Goal: Information Seeking & Learning: Find specific fact

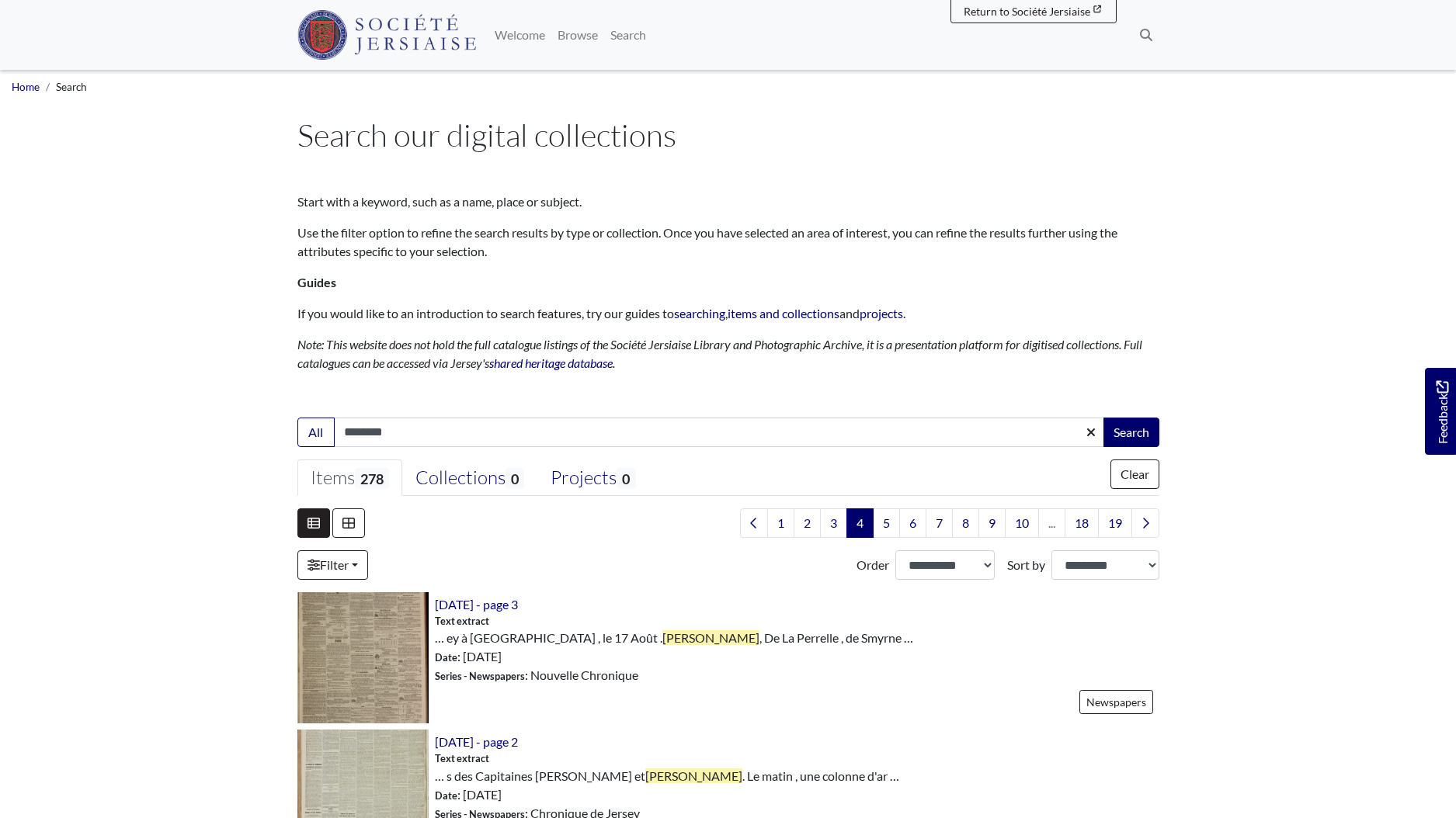
scroll to position [2064, 0]
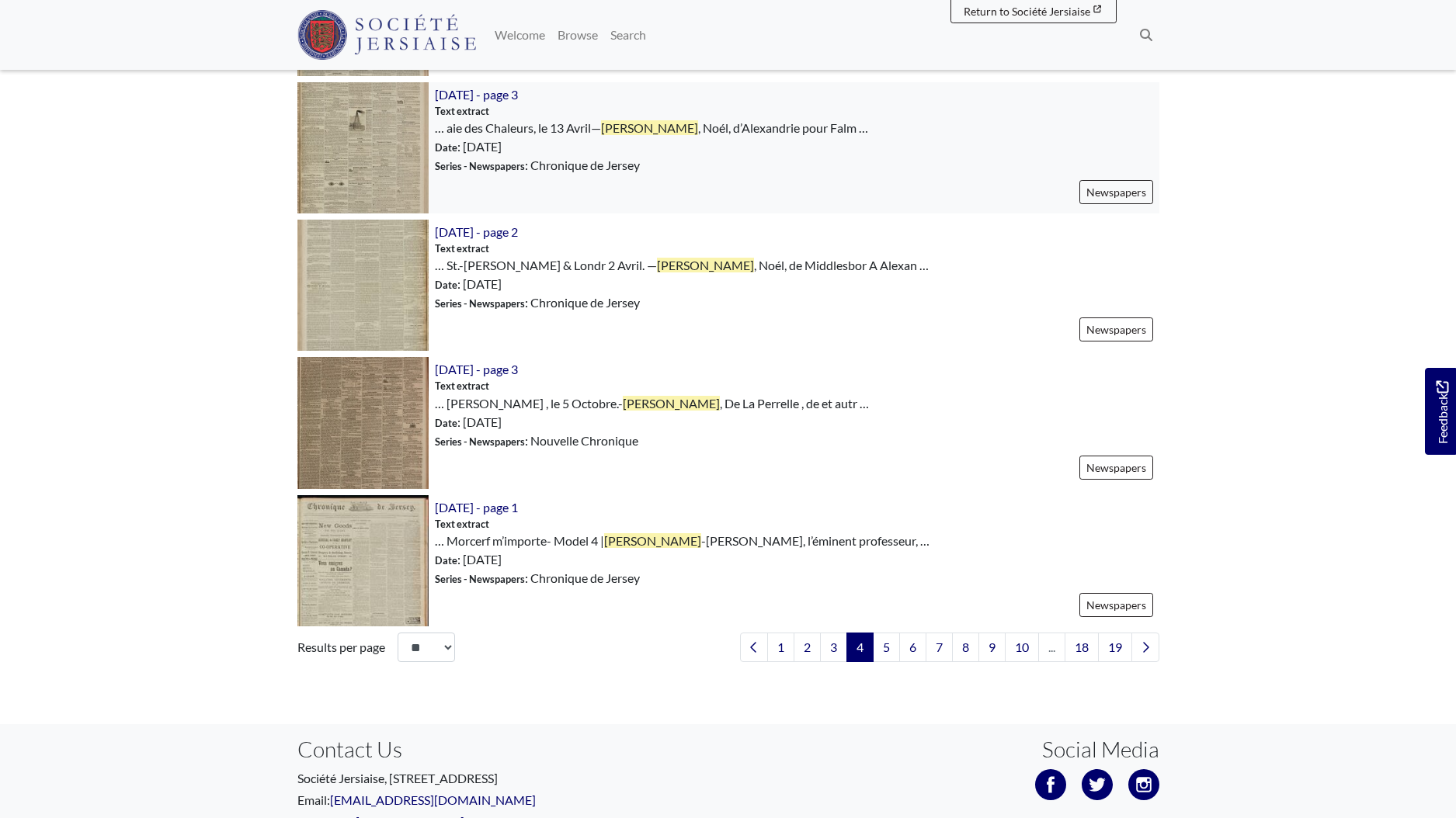
click at [380, 140] on img at bounding box center [363, 148] width 131 height 131
click at [379, 301] on img at bounding box center [363, 286] width 131 height 131
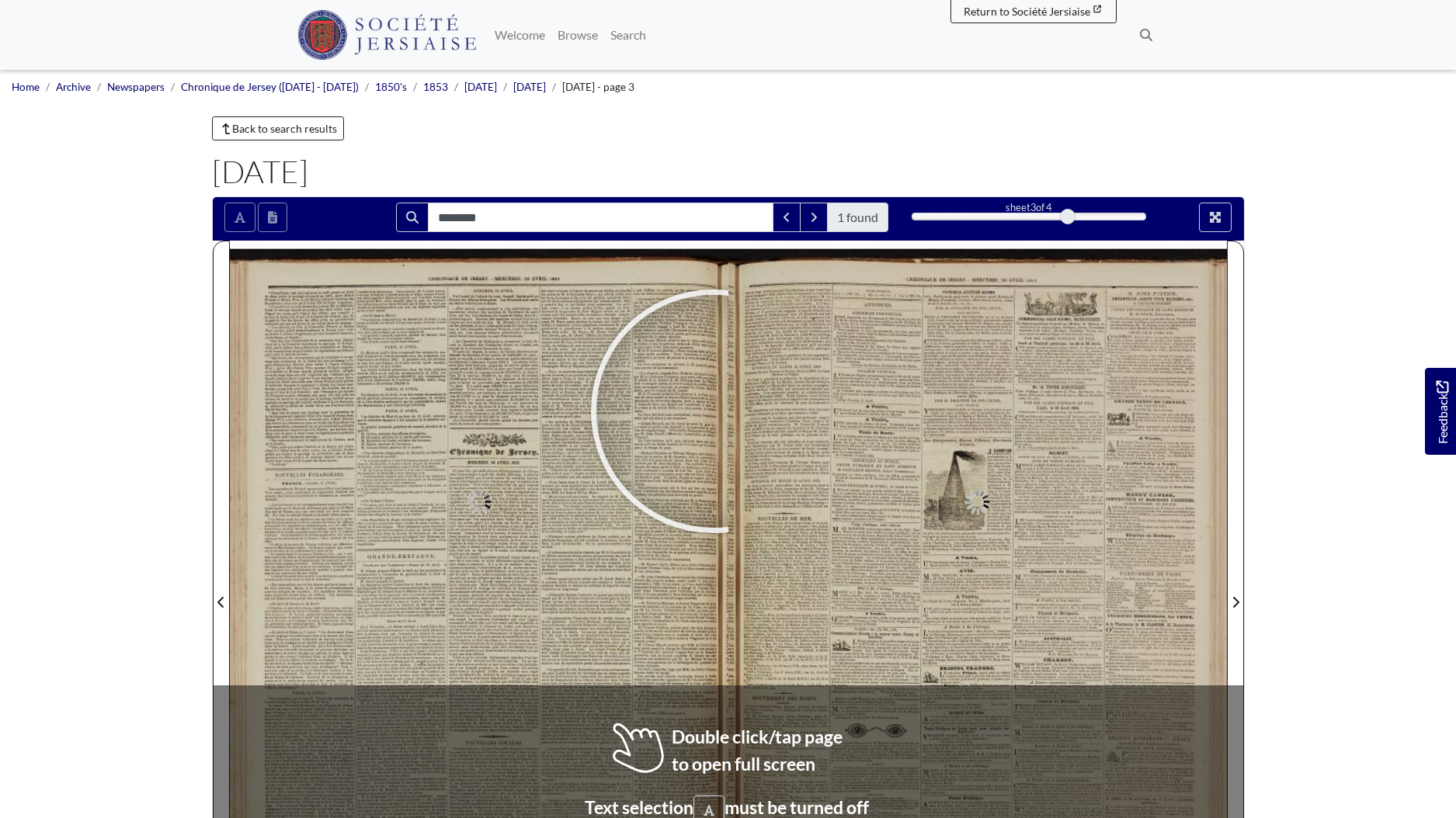
click at [0, 0] on div at bounding box center [0, 0] width 0 height 0
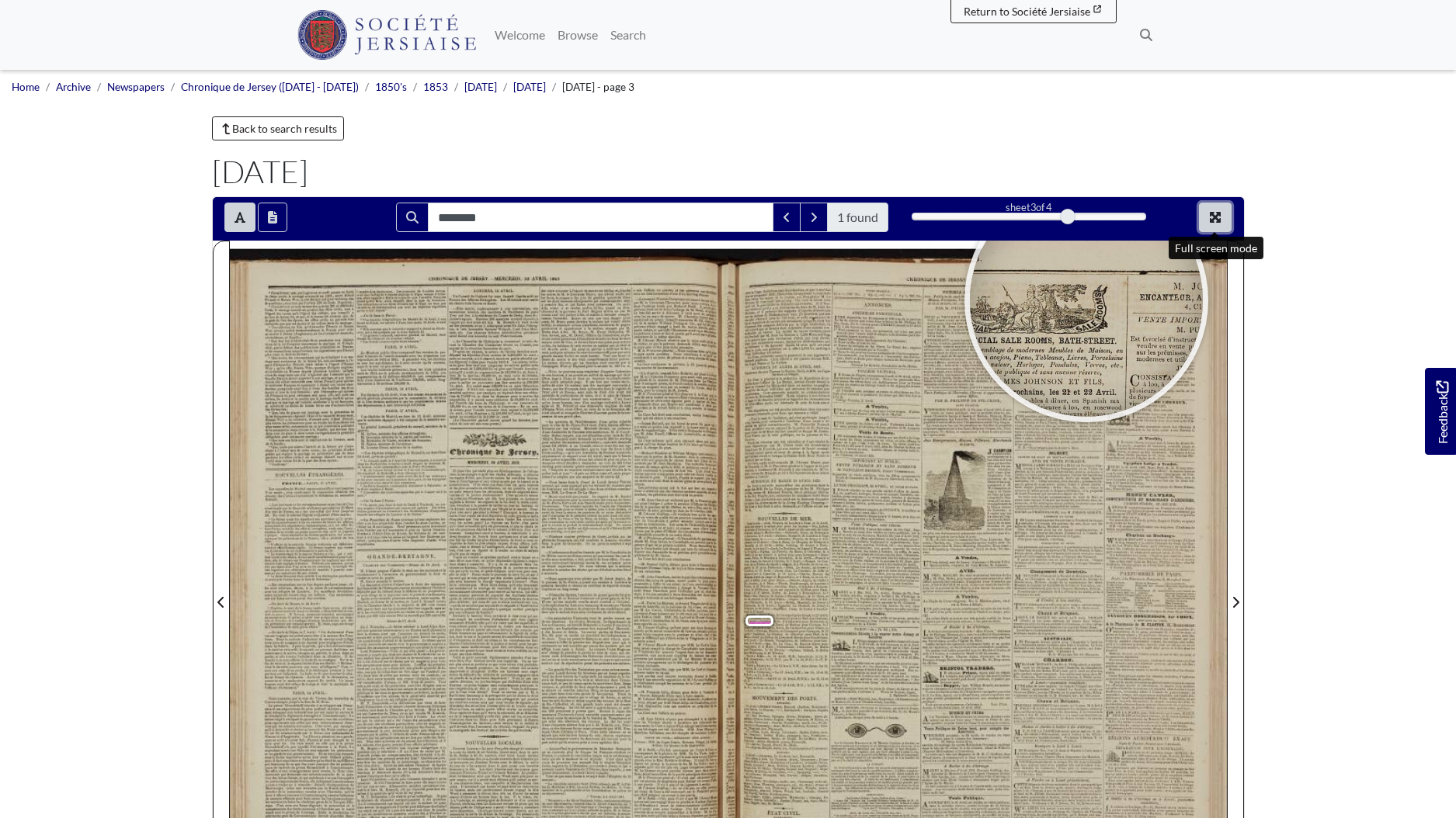
click at [1221, 220] on icon "Full screen mode" at bounding box center [1215, 217] width 13 height 13
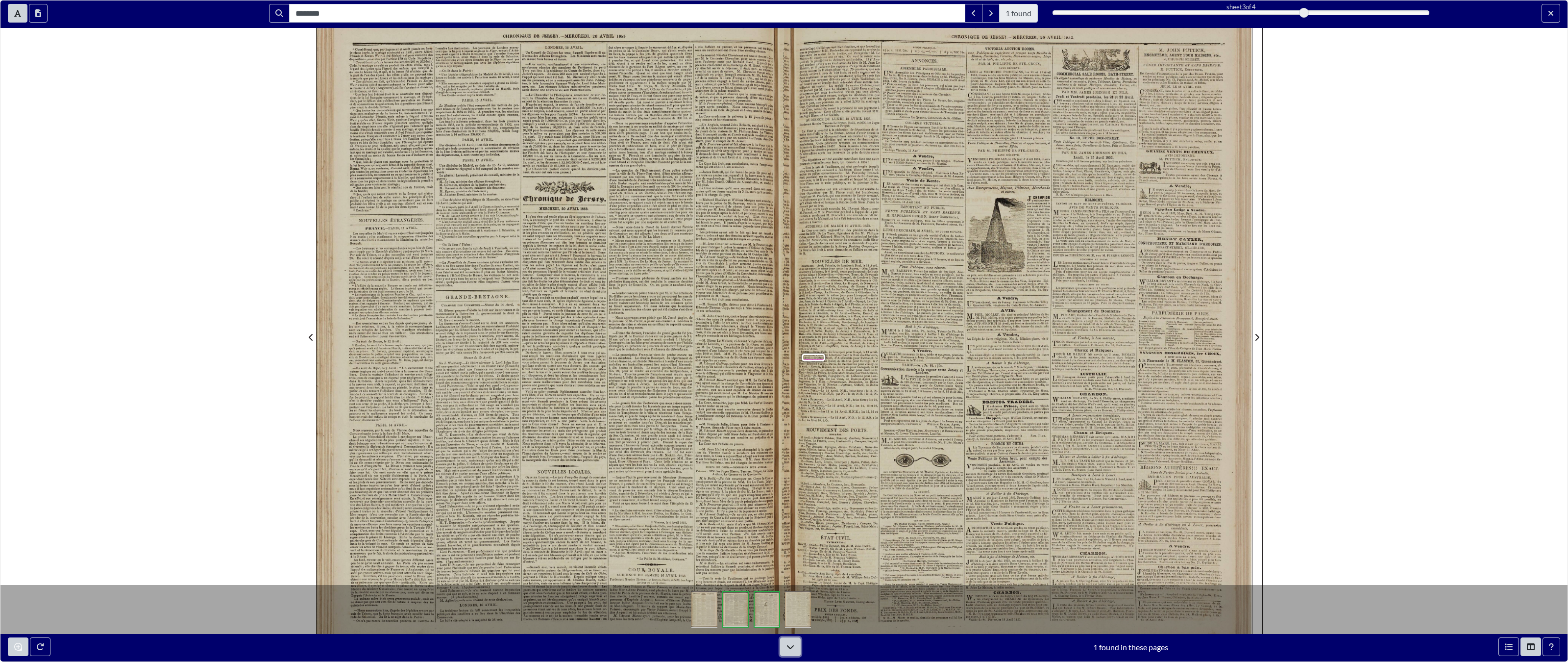
click at [788, 516] on icon at bounding box center [790, 647] width 7 height 4
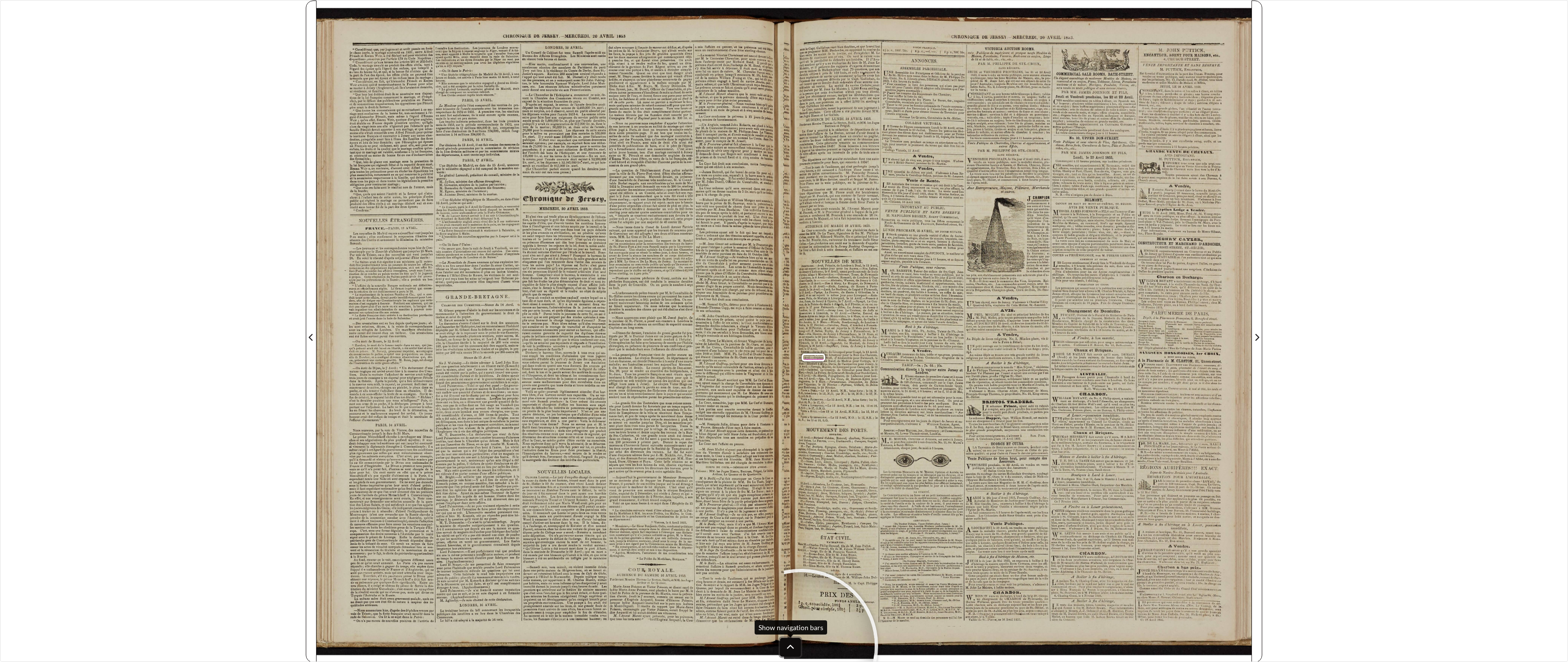
click at [796, 516] on button at bounding box center [791, 647] width 21 height 19
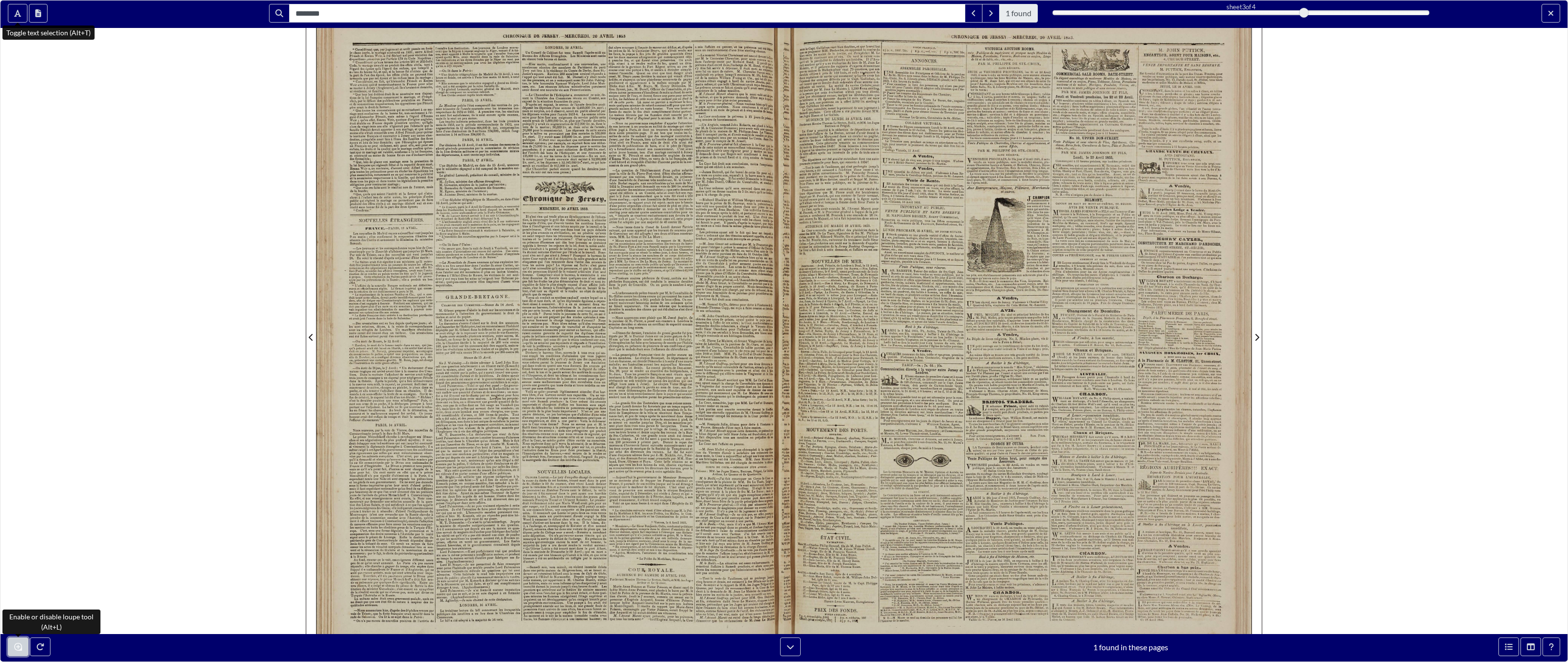
click at [10, 516] on button "Enable or disable loupe tool (Alt+L)" at bounding box center [18, 646] width 21 height 19
drag, startPoint x: 1556, startPoint y: 9, endPoint x: 1556, endPoint y: 614, distance: 605.0
click at [919, 9] on button "Exit full screen mode" at bounding box center [1551, 13] width 19 height 19
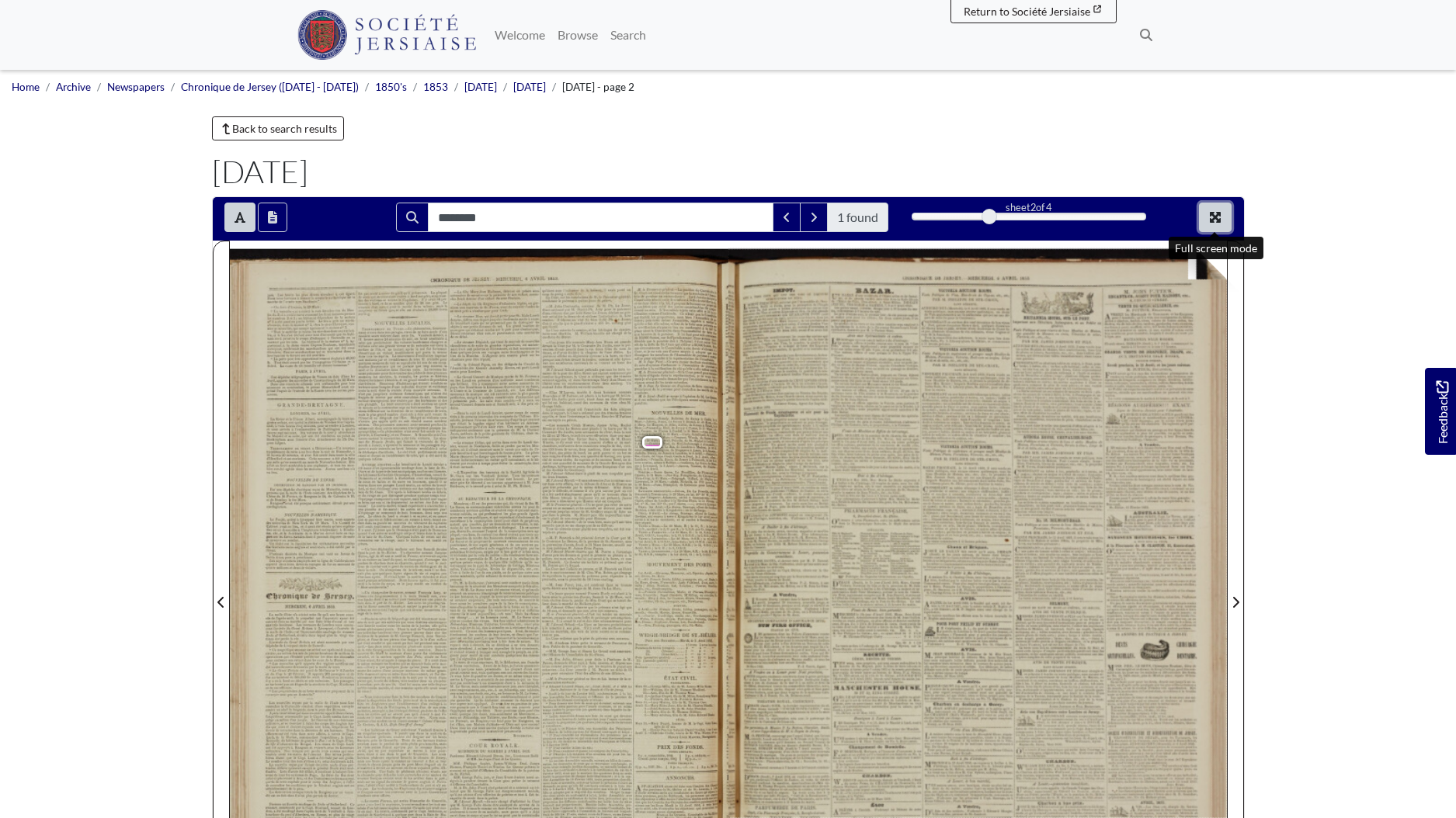
click at [1221, 225] on button "Full screen mode" at bounding box center [1216, 217] width 33 height 30
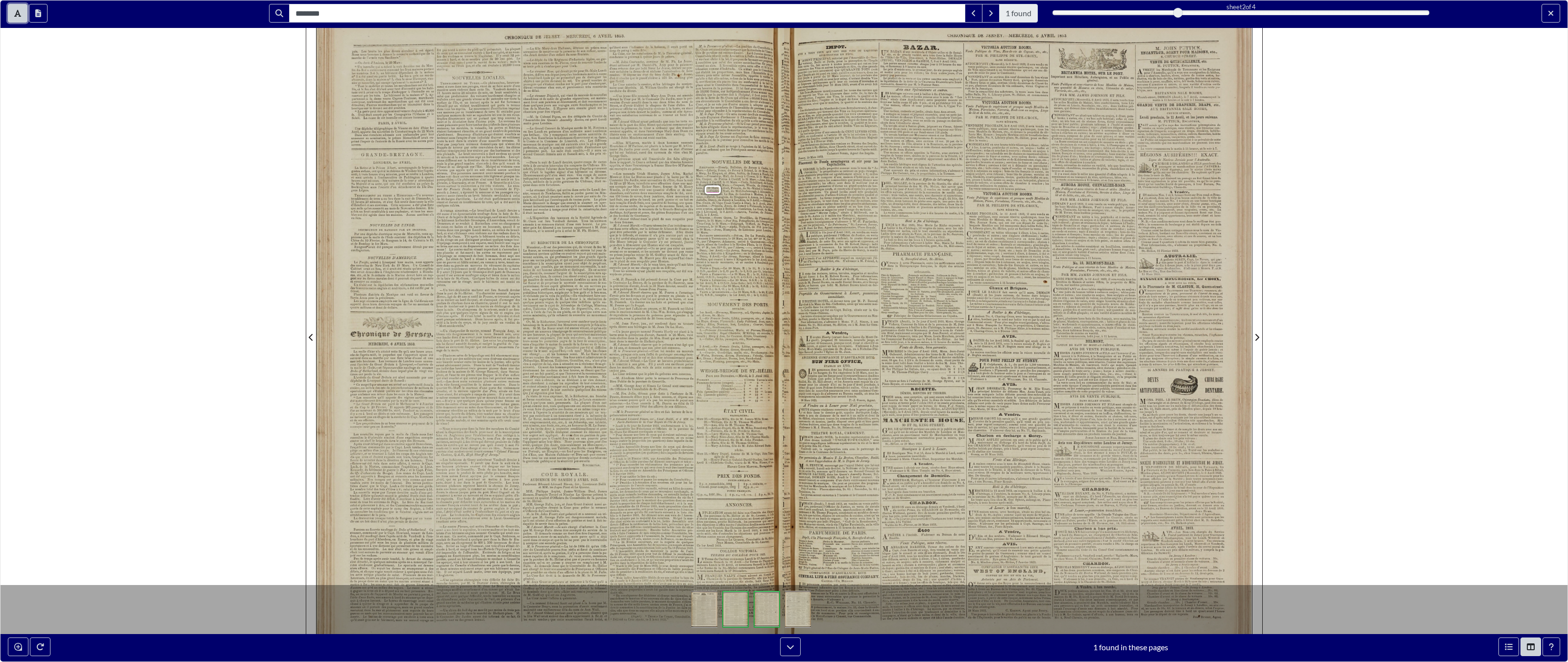
click at [16, 13] on button "Toggle text selection (Alt+T)" at bounding box center [18, 13] width 19 height 19
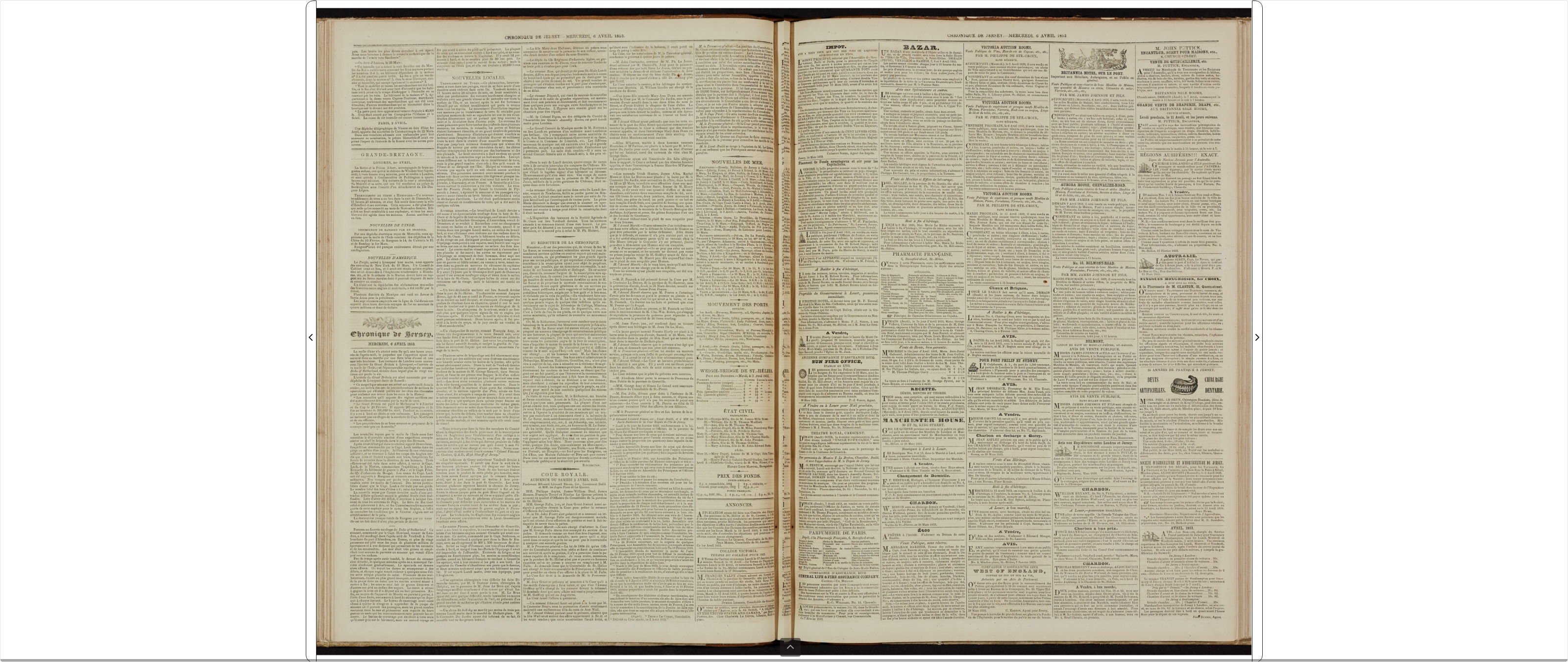
click at [19, 516] on div "******** 1 found sheet 2 of 4 2 * The metadata has moved. You can now access th…" at bounding box center [784, 331] width 1568 height 662
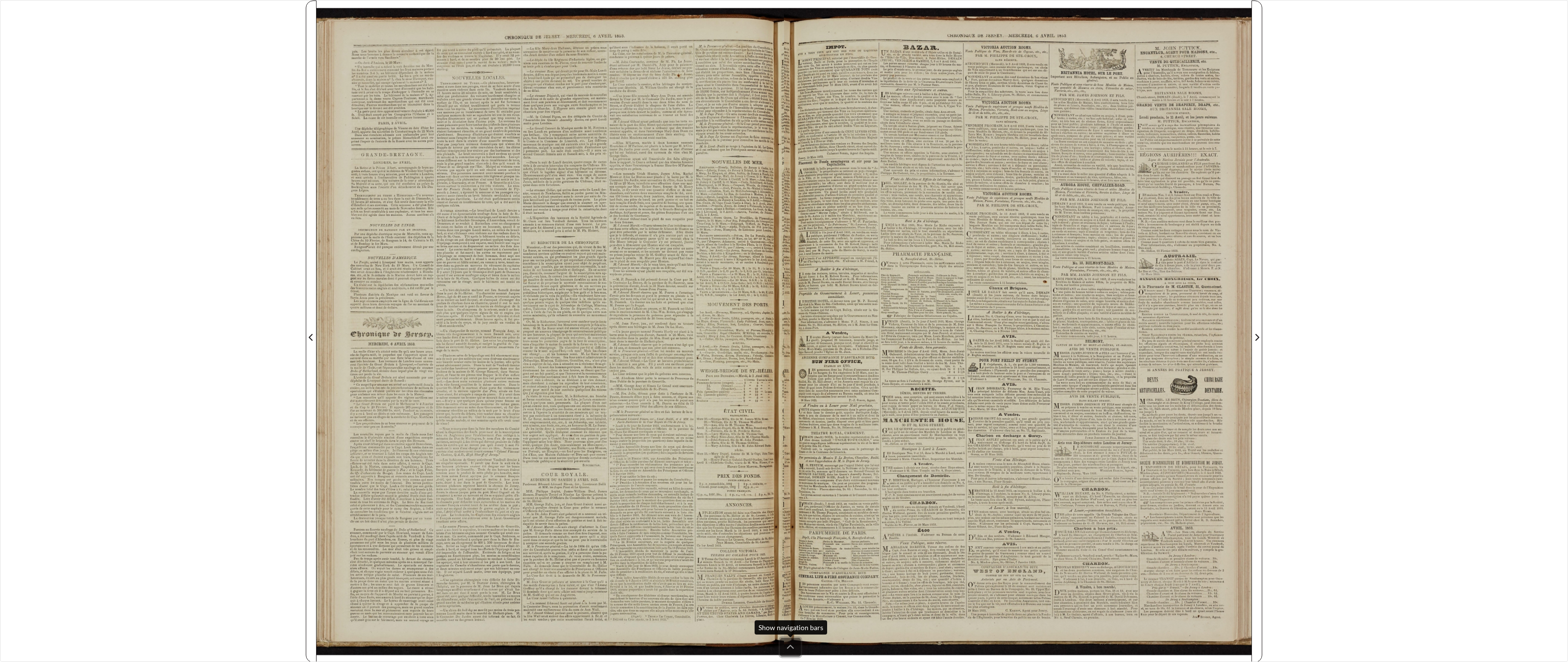
click at [796, 516] on button at bounding box center [791, 647] width 21 height 19
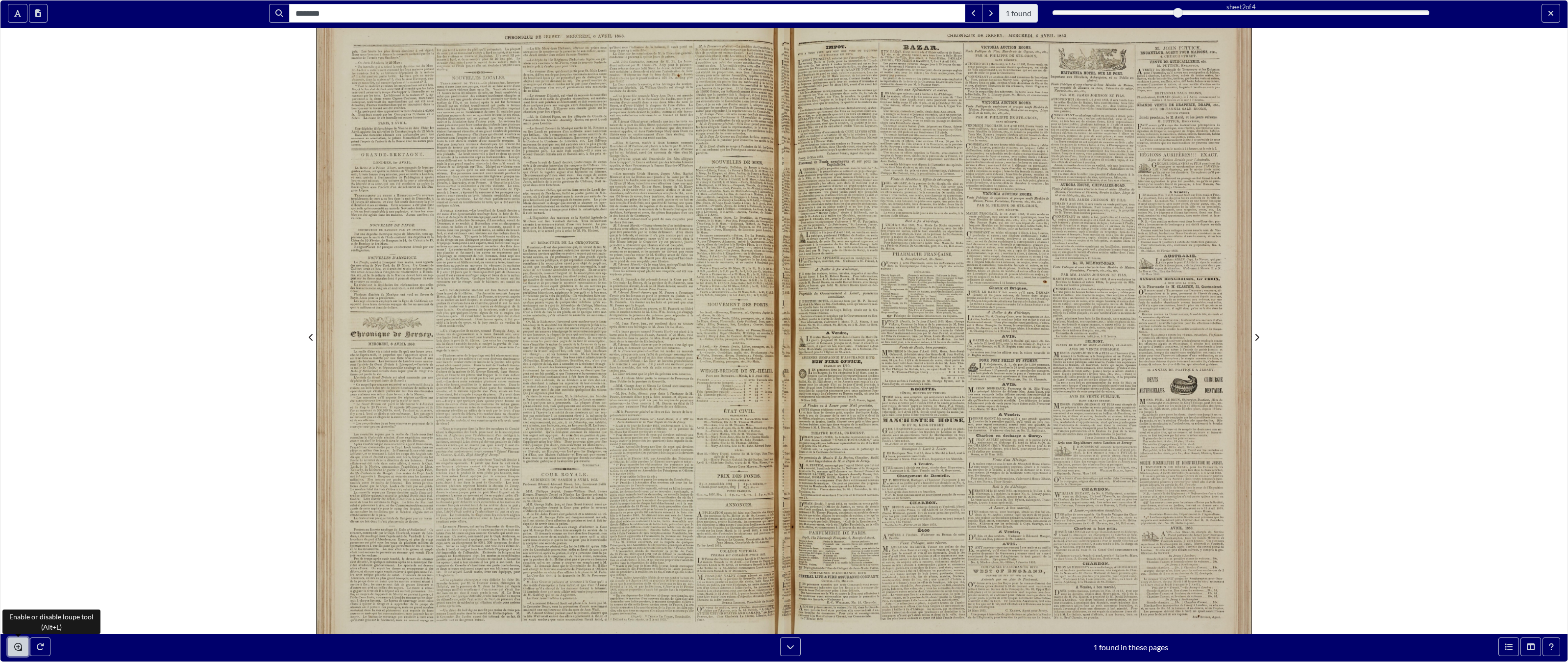
click at [15, 516] on icon "Enable or disable loupe tool (Alt+L)" at bounding box center [18, 646] width 8 height 8
click at [209, 265] on div "******** 1 found sheet 2 of 4 2 * The metadata has moved. You can now access th…" at bounding box center [784, 331] width 1568 height 662
click at [919, 12] on div at bounding box center [1502, 13] width 130 height 19
click at [919, 16] on button "Exit full screen mode" at bounding box center [1551, 13] width 19 height 19
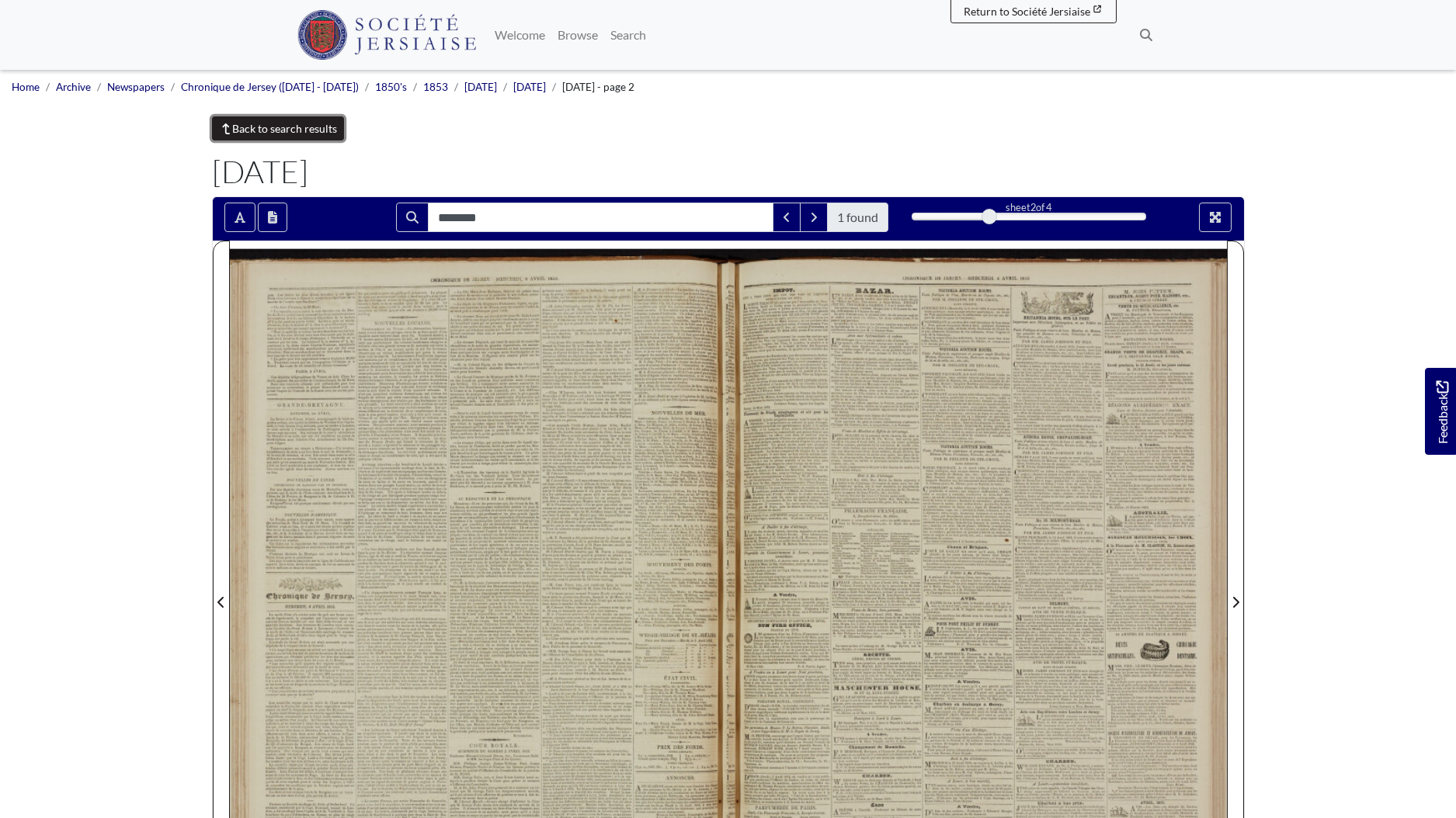
click at [285, 133] on link "Back to search results" at bounding box center [279, 128] width 133 height 24
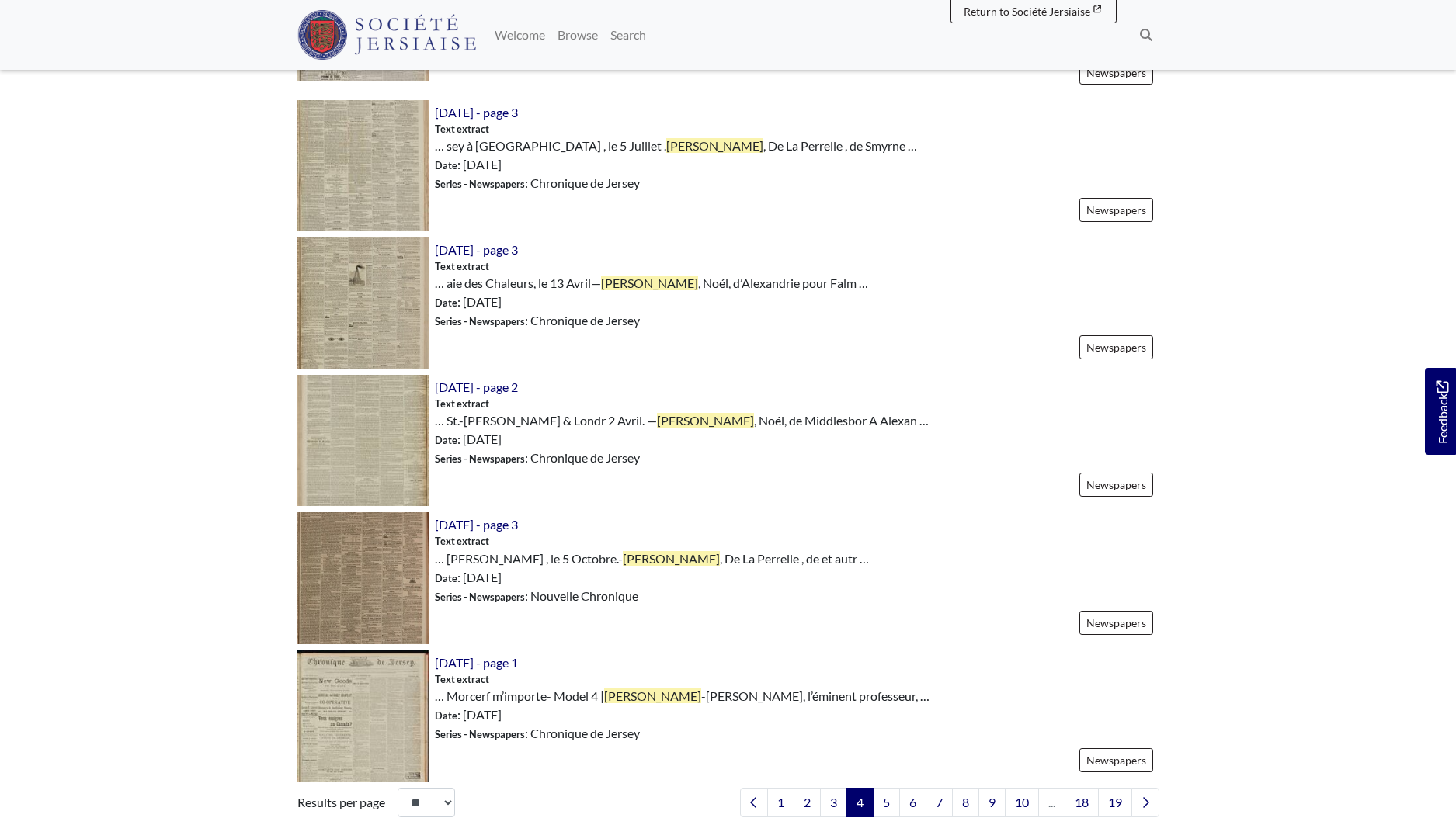
scroll to position [2062, 0]
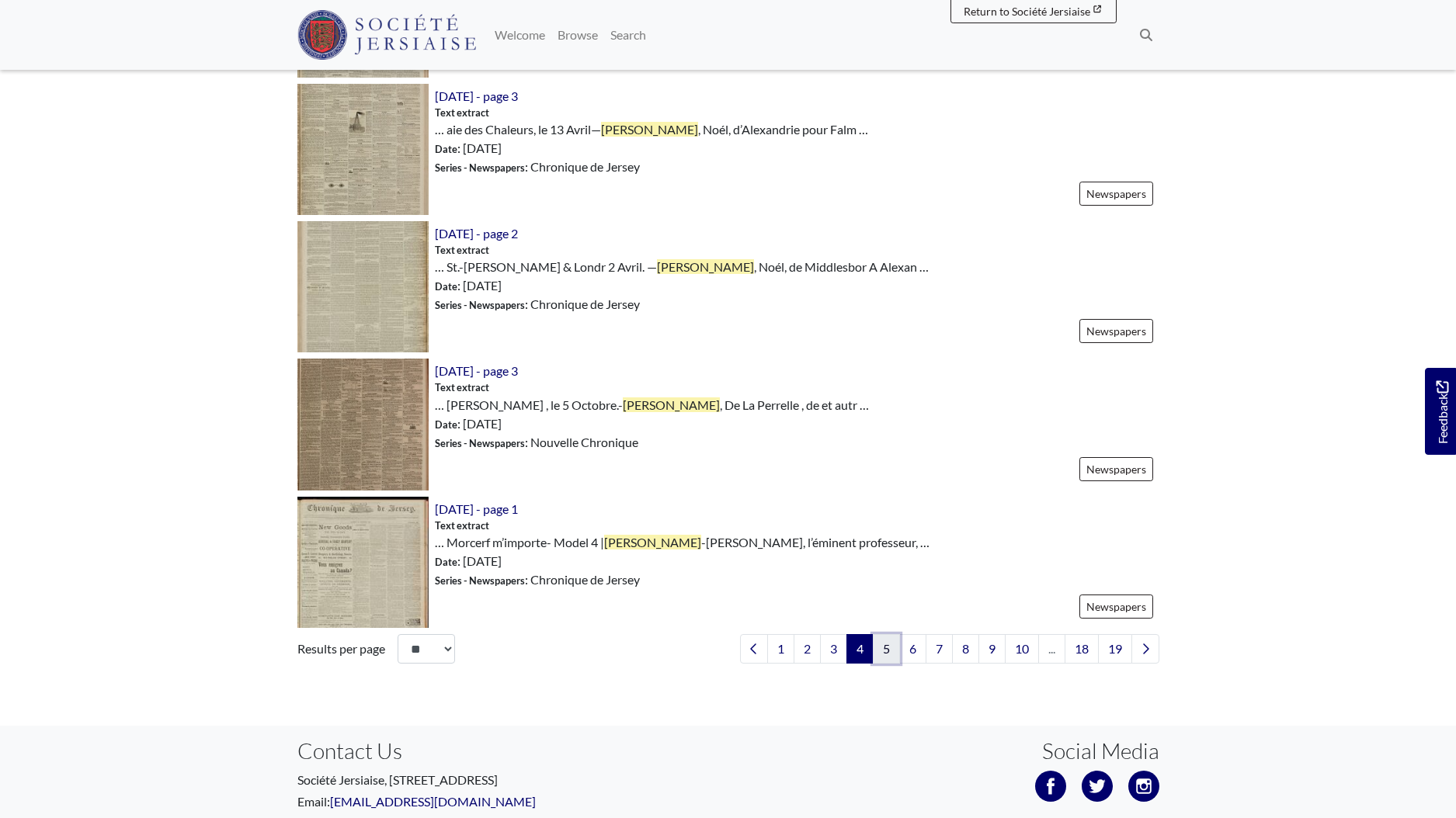
click at [887, 656] on link "5" at bounding box center [887, 649] width 27 height 30
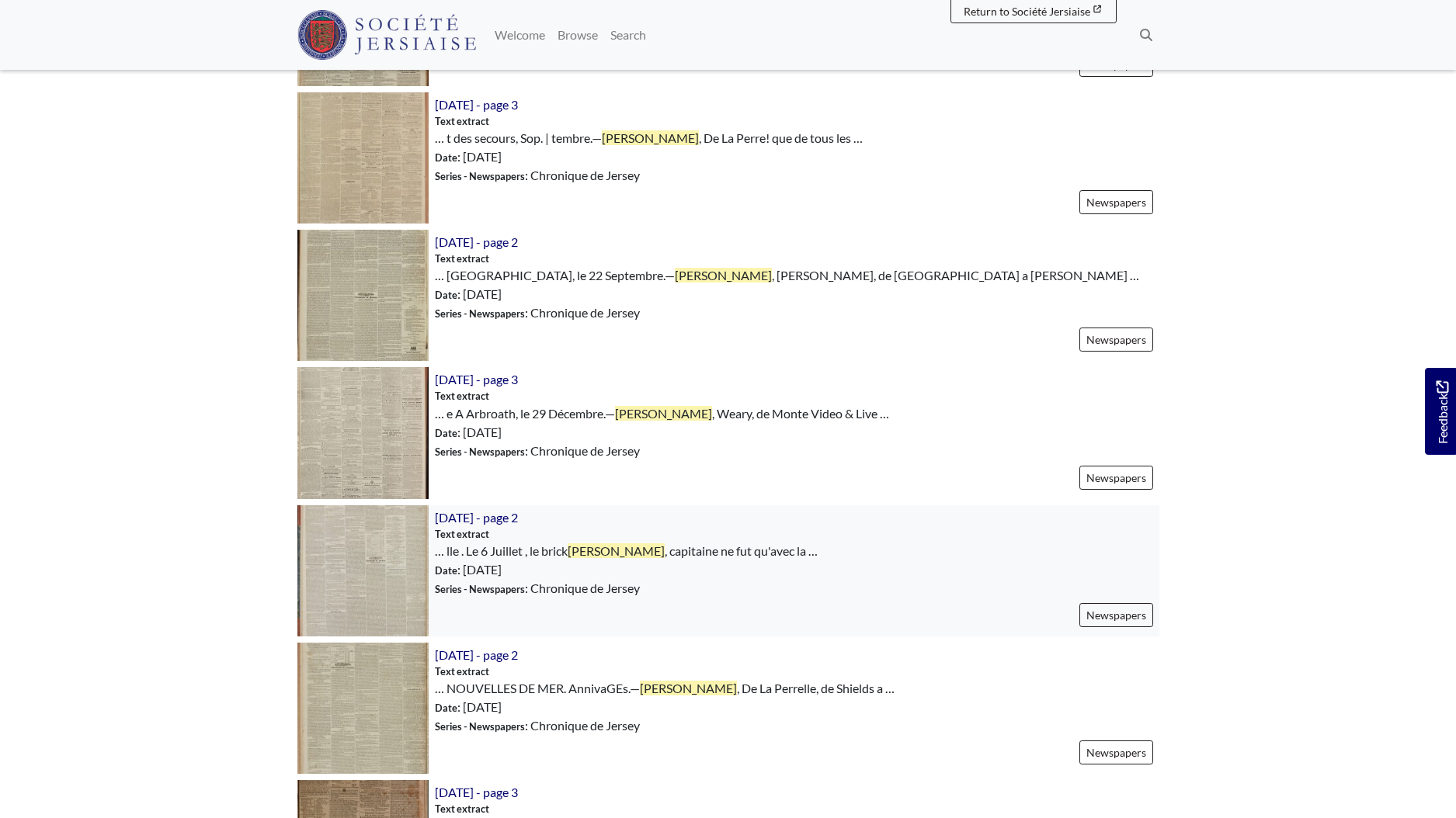
scroll to position [1406, 0]
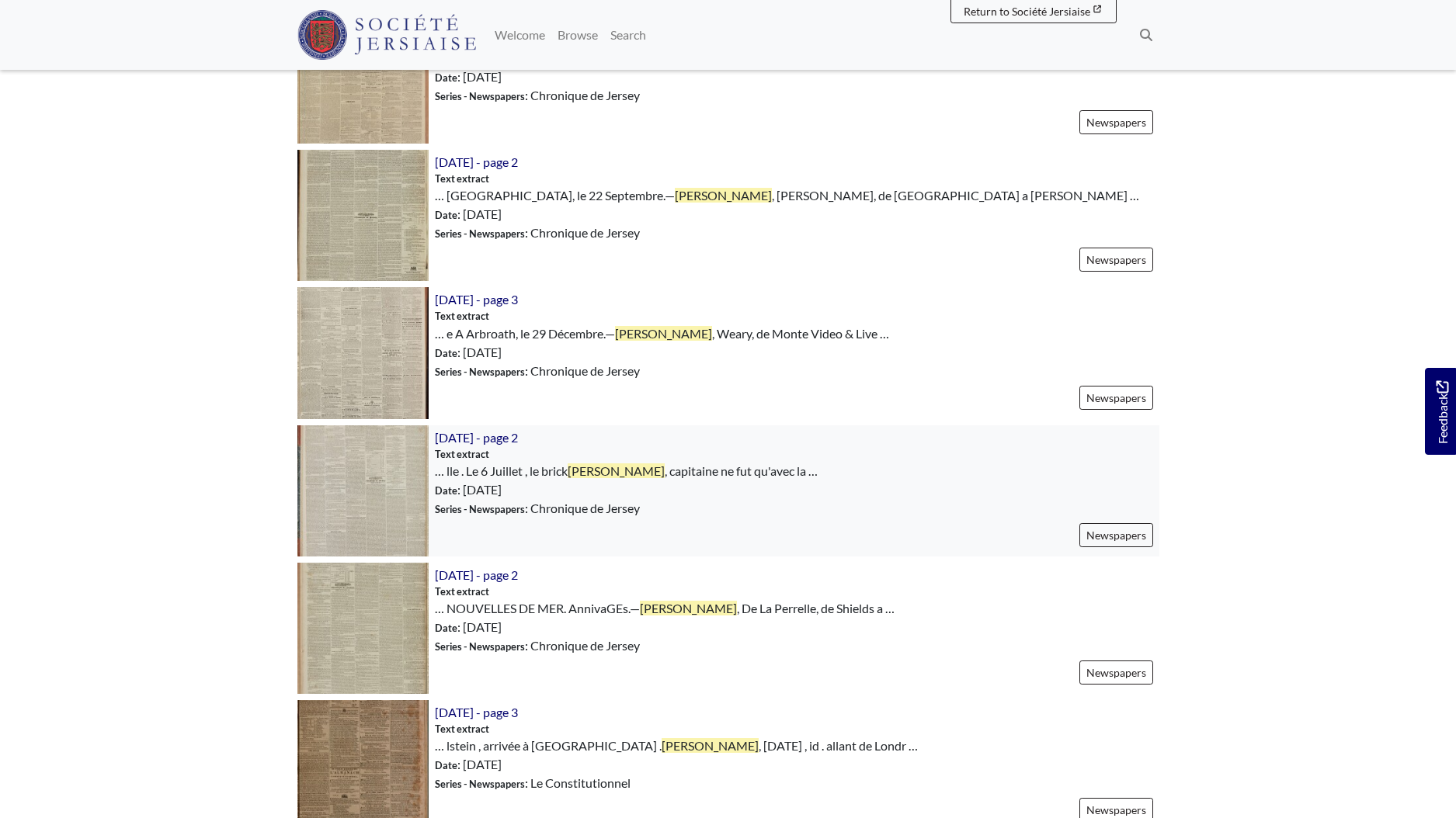
click at [376, 491] on img at bounding box center [363, 491] width 131 height 131
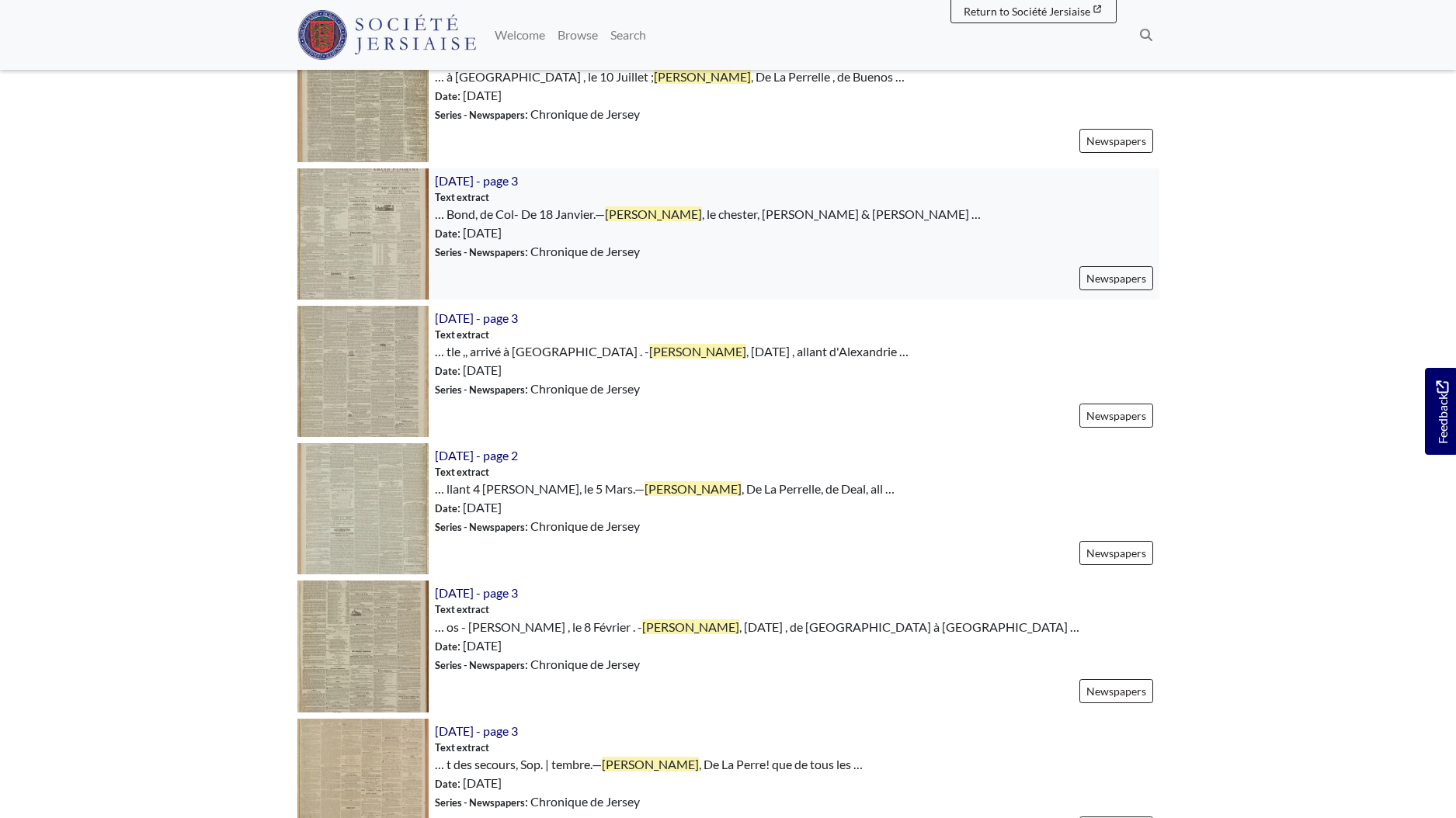
scroll to position [315, 0]
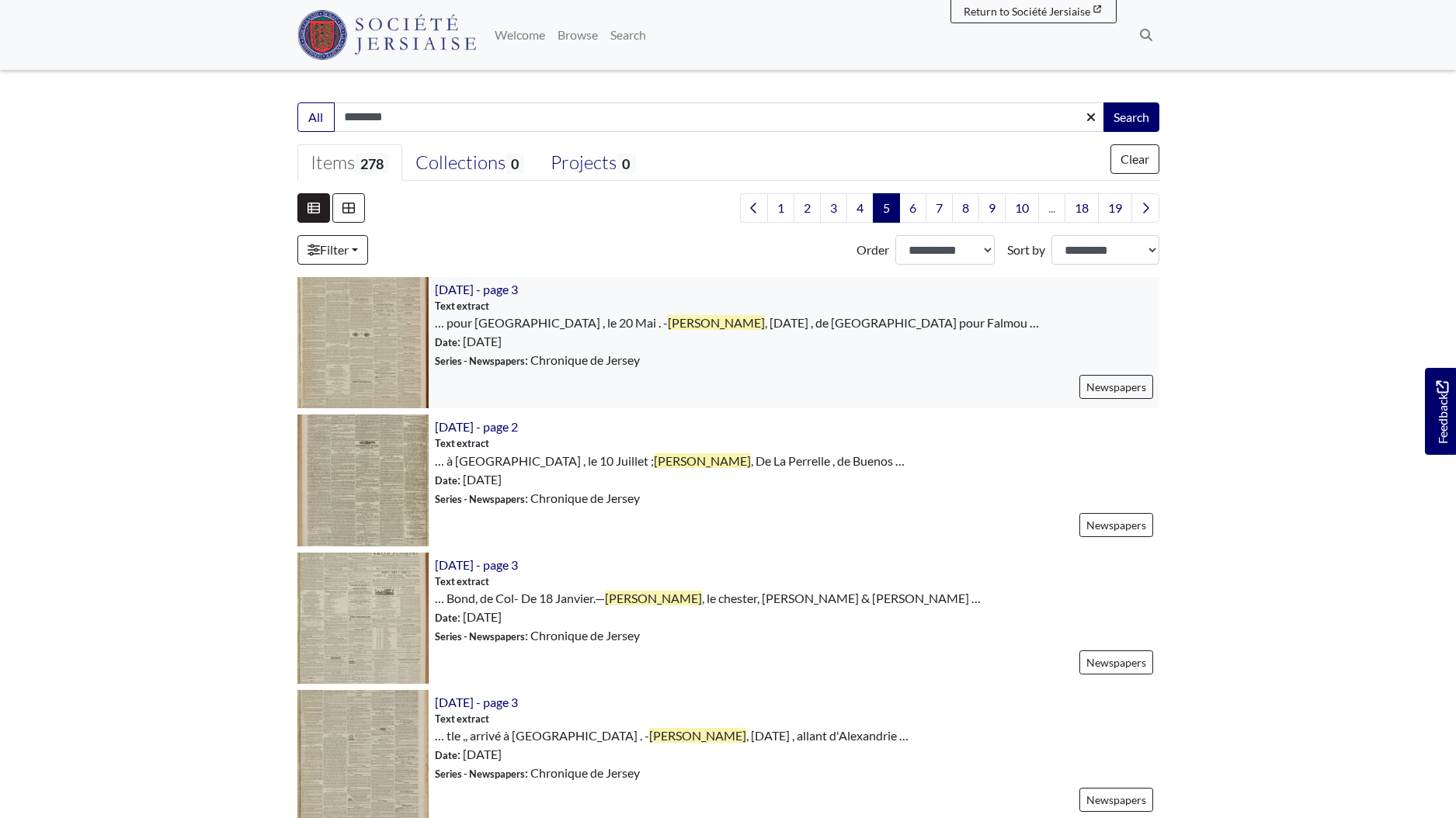
click at [359, 327] on img at bounding box center [363, 342] width 131 height 131
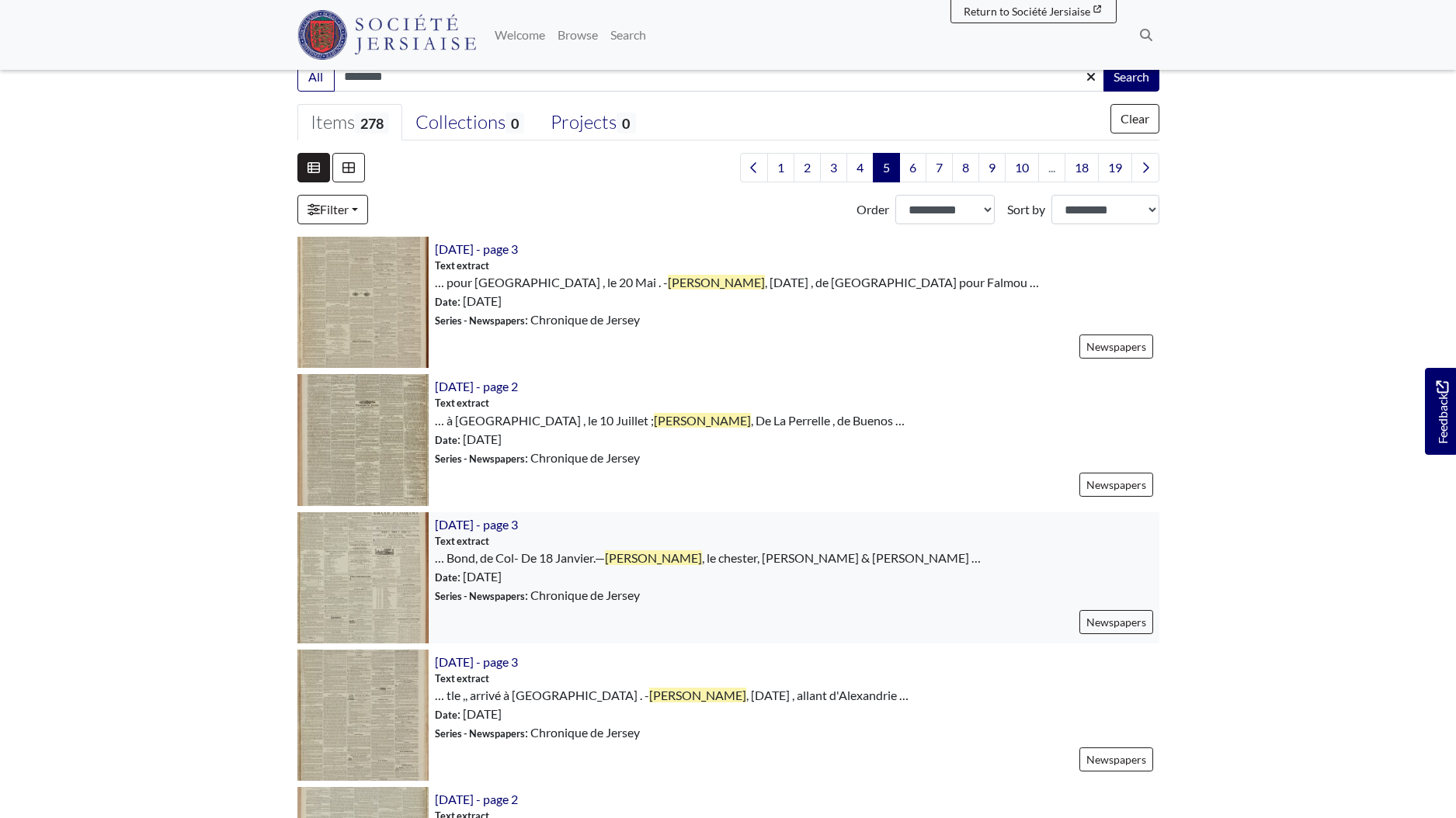
scroll to position [366, 0]
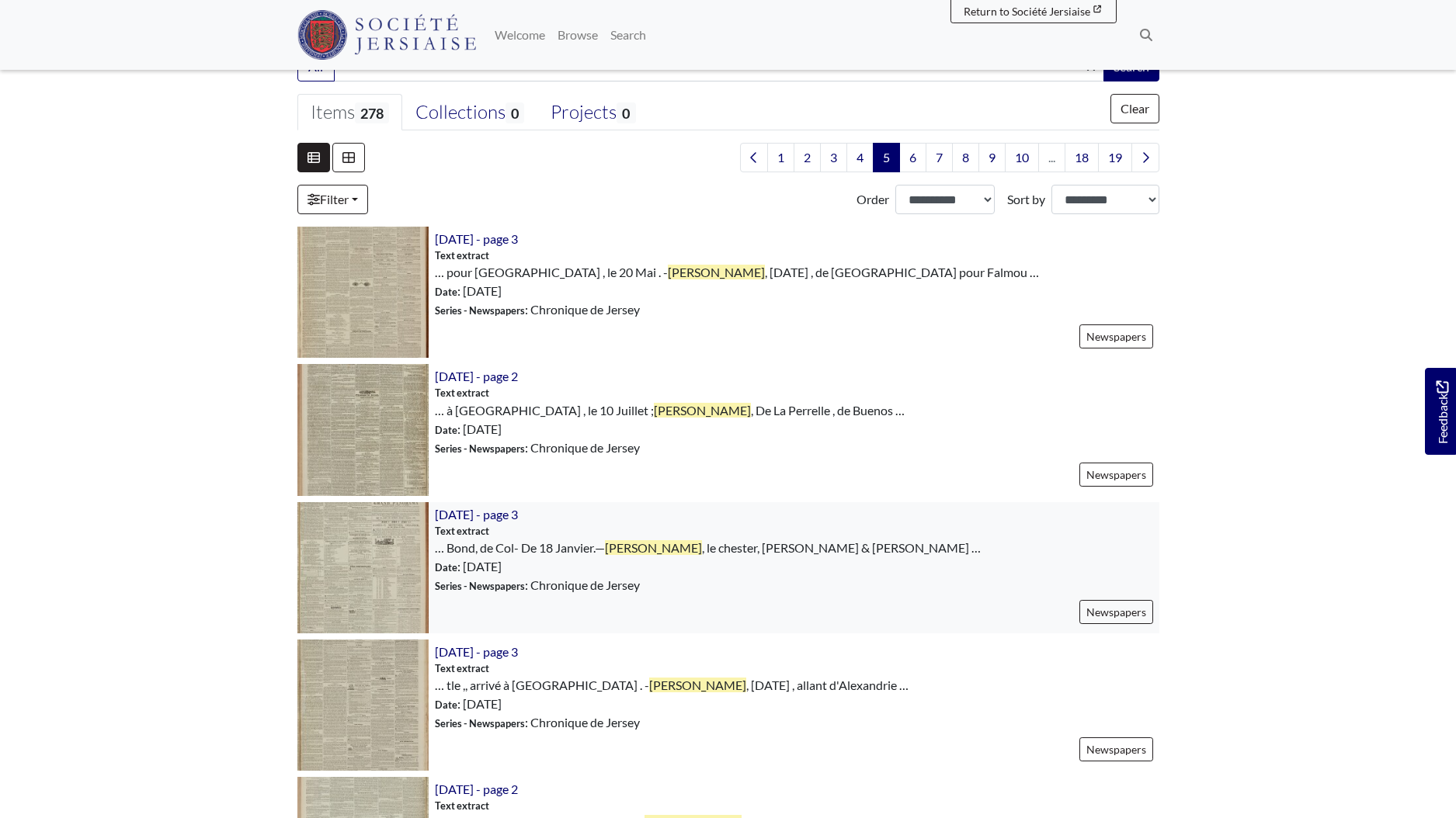
click at [368, 566] on img at bounding box center [363, 568] width 131 height 131
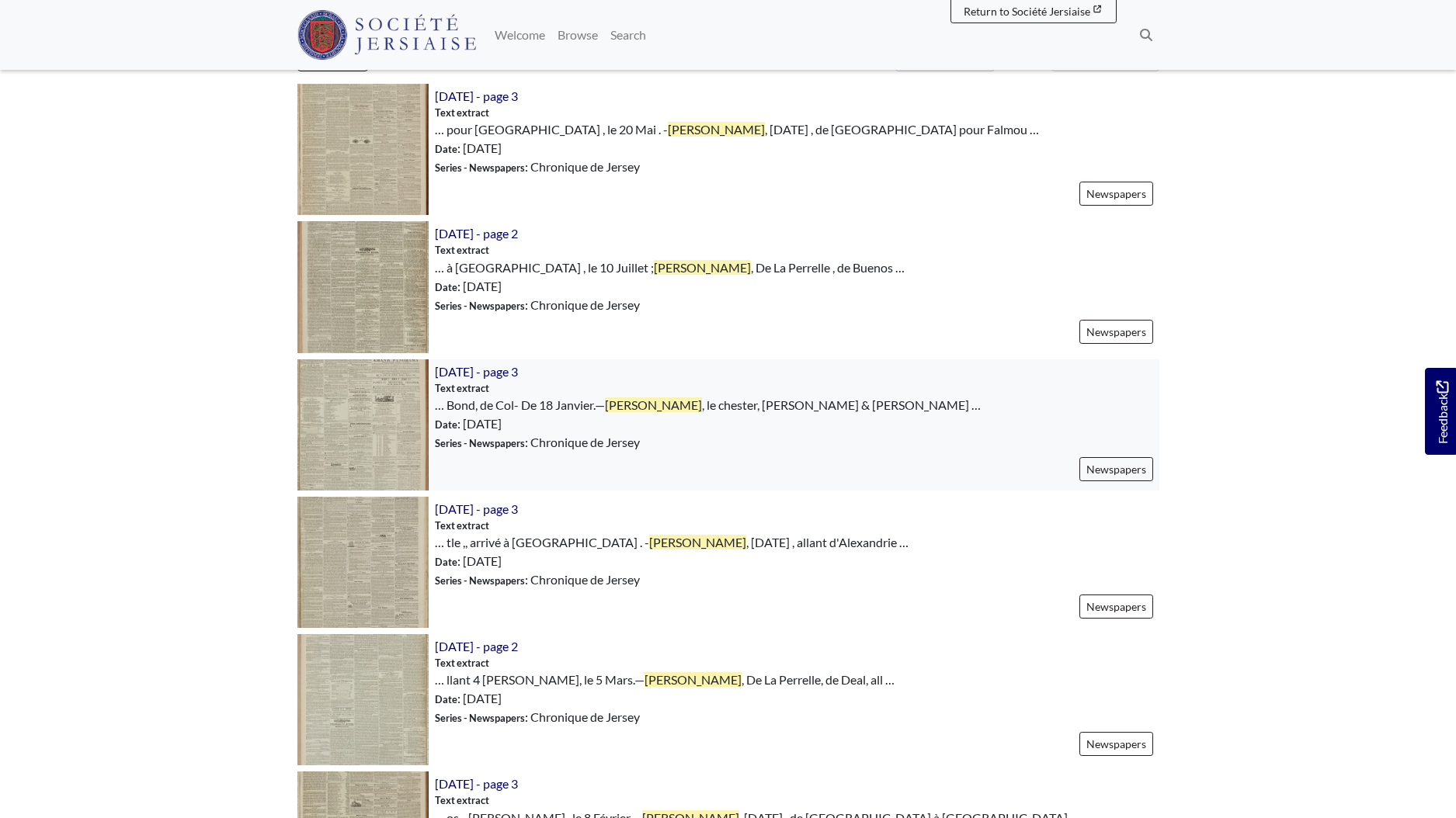
scroll to position [588, 0]
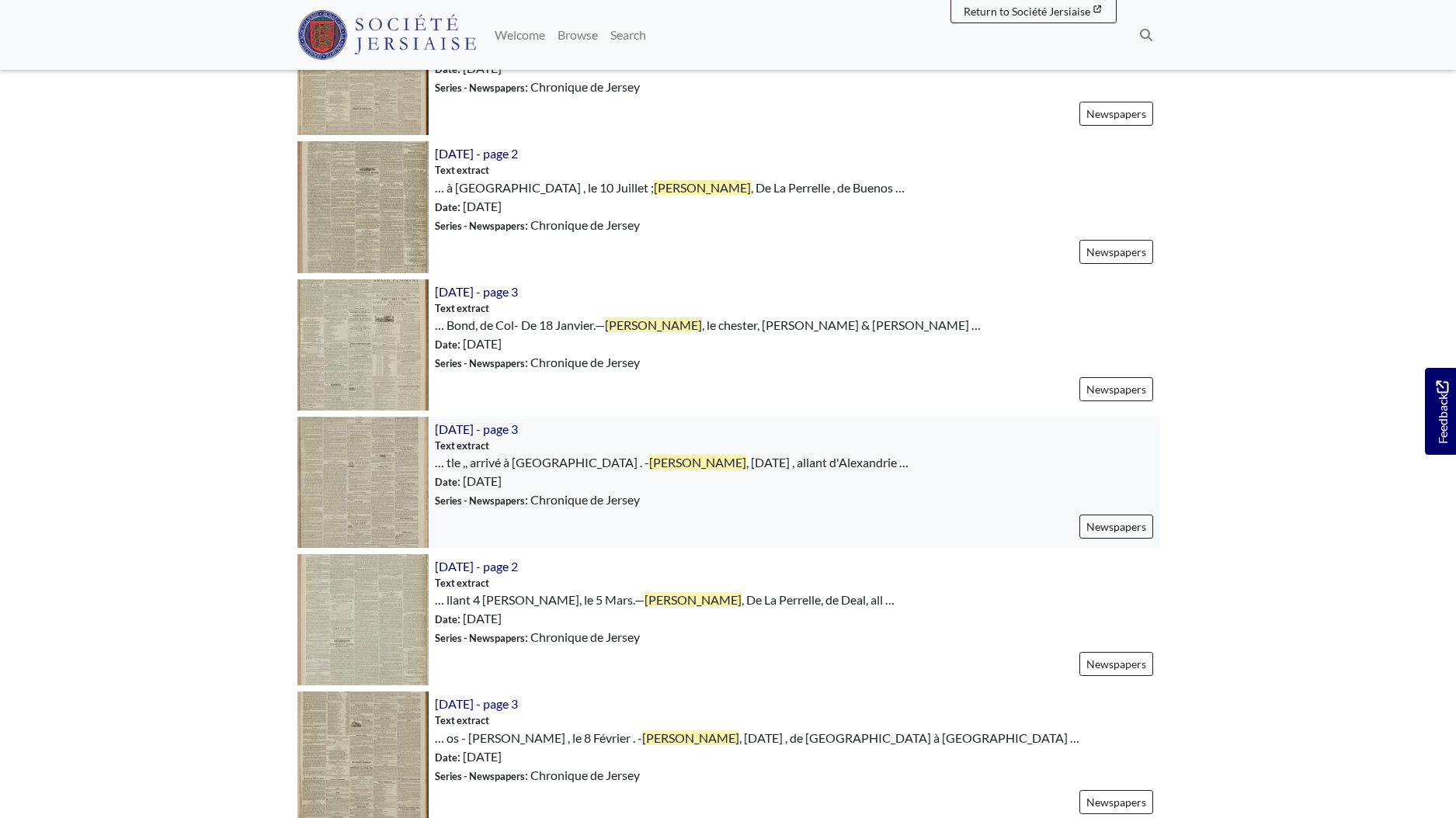
click at [385, 484] on img at bounding box center [363, 482] width 131 height 131
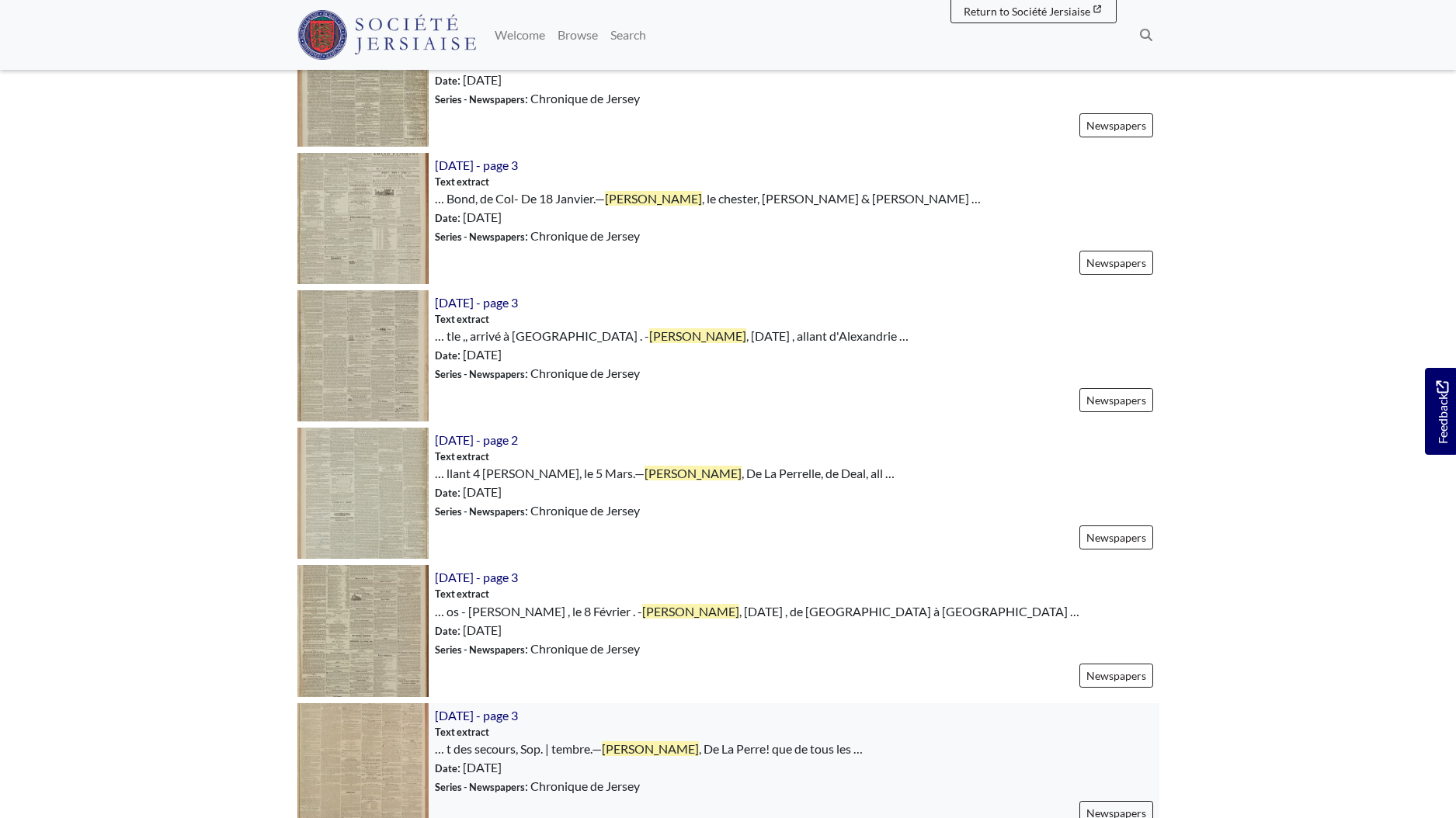
scroll to position [830, 0]
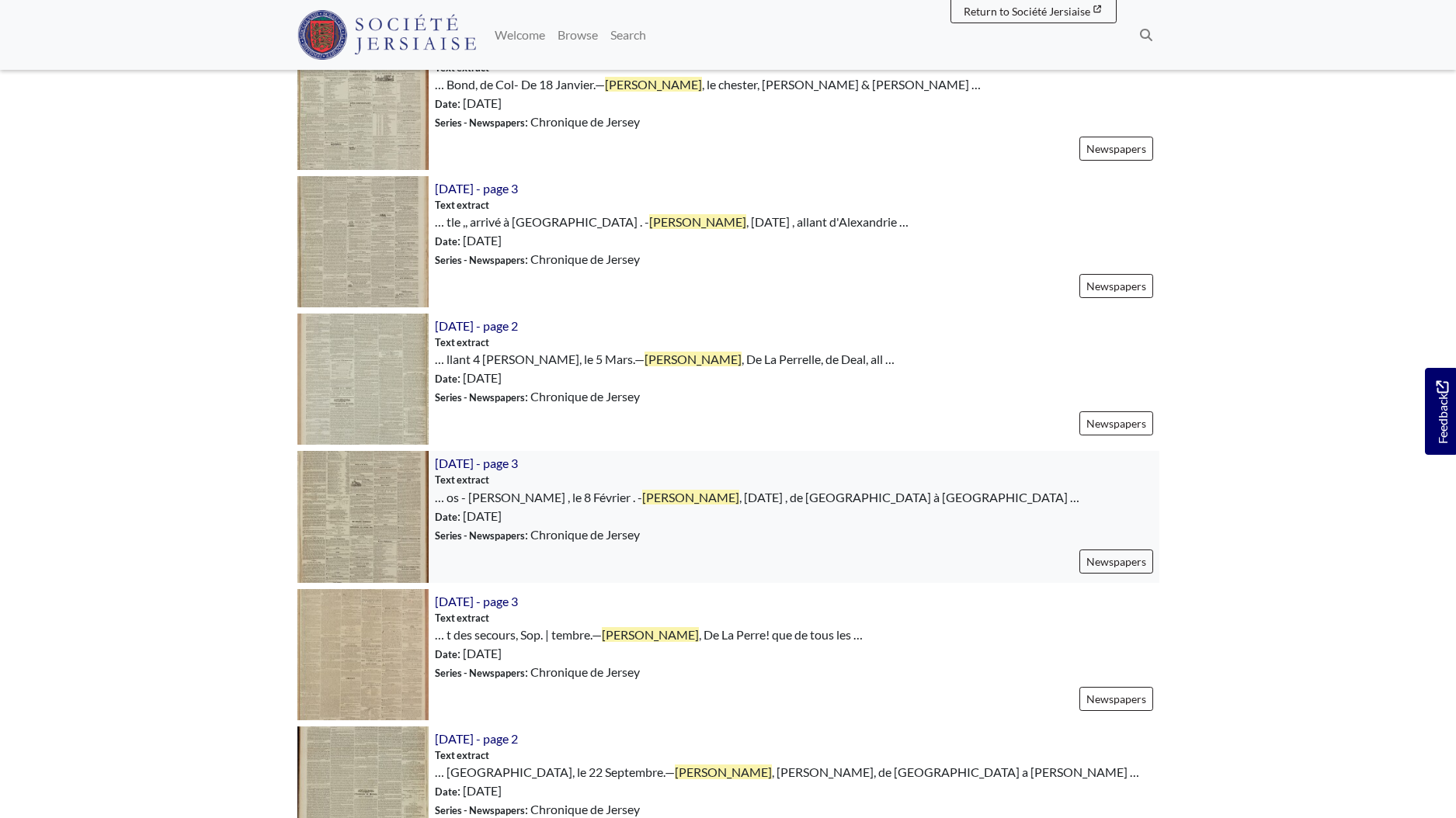
click at [355, 518] on img at bounding box center [363, 517] width 131 height 131
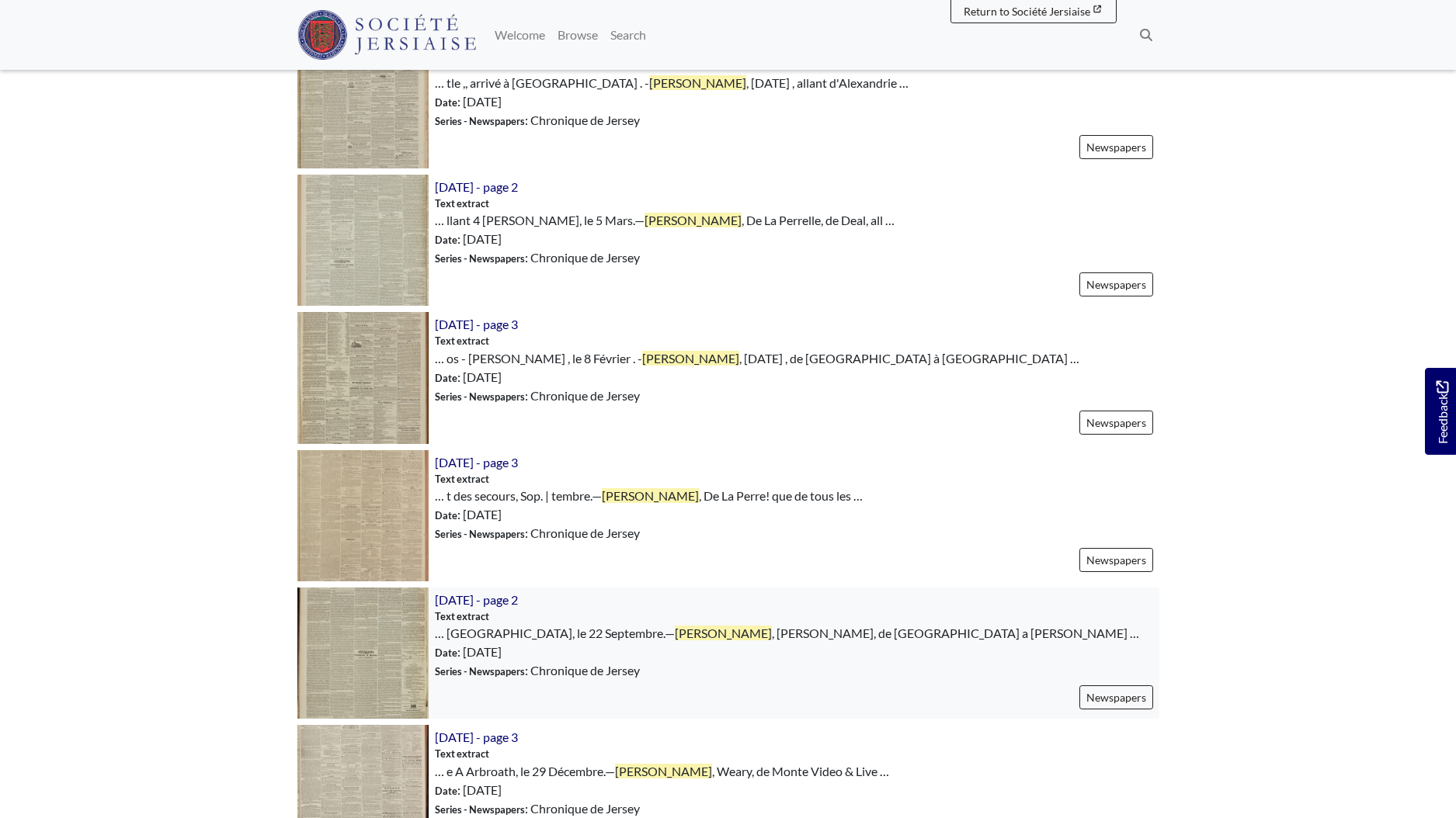
scroll to position [989, 0]
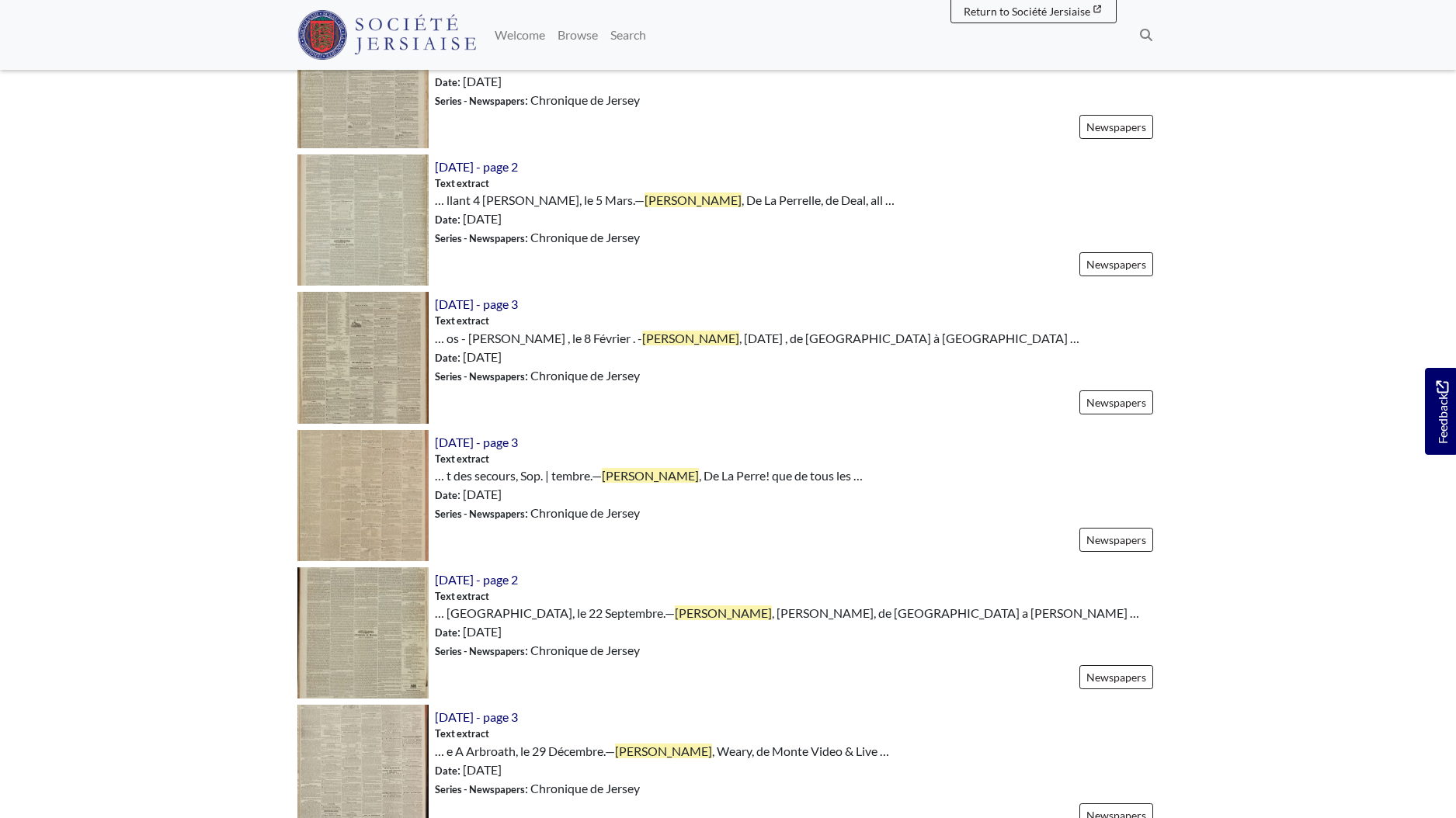
click at [288, 646] on main "Search our digital collections Start with a keyword, such as a name, place or s…" at bounding box center [728, 413] width 886 height 2571
click at [334, 640] on img at bounding box center [363, 633] width 131 height 131
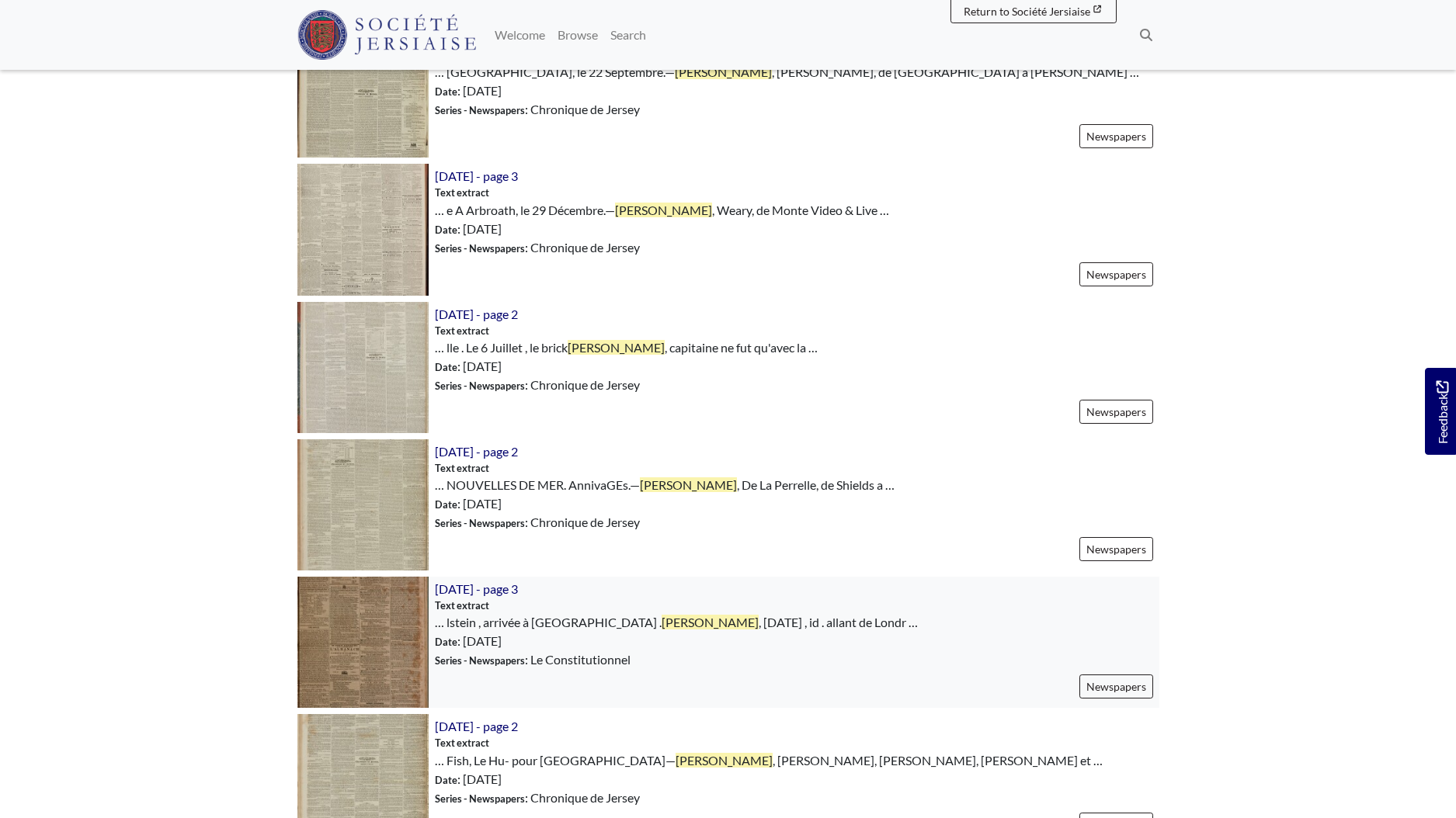
scroll to position [1540, 0]
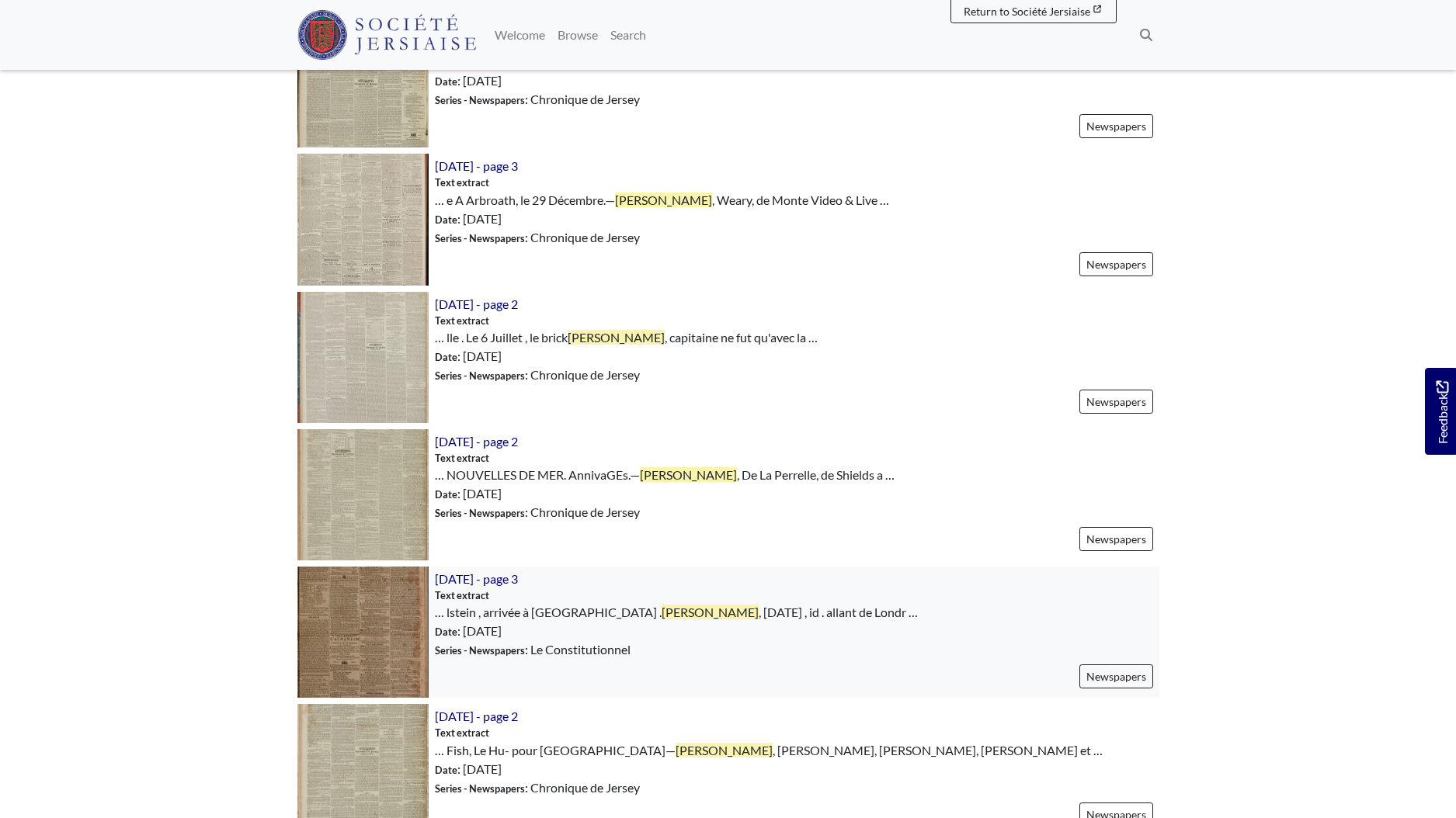
click at [335, 604] on img at bounding box center [363, 633] width 131 height 131
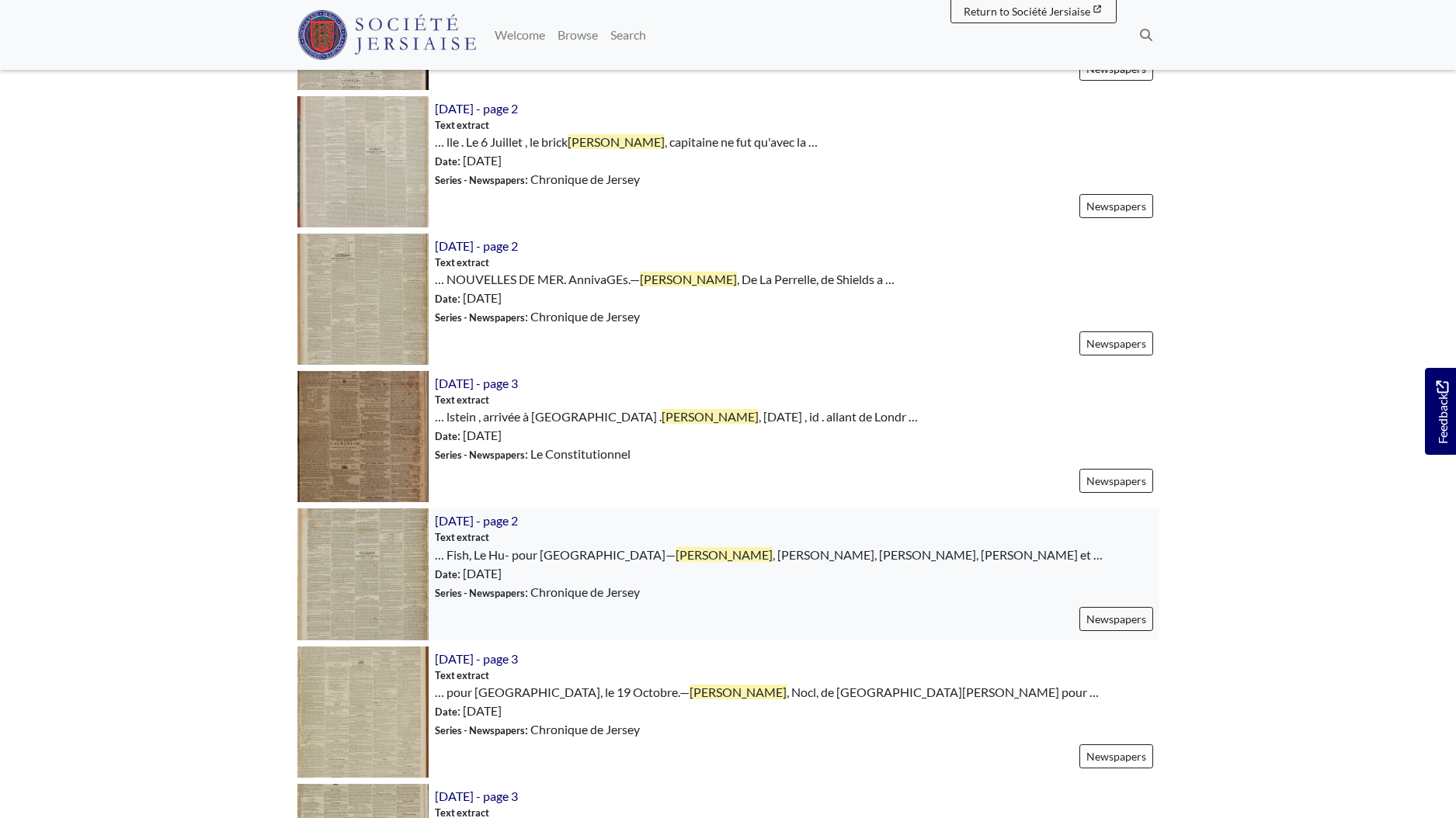
scroll to position [1746, 0]
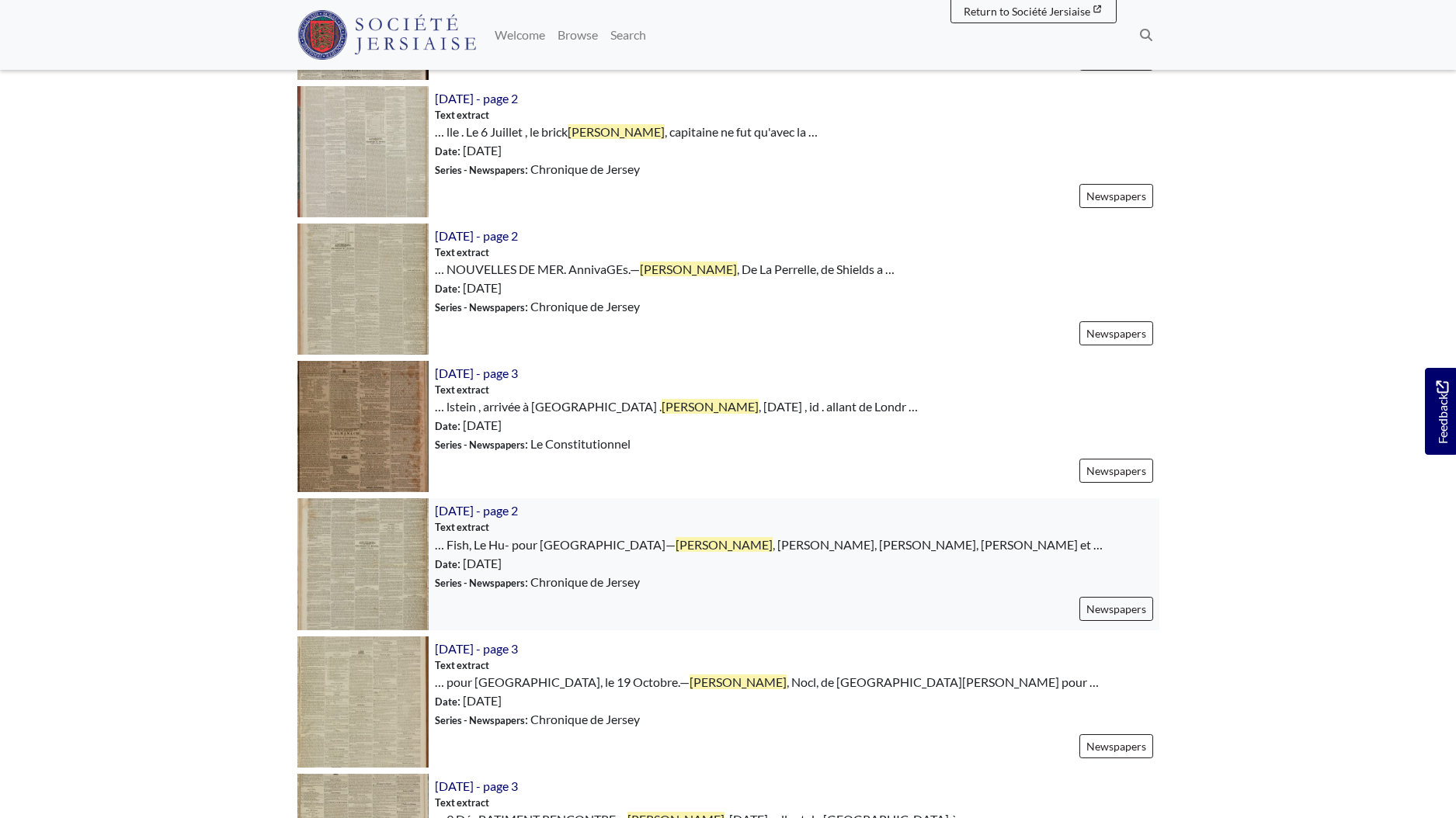
click at [374, 562] on img at bounding box center [363, 564] width 131 height 131
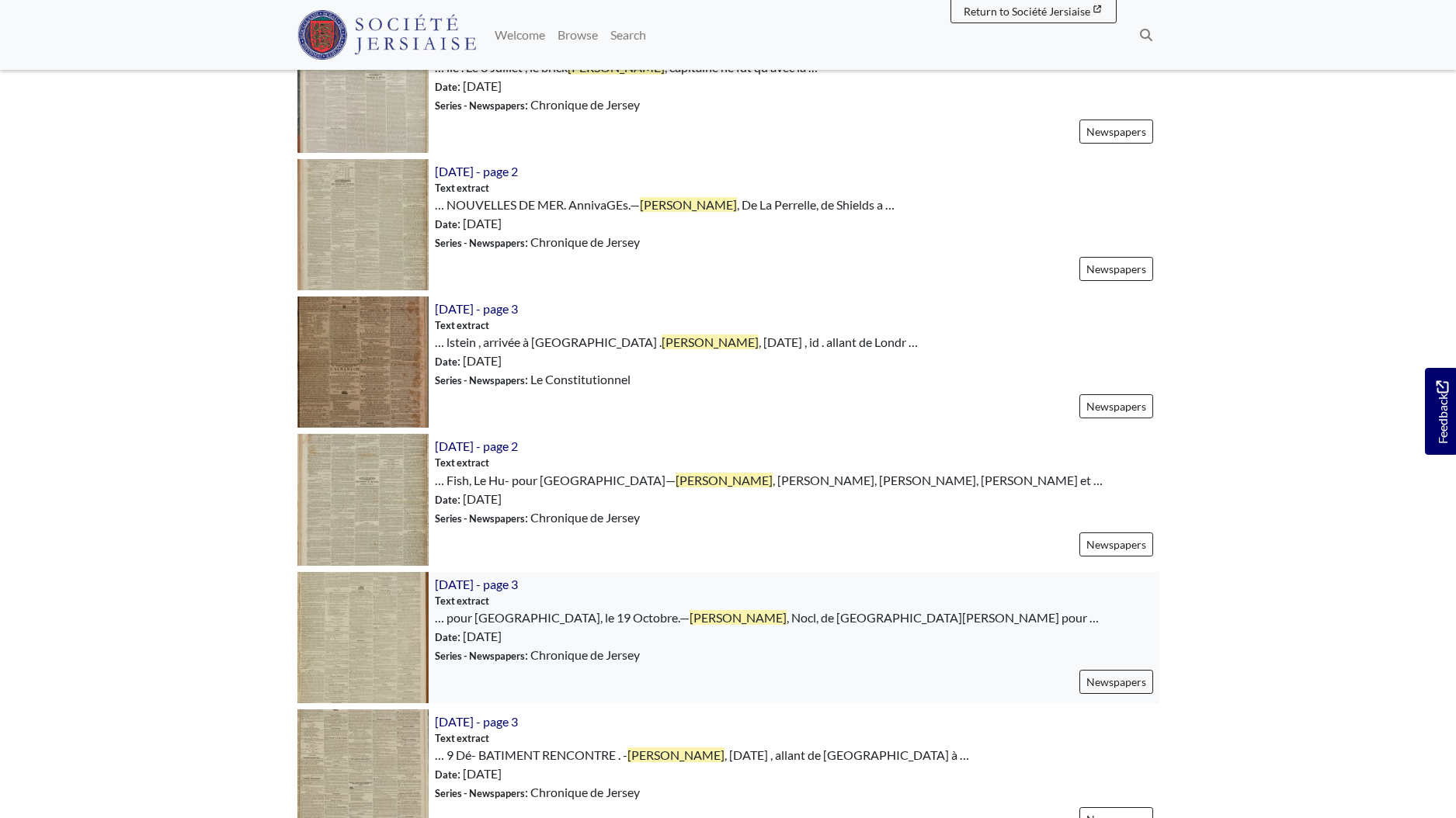
scroll to position [1819, 0]
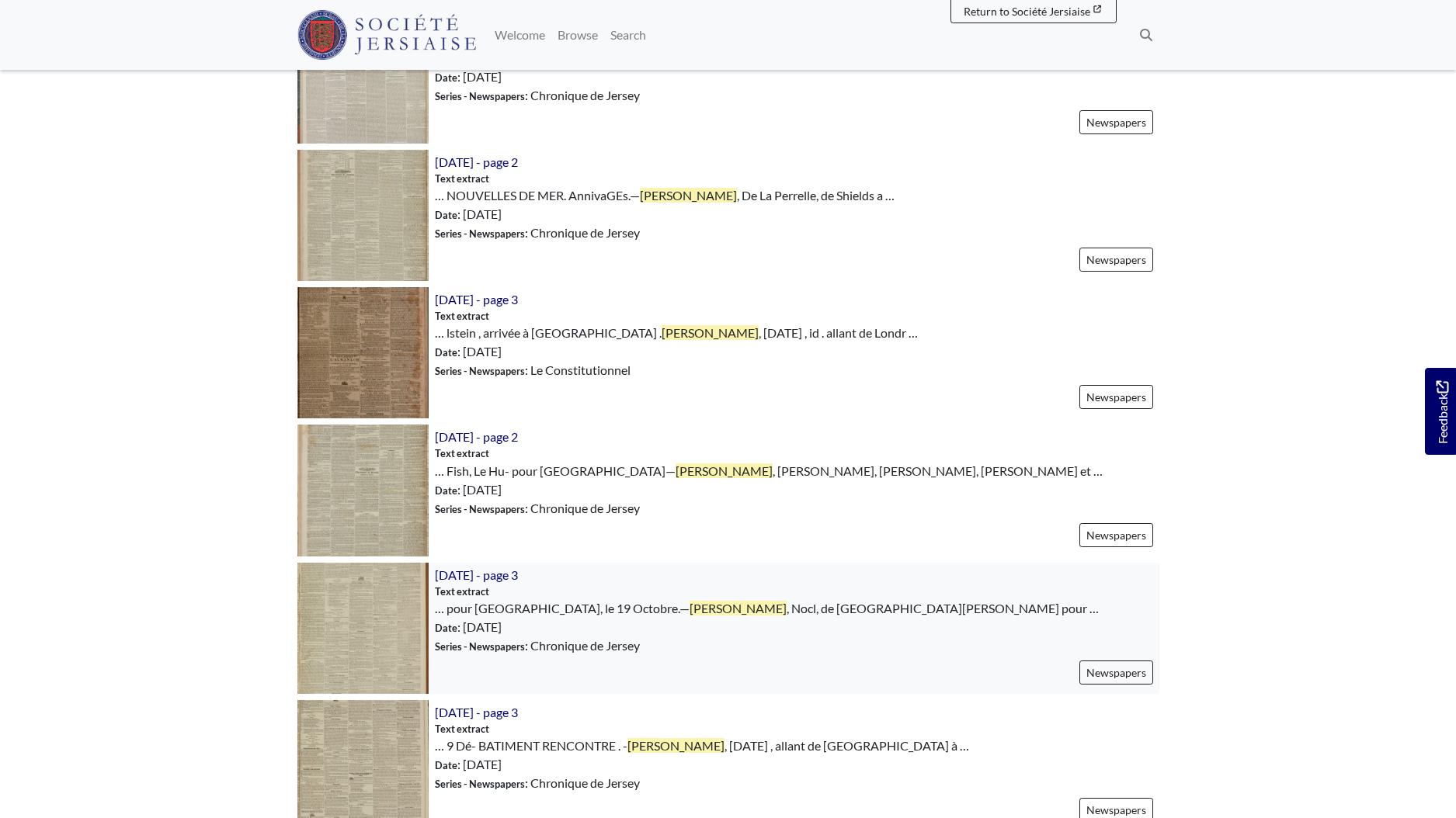
click at [371, 633] on img at bounding box center [363, 629] width 131 height 131
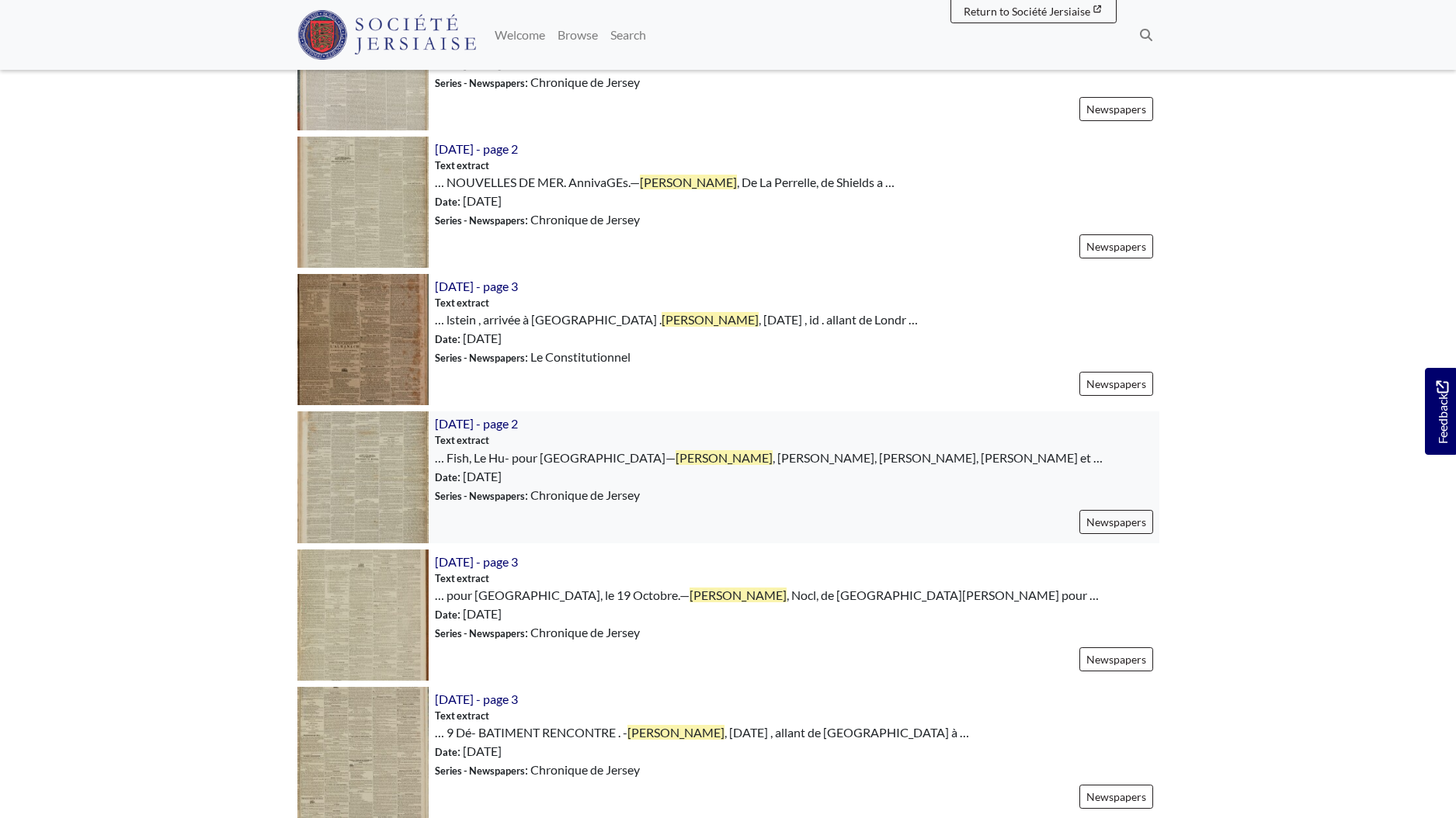
scroll to position [1923, 0]
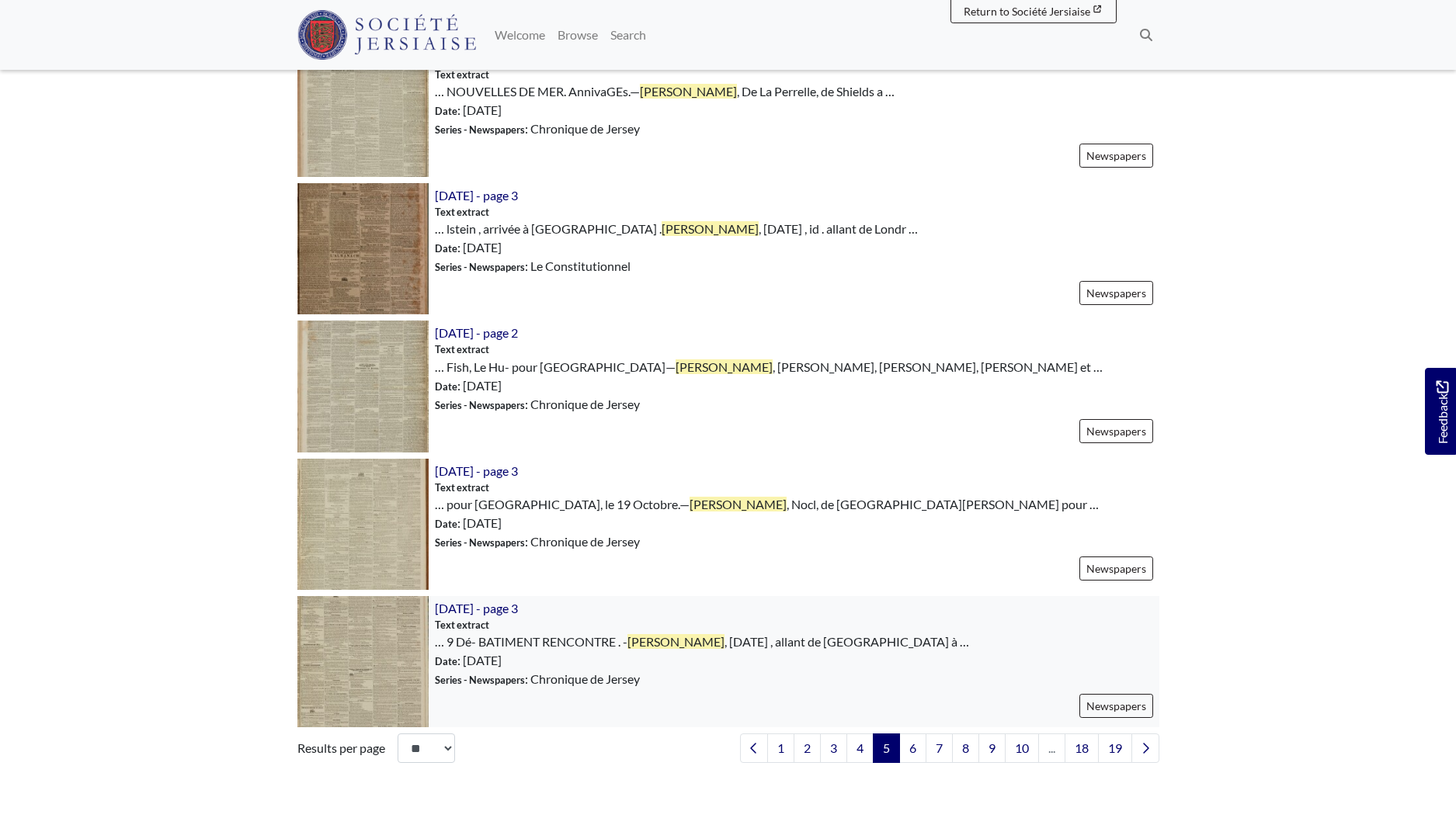
click at [361, 640] on img at bounding box center [363, 662] width 131 height 131
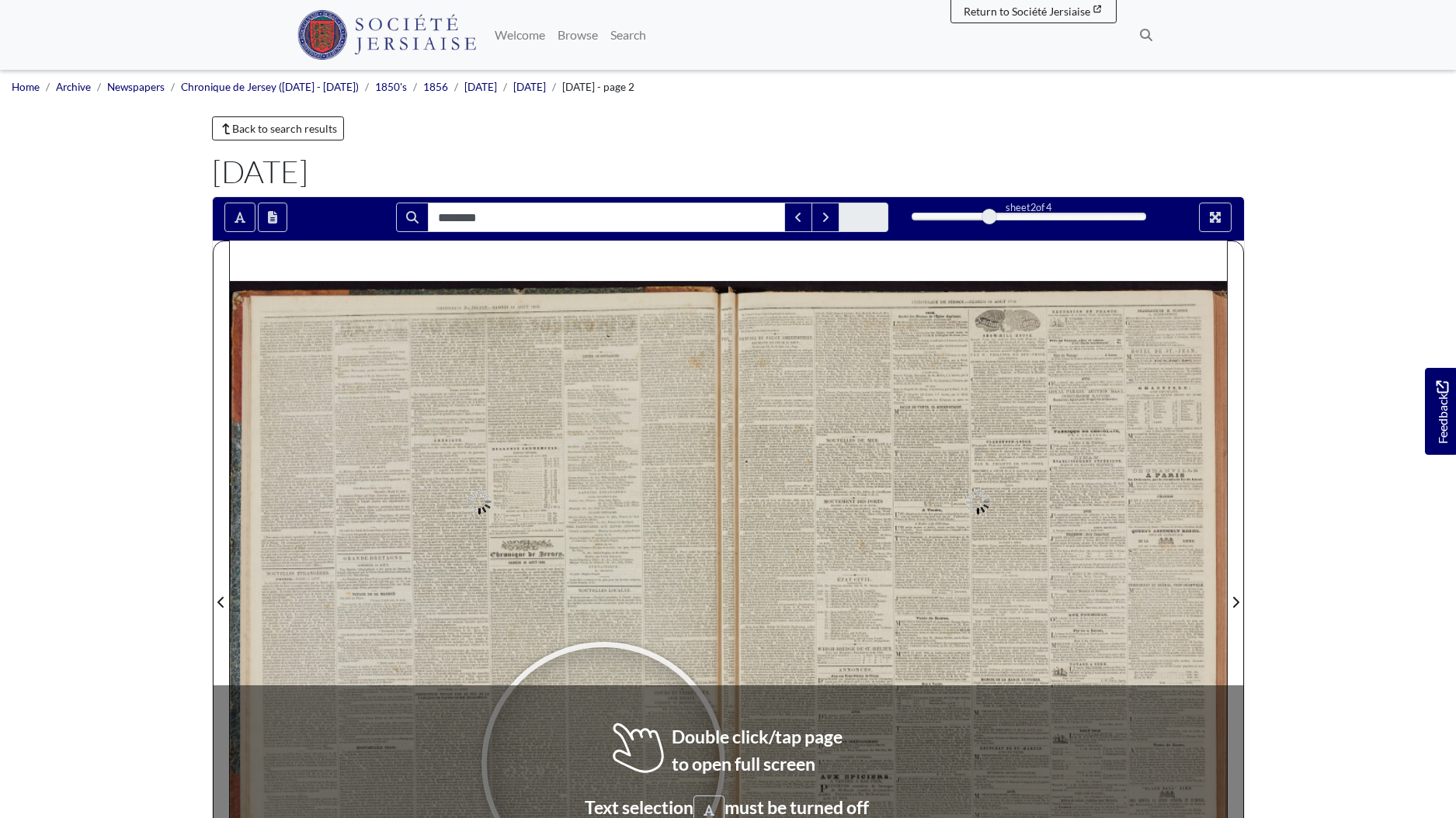
click at [603, 764] on div at bounding box center [604, 764] width 234 height 233
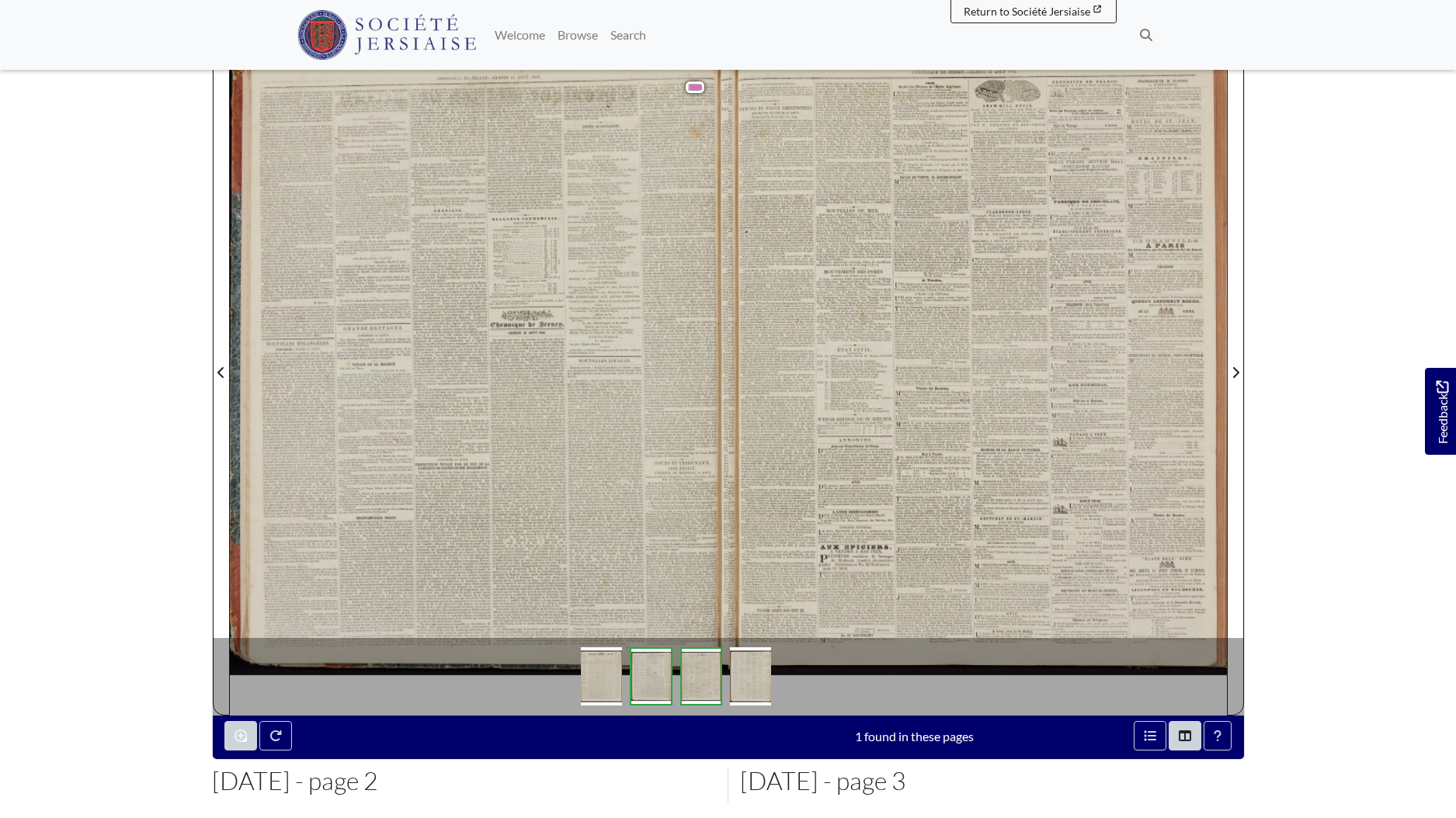
scroll to position [305, 0]
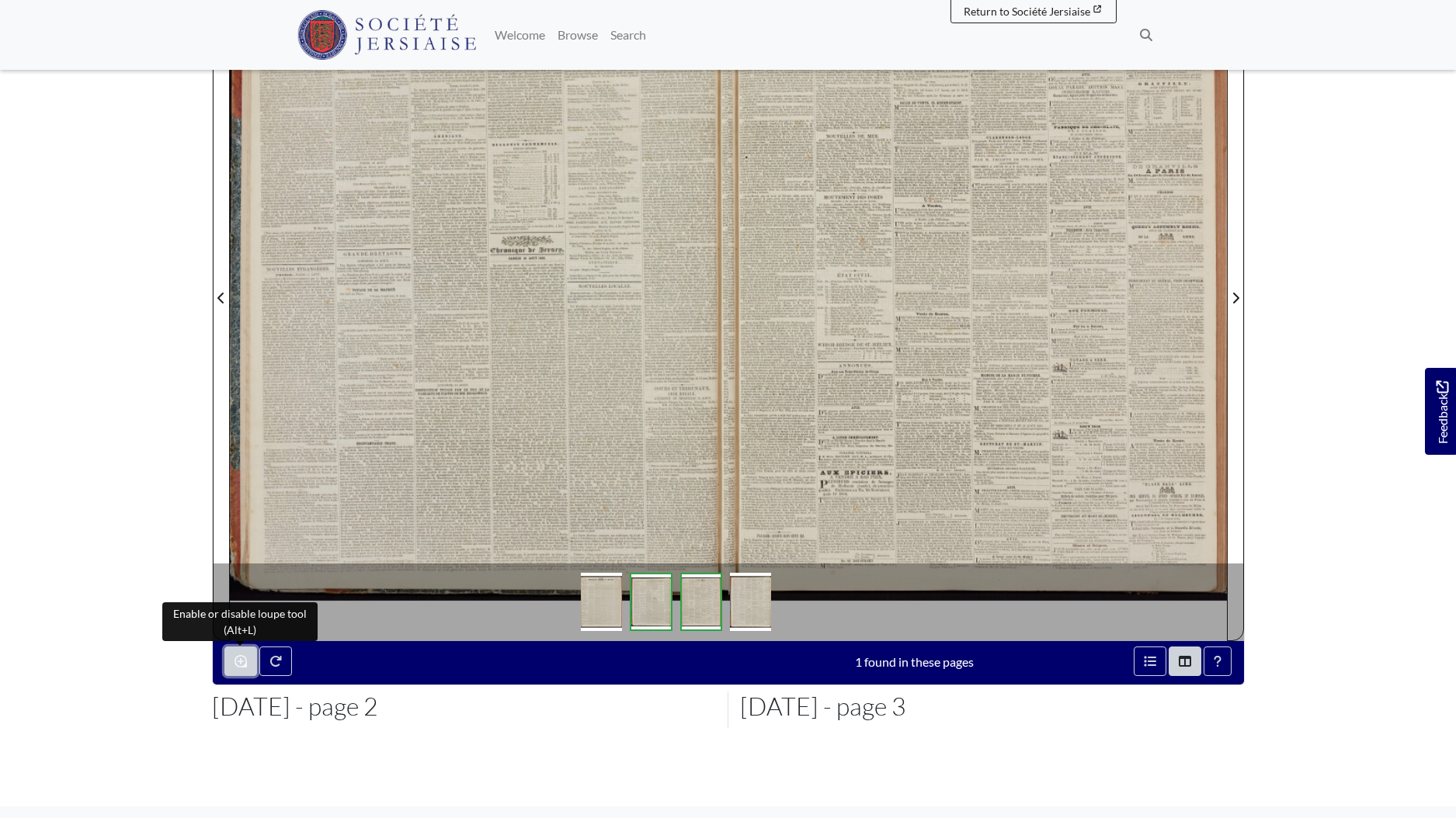
click at [245, 657] on icon "Enable or disable loupe tool (Alt+L)" at bounding box center [240, 661] width 13 height 13
click at [241, 660] on icon "Enable or disable loupe tool (Alt+L)" at bounding box center [240, 661] width 13 height 13
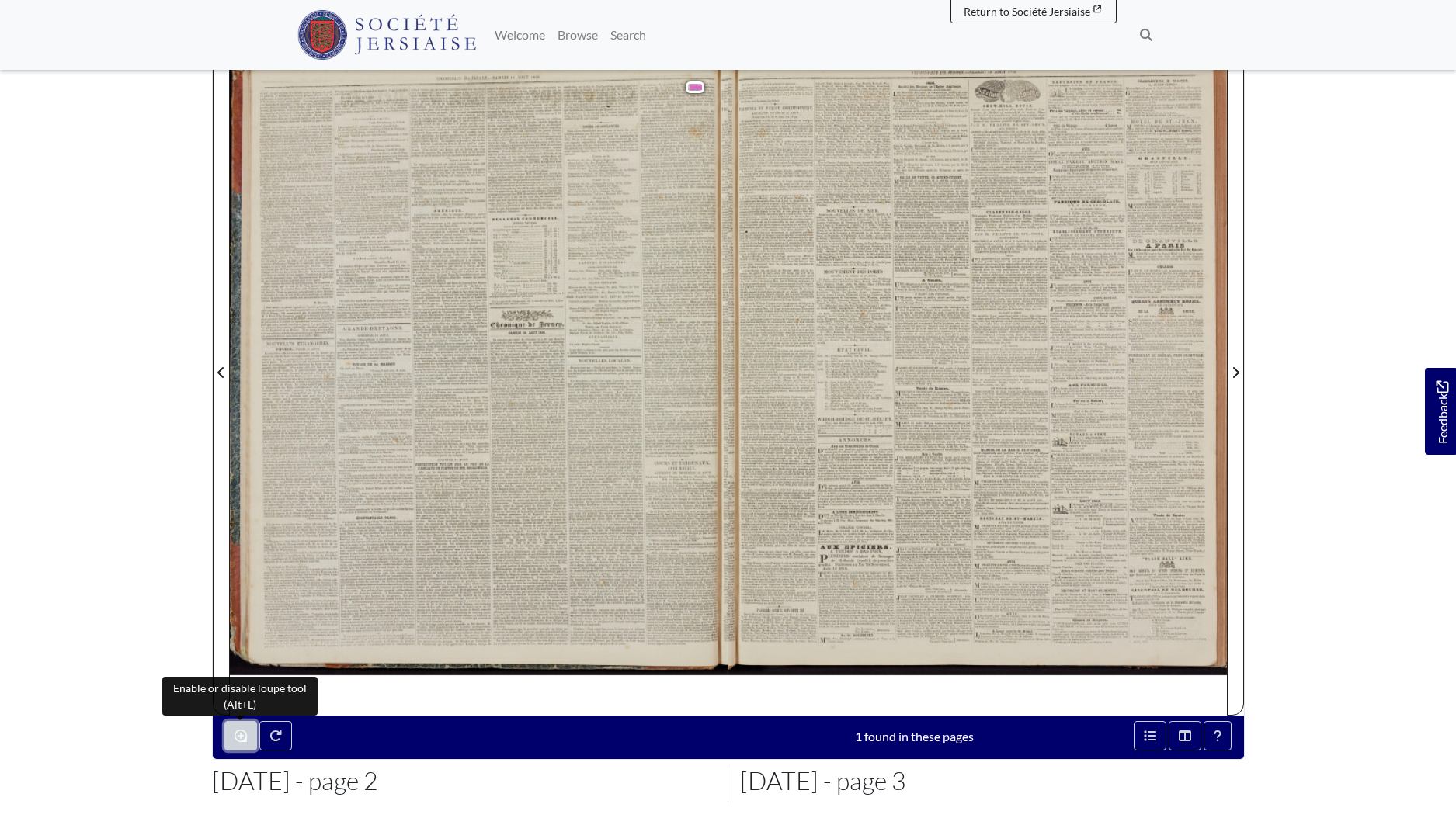
scroll to position [209, 0]
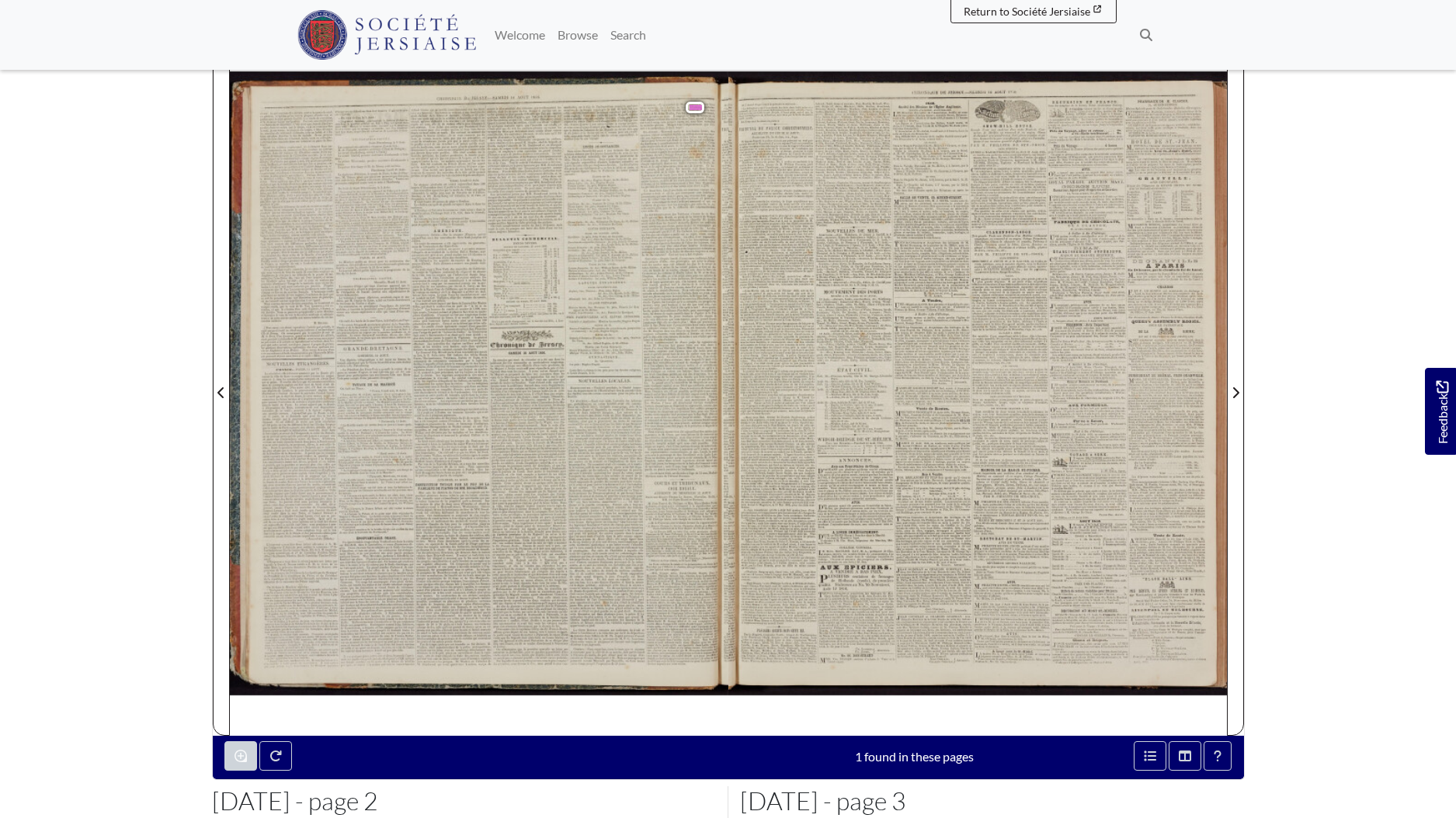
click at [77, 254] on body "Menu" at bounding box center [728, 450] width 1456 height 1321
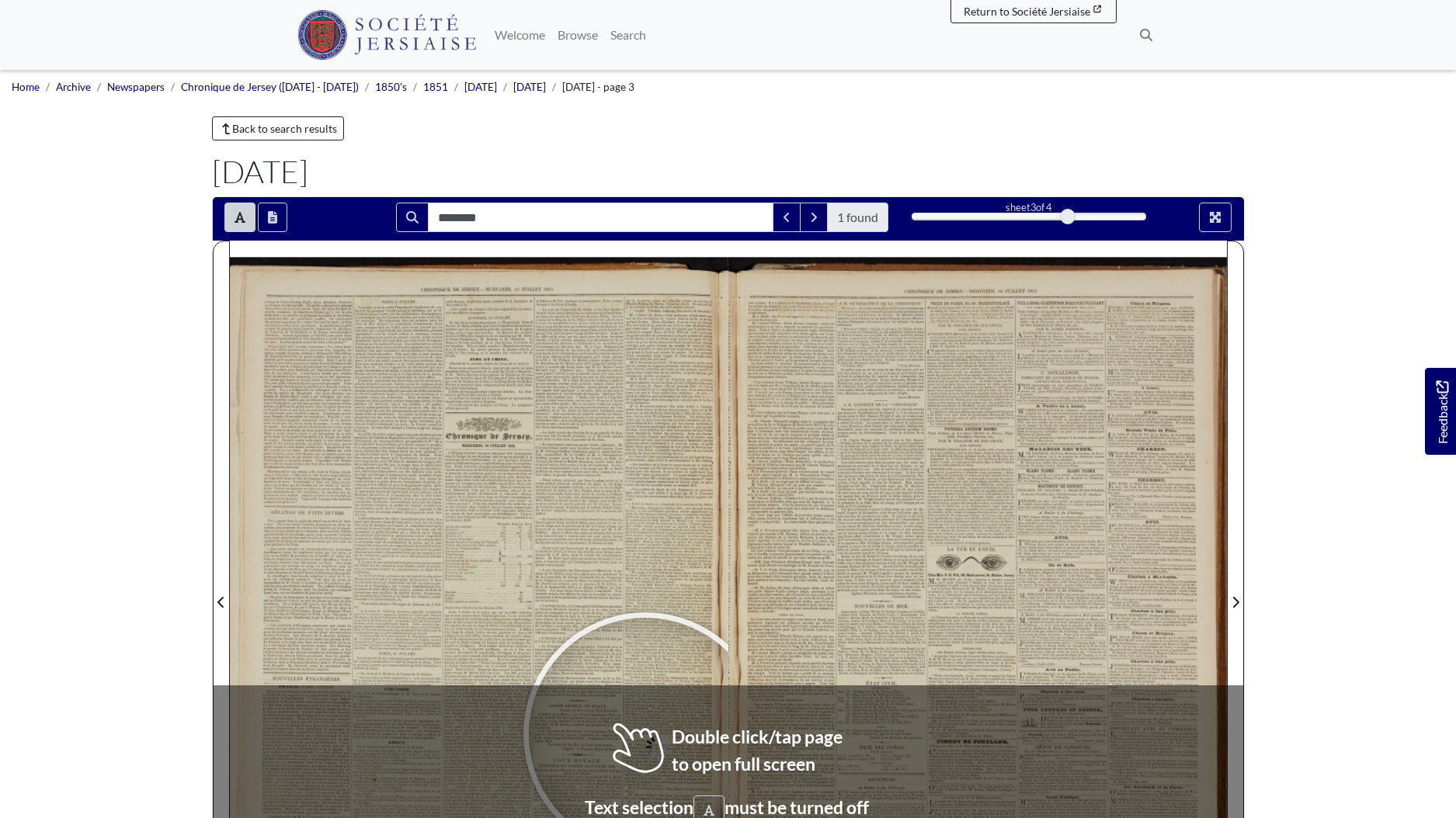
click at [646, 735] on div at bounding box center [646, 735] width 234 height 233
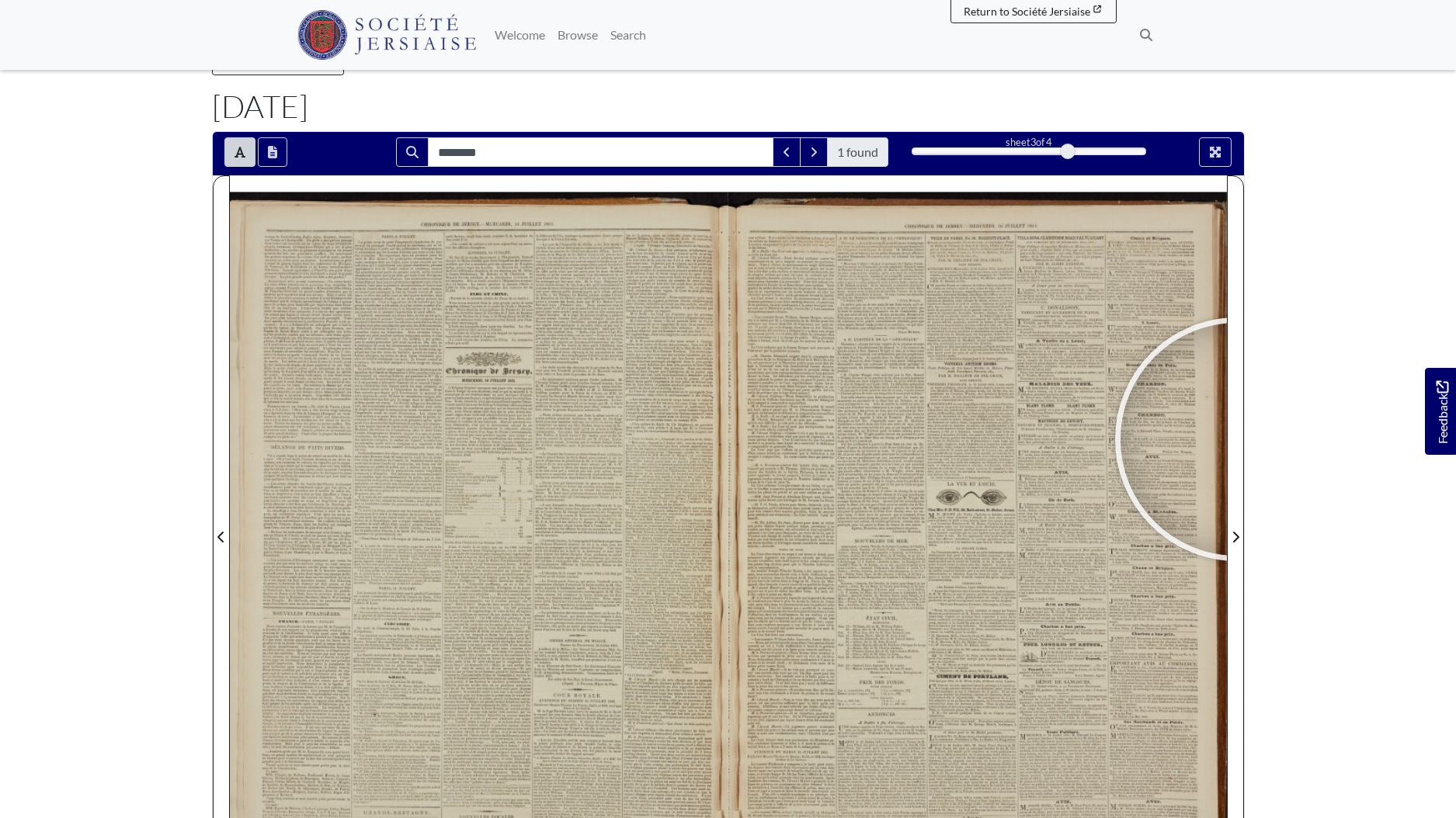
scroll to position [85, 0]
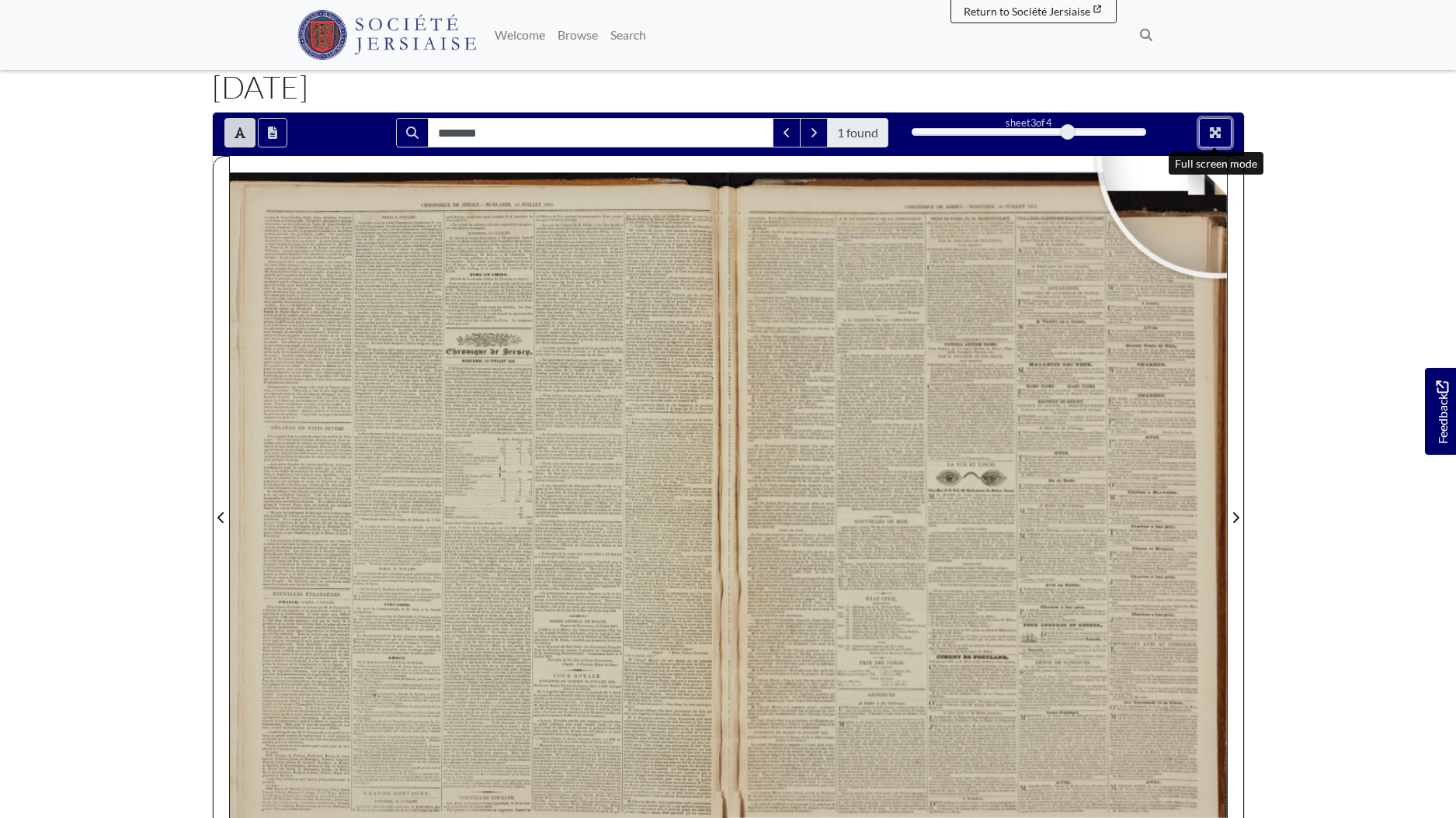
click at [1221, 142] on button "Full screen mode" at bounding box center [1216, 132] width 33 height 30
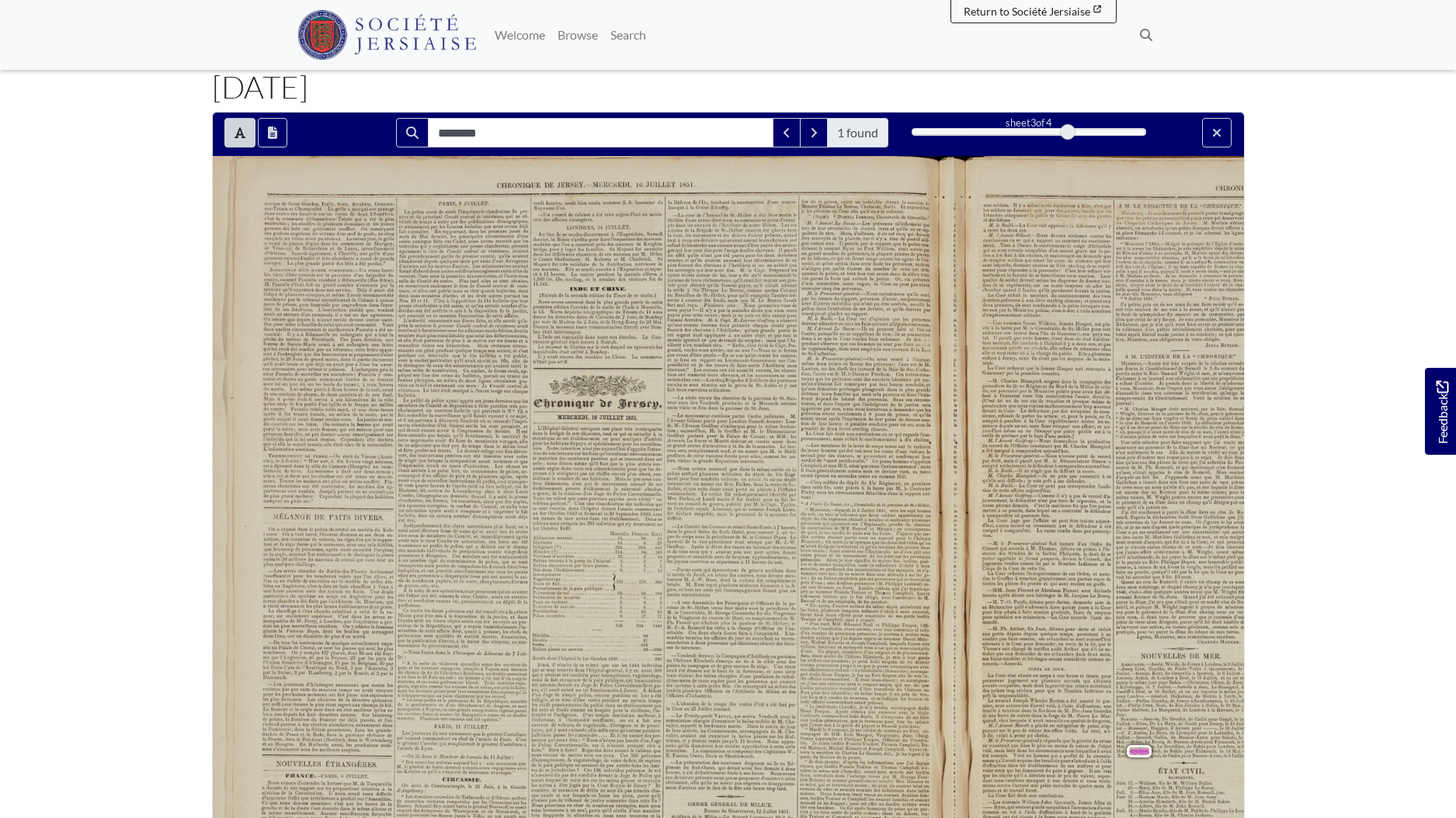
scroll to position [0, 0]
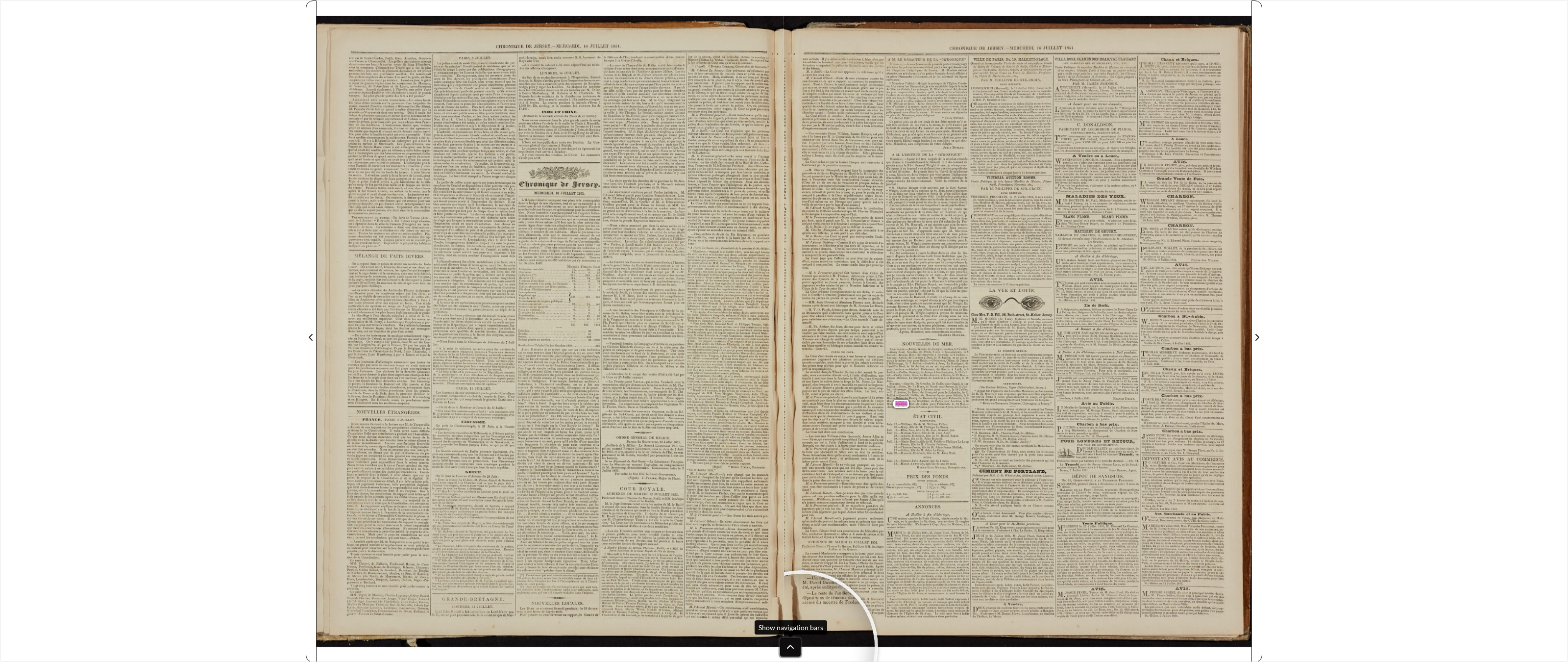
click at [790, 516] on icon at bounding box center [790, 647] width 8 height 8
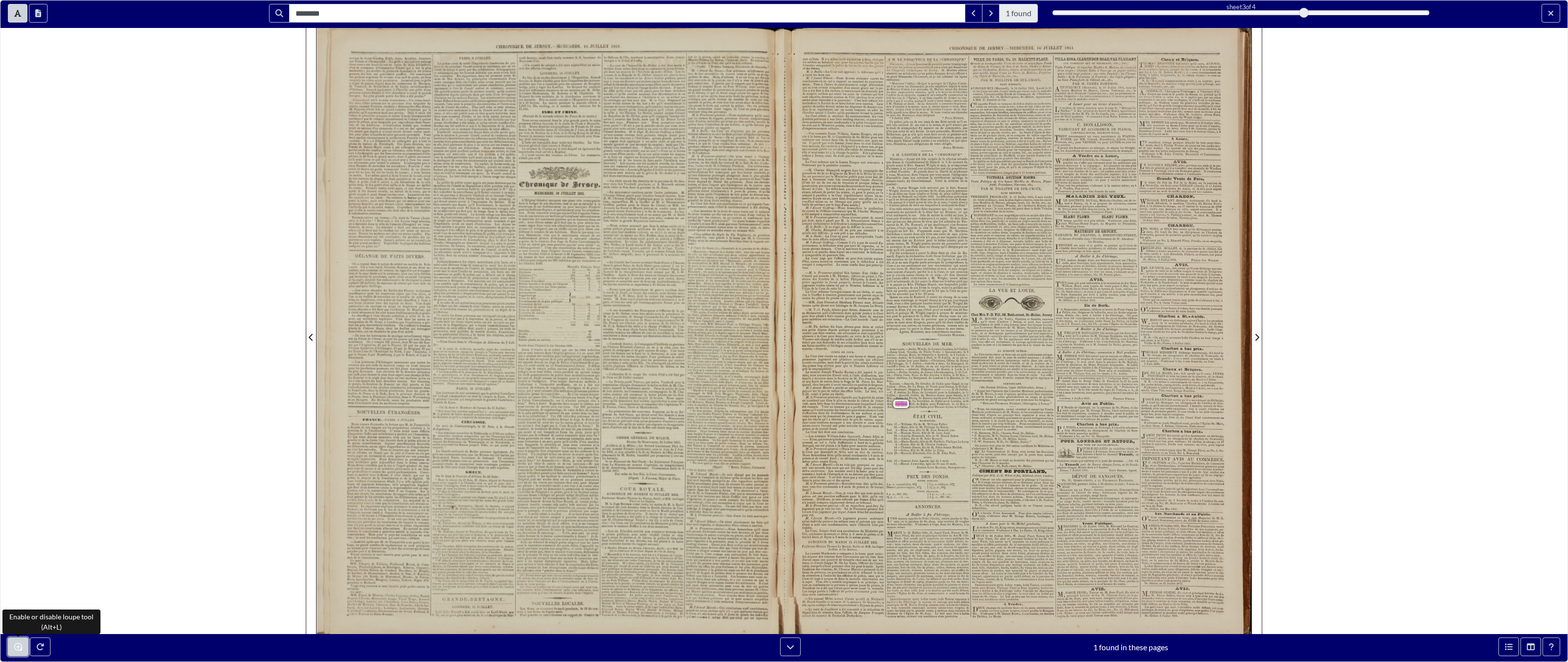
click at [16, 516] on button "Enable or disable loupe tool (Alt+L)" at bounding box center [18, 646] width 21 height 19
click at [14, 13] on icon "Toggle text selection (Alt+T)" at bounding box center [17, 13] width 7 height 8
click at [919, 17] on button "Exit full screen mode" at bounding box center [1551, 13] width 19 height 19
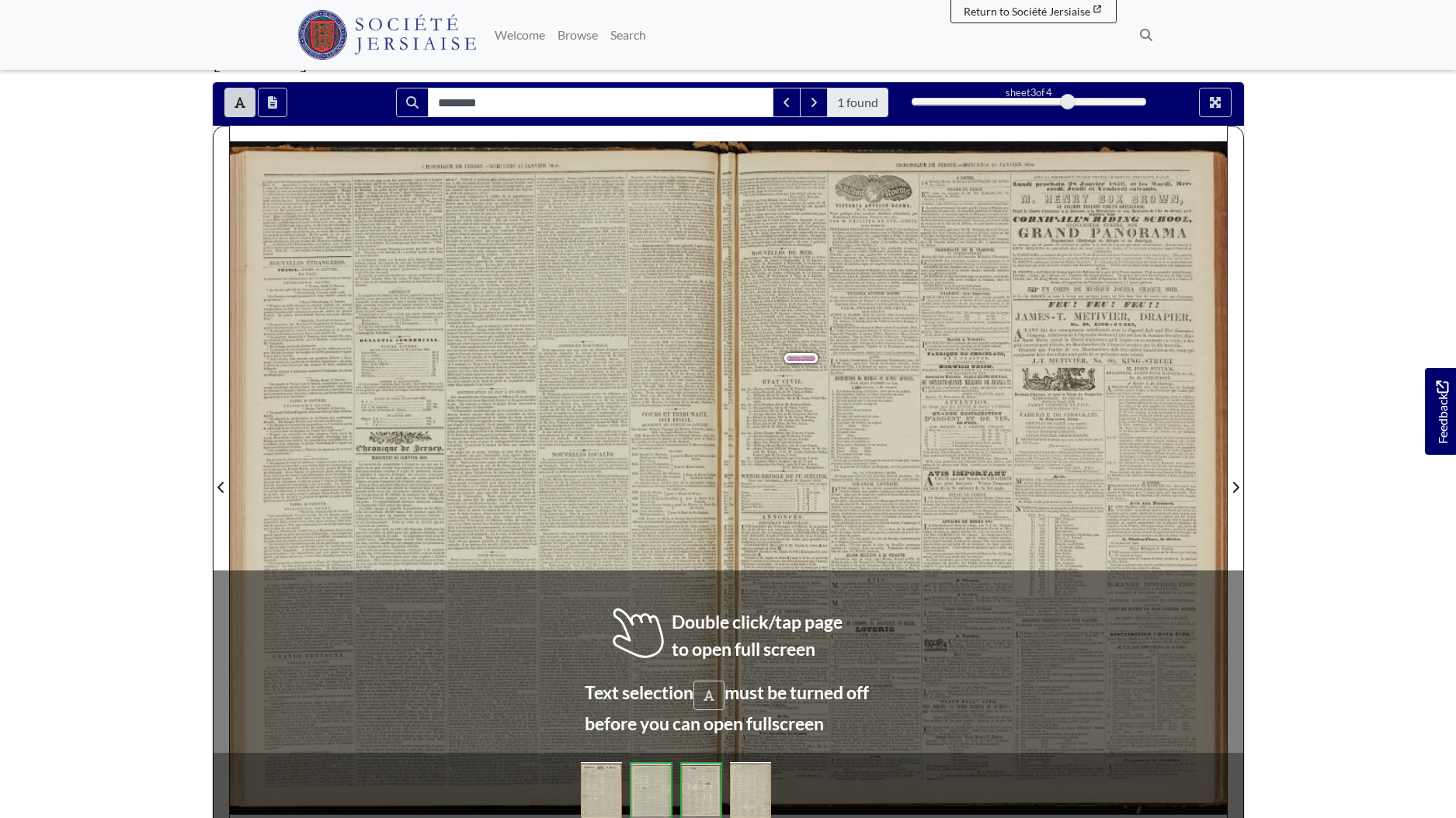
scroll to position [125, 0]
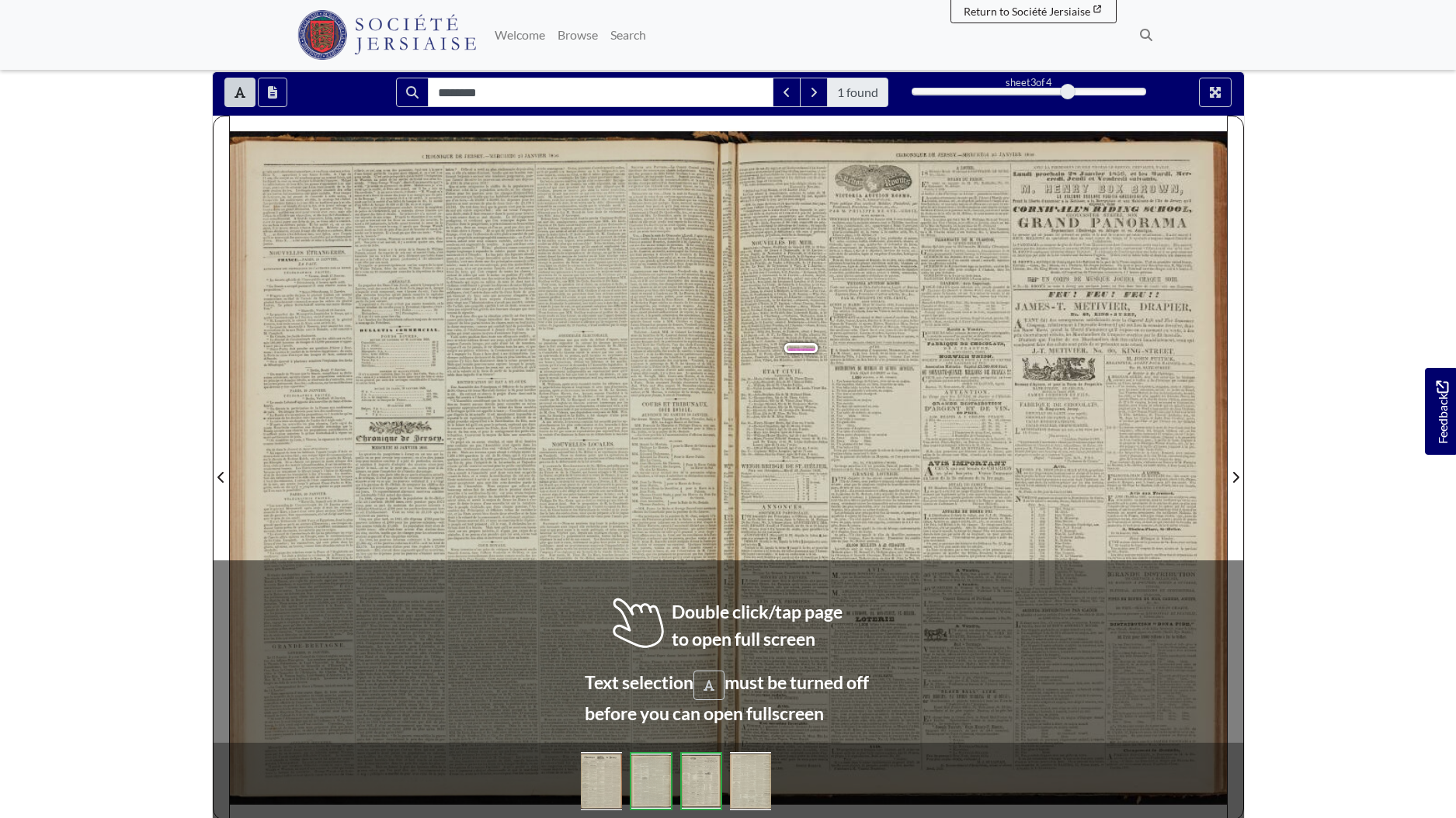
click at [552, 651] on span "quitté" at bounding box center [554, 653] width 12 height 6
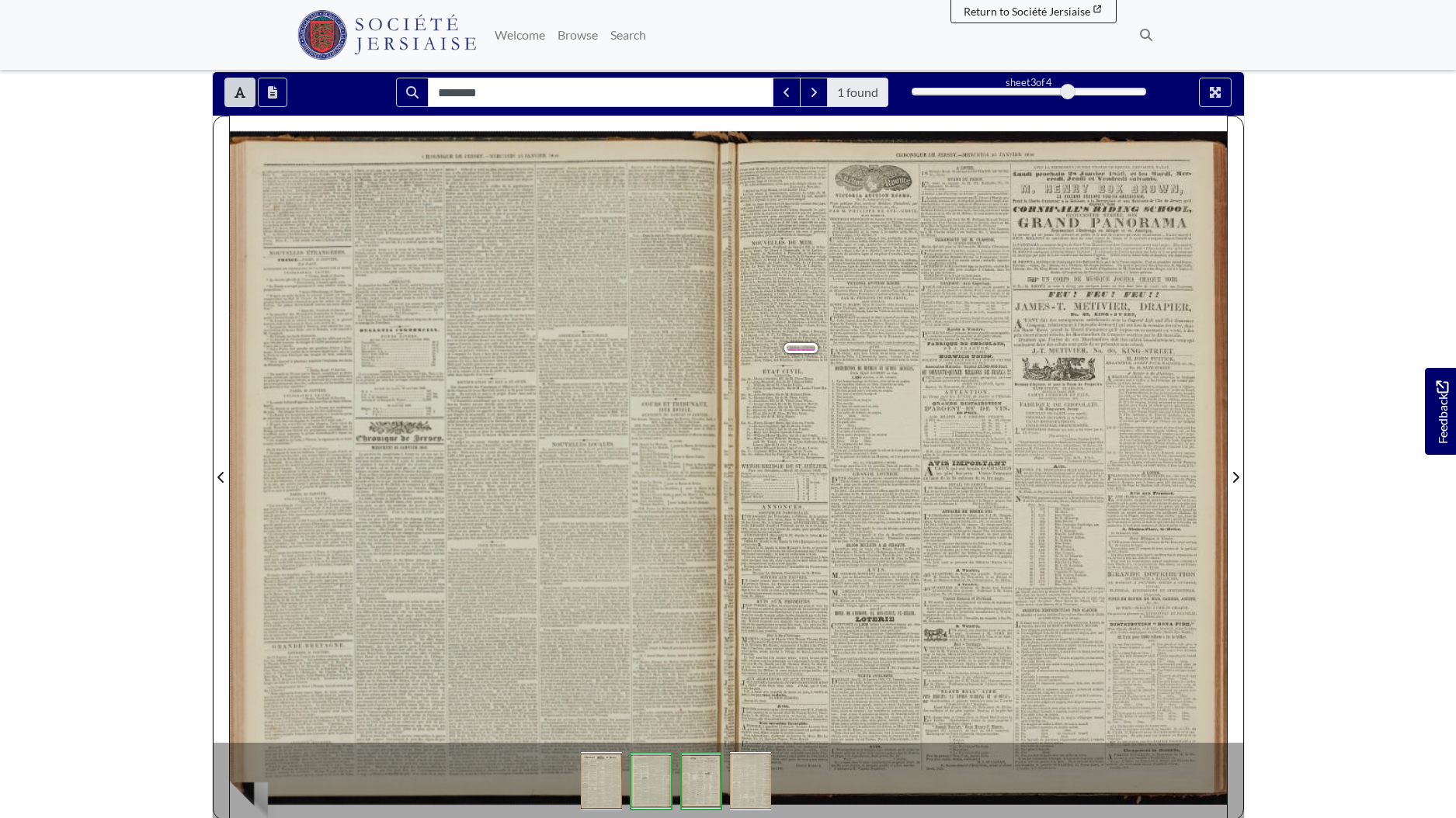
scroll to position [165, 0]
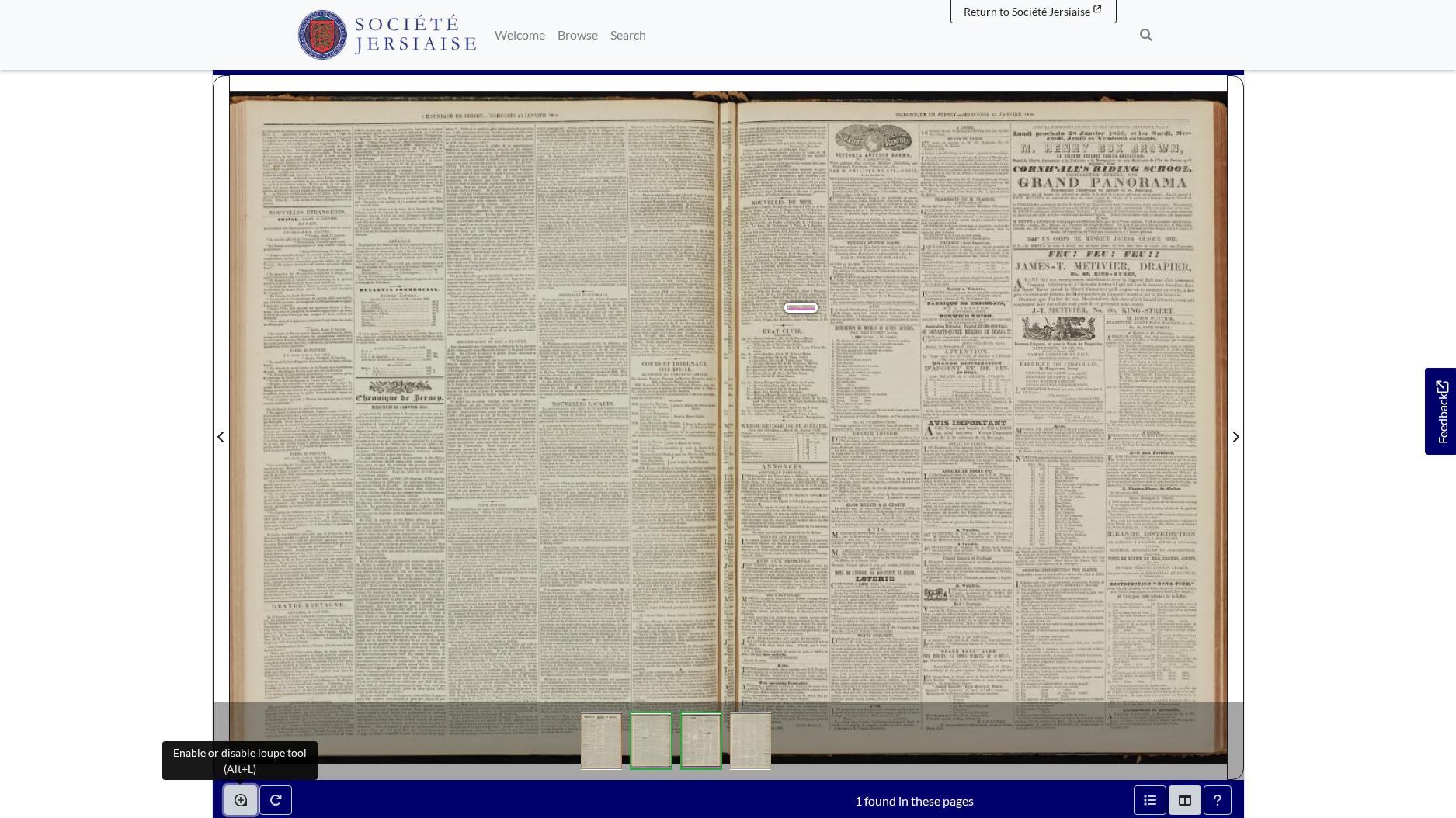
click at [248, 806] on button "Enable or disable loupe tool (Alt+L)" at bounding box center [241, 801] width 33 height 30
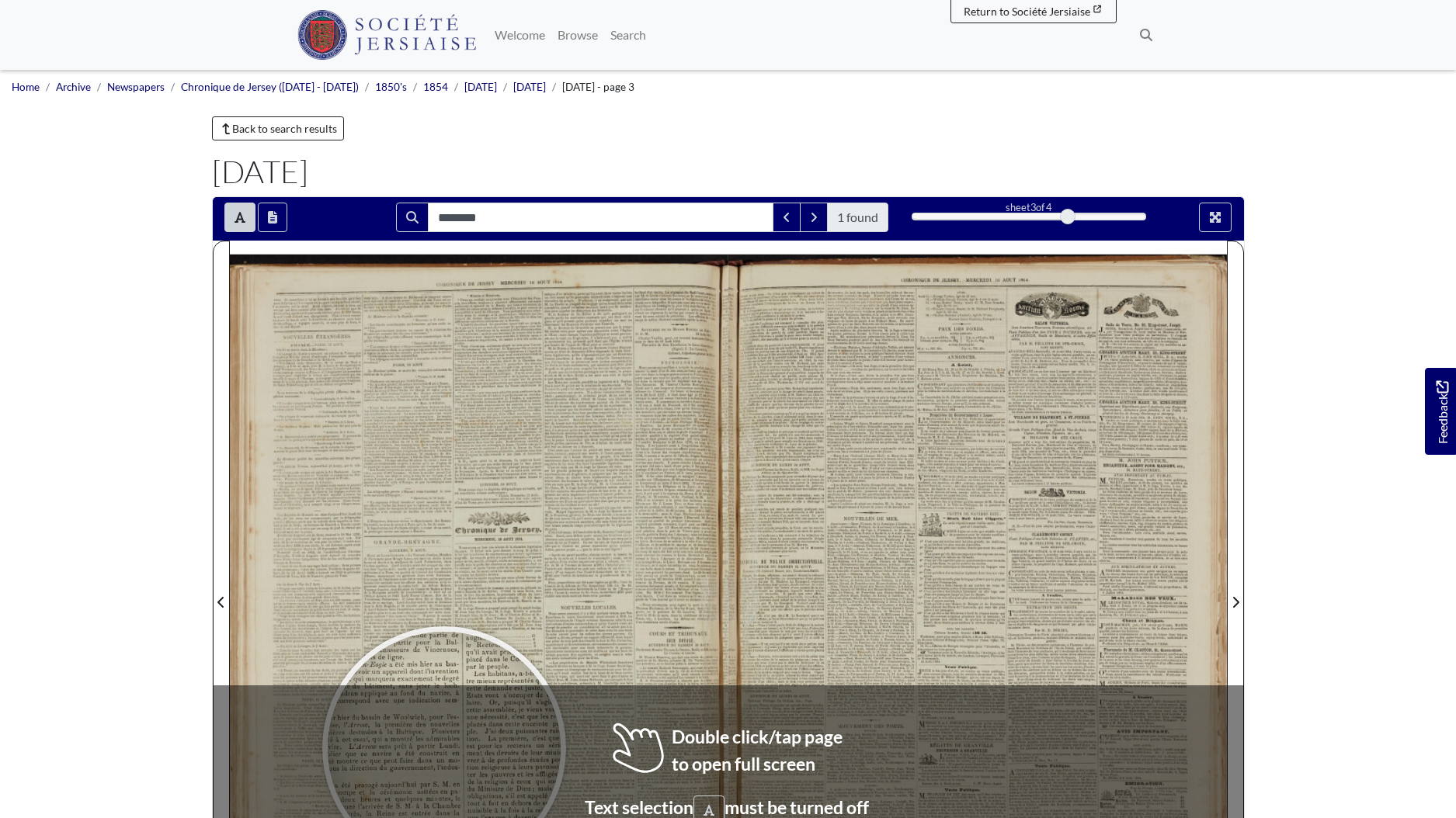
click at [444, 749] on div at bounding box center [445, 749] width 234 height 233
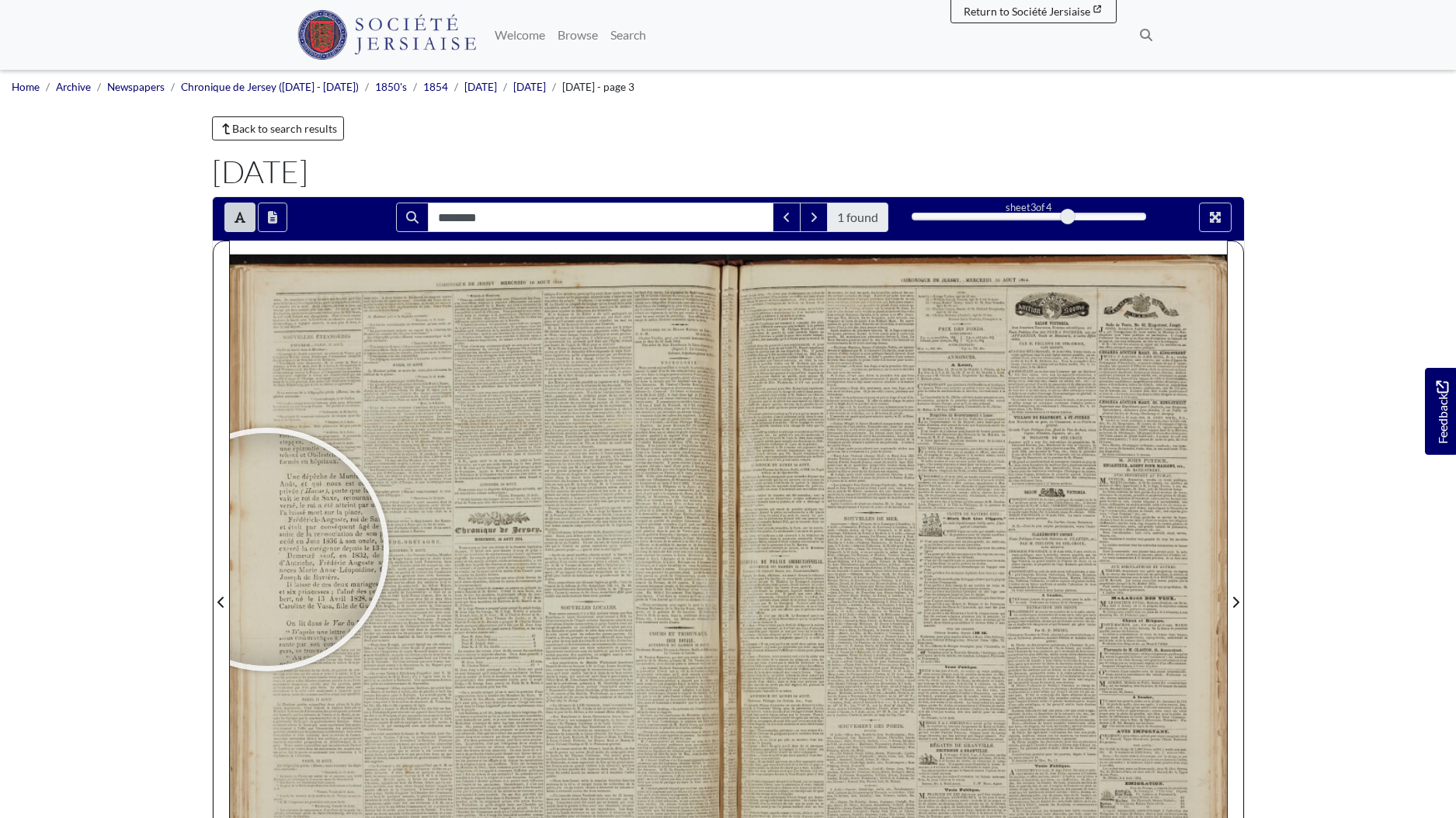
click at [51, 492] on body "Menu" at bounding box center [728, 660] width 1456 height 1321
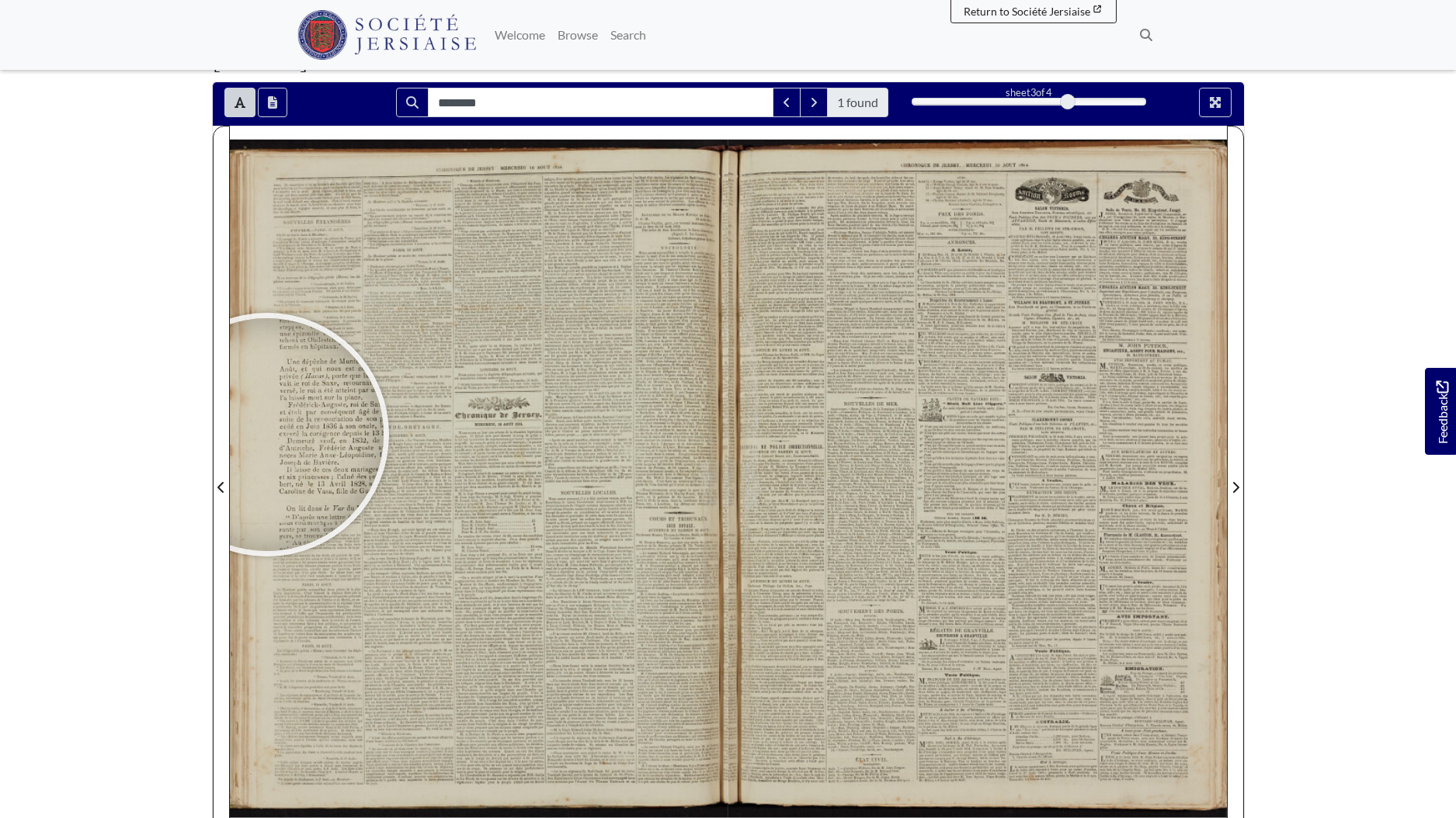
scroll to position [183, 0]
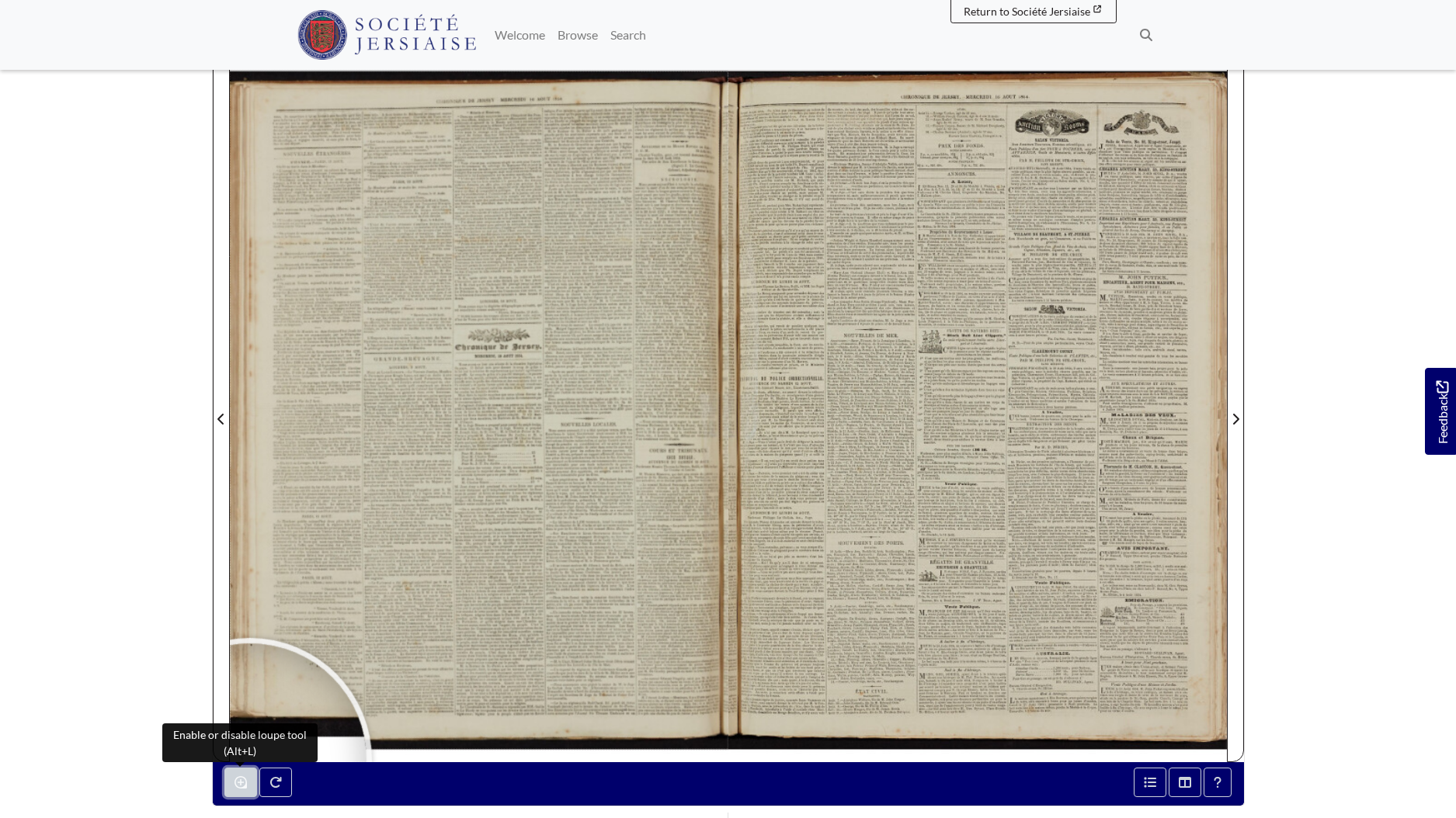
click at [241, 794] on button "Enable or disable loupe tool (Alt+L)" at bounding box center [241, 782] width 33 height 30
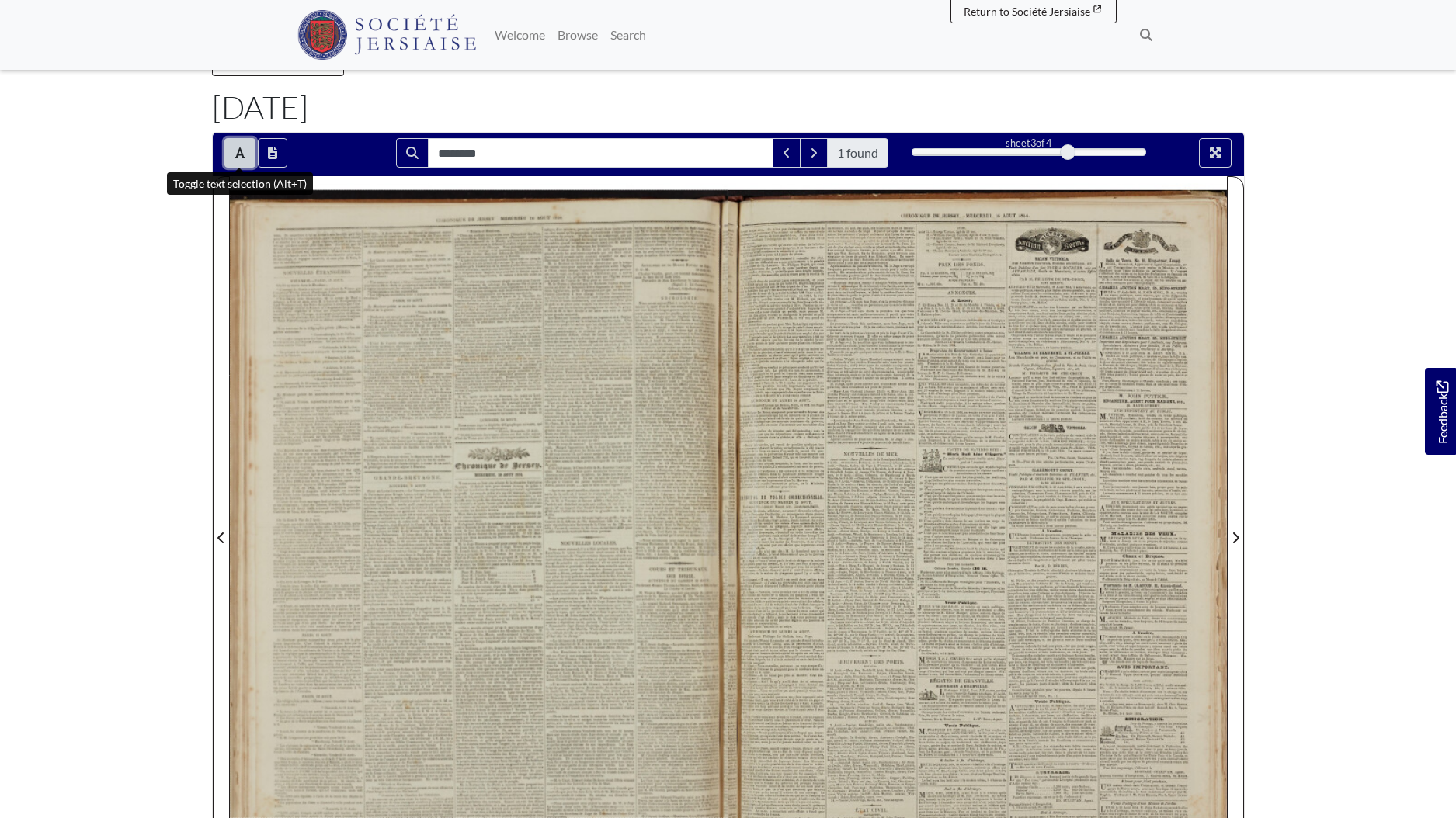
click at [233, 151] on button "Toggle text selection (Alt+T)" at bounding box center [240, 152] width 31 height 30
click at [1203, 144] on button "Full screen mode" at bounding box center [1216, 152] width 33 height 30
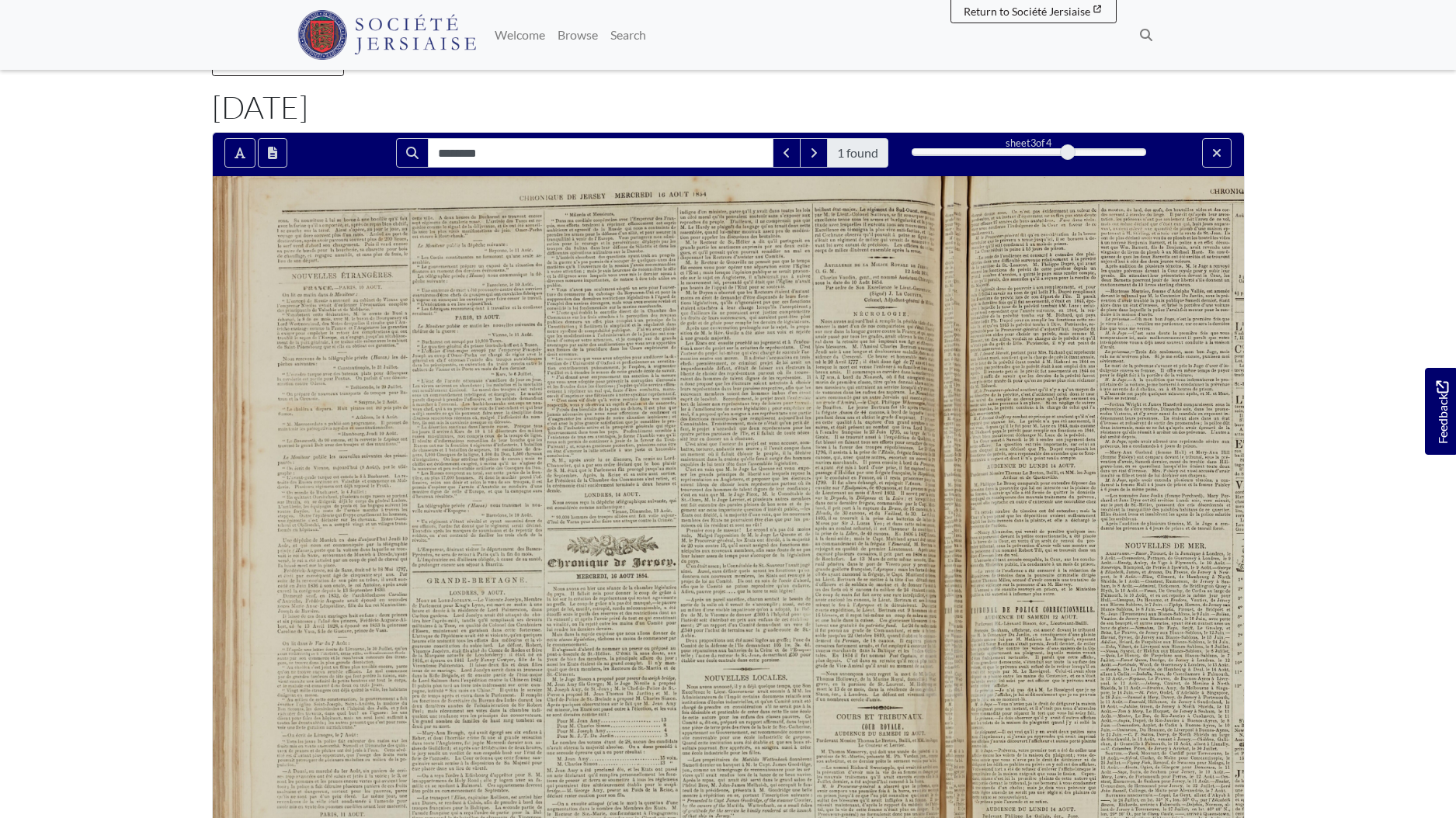
scroll to position [0, 0]
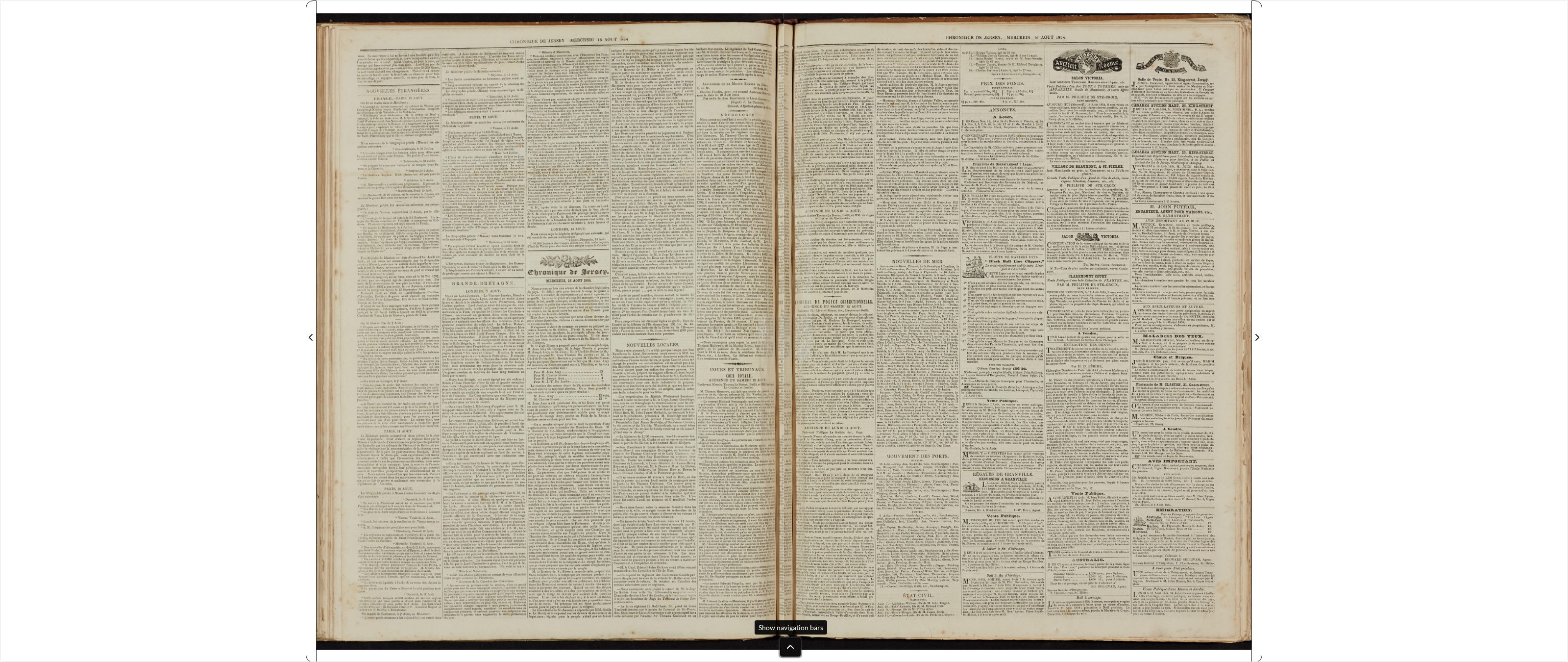
click at [790, 516] on icon at bounding box center [790, 647] width 7 height 4
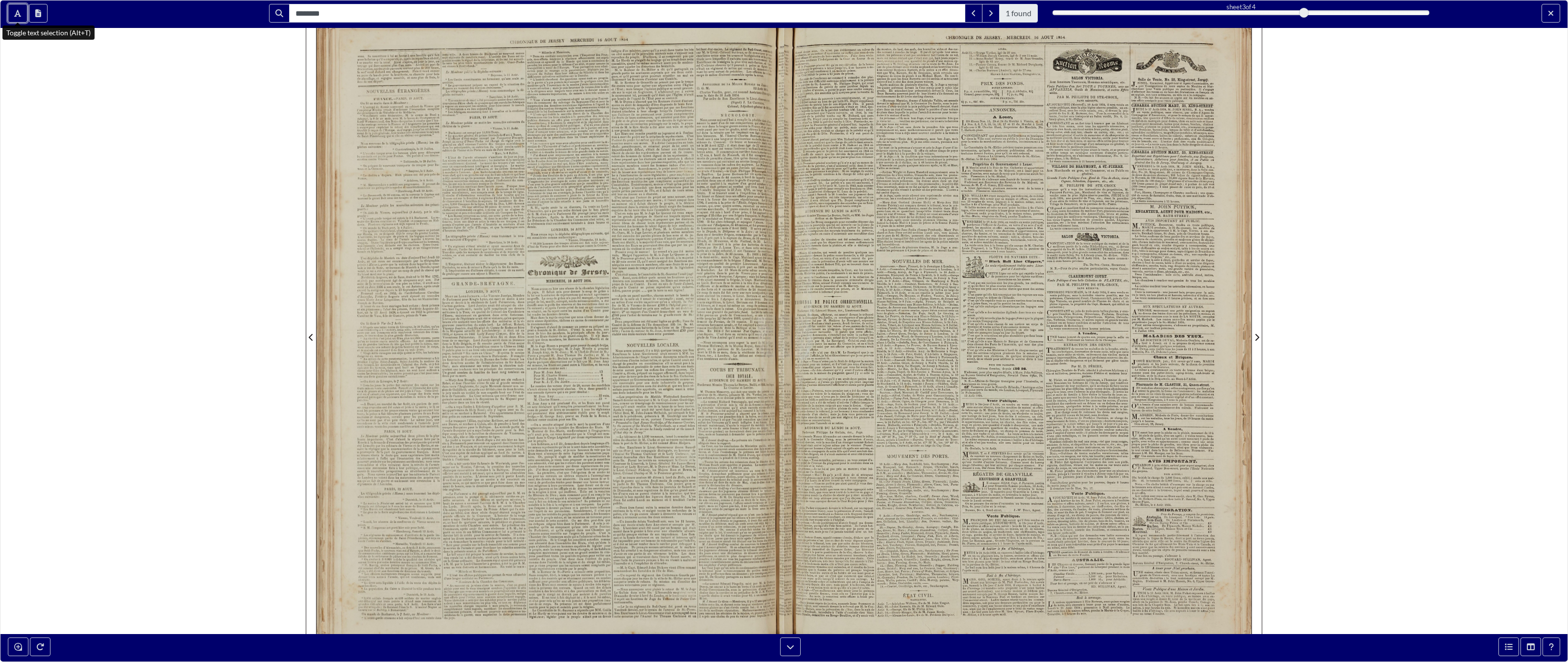
drag, startPoint x: 15, startPoint y: 12, endPoint x: 15, endPoint y: 617, distance: 605.0
click at [15, 12] on icon "Toggle text selection (Alt+T)" at bounding box center [17, 13] width 7 height 8
click at [10, 8] on button "Toggle text selection (Alt+T)" at bounding box center [18, 13] width 19 height 19
click at [919, 12] on icon "Exit full screen mode" at bounding box center [1551, 13] width 5 height 5
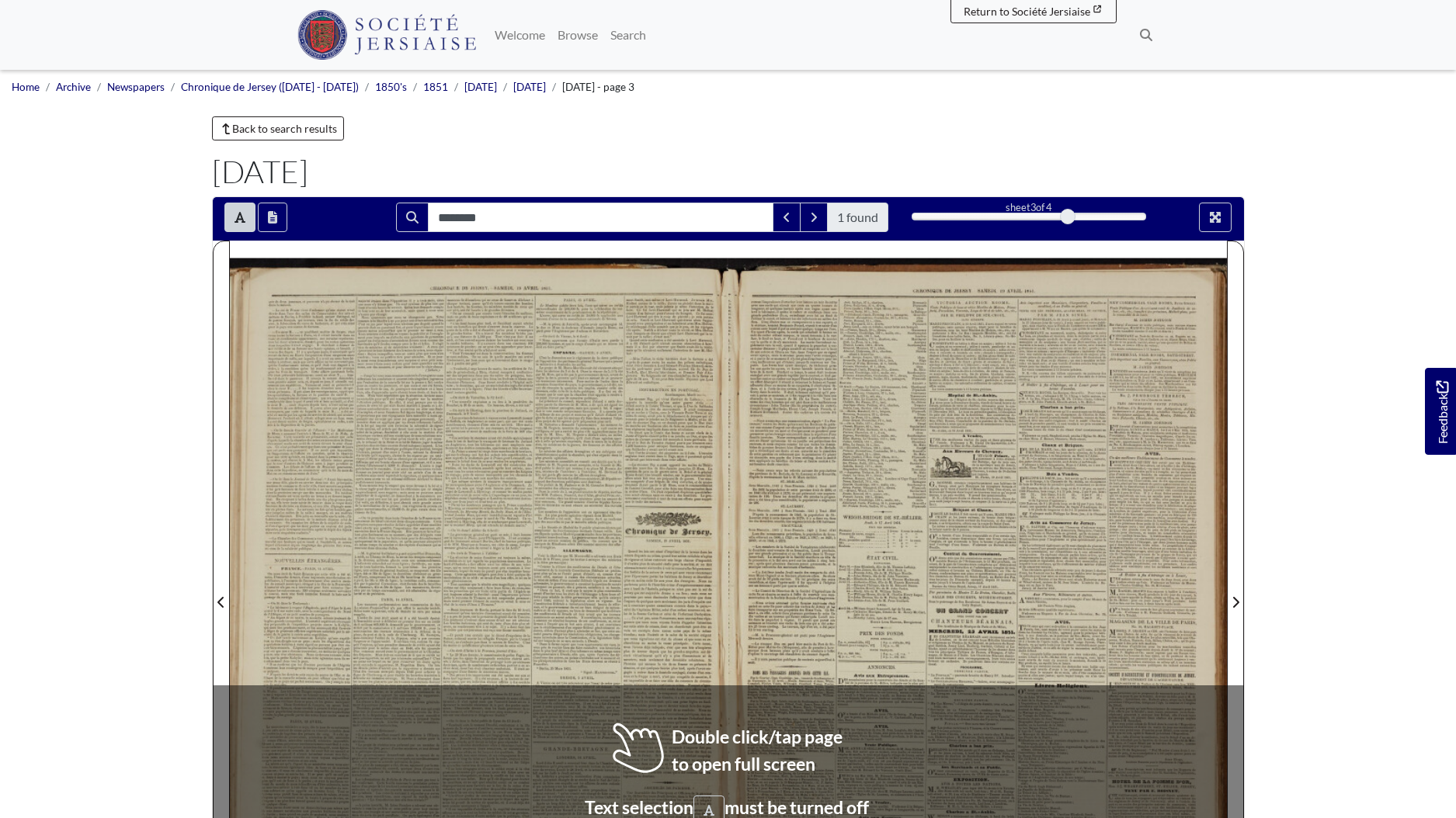
click at [1119, 739] on div at bounding box center [977, 593] width 499 height 705
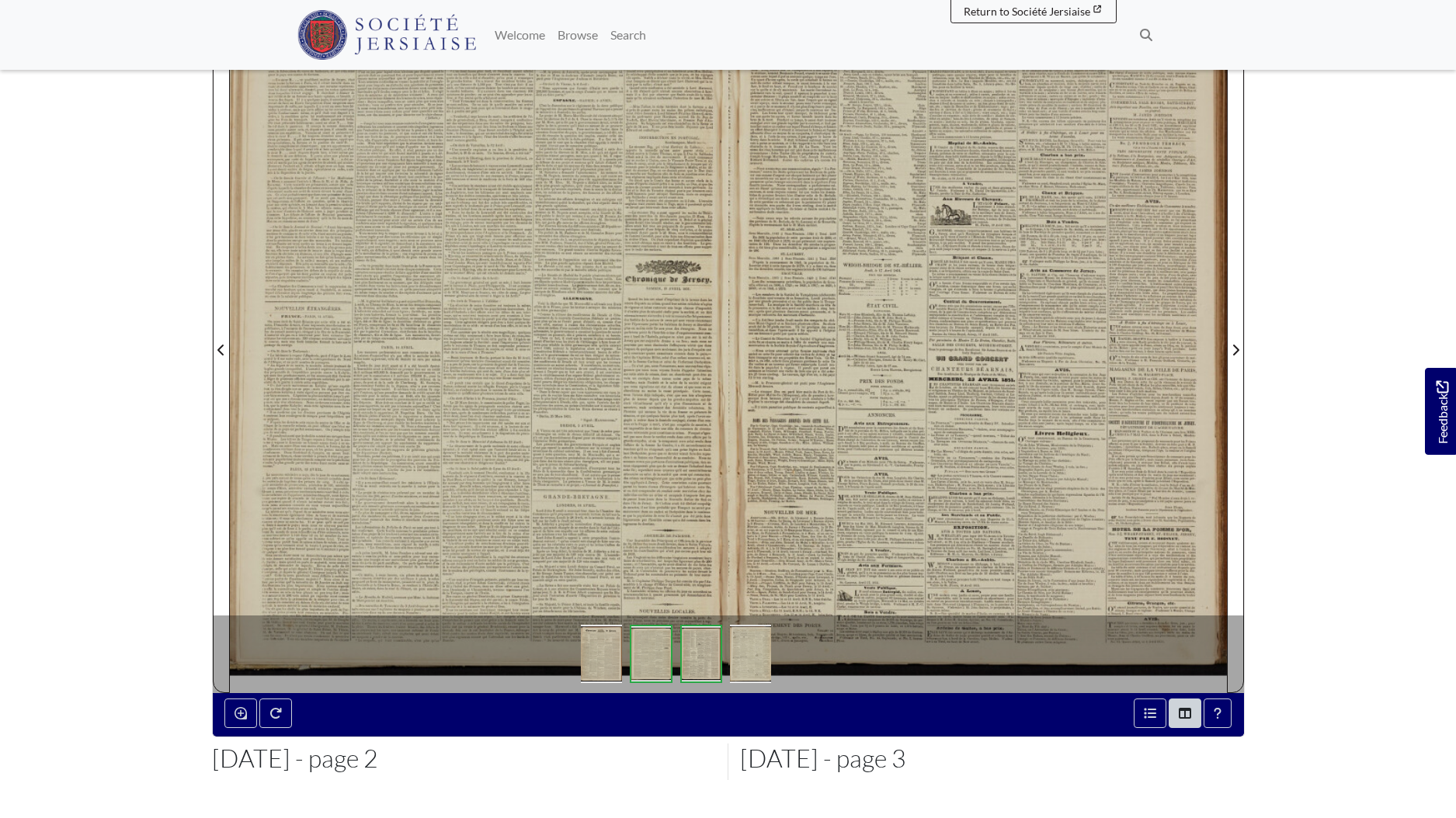
scroll to position [232, 0]
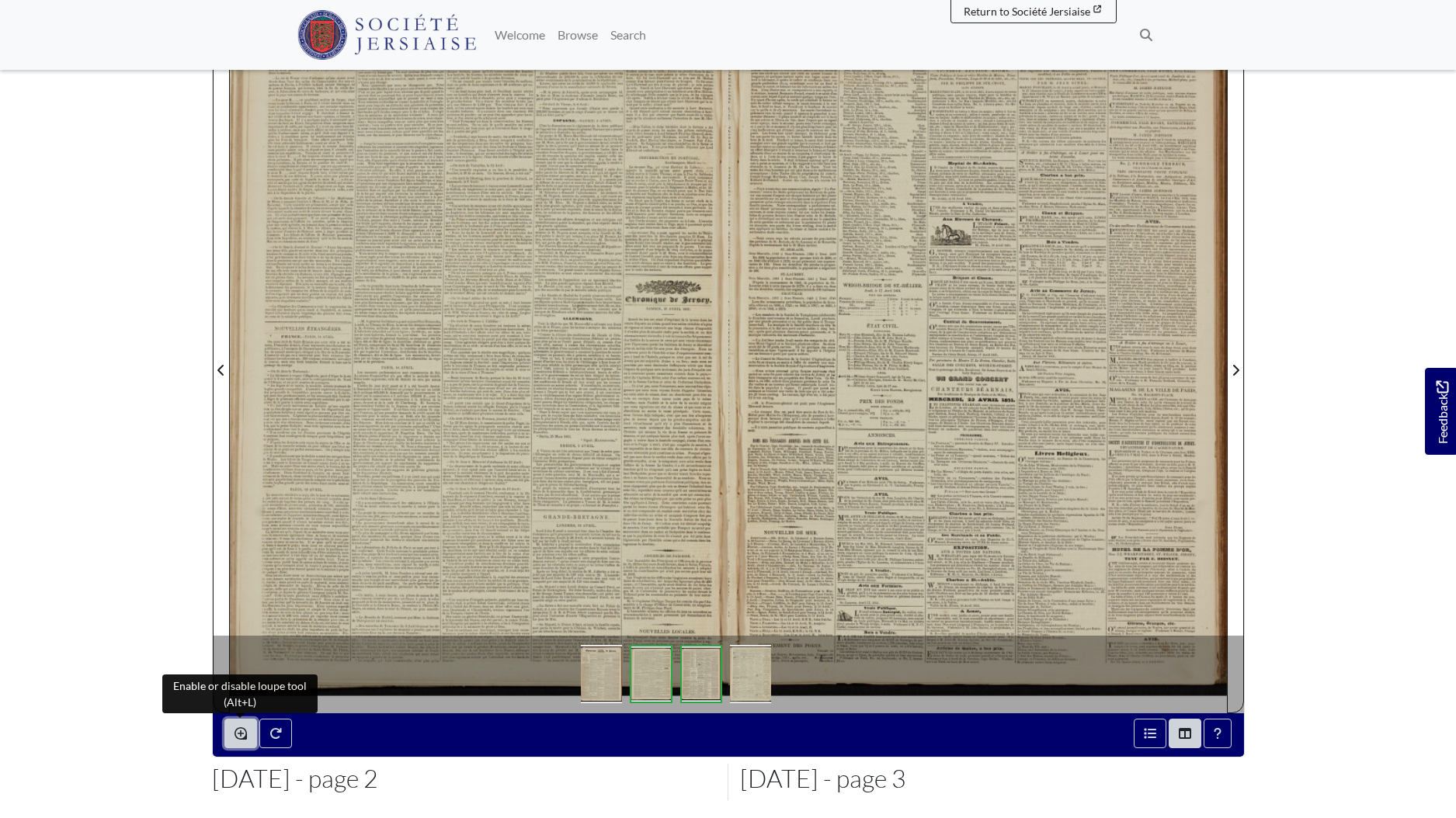
click at [249, 737] on button "Enable or disable loupe tool (Alt+L)" at bounding box center [241, 733] width 33 height 30
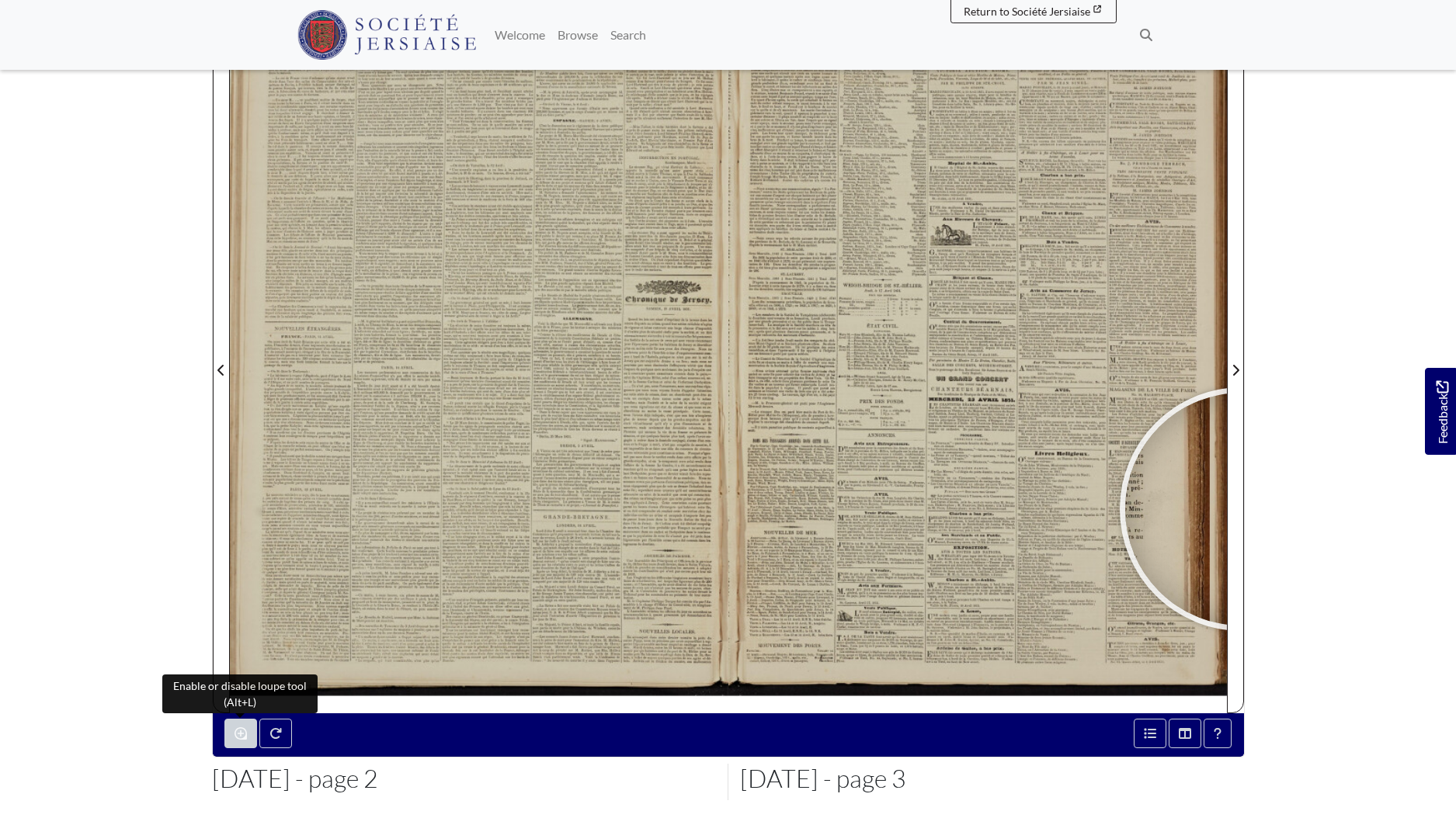
click at [1318, 516] on body "Menu" at bounding box center [728, 427] width 1456 height 1321
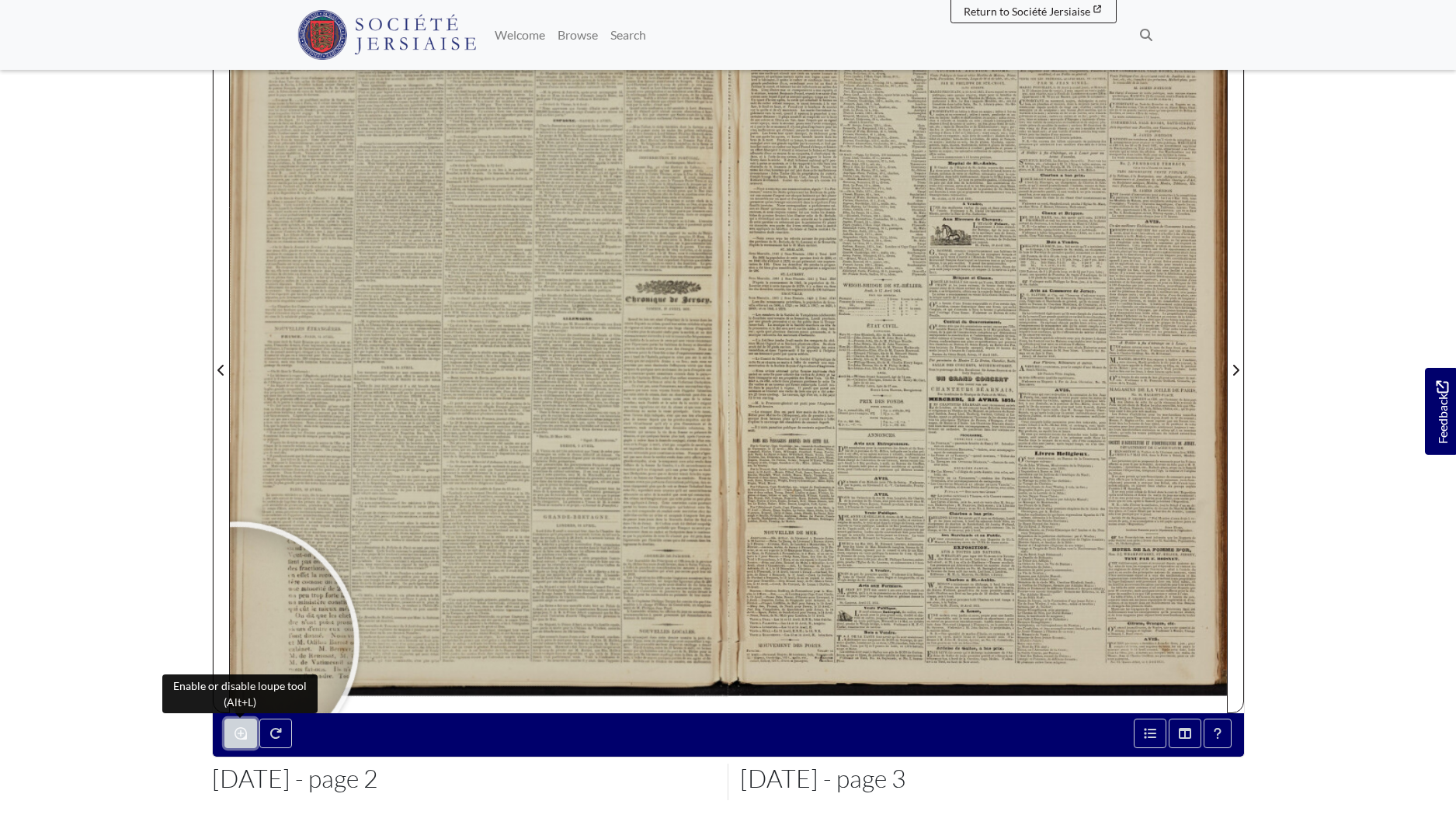
click at [243, 732] on icon "Enable or disable loupe tool (Alt+L)" at bounding box center [240, 733] width 13 height 13
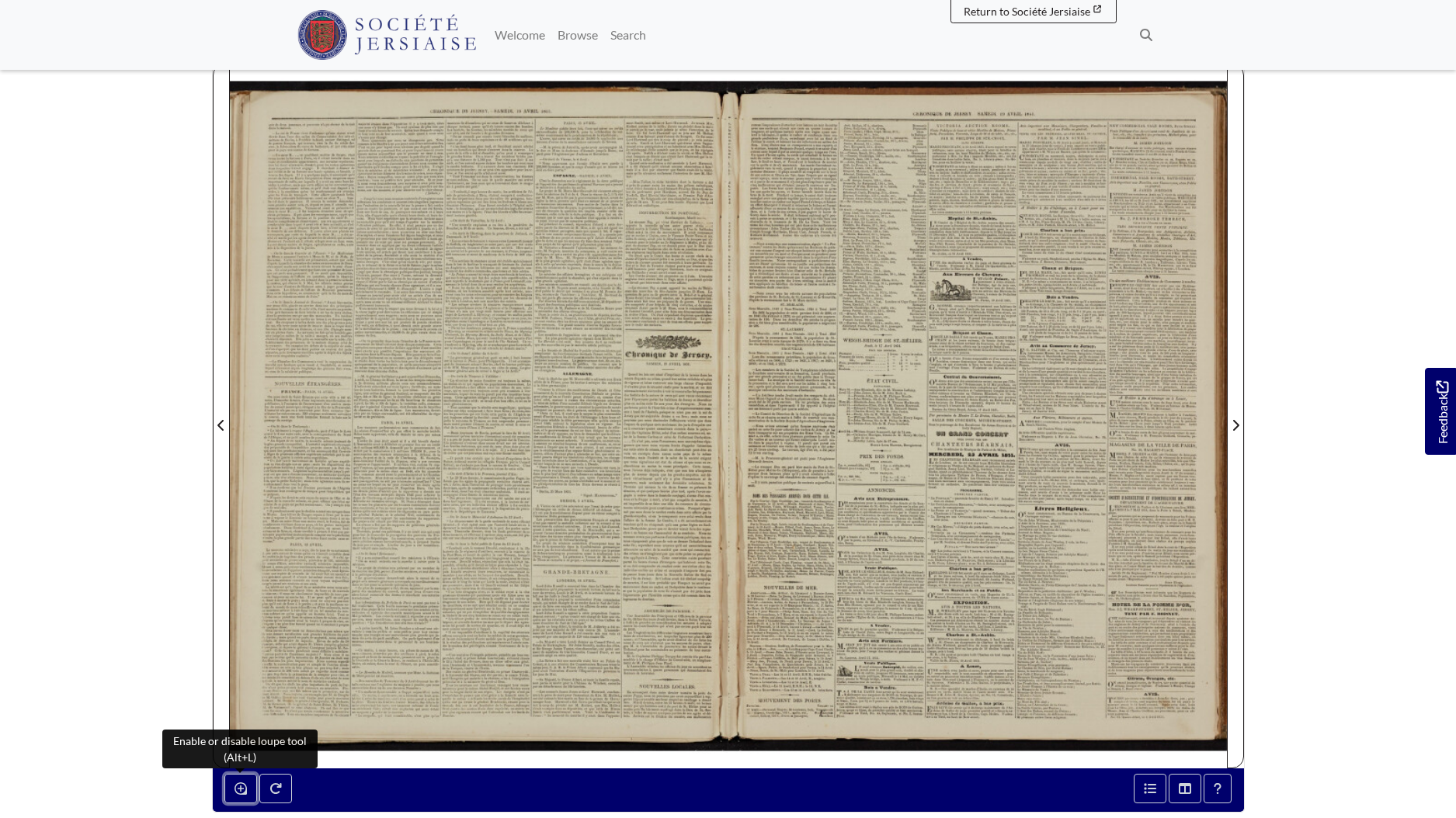
scroll to position [105, 0]
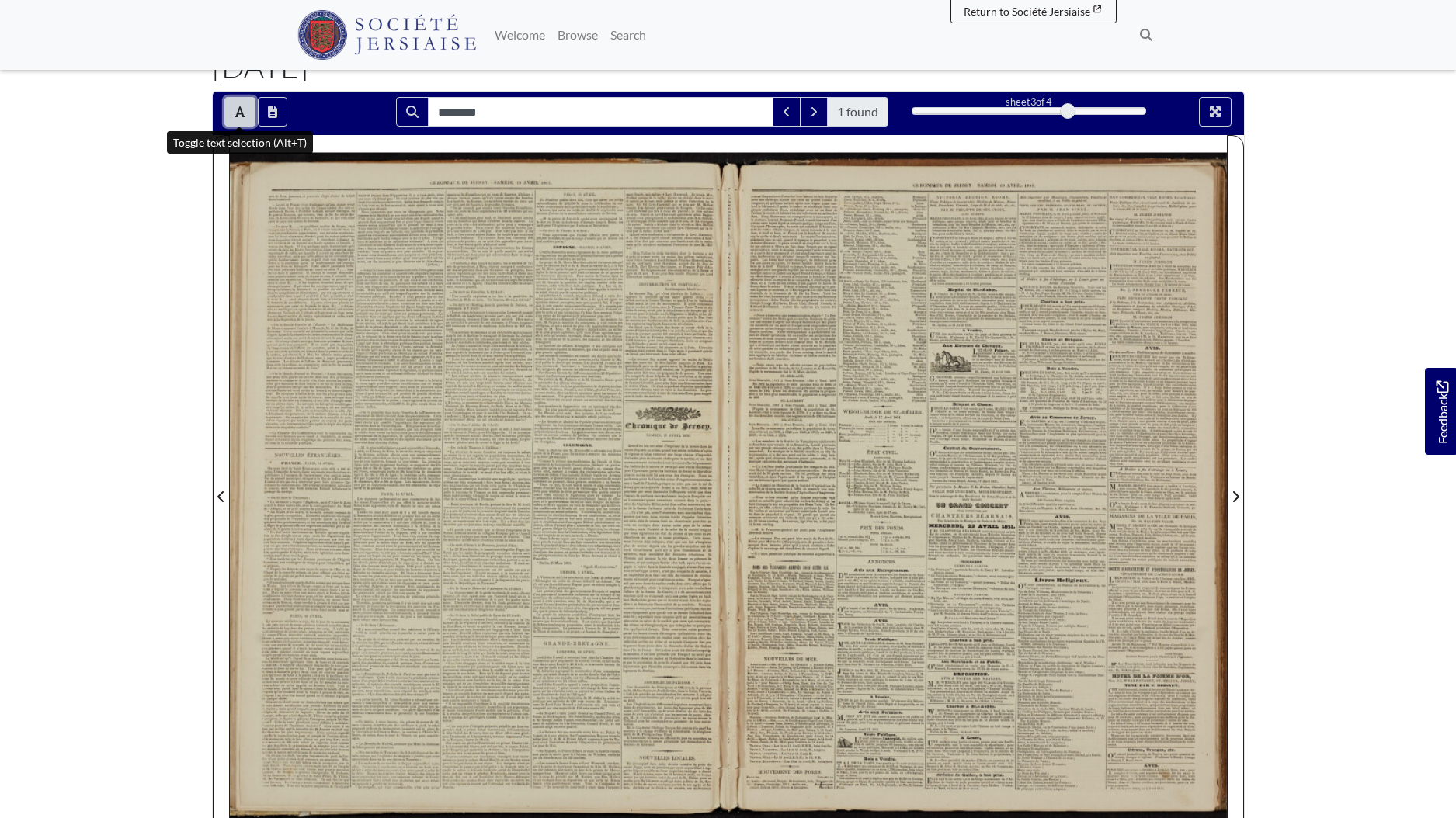
click at [234, 104] on button "Toggle text selection (Alt+T)" at bounding box center [240, 112] width 31 height 30
click at [1225, 122] on button "Full screen mode" at bounding box center [1216, 112] width 33 height 30
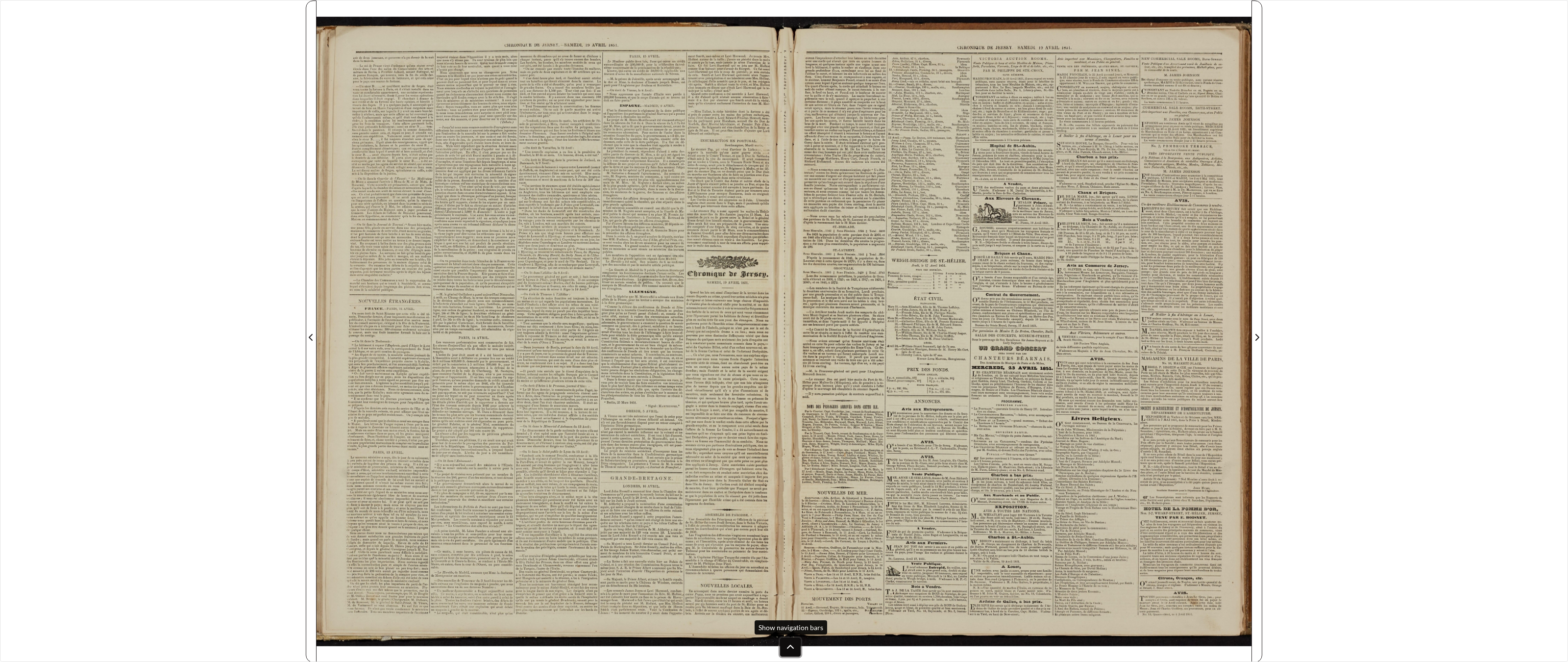
click at [795, 516] on button at bounding box center [791, 647] width 21 height 19
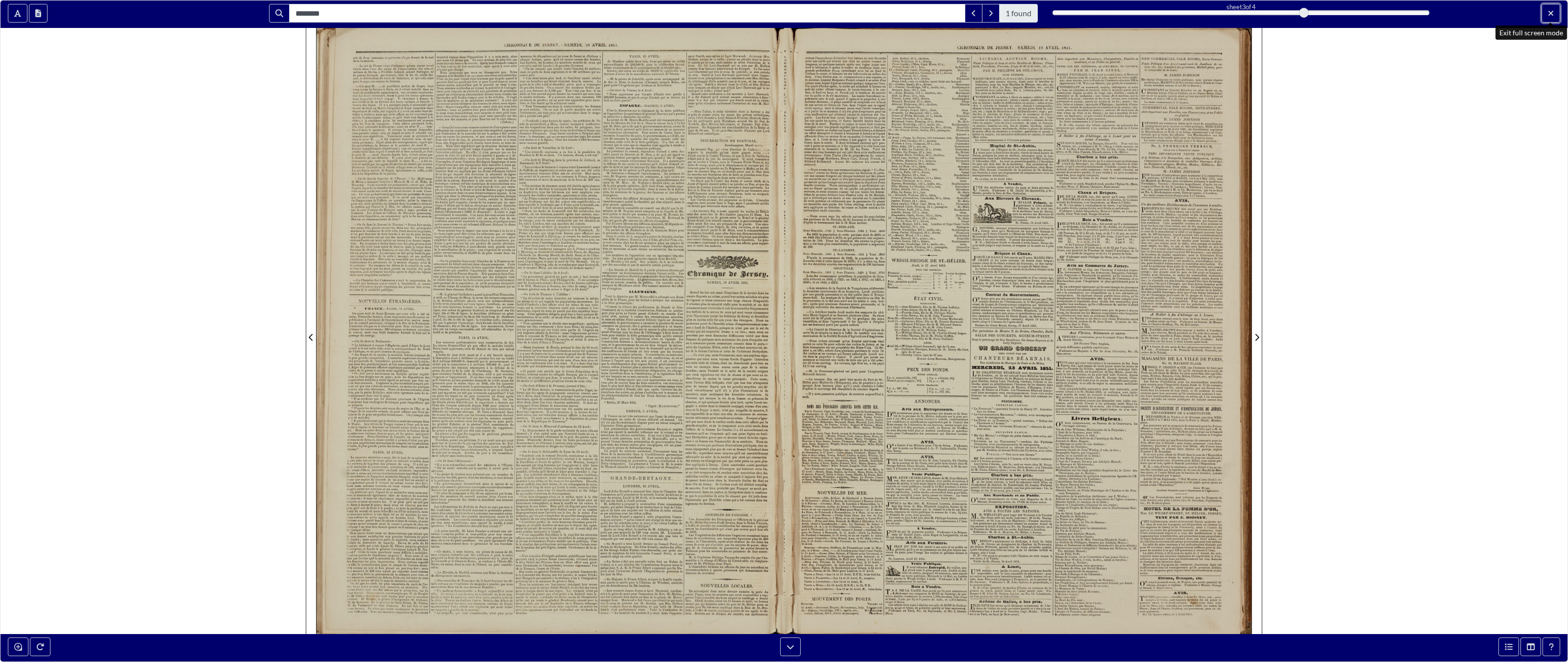
click at [919, 12] on button "Exit full screen mode" at bounding box center [1551, 13] width 19 height 19
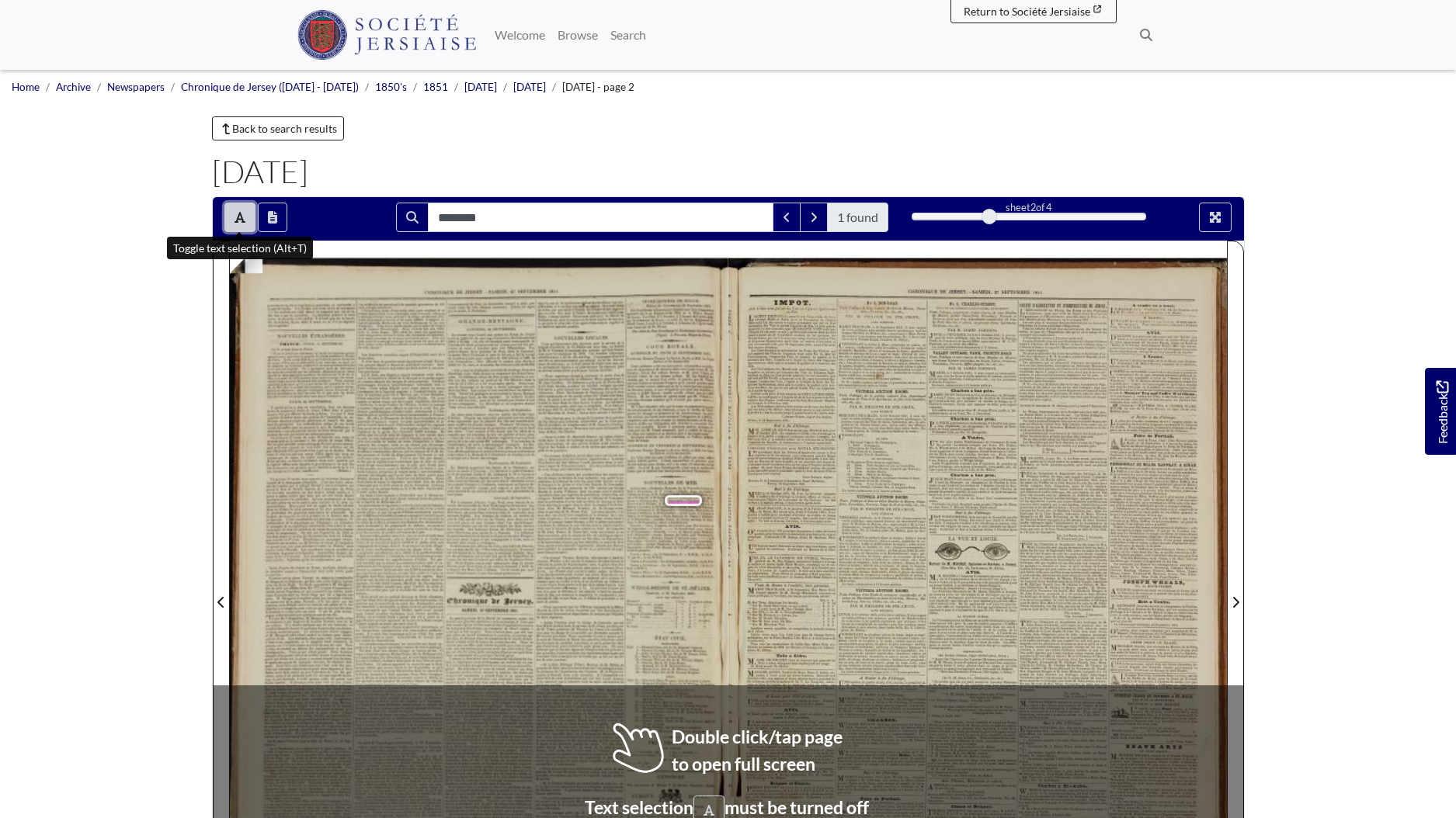
click at [240, 212] on icon "Toggle text selection (Alt+T)" at bounding box center [239, 217] width 11 height 13
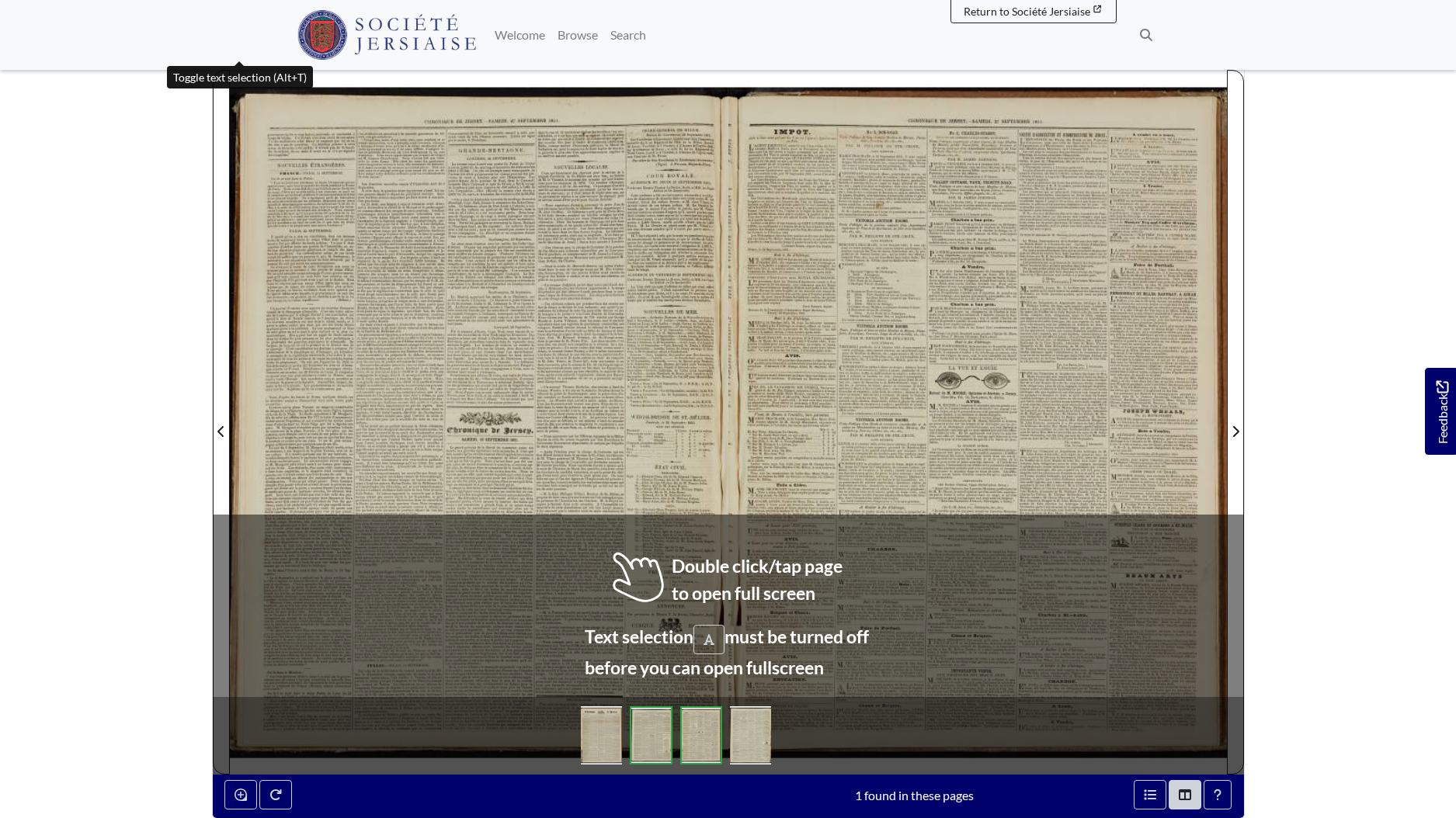
scroll to position [118, 0]
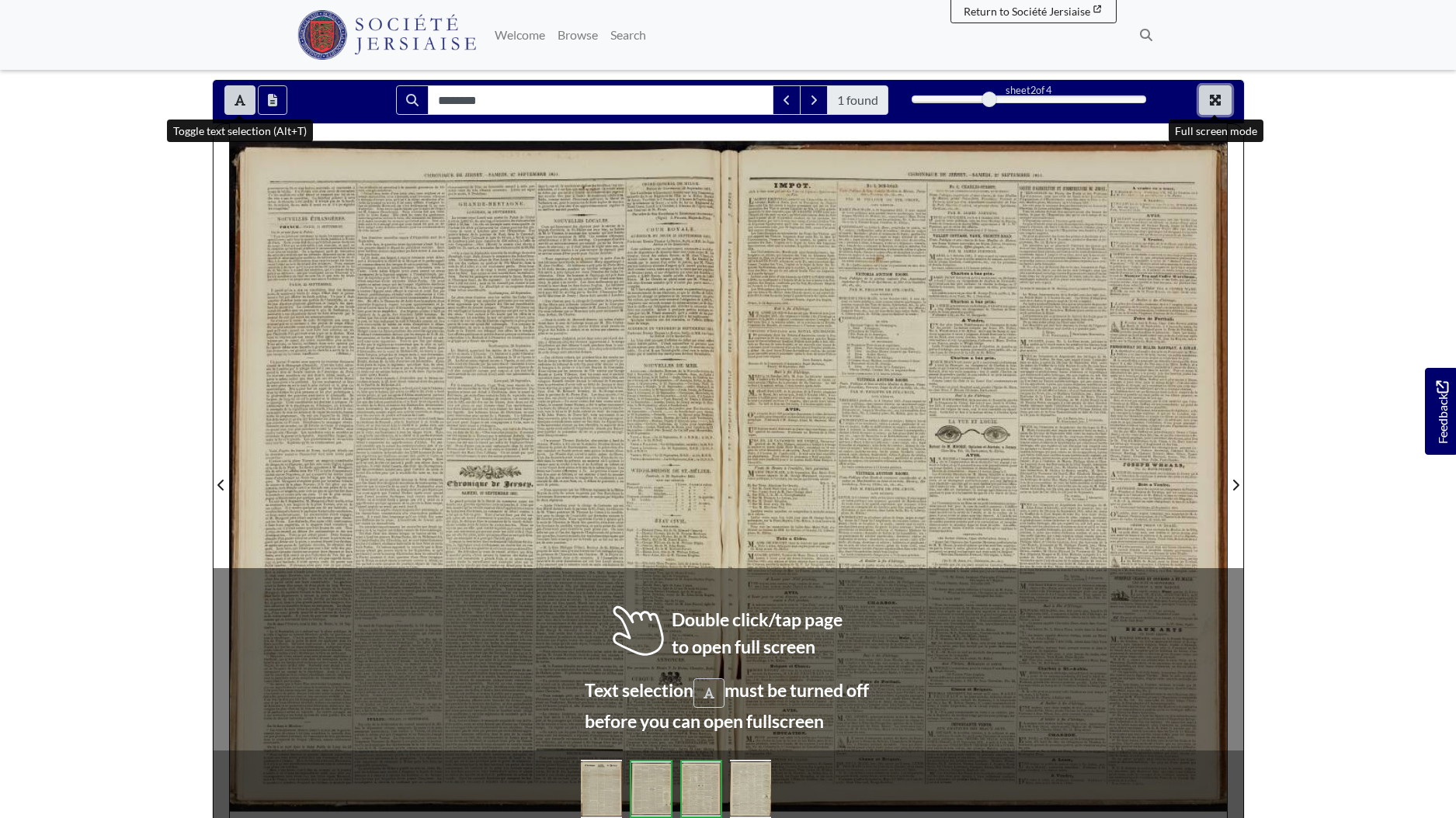
click at [1213, 102] on icon "Full screen mode" at bounding box center [1215, 99] width 11 height 11
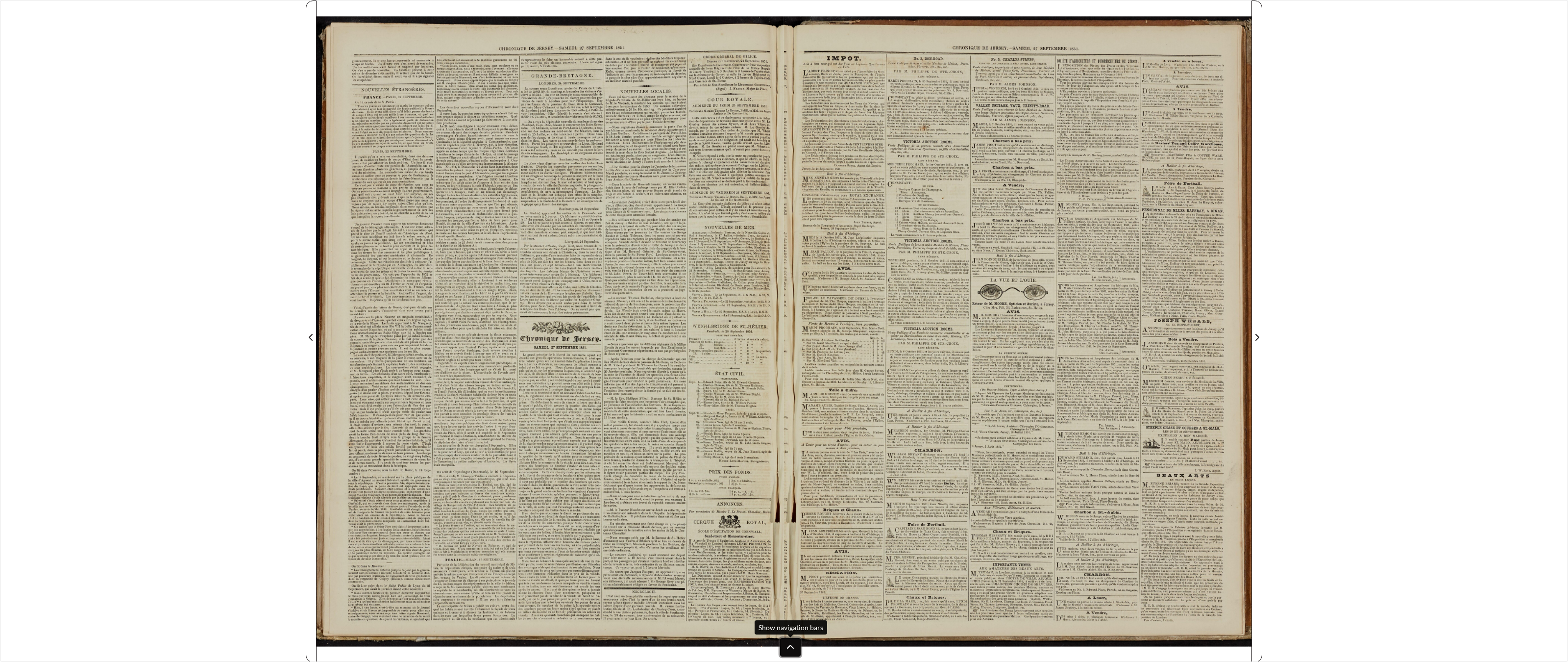
click at [797, 516] on button at bounding box center [791, 647] width 21 height 19
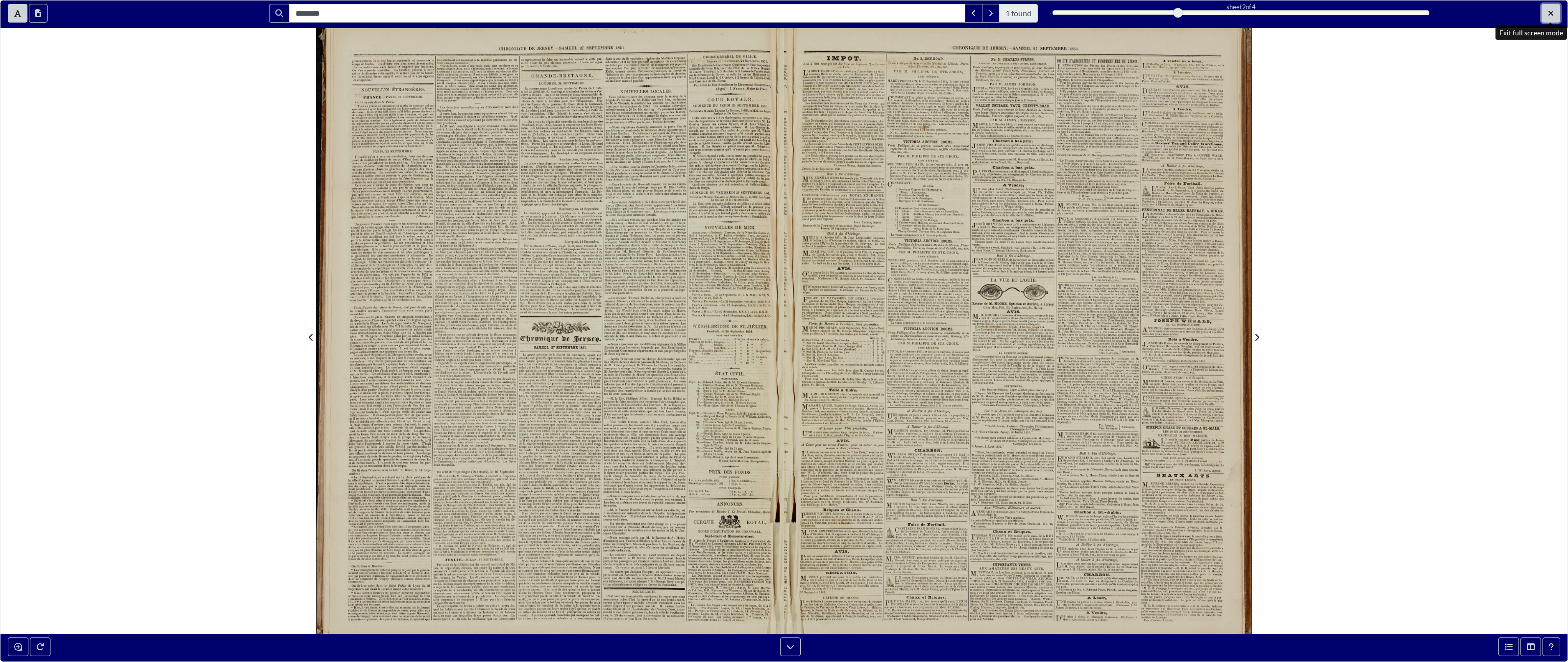
click at [919, 10] on button "Exit full screen mode" at bounding box center [1551, 13] width 19 height 19
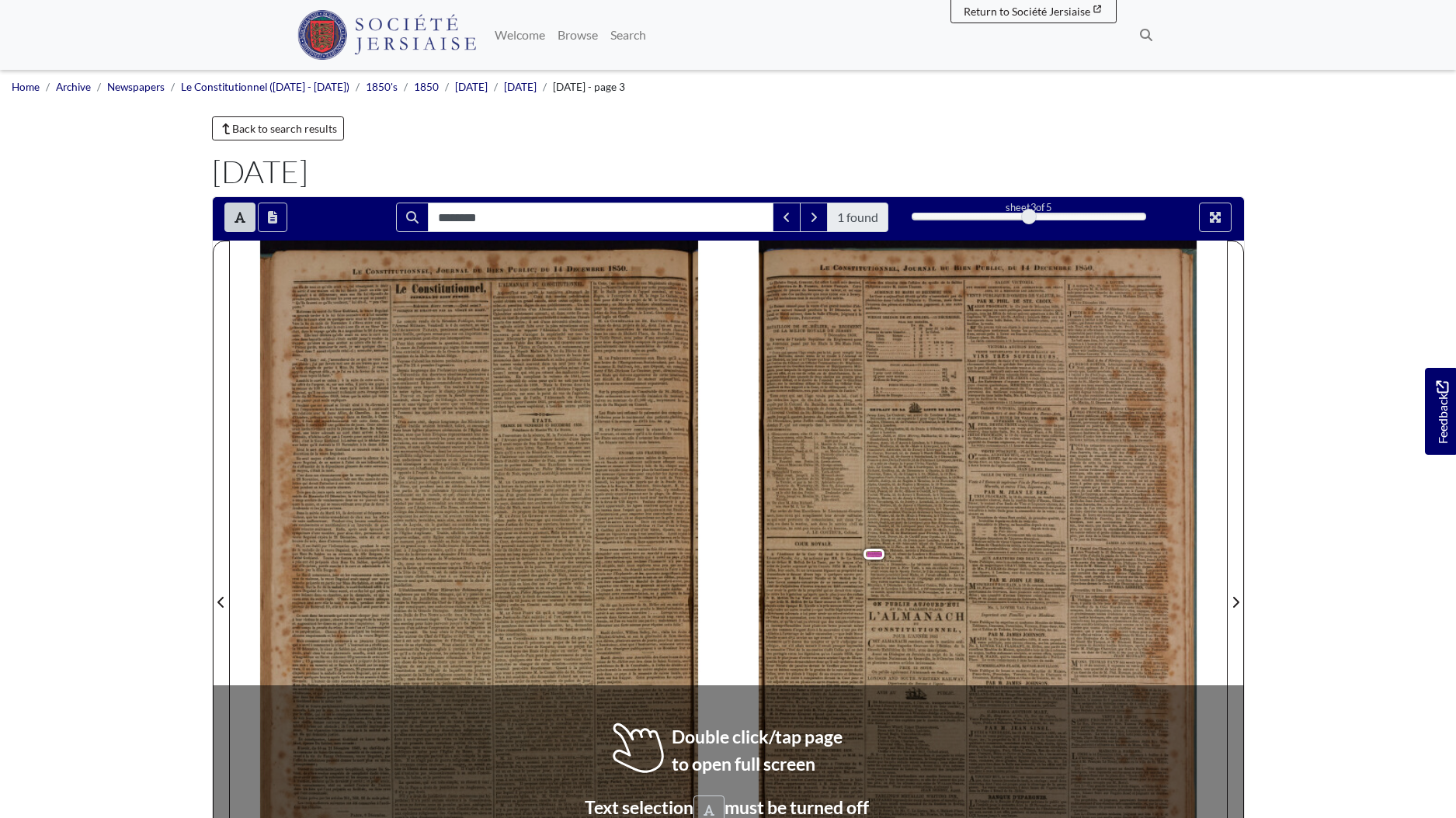
click at [595, 515] on span "présenteraient" at bounding box center [610, 515] width 29 height 6
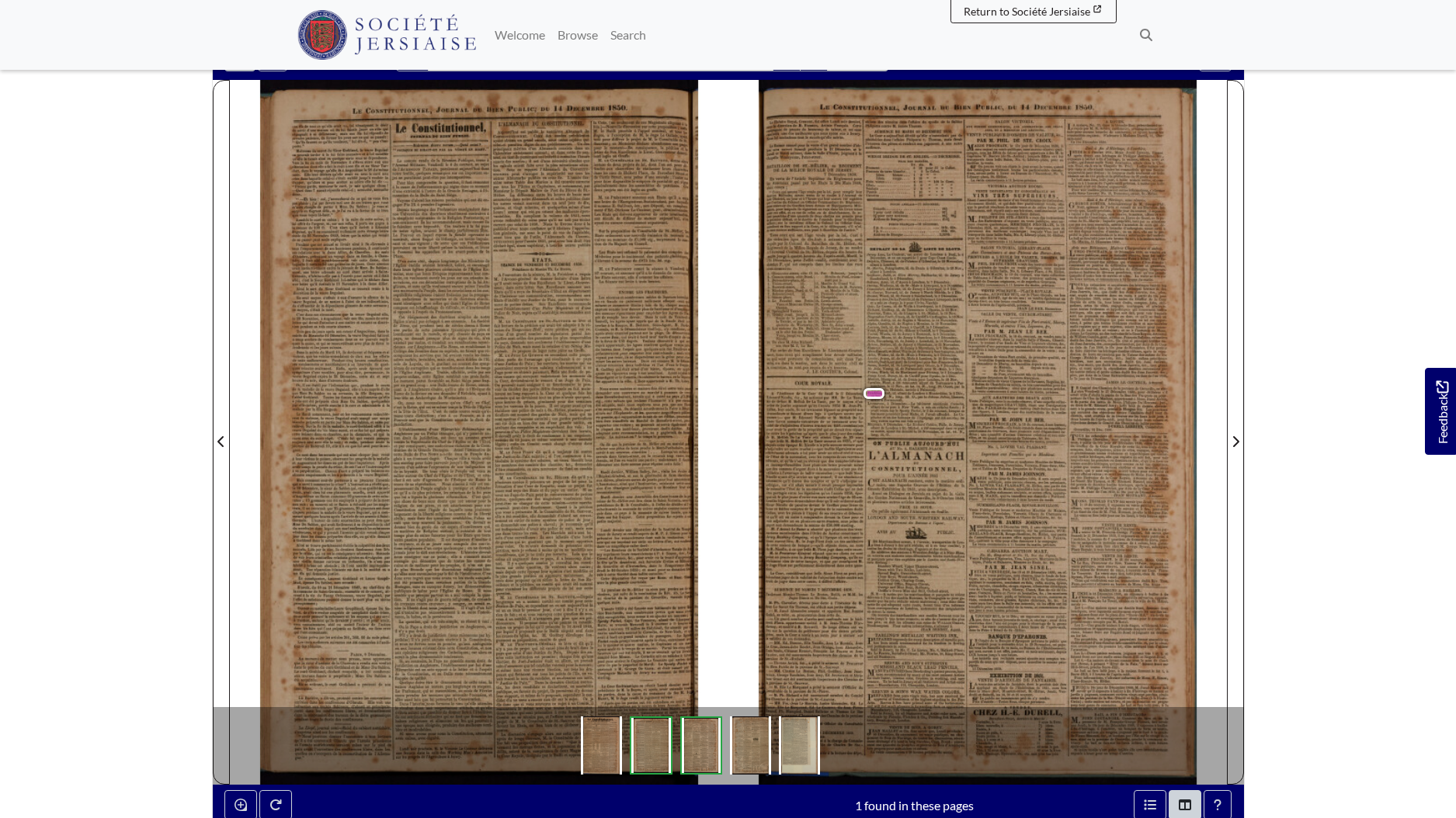
scroll to position [141, 0]
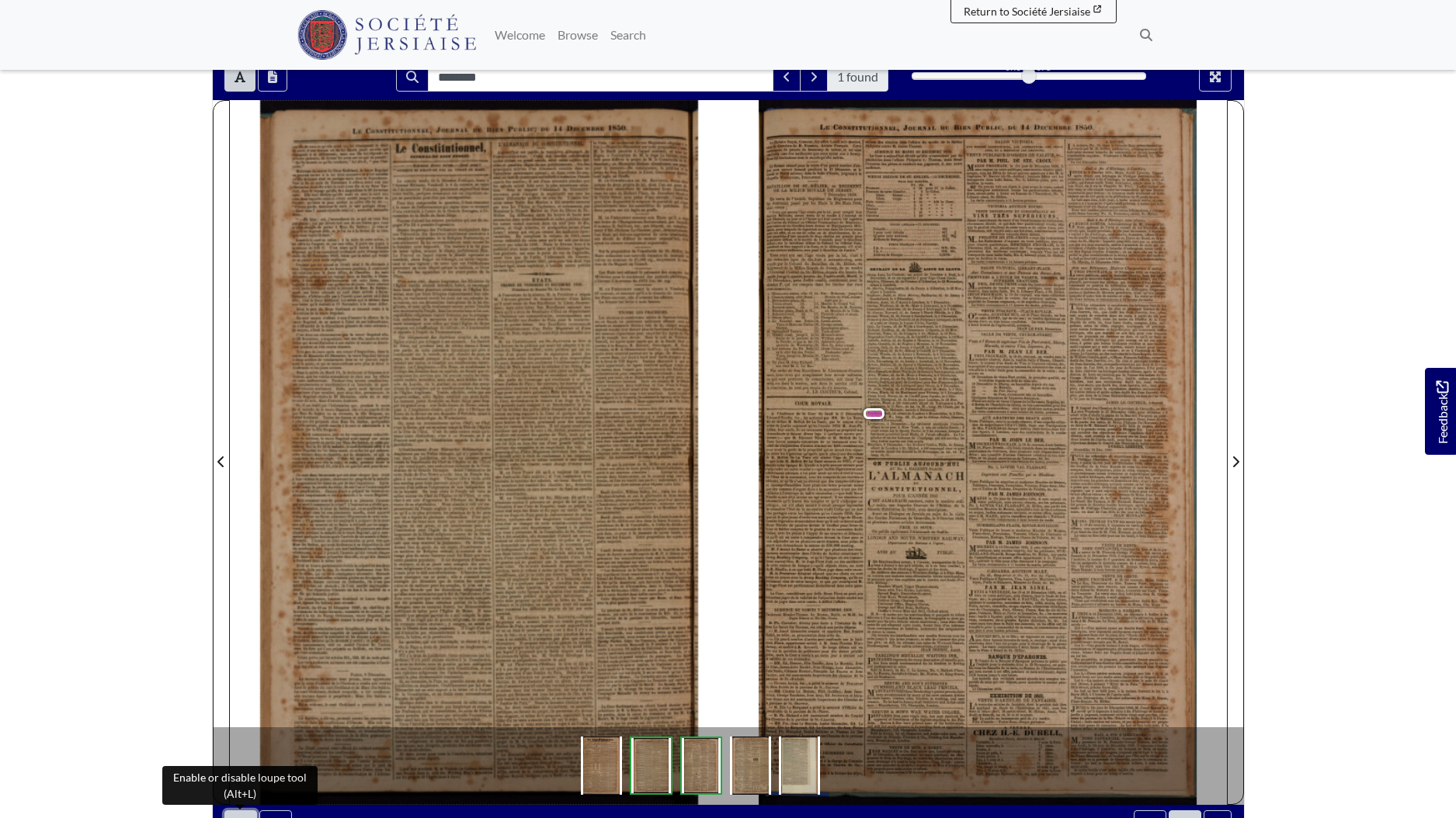
click at [237, 814] on button "Enable or disable loupe tool (Alt+L)" at bounding box center [241, 825] width 33 height 30
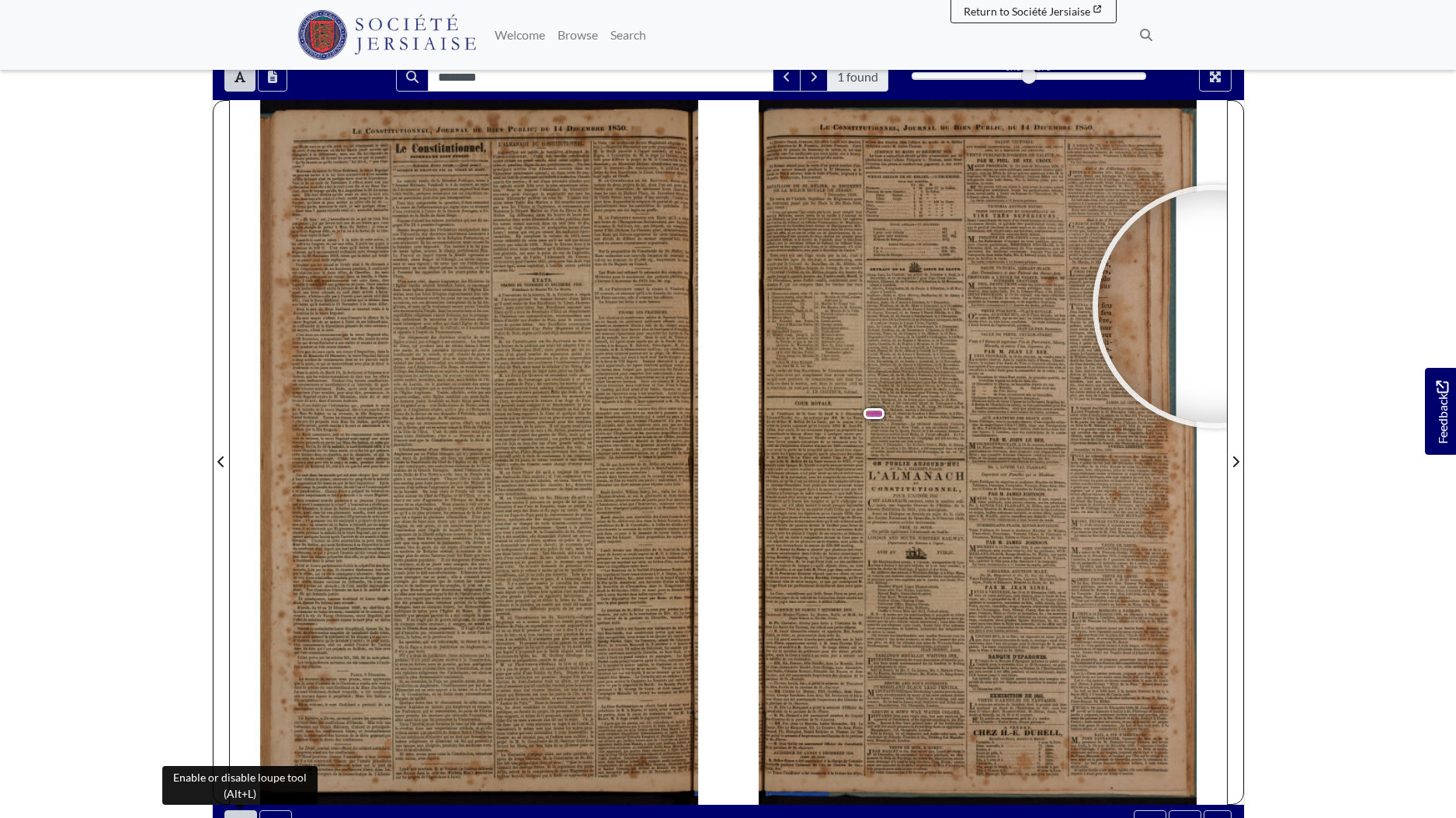
click at [1394, 313] on body "Menu" at bounding box center [728, 519] width 1456 height 1321
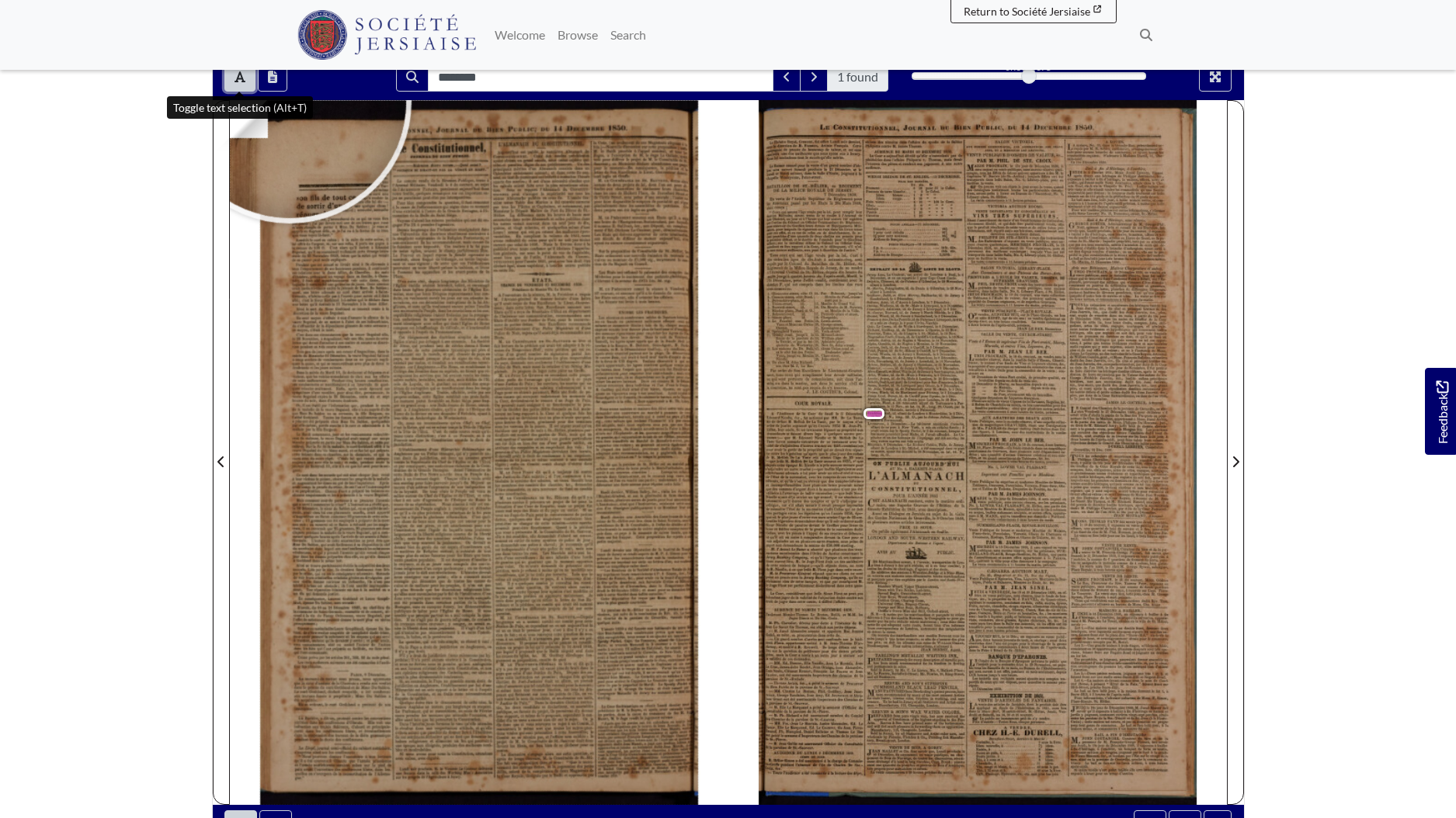
click at [241, 76] on icon "Toggle text selection (Alt+T)" at bounding box center [239, 76] width 11 height 11
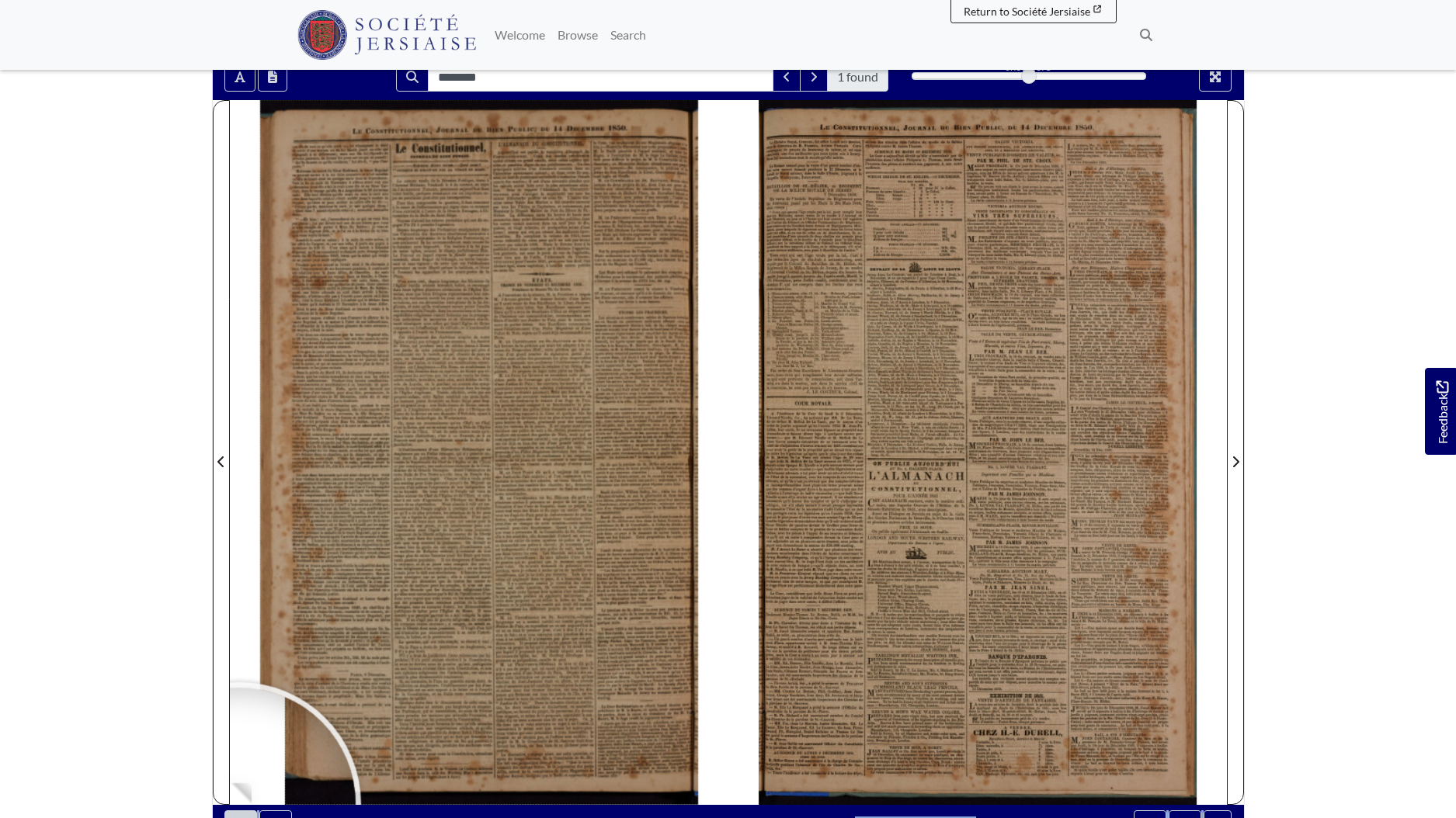
click at [244, 811] on body "Menu" at bounding box center [728, 519] width 1456 height 1321
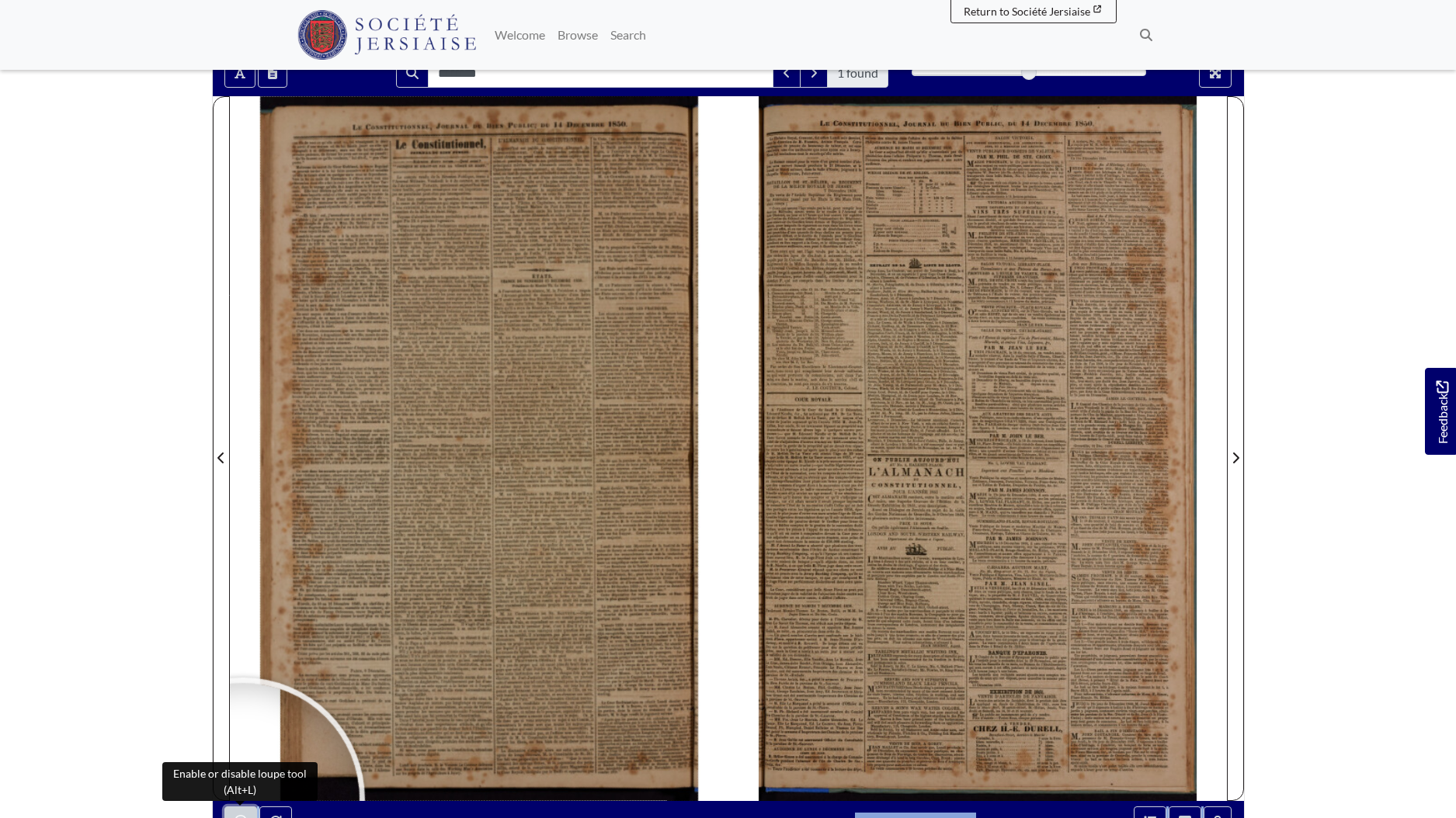
click at [244, 812] on button "Enable or disable loupe tool (Alt+L)" at bounding box center [241, 821] width 33 height 30
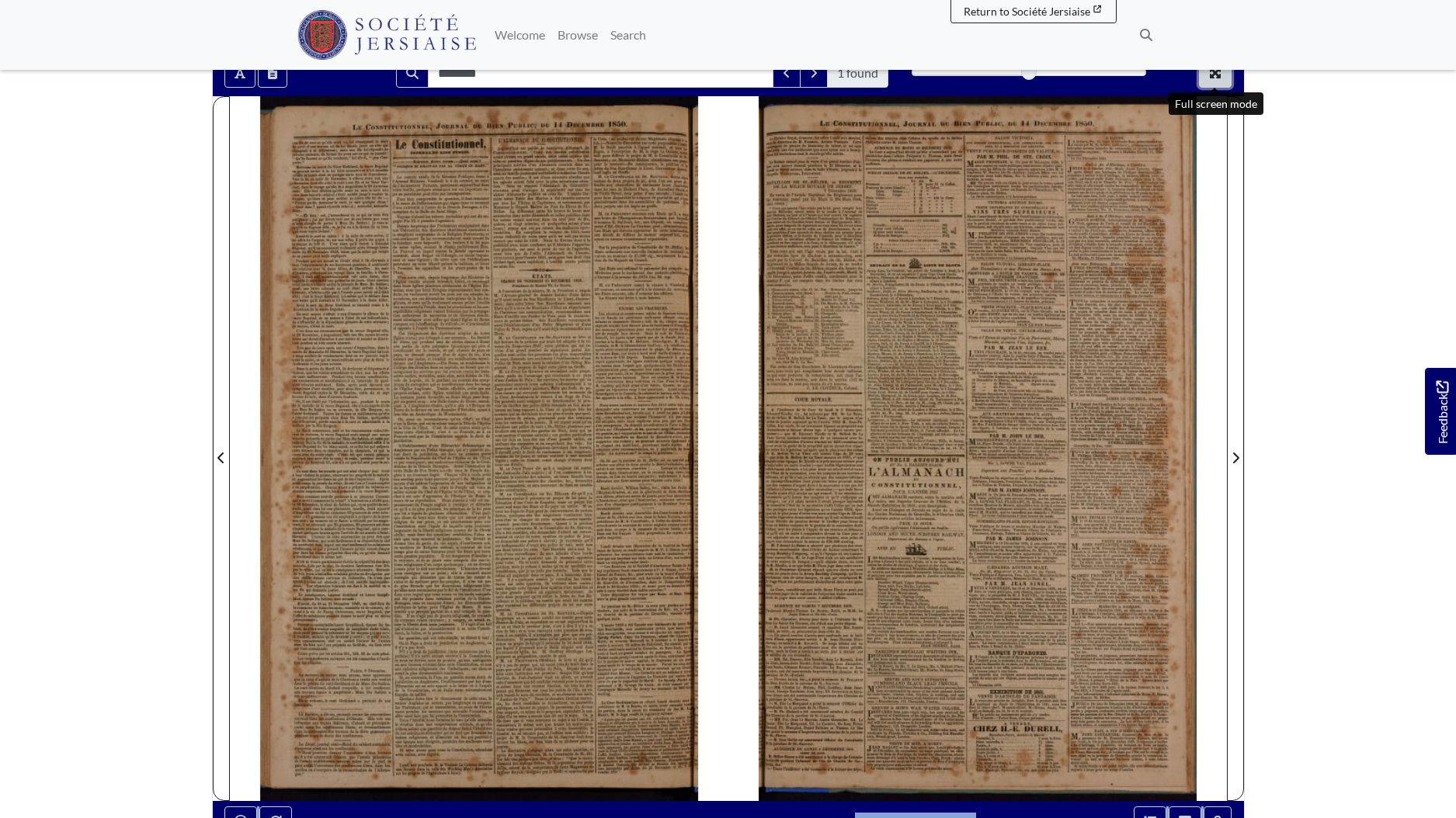
click at [1211, 75] on icon "Full screen mode" at bounding box center [1215, 72] width 11 height 11
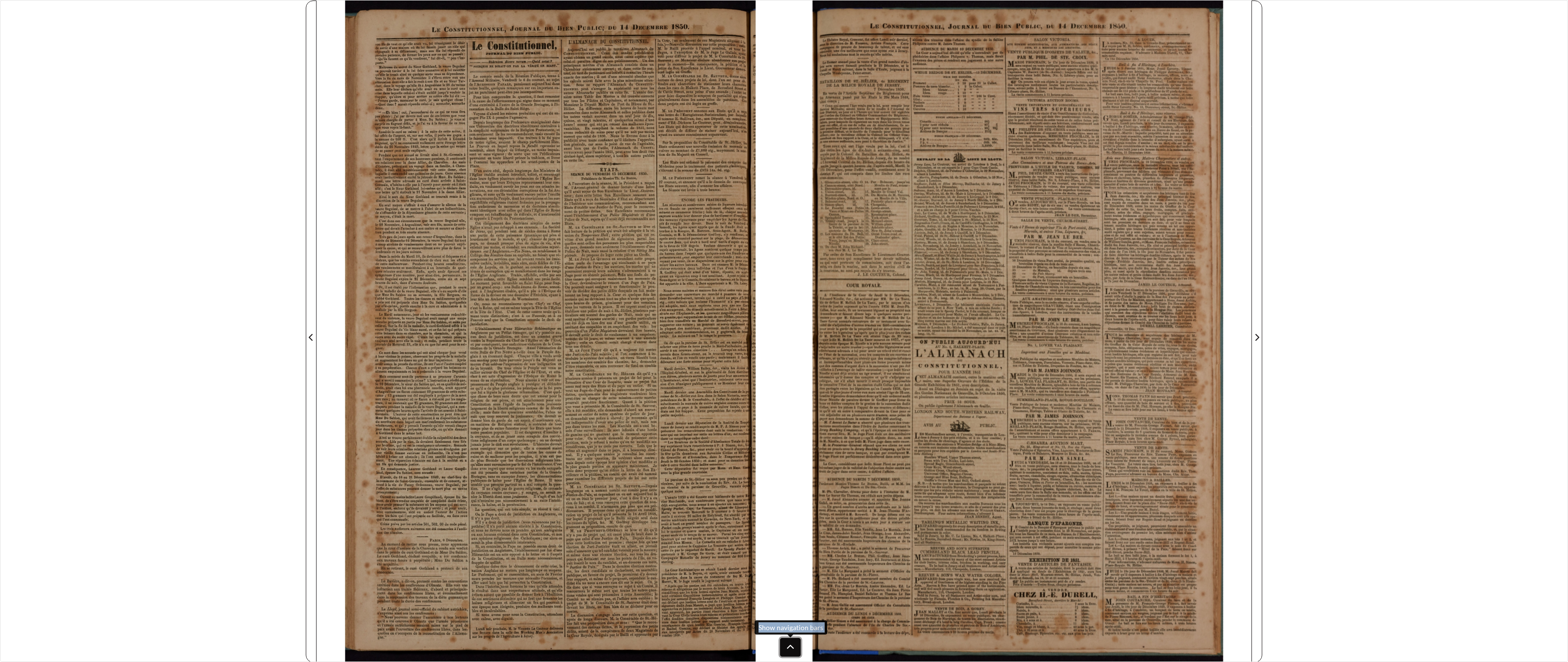
click at [785, 516] on button at bounding box center [791, 647] width 21 height 19
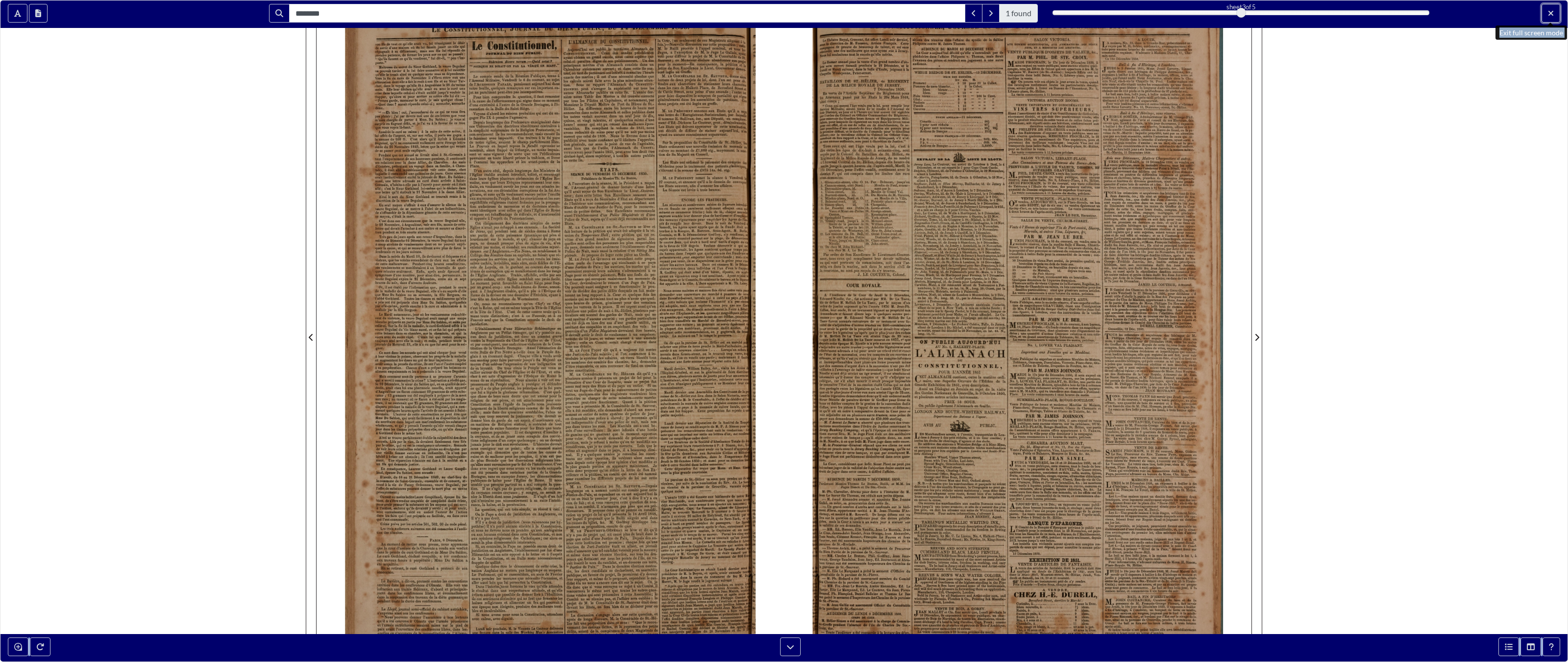
click at [919, 7] on button "Exit full screen mode" at bounding box center [1551, 13] width 19 height 19
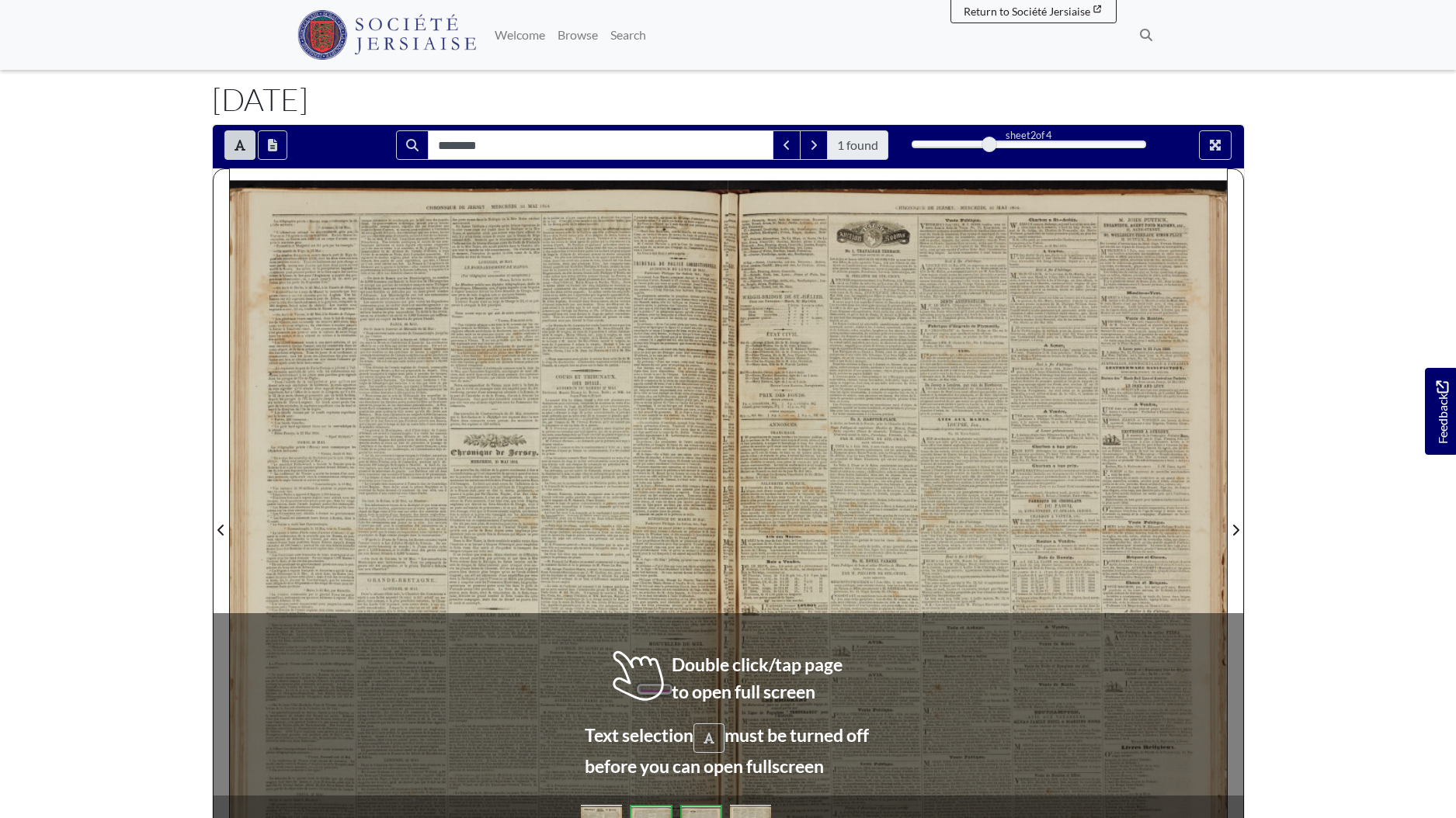
scroll to position [242, 0]
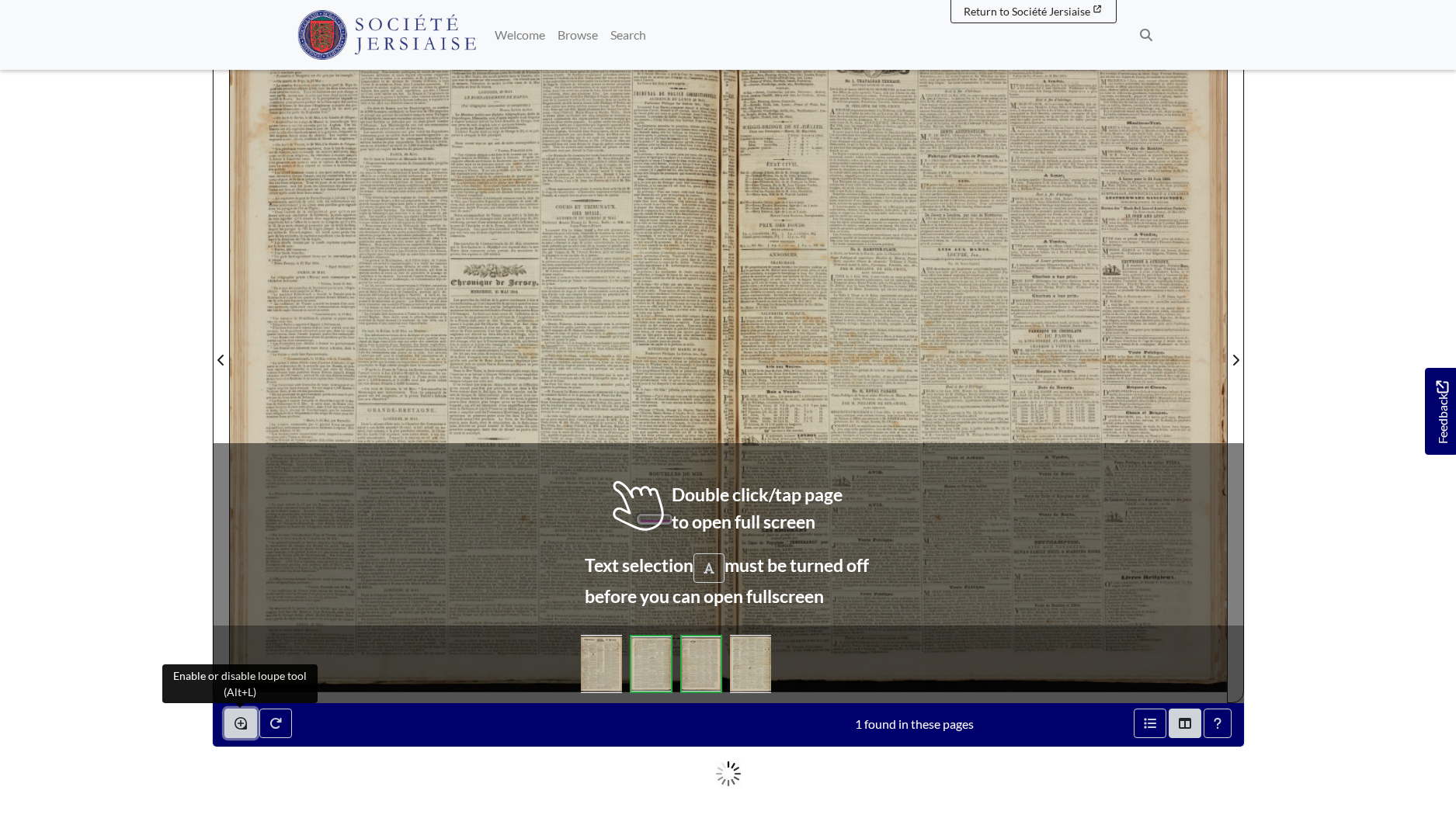
click at [230, 723] on button "Enable or disable loupe tool (Alt+L)" at bounding box center [241, 723] width 33 height 30
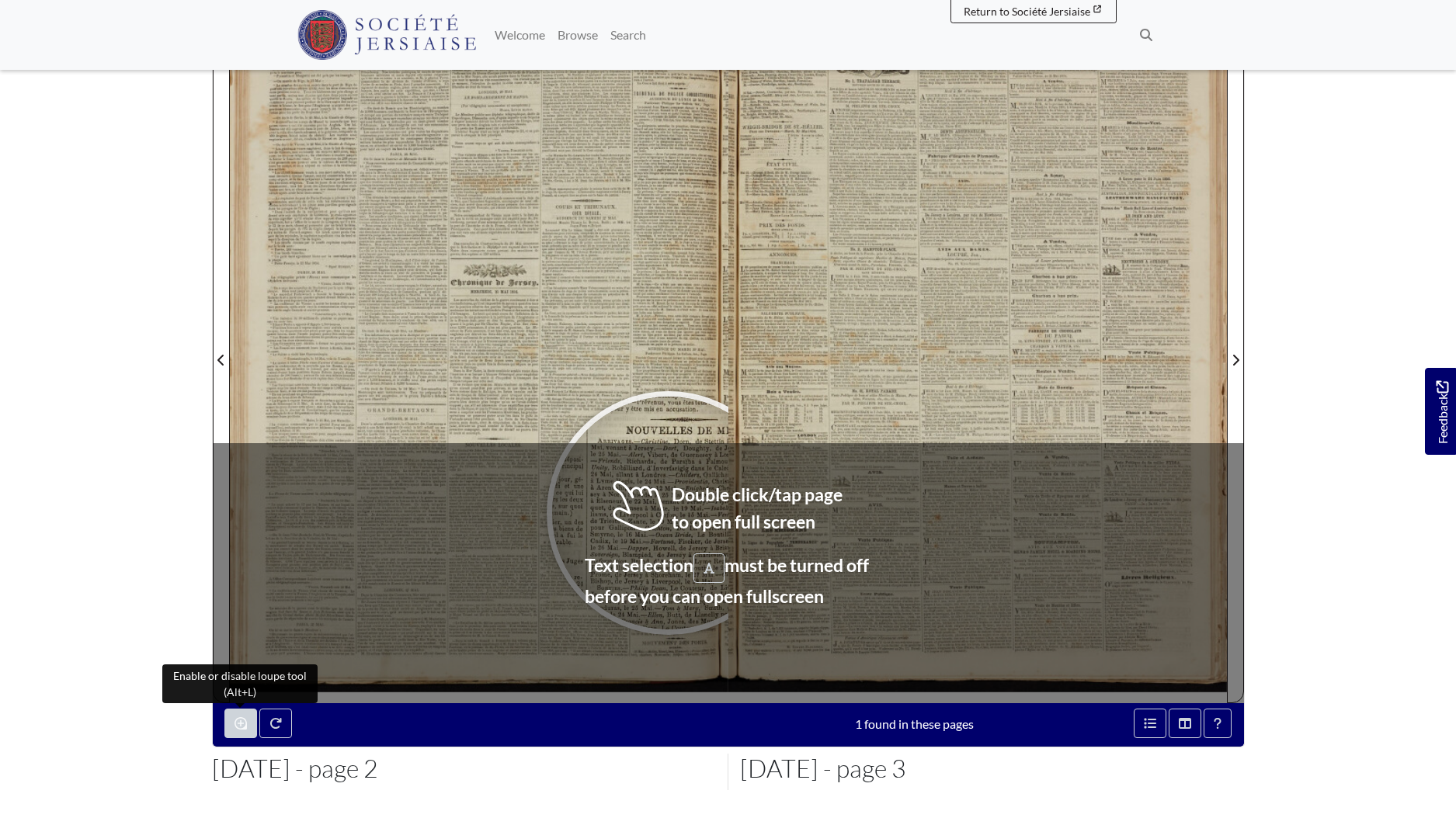
click at [670, 513] on div at bounding box center [669, 513] width 234 height 233
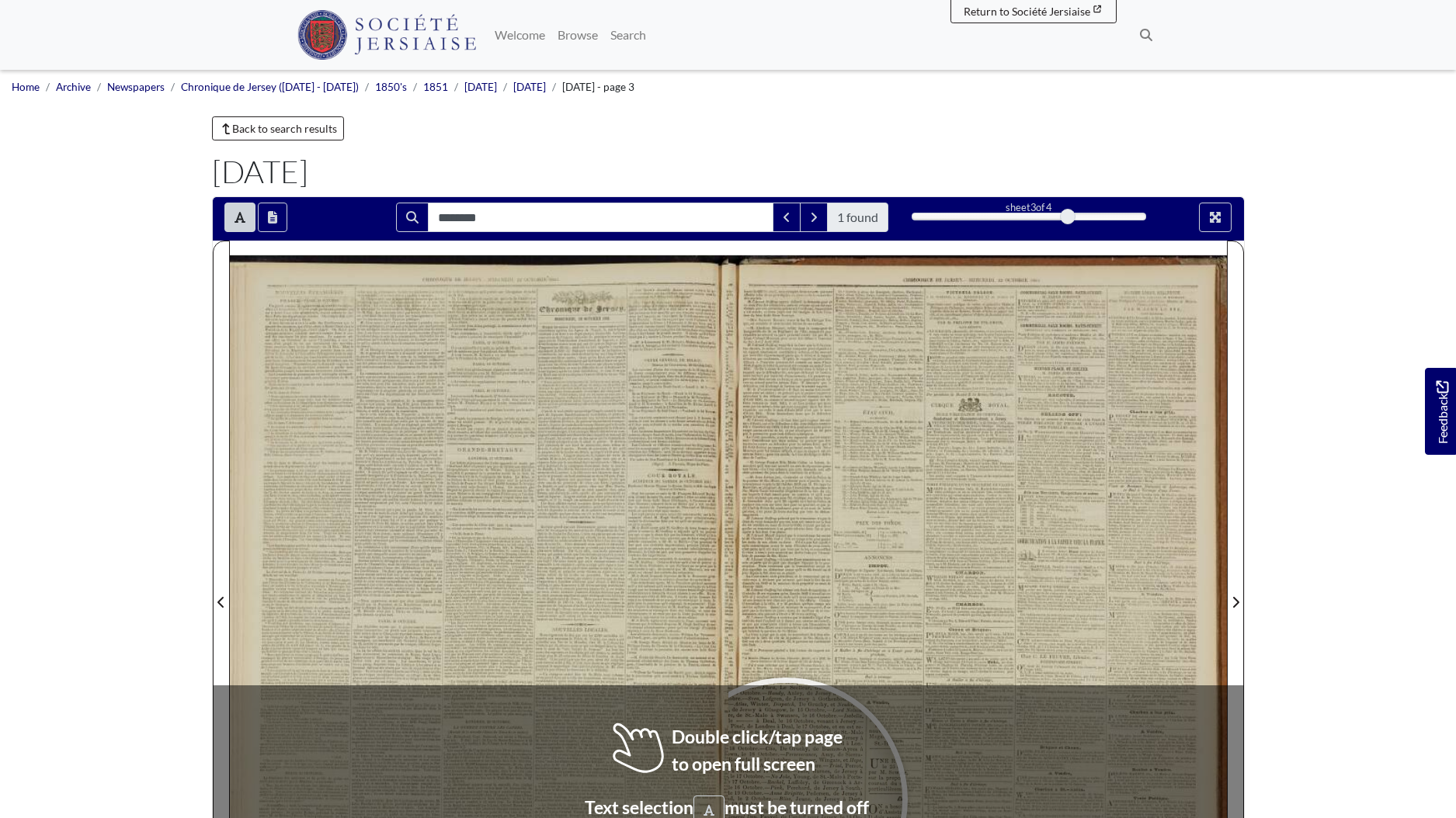
click at [786, 801] on div at bounding box center [786, 800] width 234 height 233
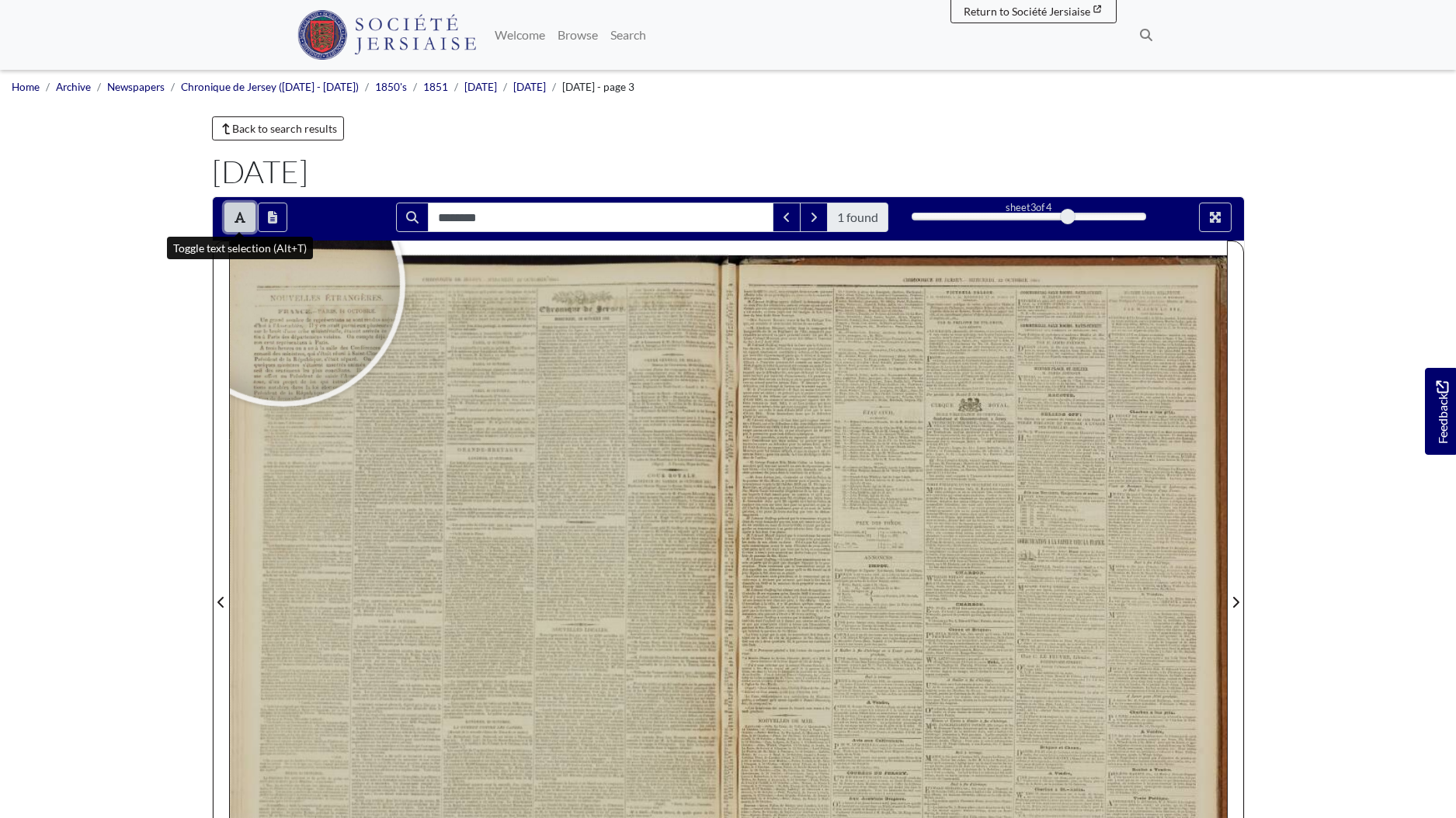
click at [238, 225] on button "Toggle text selection (Alt+T)" at bounding box center [240, 217] width 31 height 30
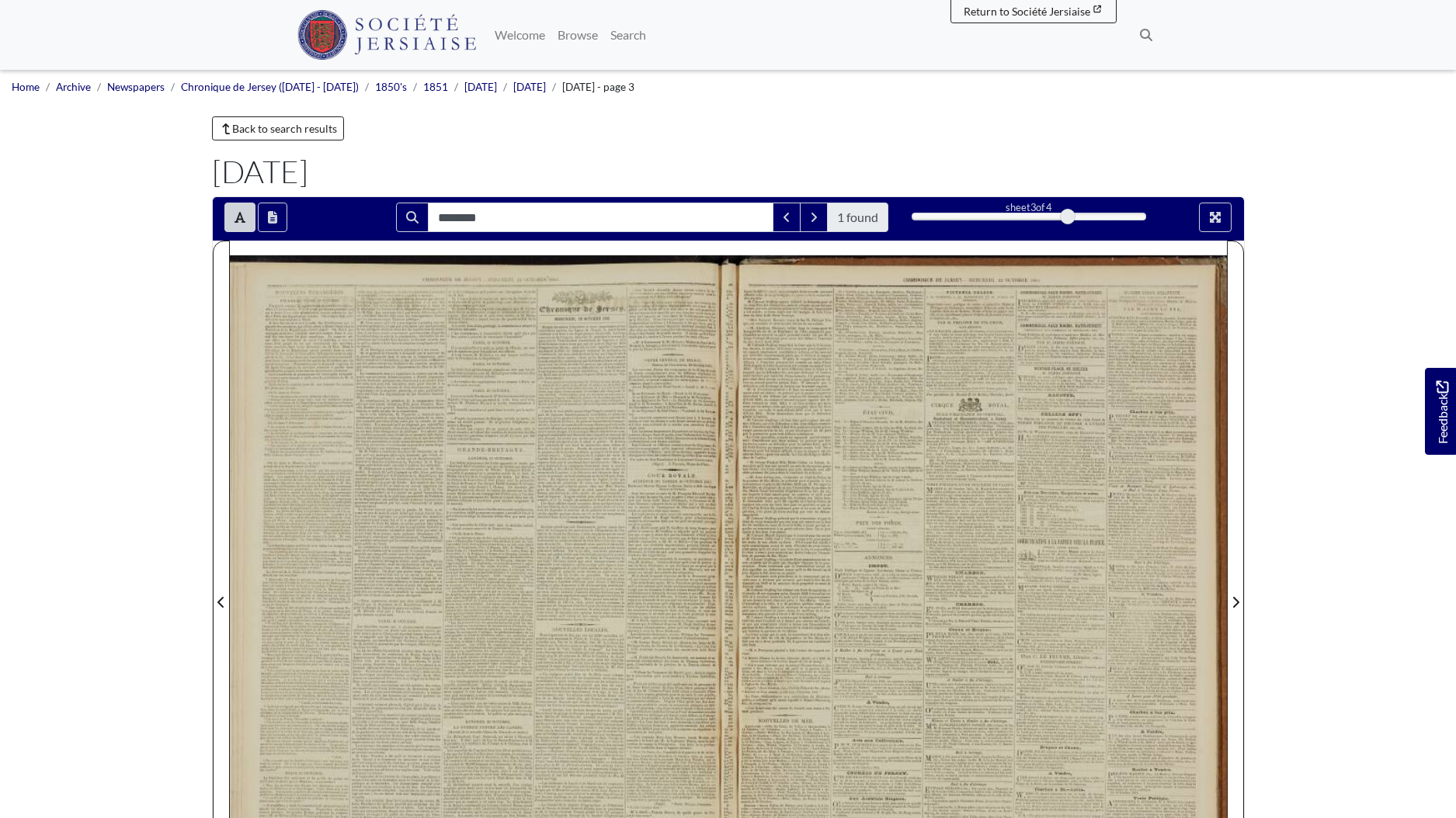
click at [1322, 466] on body "Menu" at bounding box center [728, 660] width 1456 height 1321
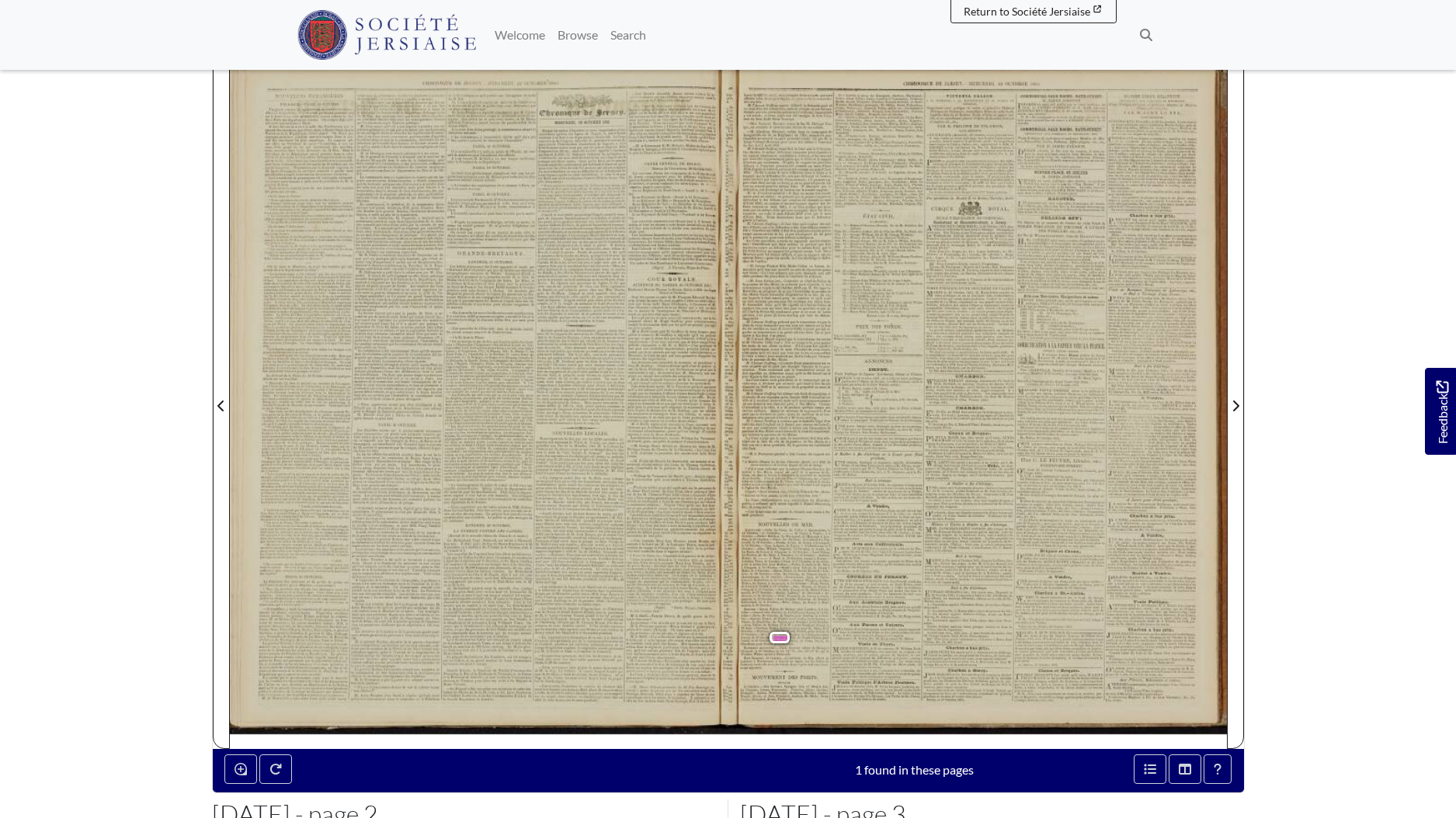
scroll to position [117, 0]
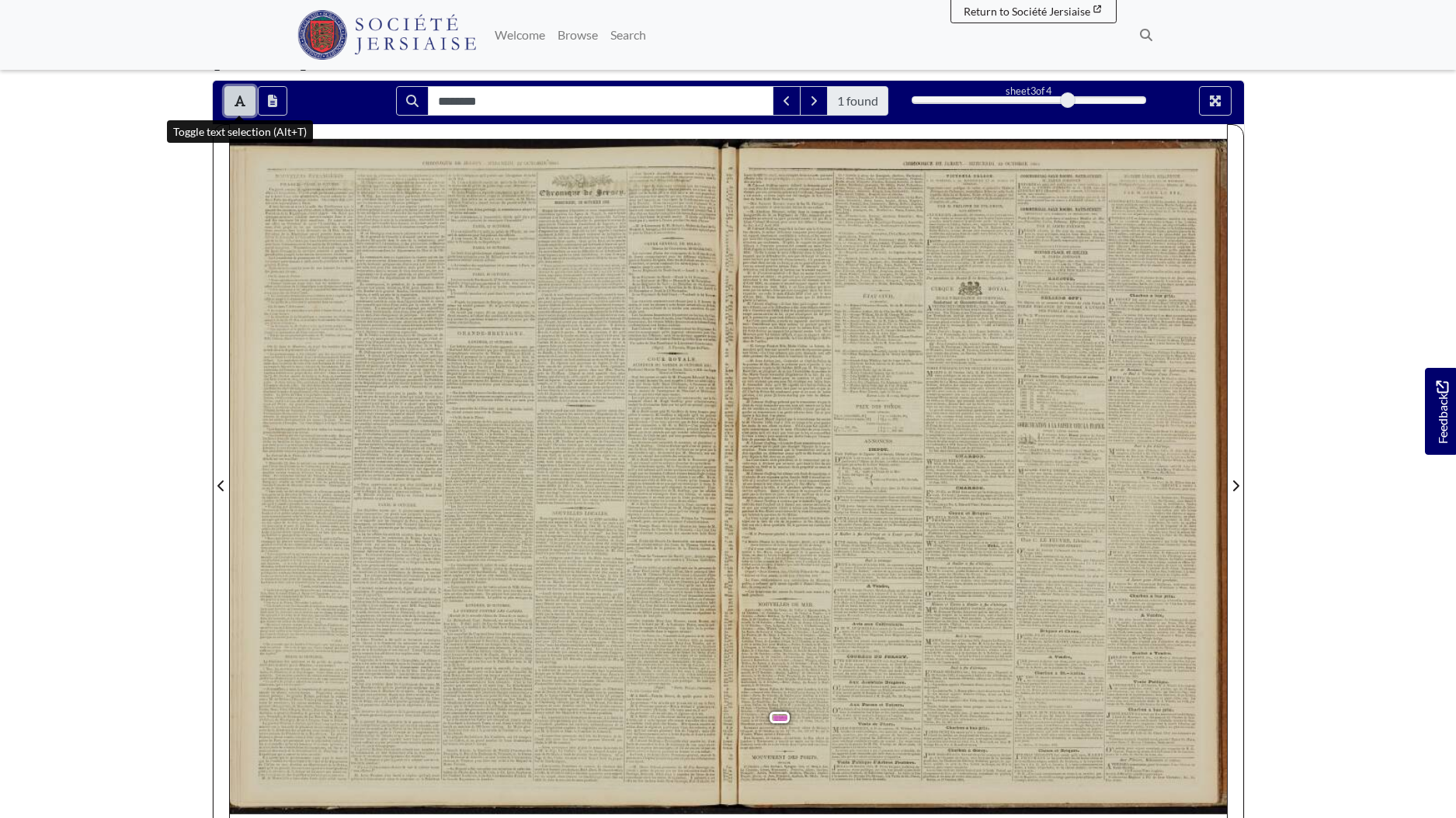
click at [236, 100] on icon "Toggle text selection (Alt+T)" at bounding box center [239, 100] width 11 height 13
click at [1229, 96] on button "Full screen mode" at bounding box center [1216, 100] width 33 height 30
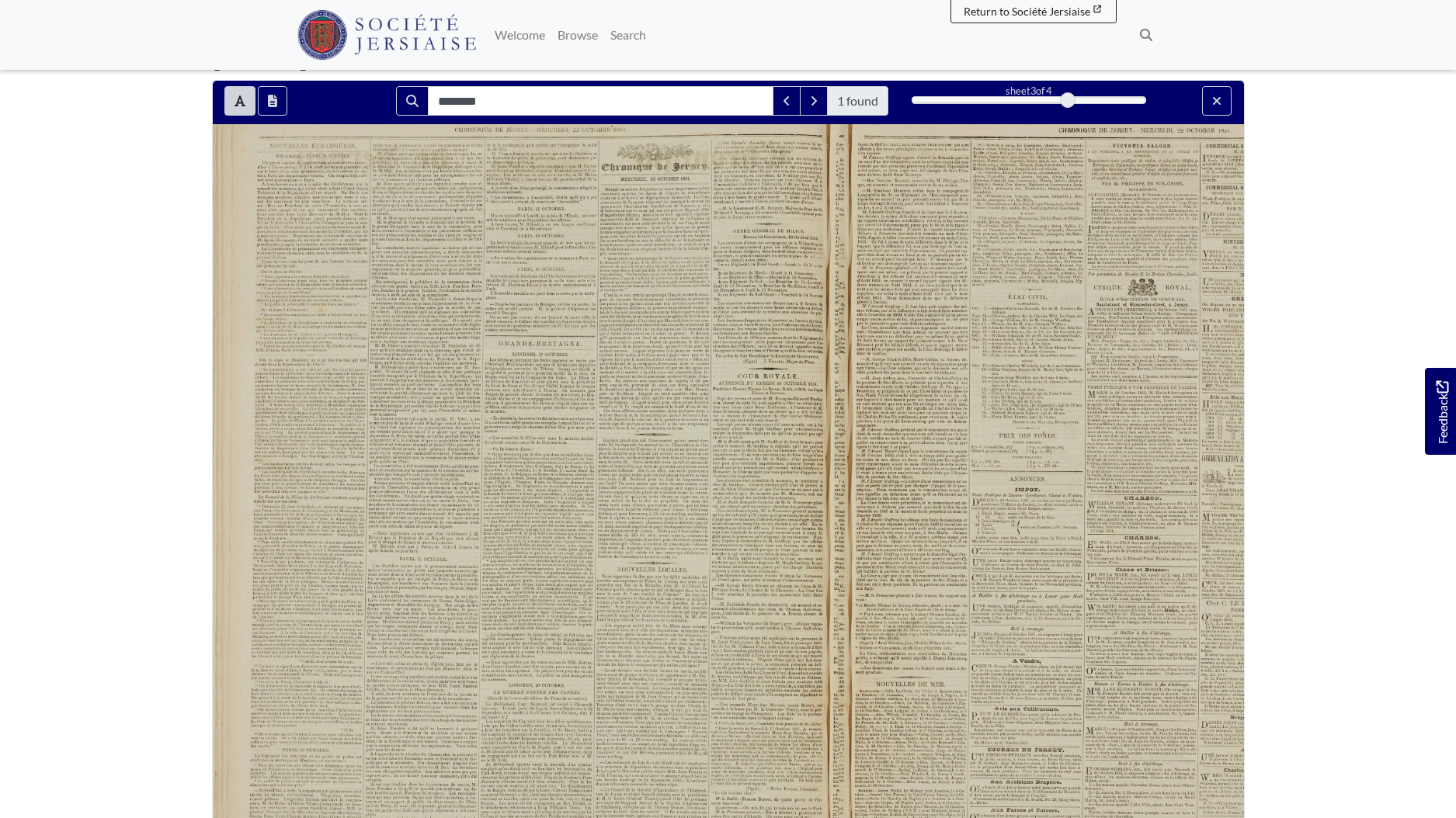
scroll to position [0, 0]
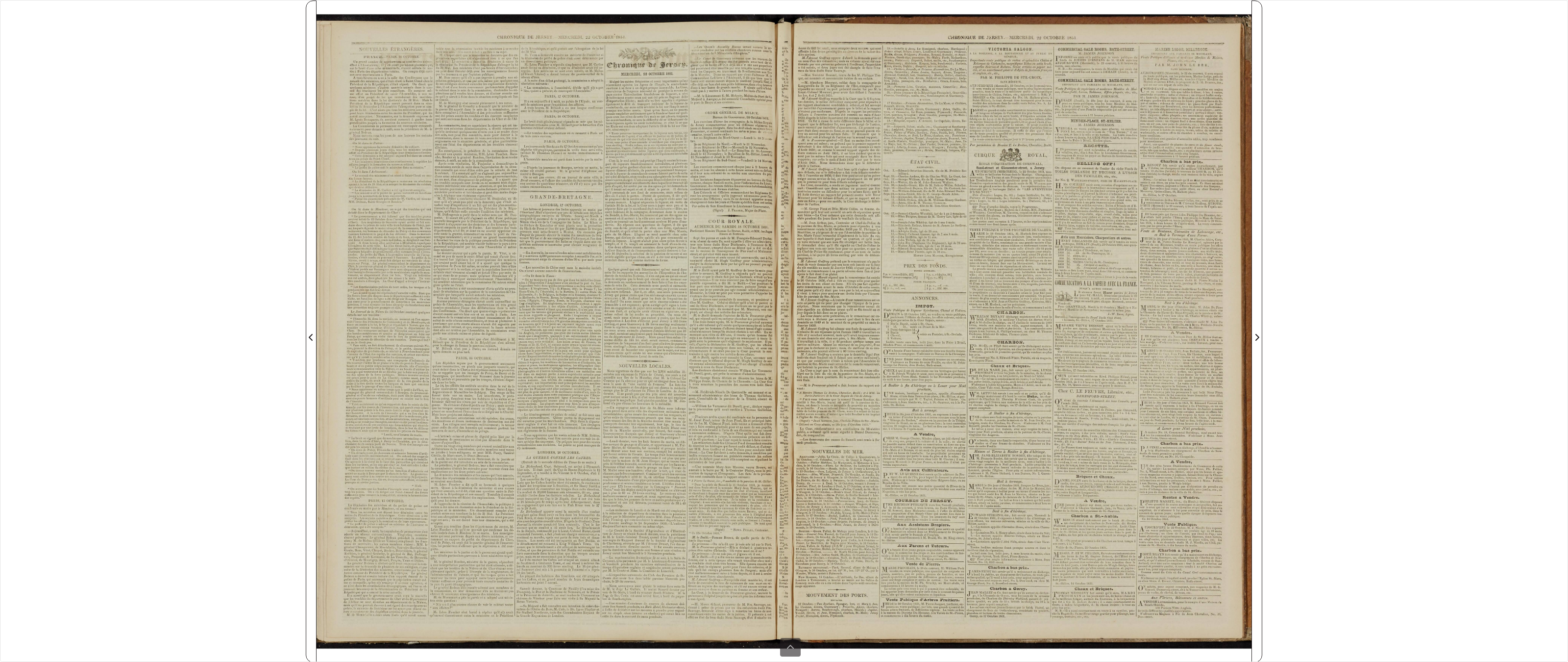
click at [919, 140] on div "******** 1 found sheet 3 of 4 3 * The metadata has moved. You can now access th…" at bounding box center [784, 331] width 1568 height 662
click at [919, 56] on div "******** 1 found sheet 3 of 4 3 * The metadata has moved. You can now access th…" at bounding box center [784, 331] width 1568 height 662
click at [783, 516] on button at bounding box center [791, 647] width 21 height 19
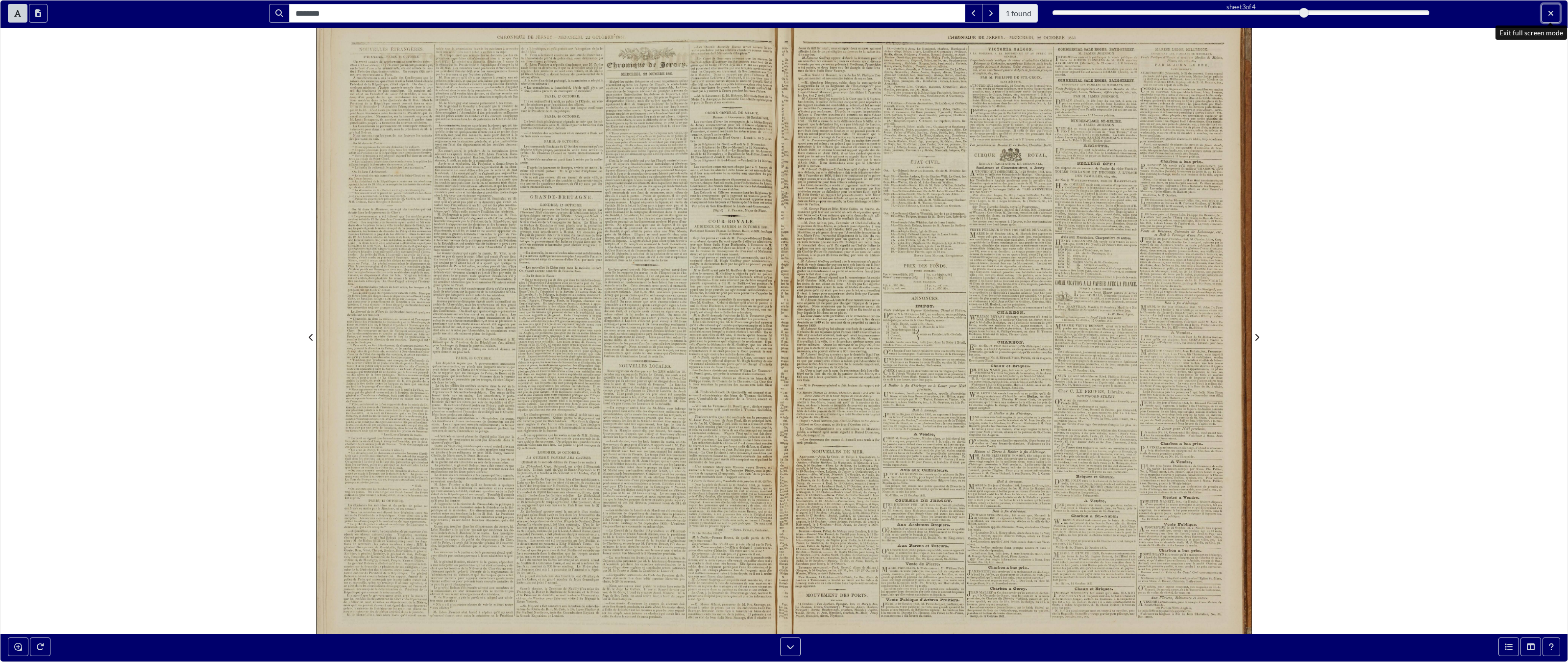
click at [919, 14] on button "Exit full screen mode" at bounding box center [1551, 13] width 19 height 19
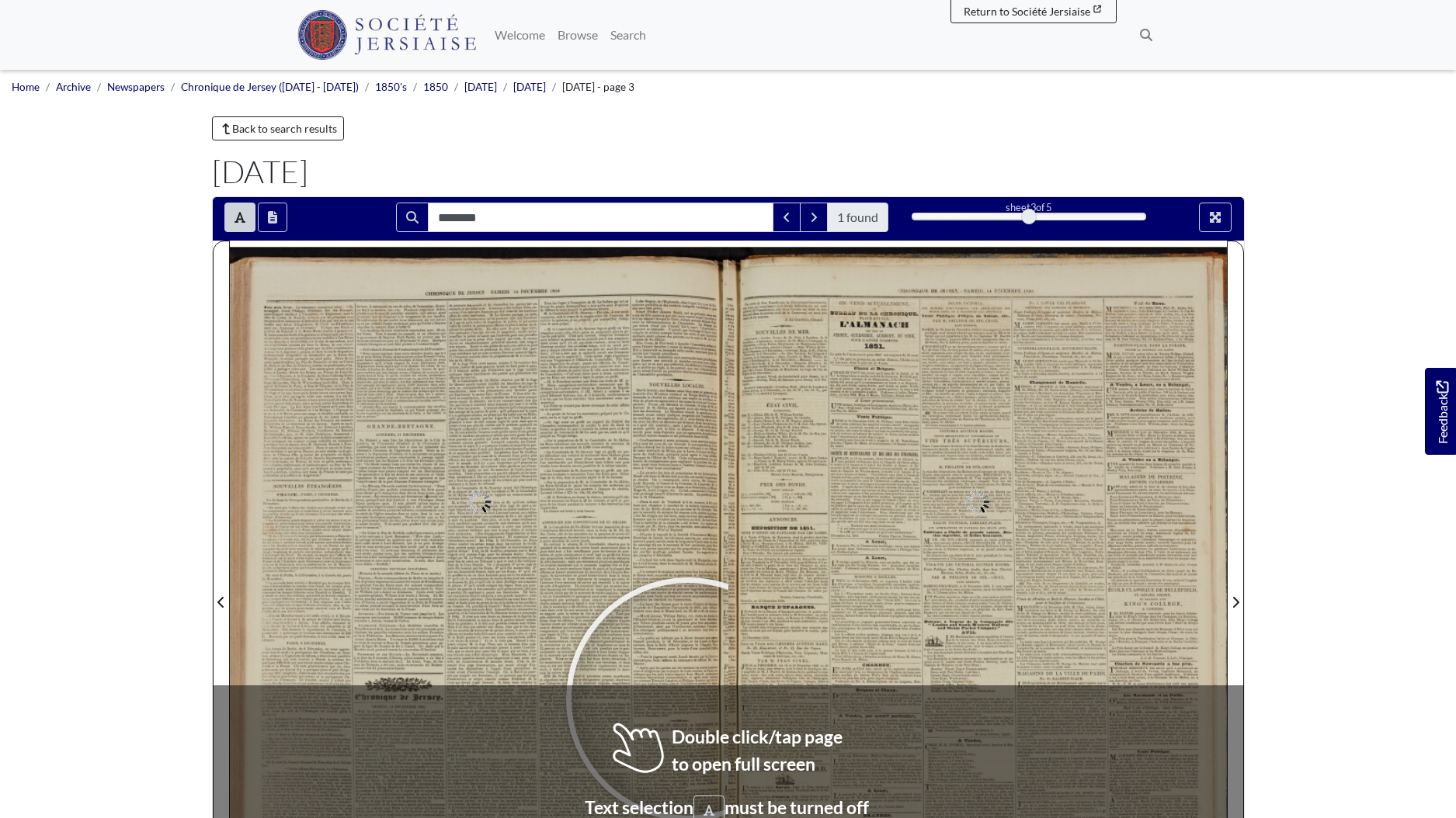
click at [688, 699] on div at bounding box center [688, 700] width 234 height 233
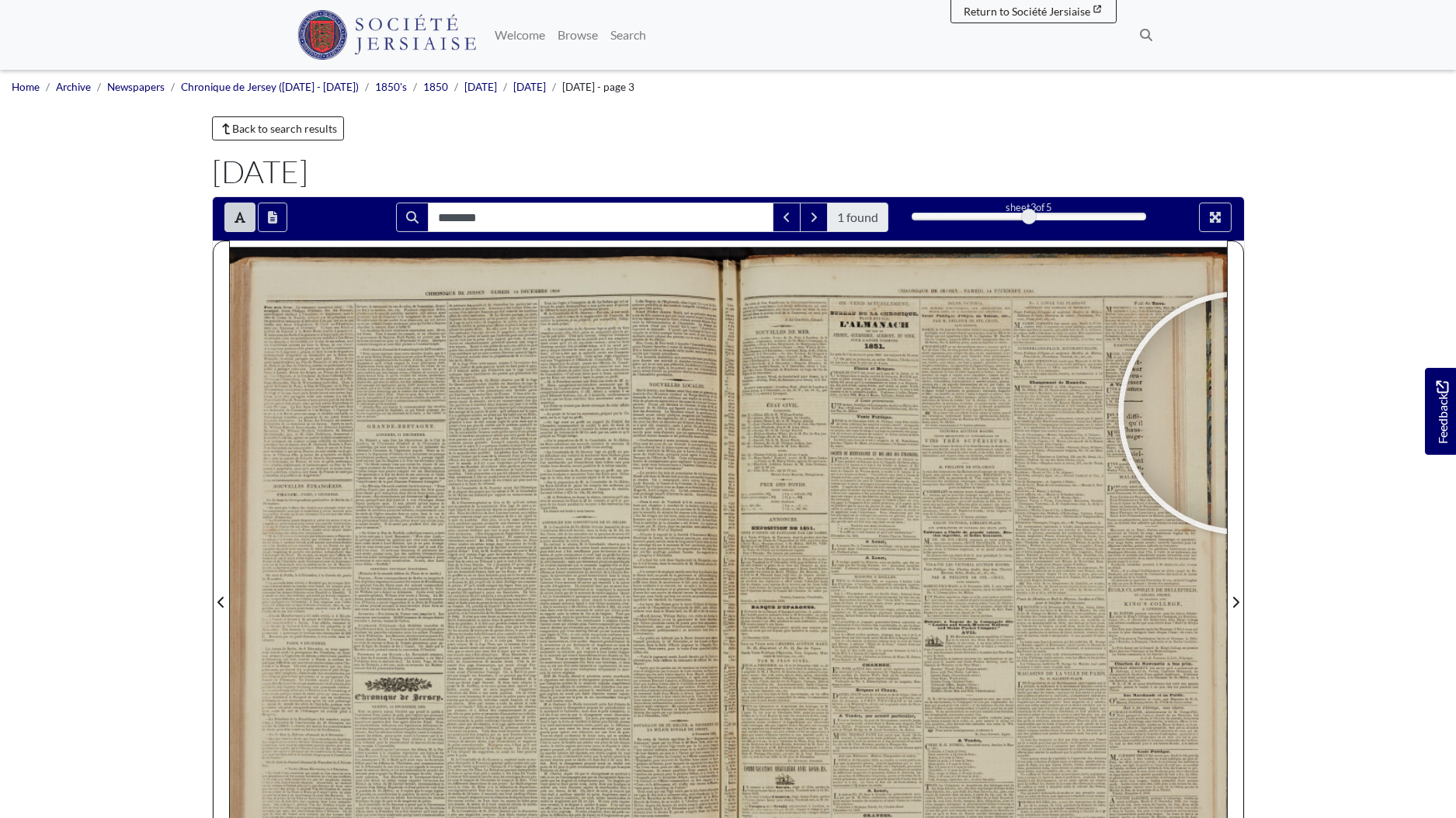
click at [1332, 460] on body "Menu" at bounding box center [728, 660] width 1456 height 1321
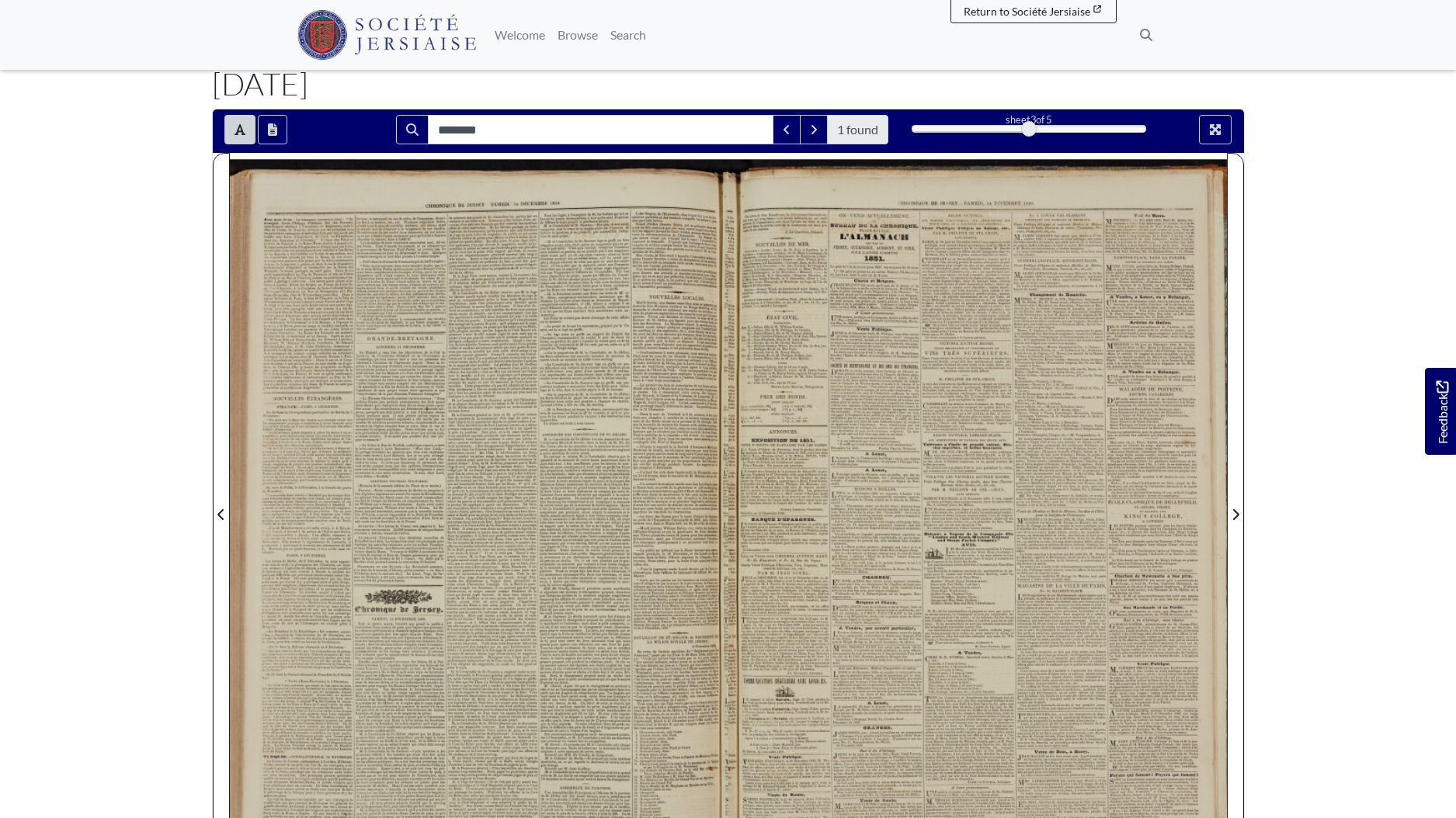
scroll to position [9, 0]
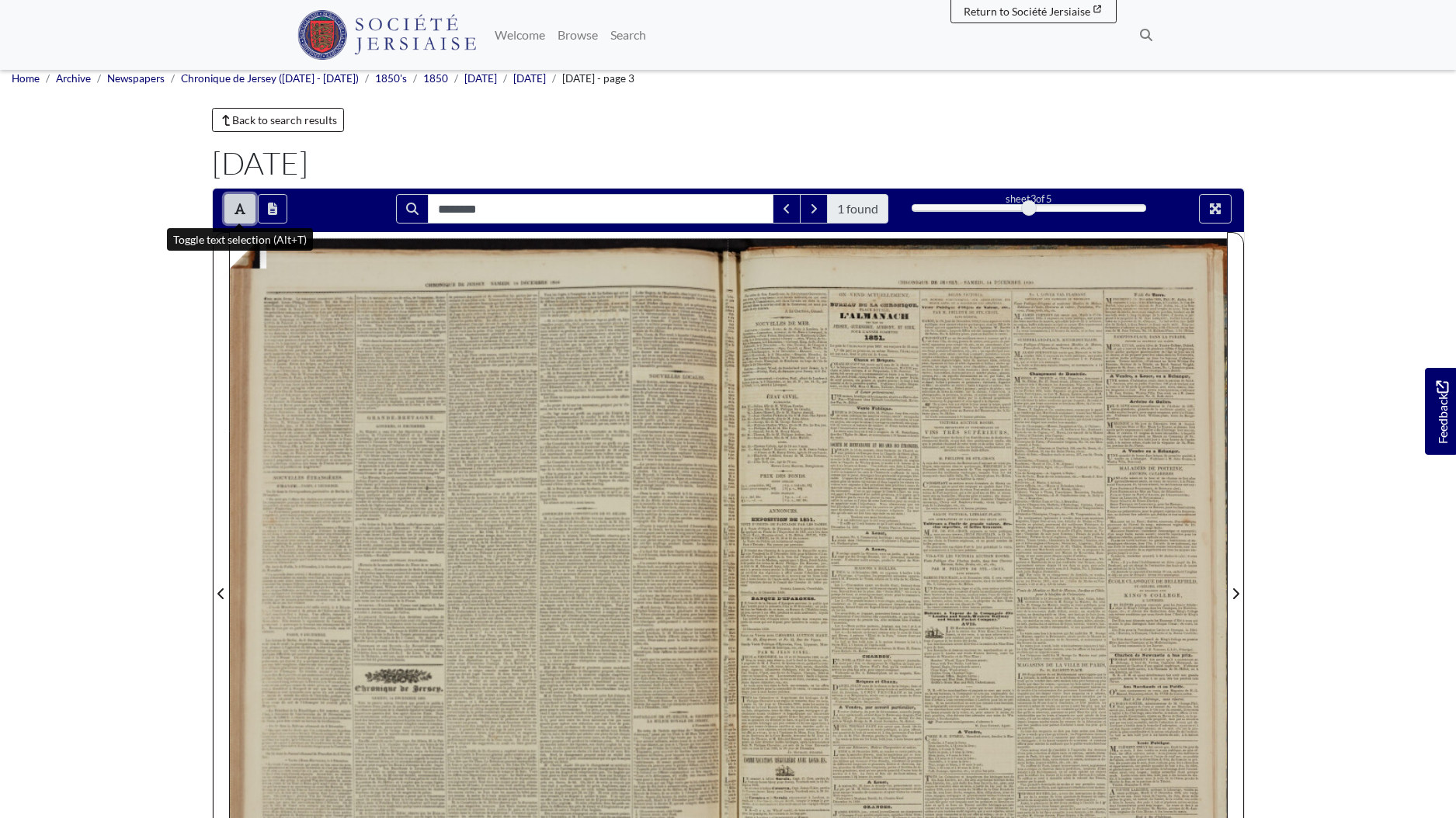
click at [229, 211] on button "Toggle text selection (Alt+T)" at bounding box center [240, 208] width 31 height 30
click at [237, 210] on icon "Toggle text selection (Alt+T)" at bounding box center [239, 208] width 11 height 11
click at [242, 219] on button "Toggle text selection (Alt+T)" at bounding box center [240, 208] width 31 height 30
click at [1219, 213] on icon "Full screen mode" at bounding box center [1215, 208] width 11 height 11
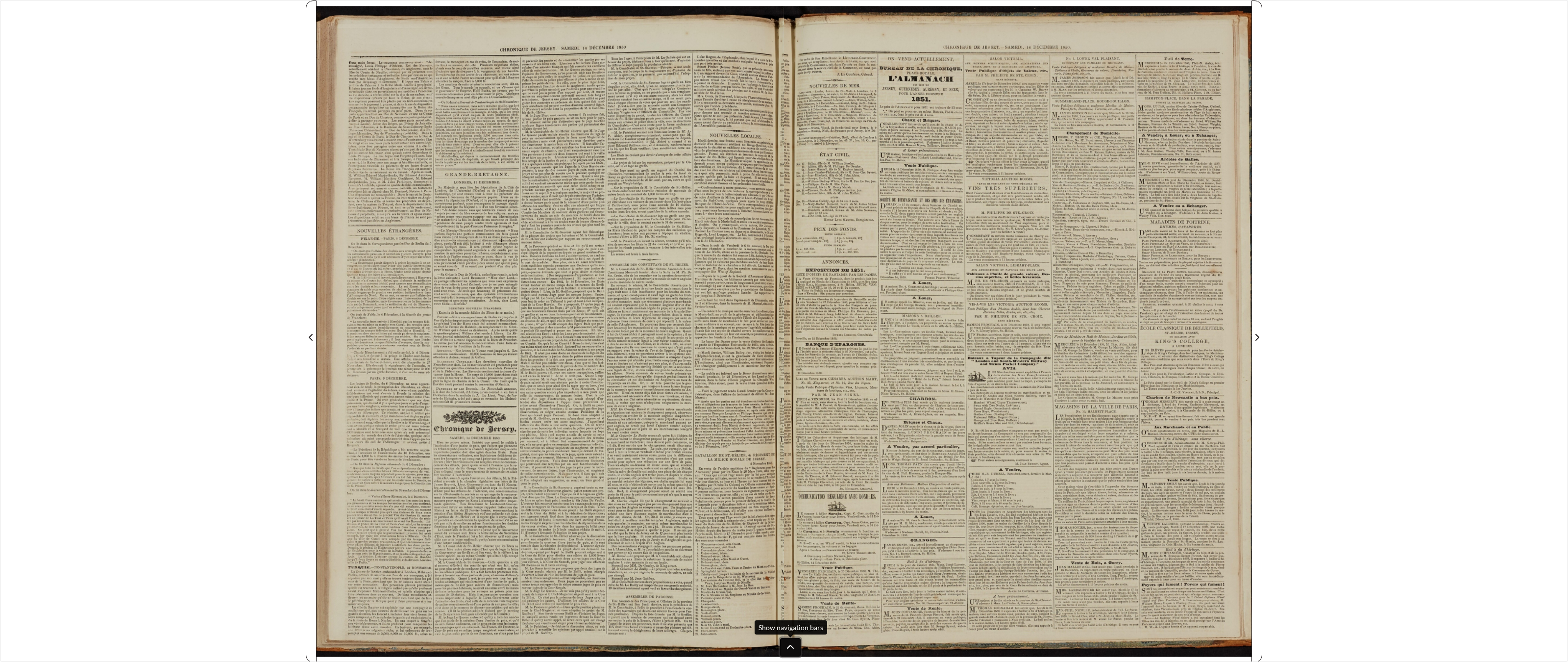
click at [789, 516] on icon at bounding box center [790, 647] width 8 height 8
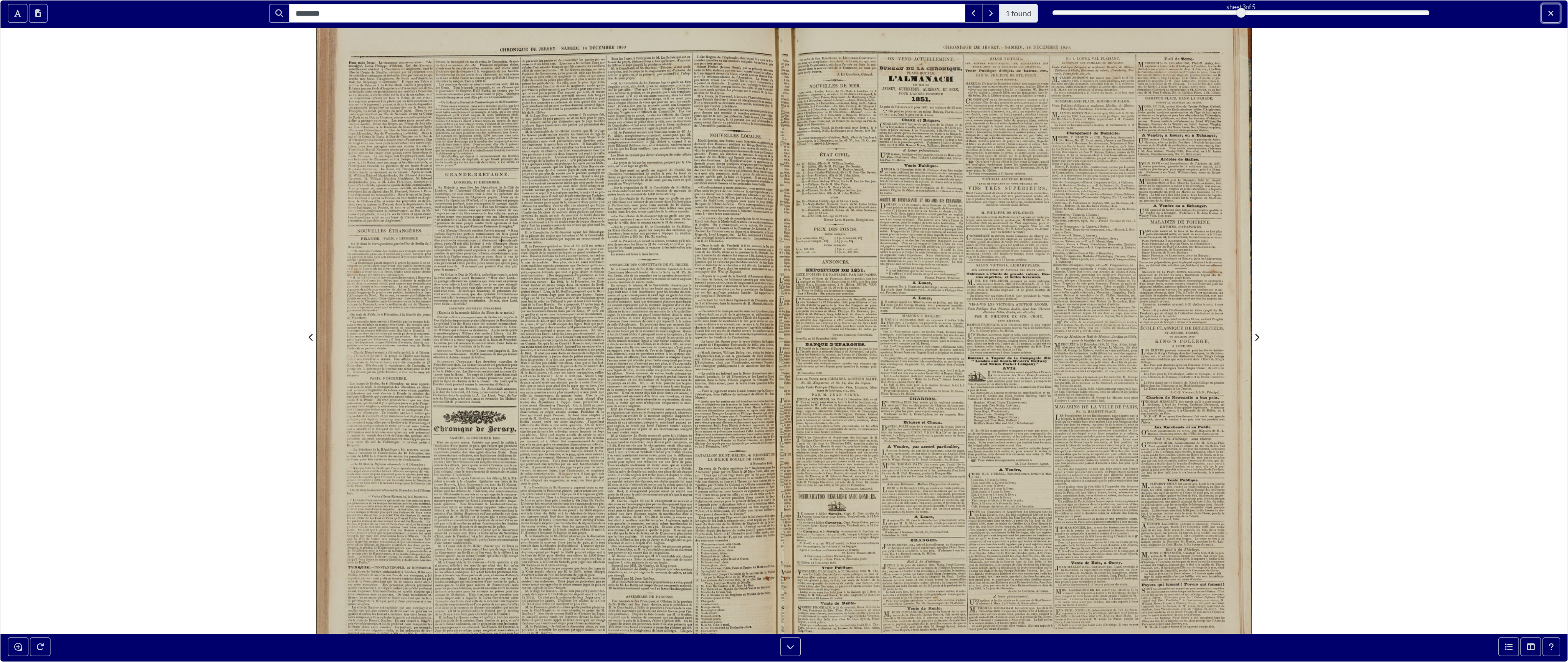
click at [919, 14] on button "Exit full screen mode" at bounding box center [1551, 13] width 19 height 19
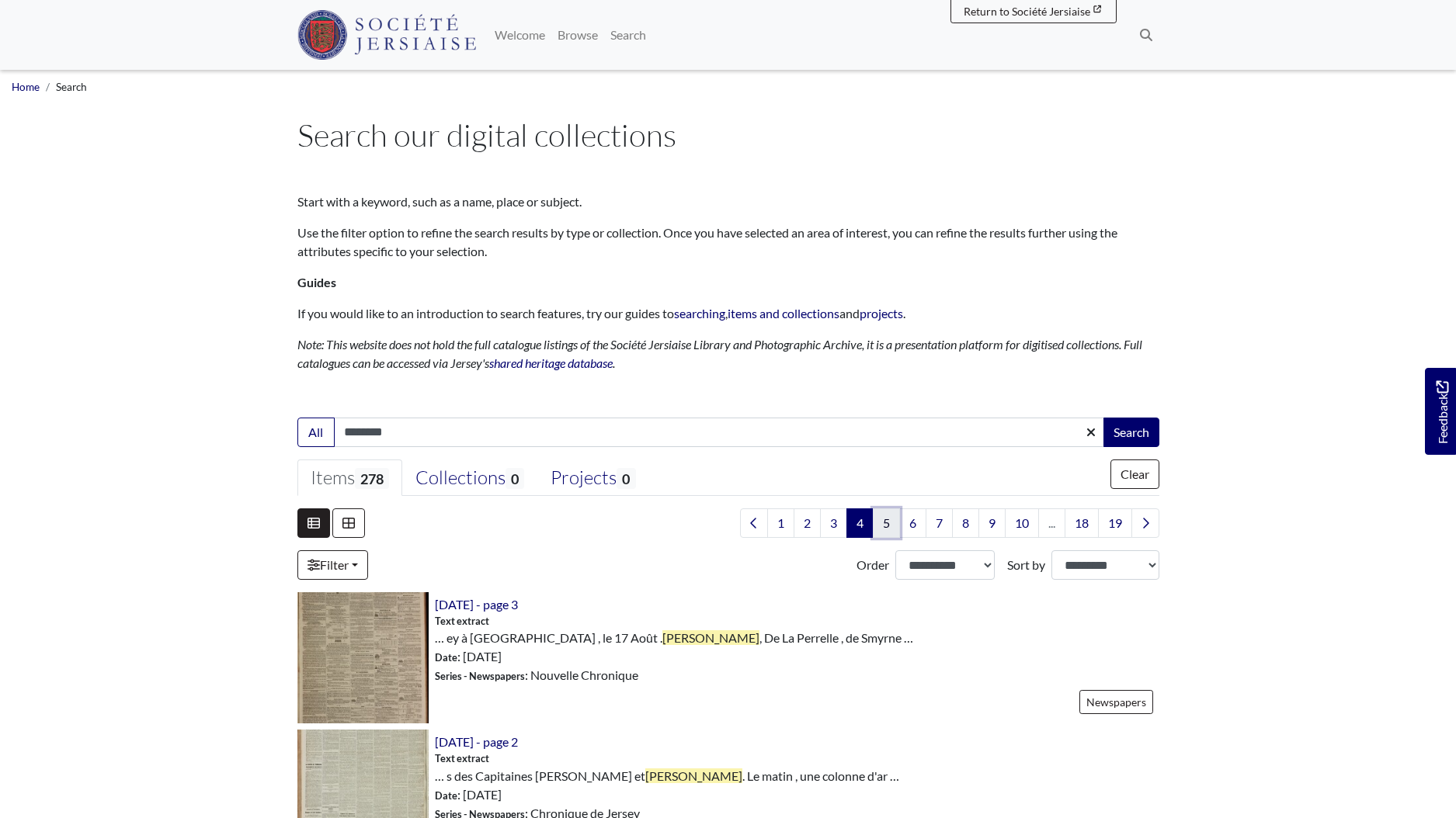
click at [878, 524] on link "5" at bounding box center [887, 523] width 27 height 30
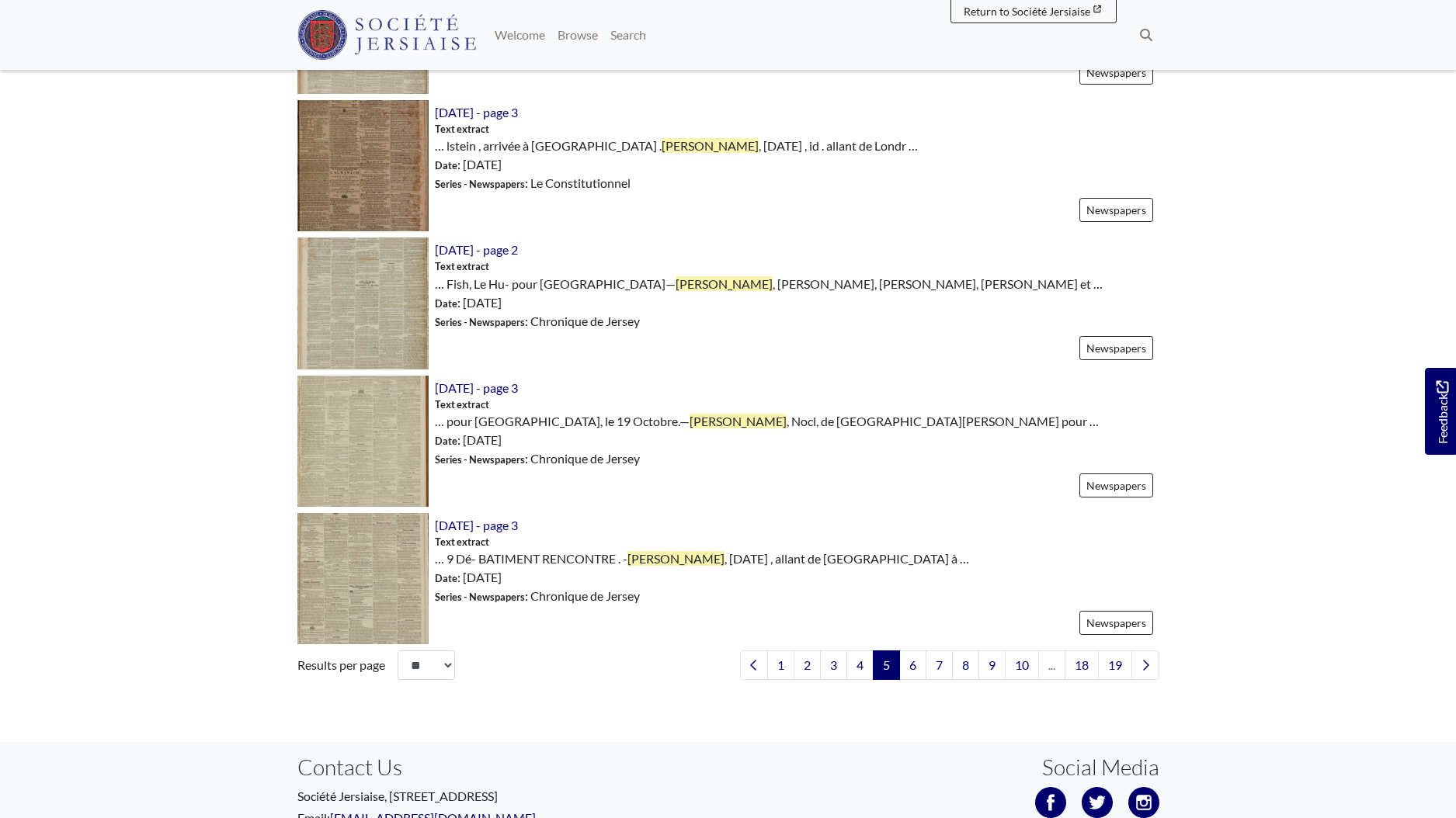
scroll to position [2140, 0]
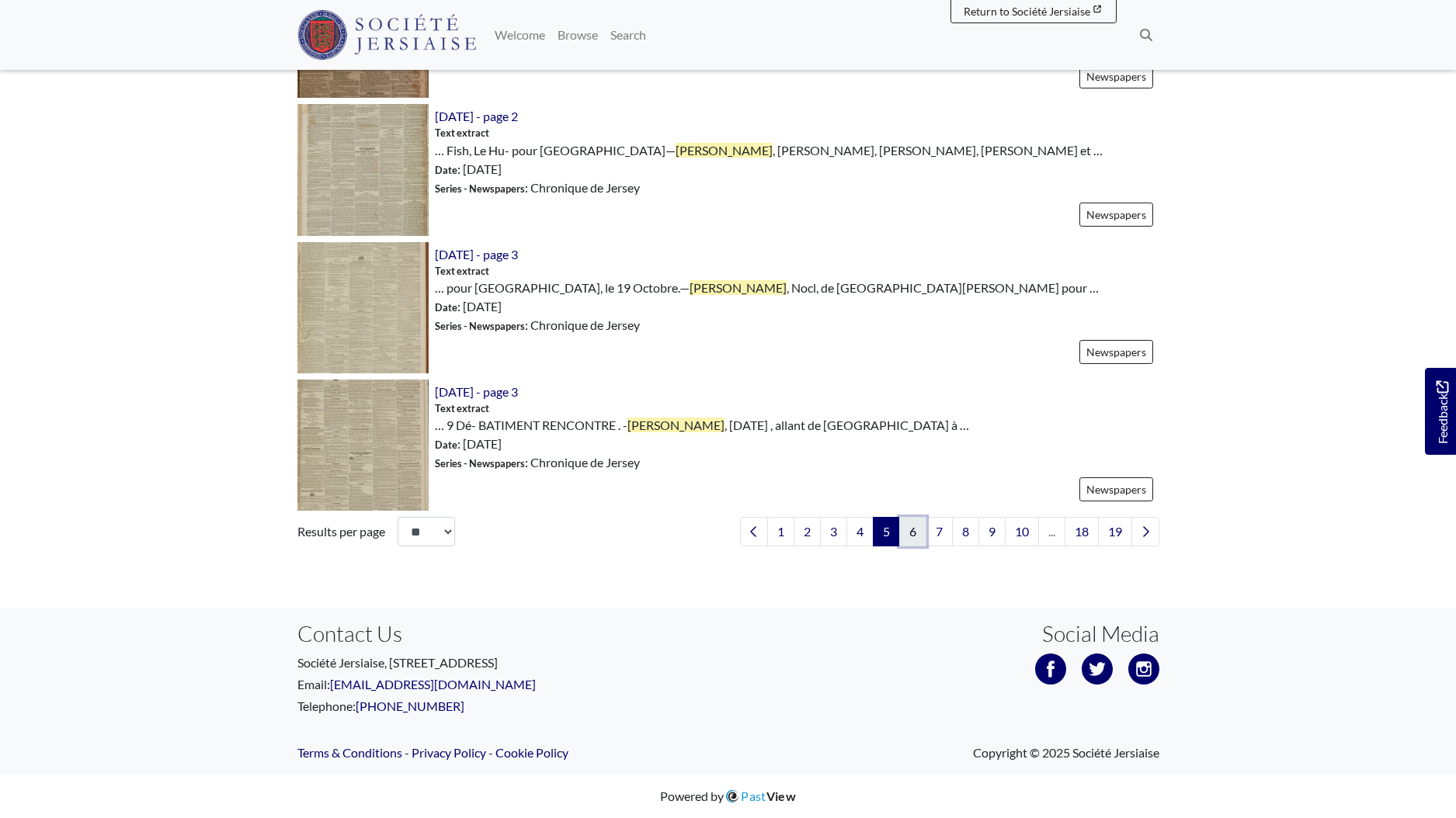
click at [918, 535] on link "6" at bounding box center [913, 532] width 27 height 30
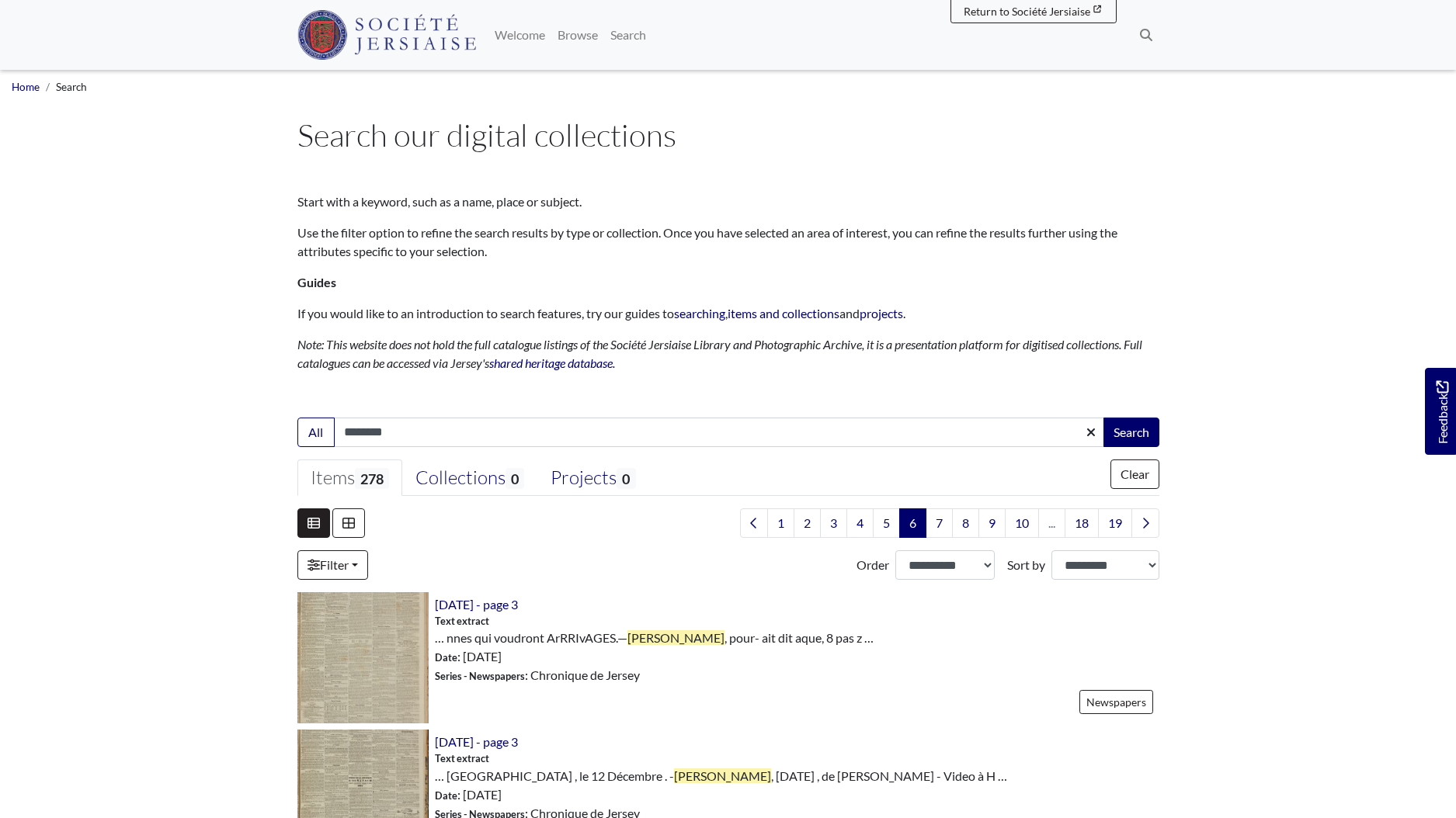
scroll to position [248, 0]
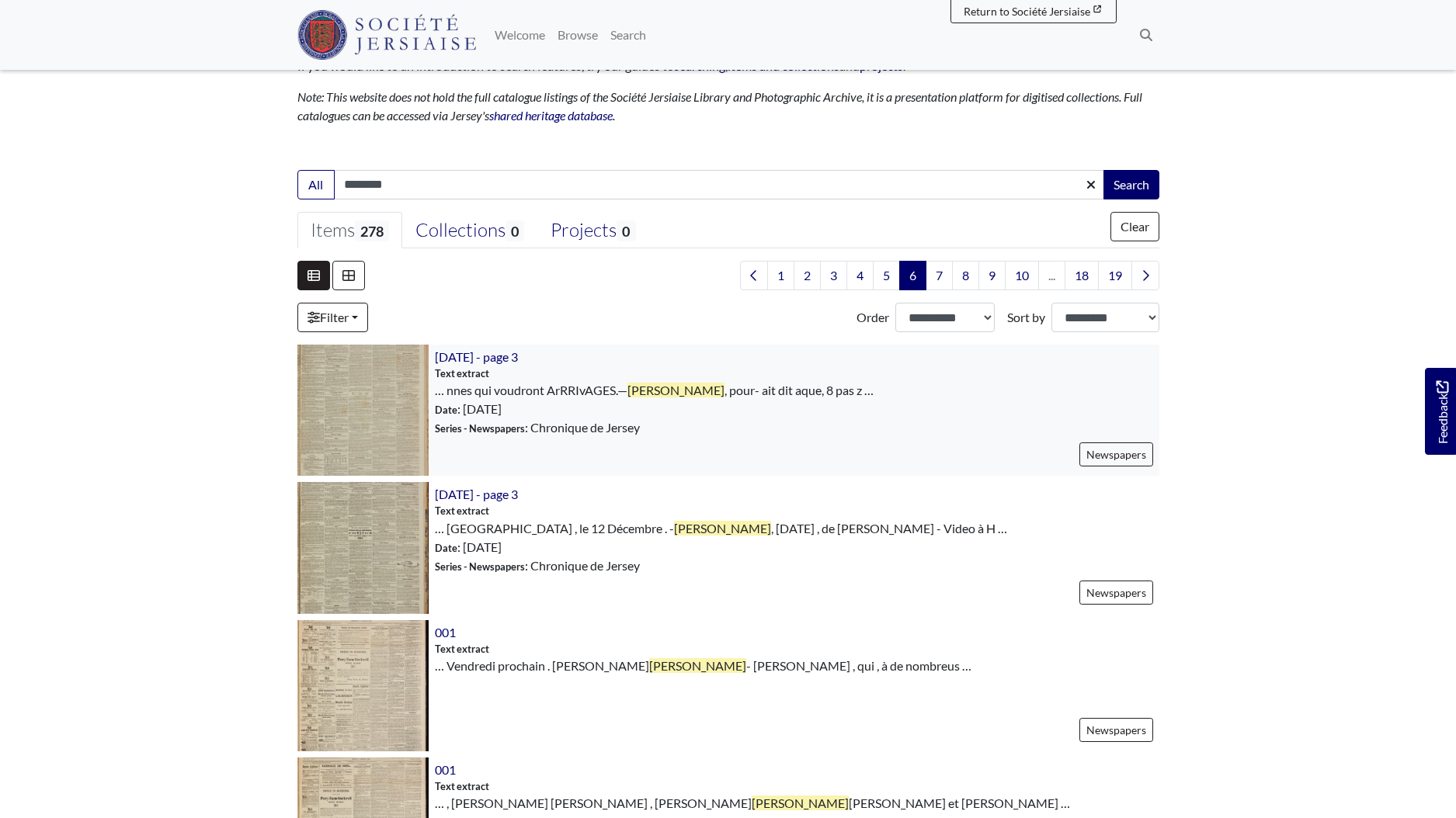
click at [363, 387] on img at bounding box center [363, 410] width 131 height 131
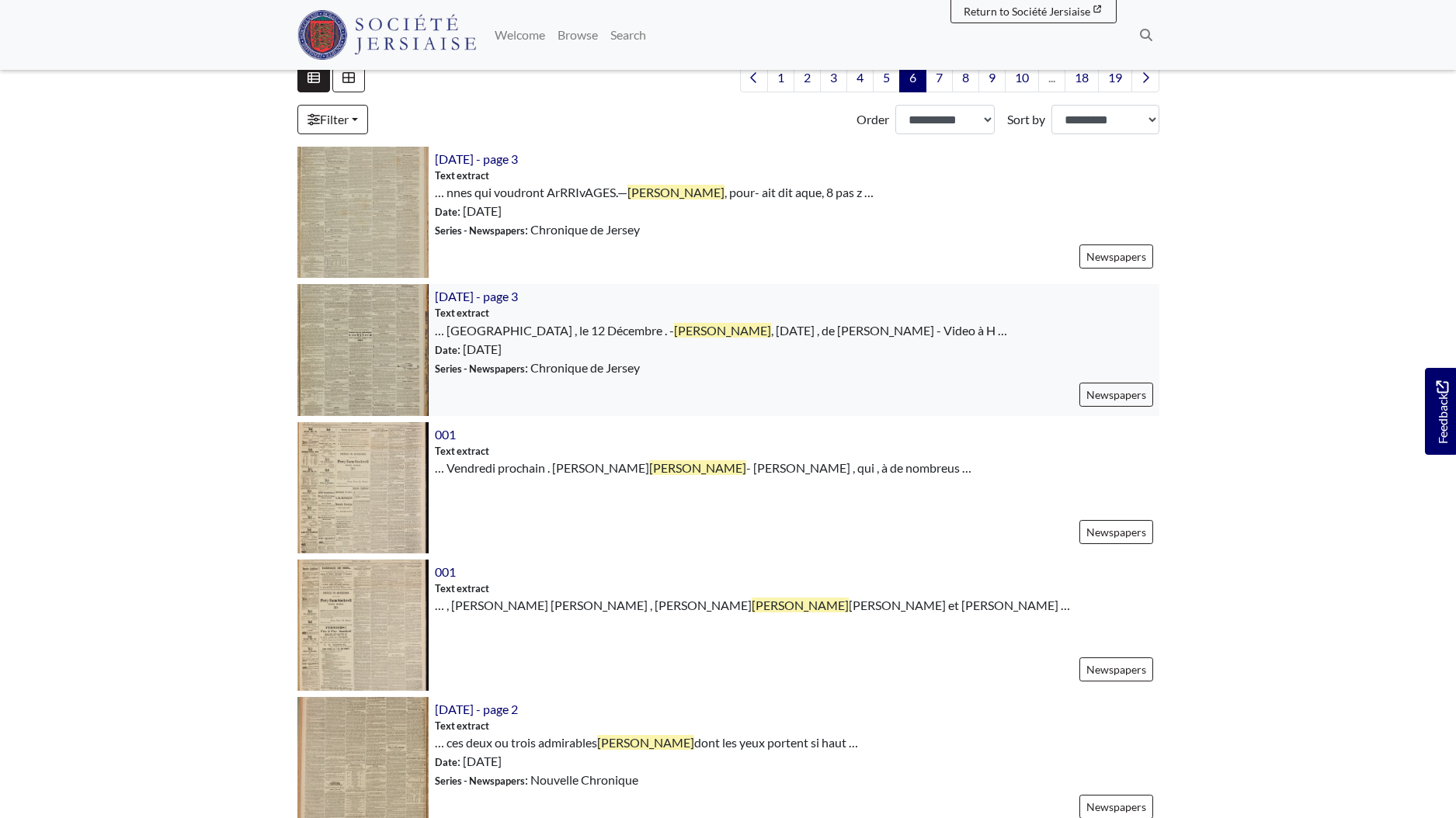
scroll to position [456, 0]
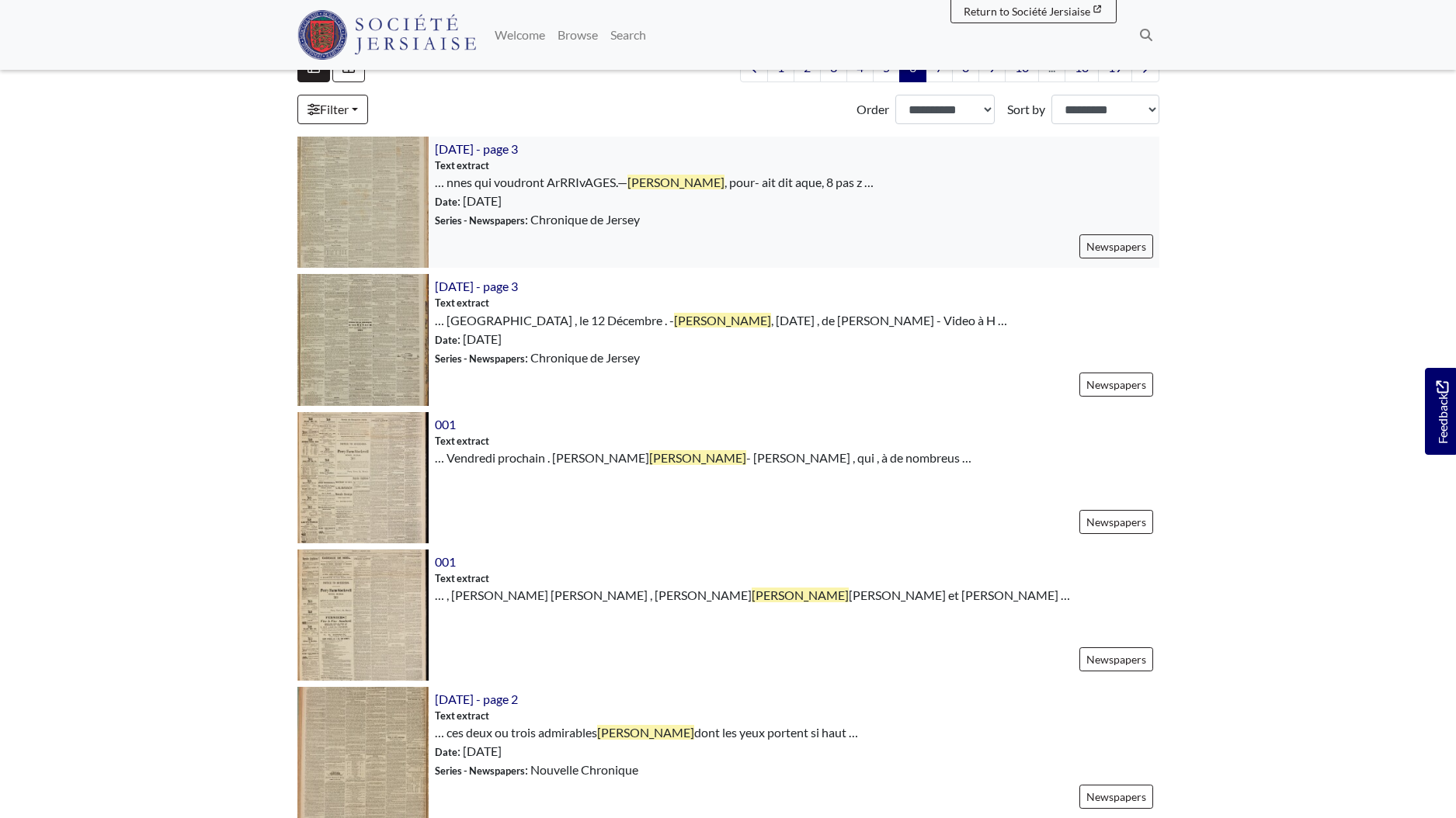
click at [380, 194] on img at bounding box center [363, 203] width 131 height 131
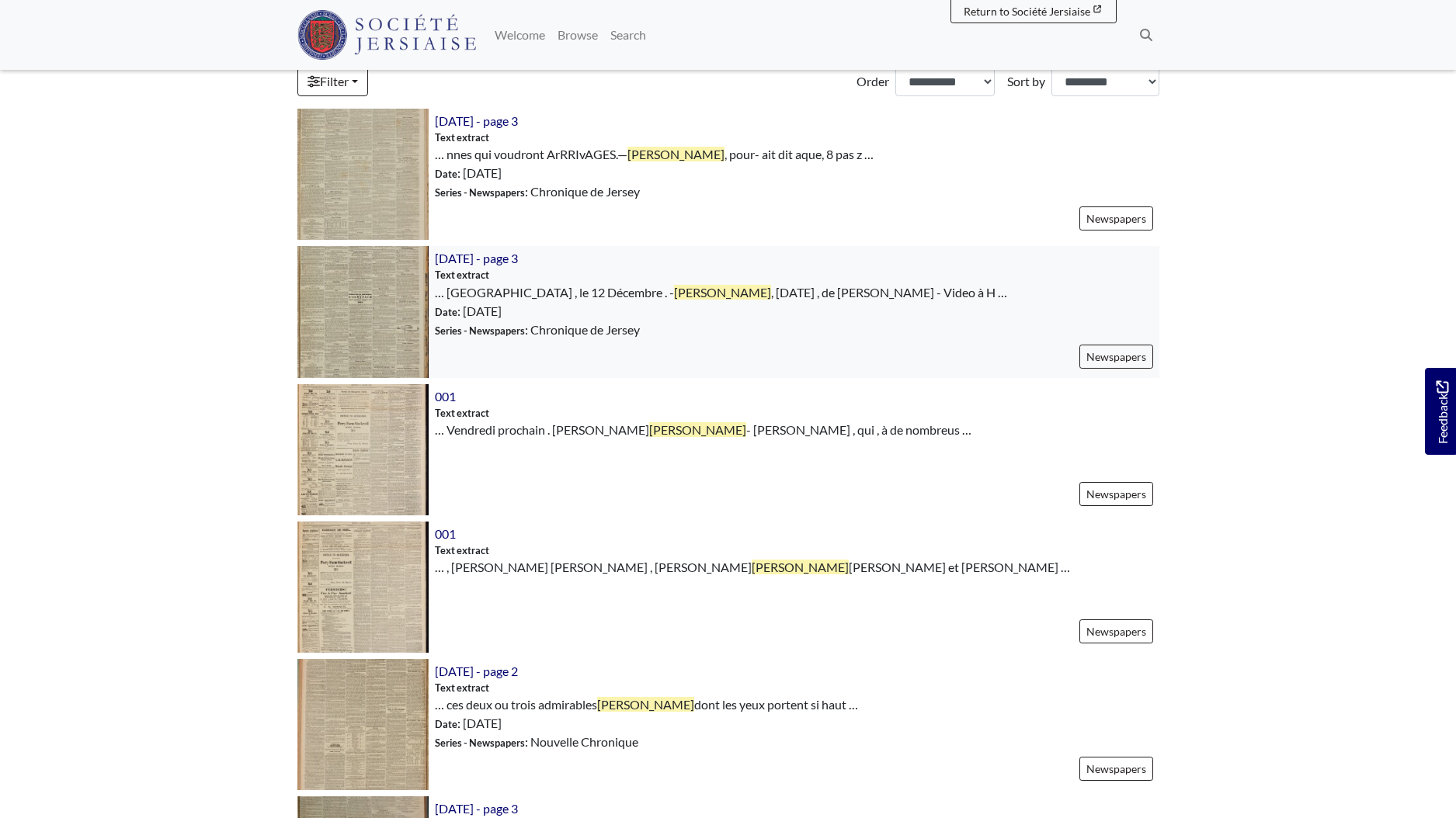
scroll to position [514, 0]
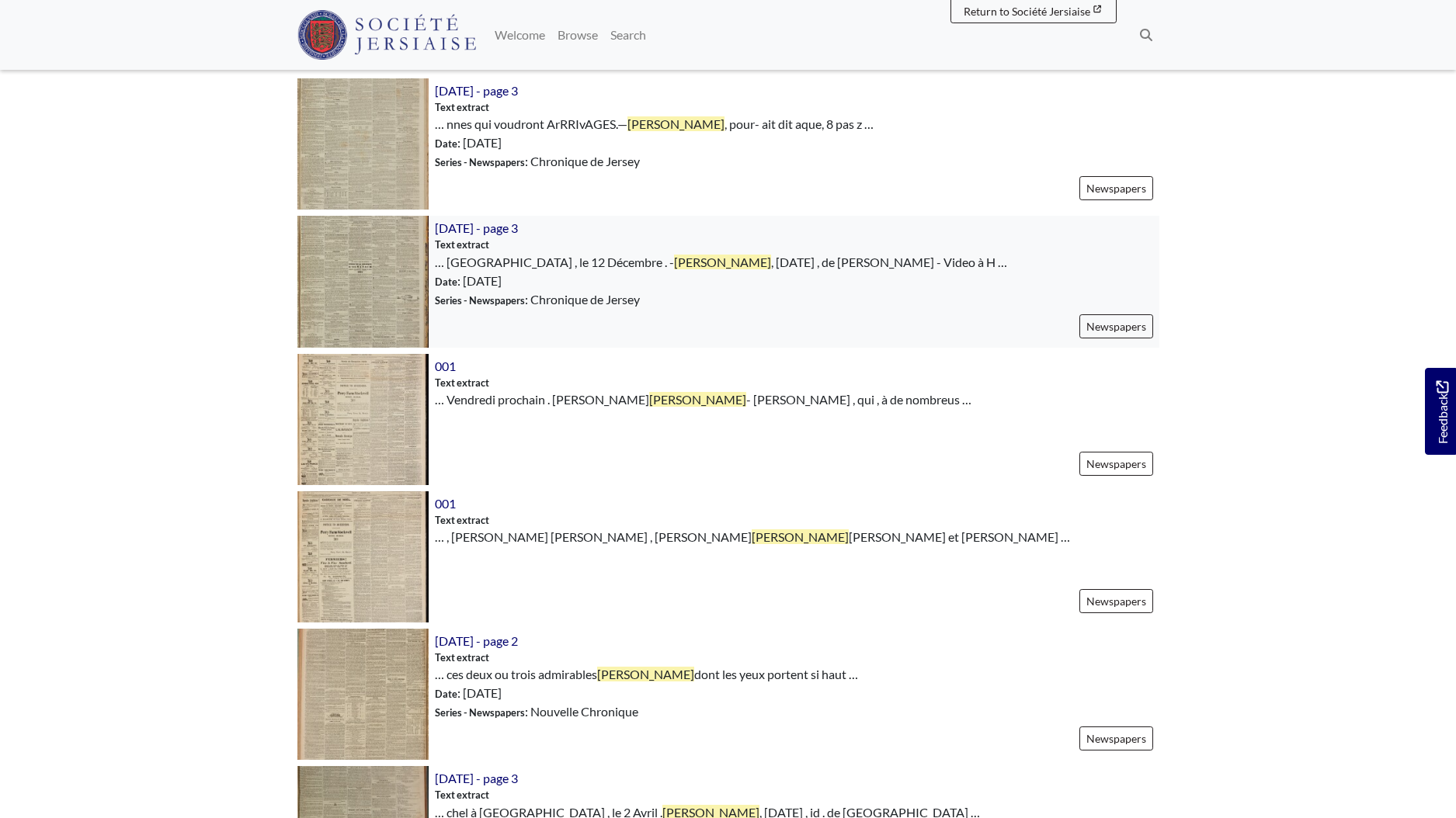
click at [390, 273] on img at bounding box center [363, 282] width 131 height 131
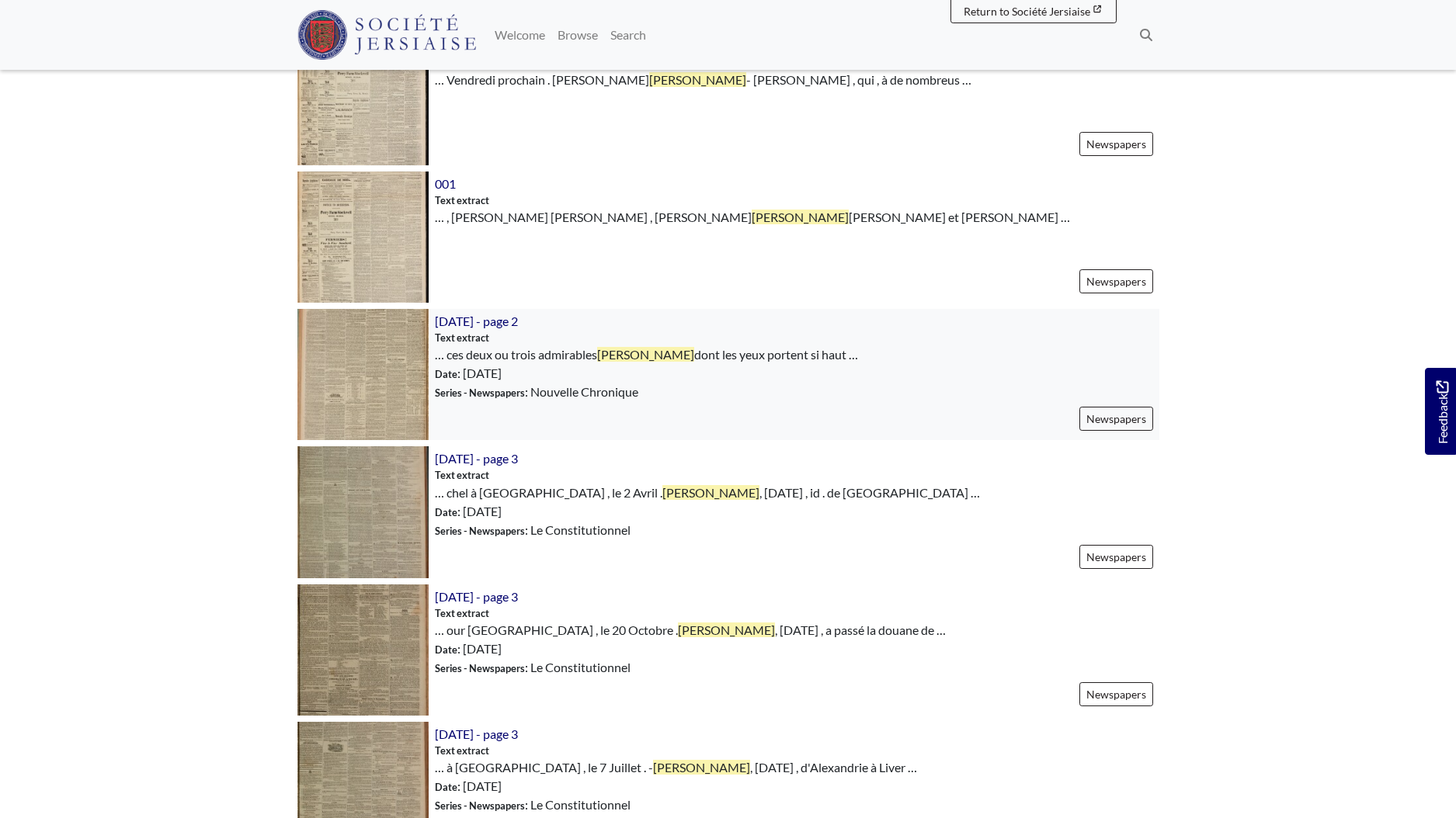
scroll to position [982, 0]
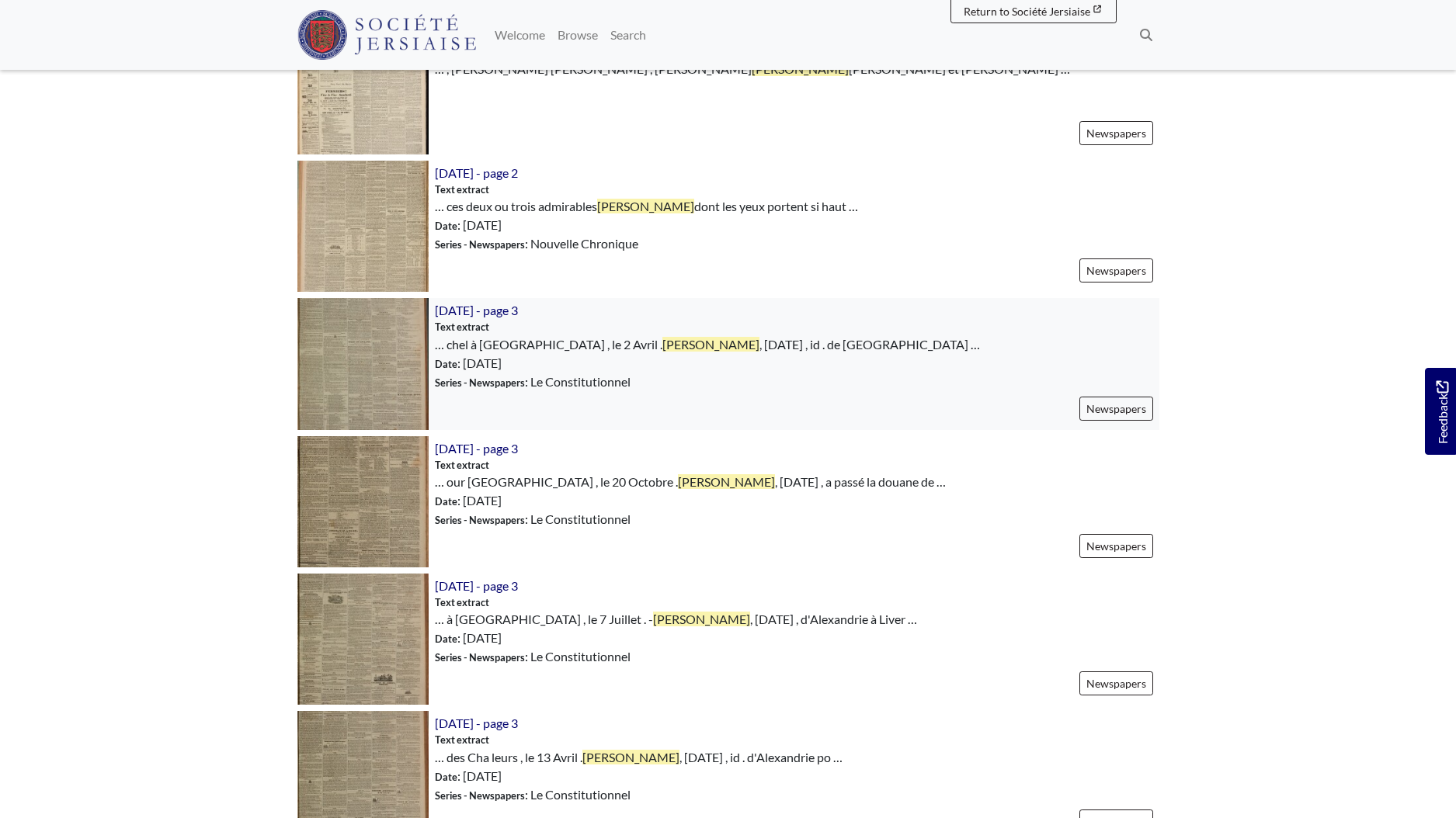
click at [341, 344] on img at bounding box center [363, 364] width 131 height 131
click at [398, 517] on img at bounding box center [363, 502] width 131 height 131
click at [397, 636] on img at bounding box center [363, 640] width 131 height 131
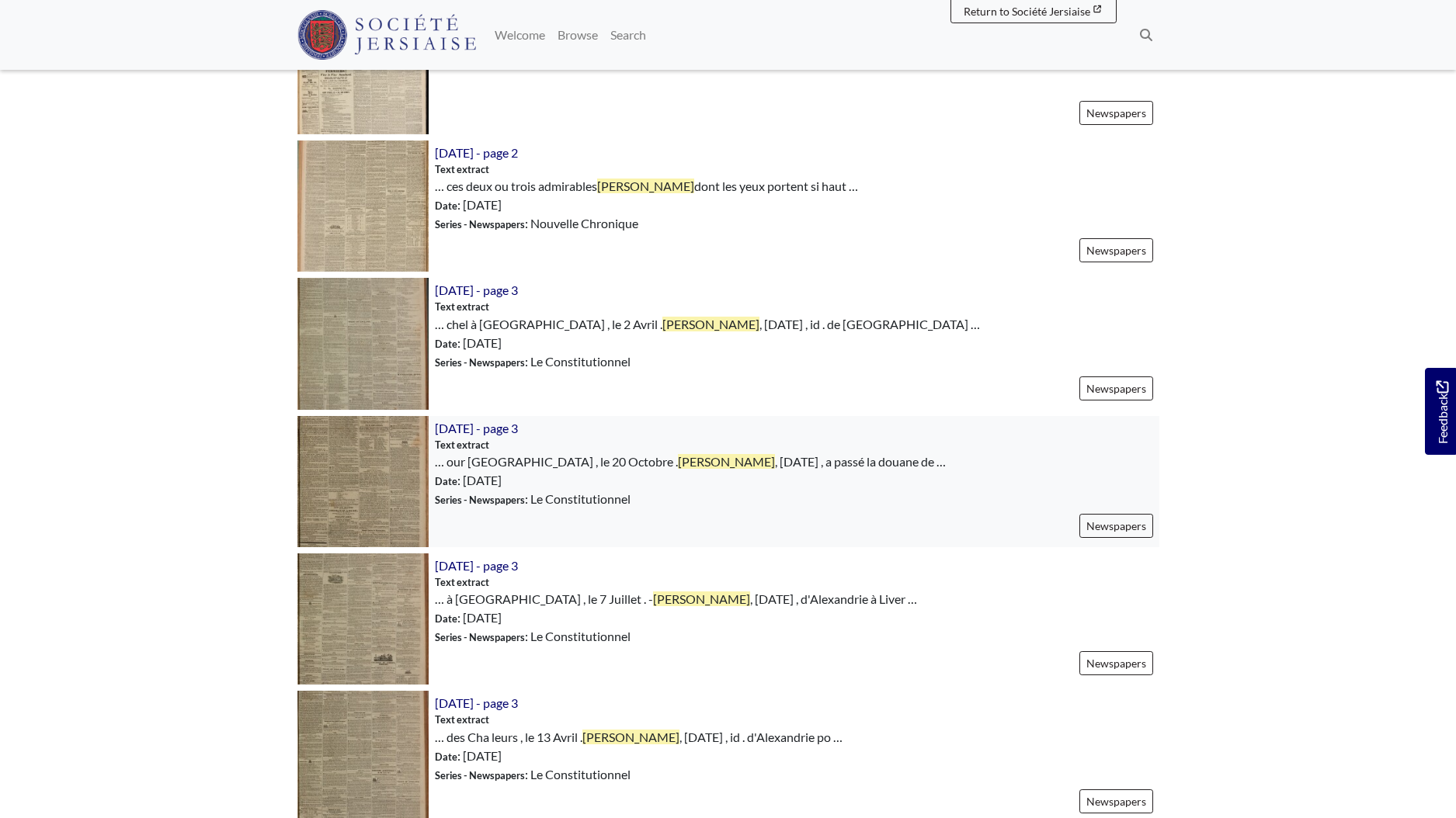
scroll to position [1217, 0]
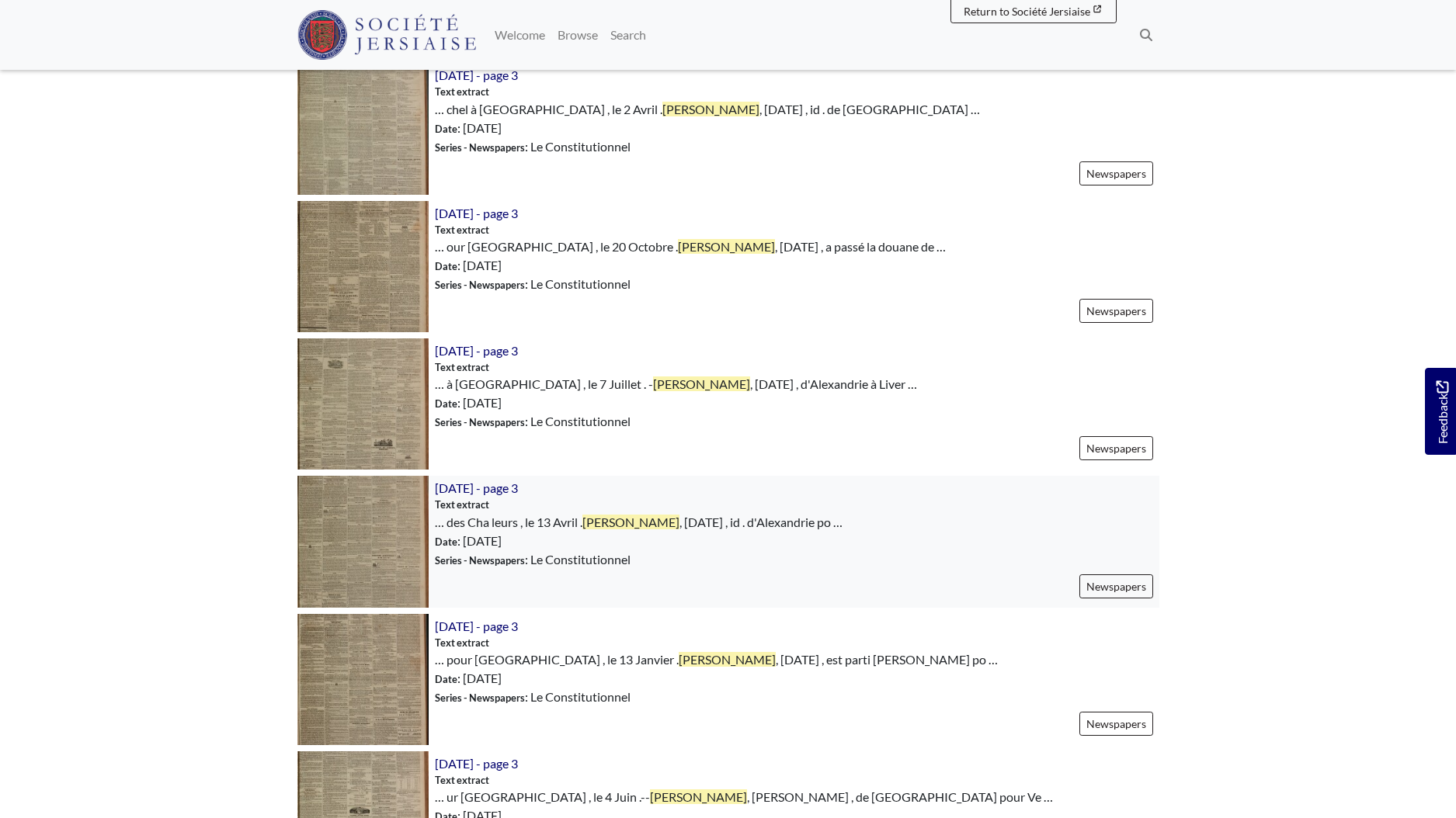
click at [404, 545] on img at bounding box center [363, 541] width 131 height 131
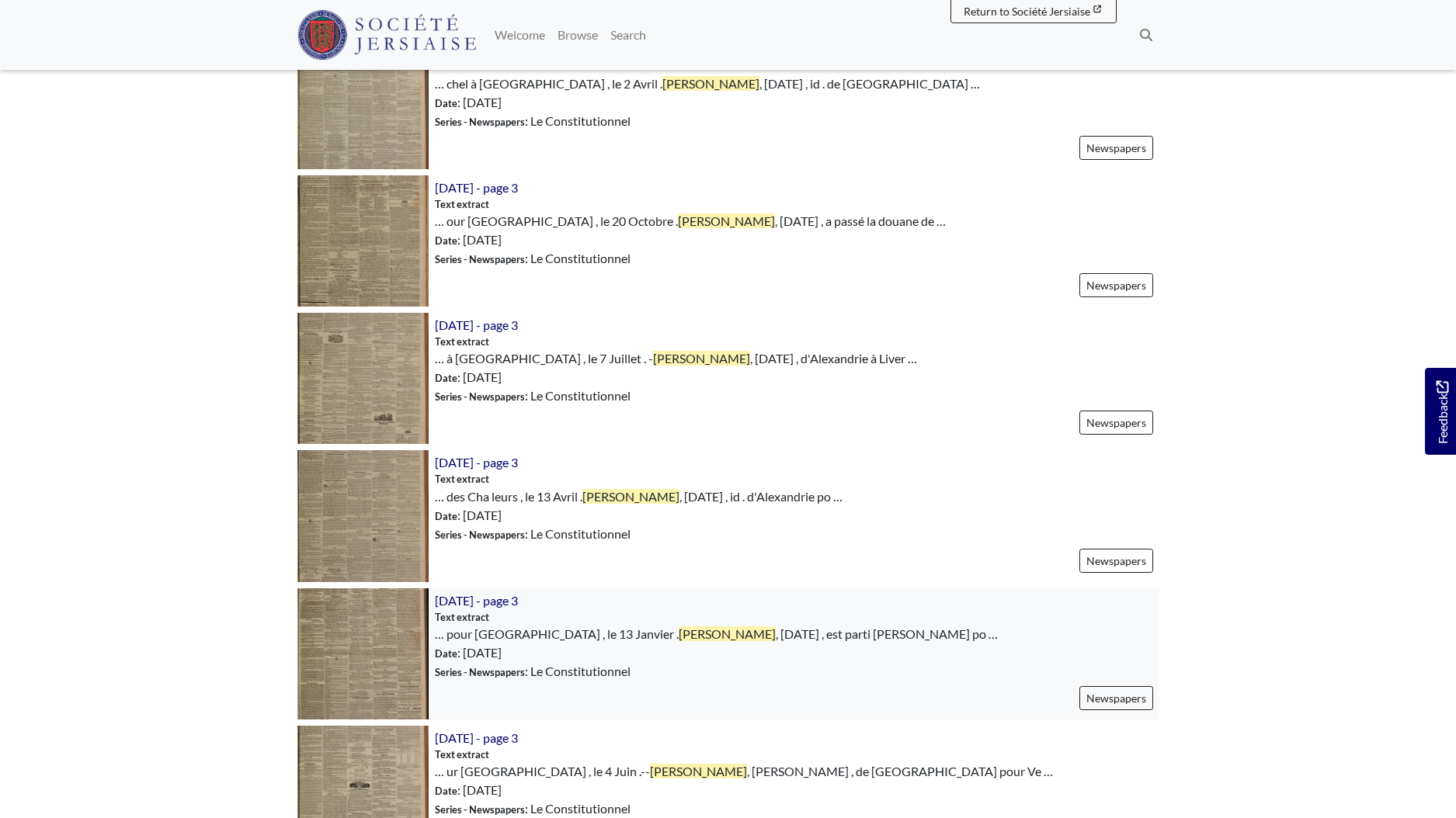
scroll to position [1298, 0]
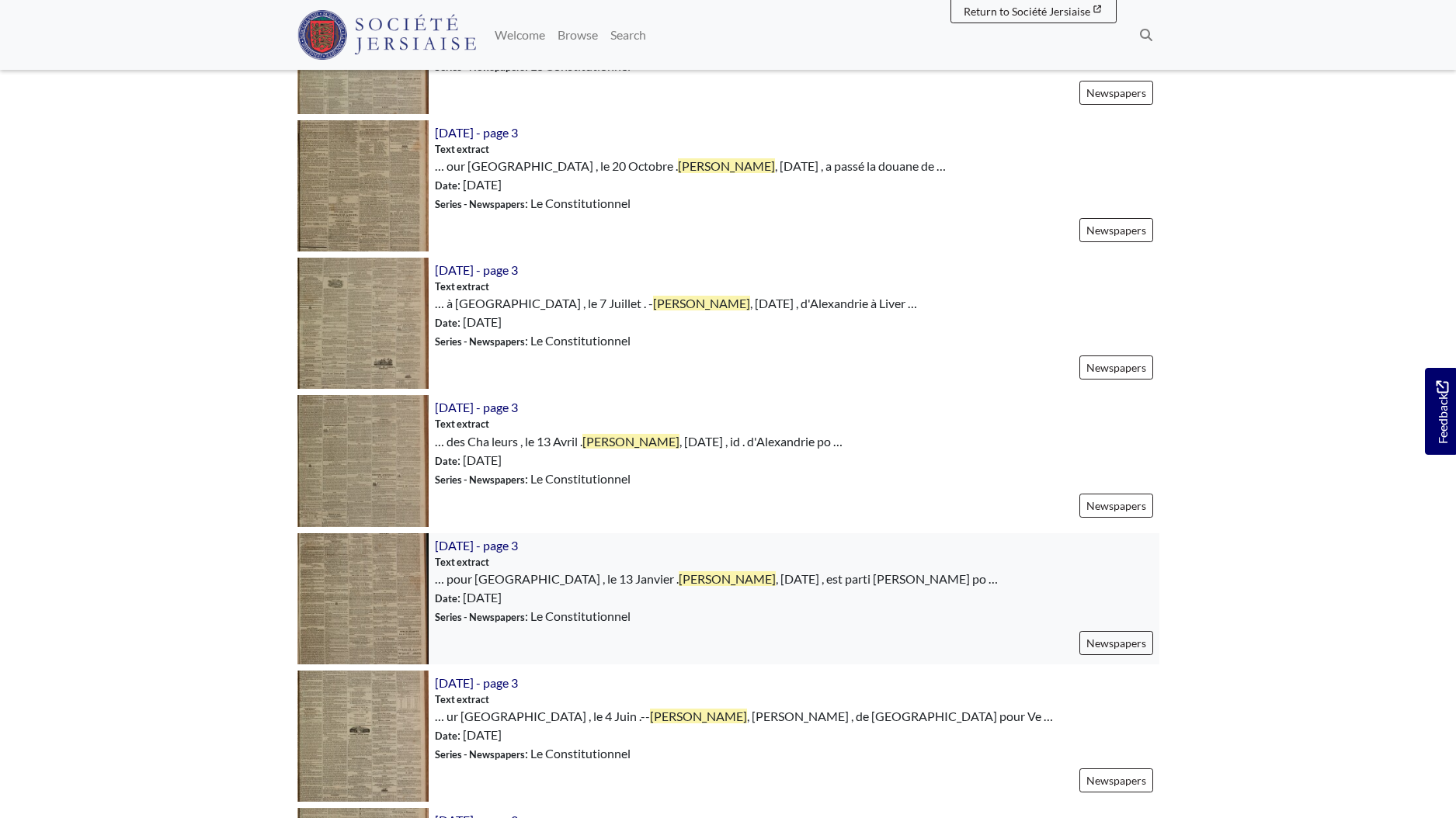
click at [360, 581] on img at bounding box center [363, 599] width 131 height 131
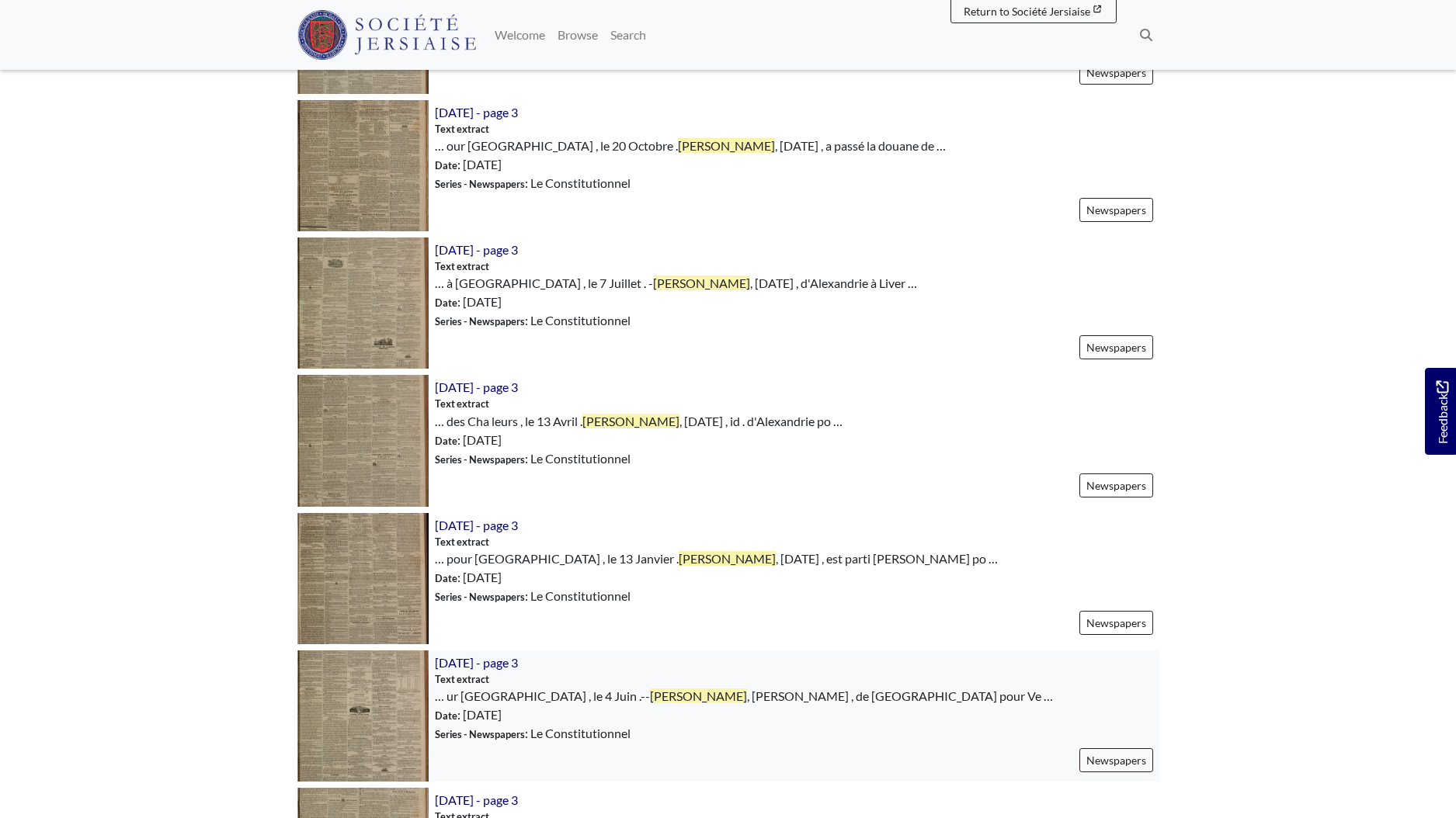
scroll to position [1328, 0]
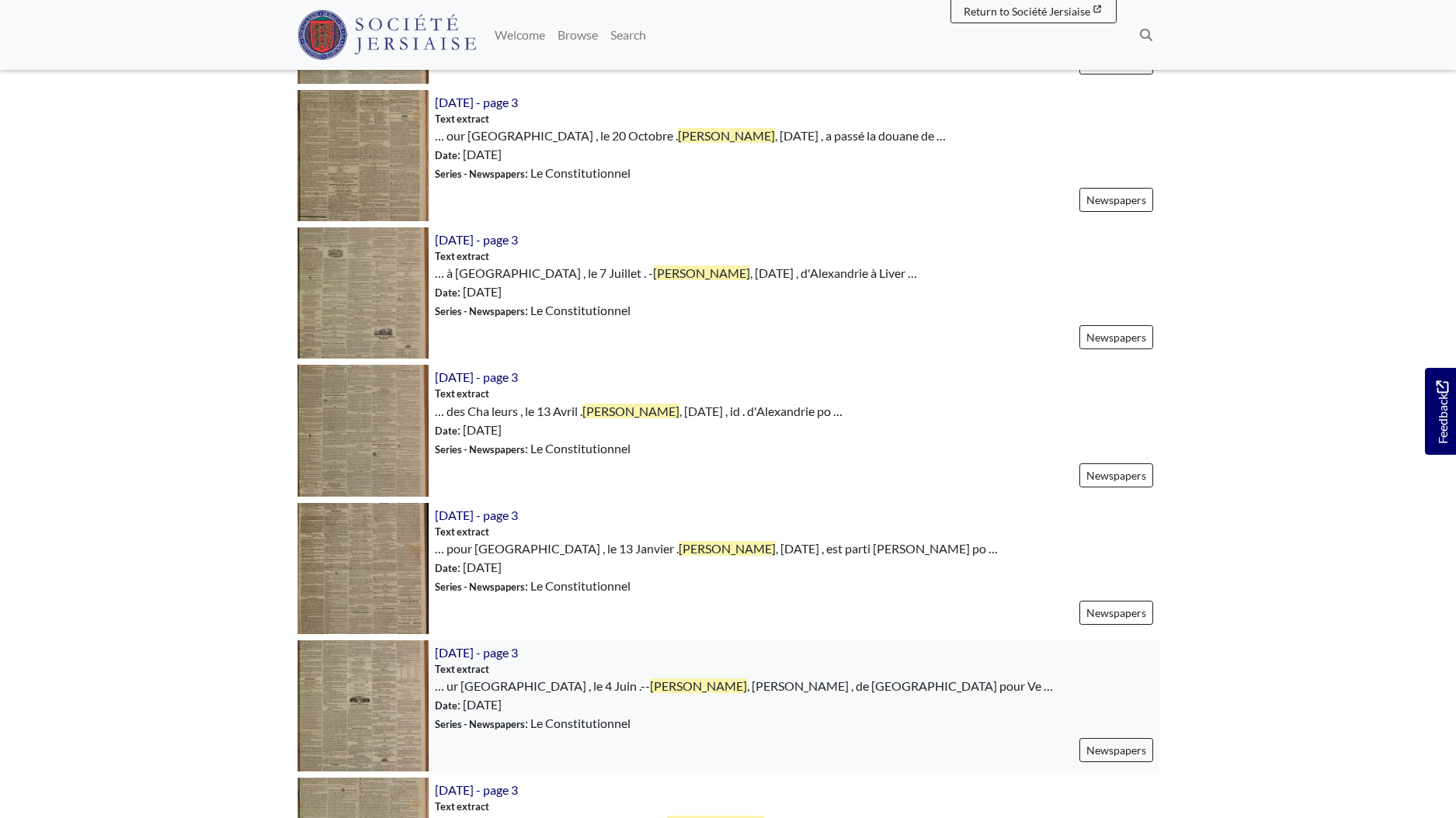
click at [399, 681] on img at bounding box center [363, 706] width 131 height 131
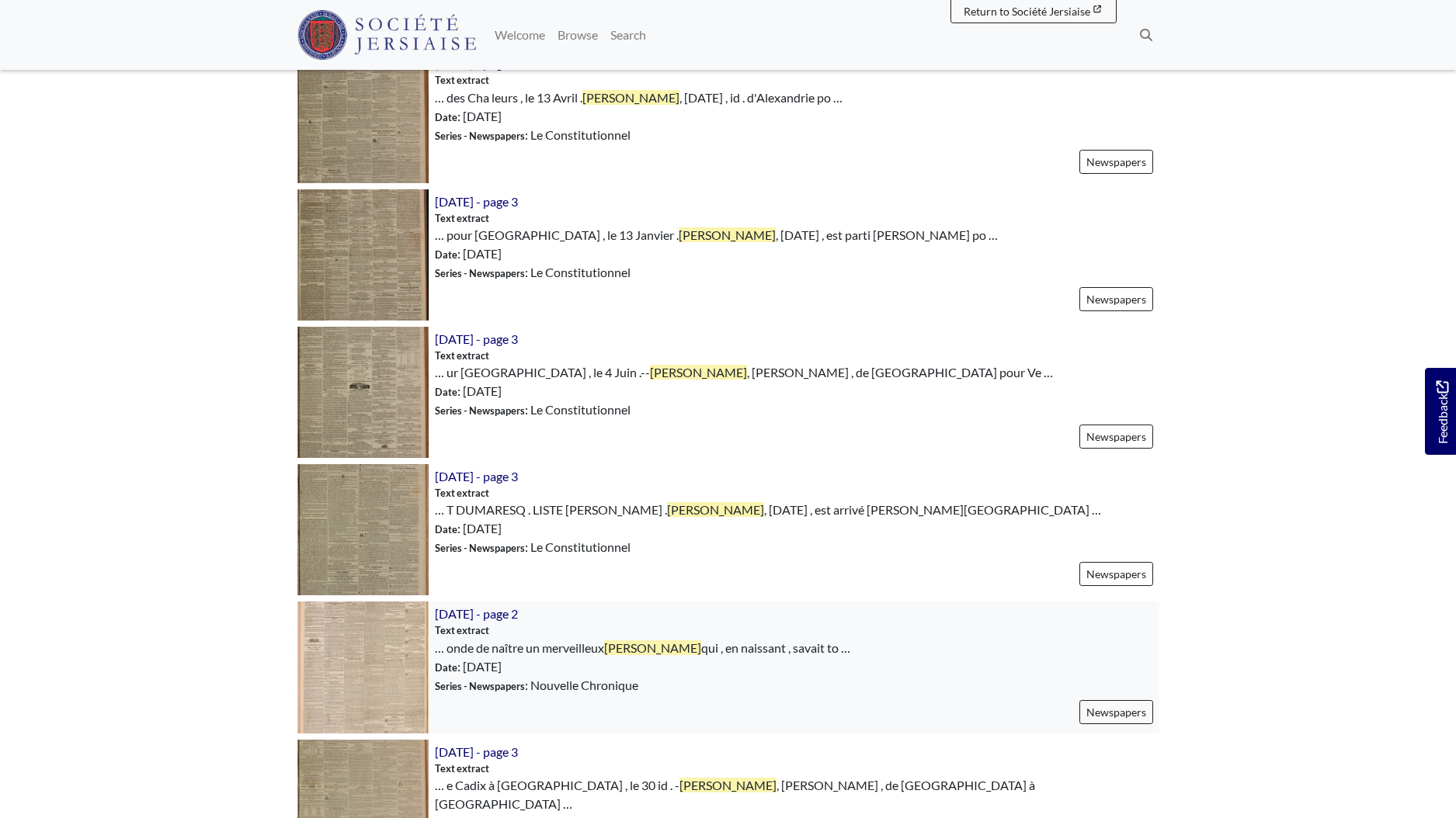
scroll to position [1663, 0]
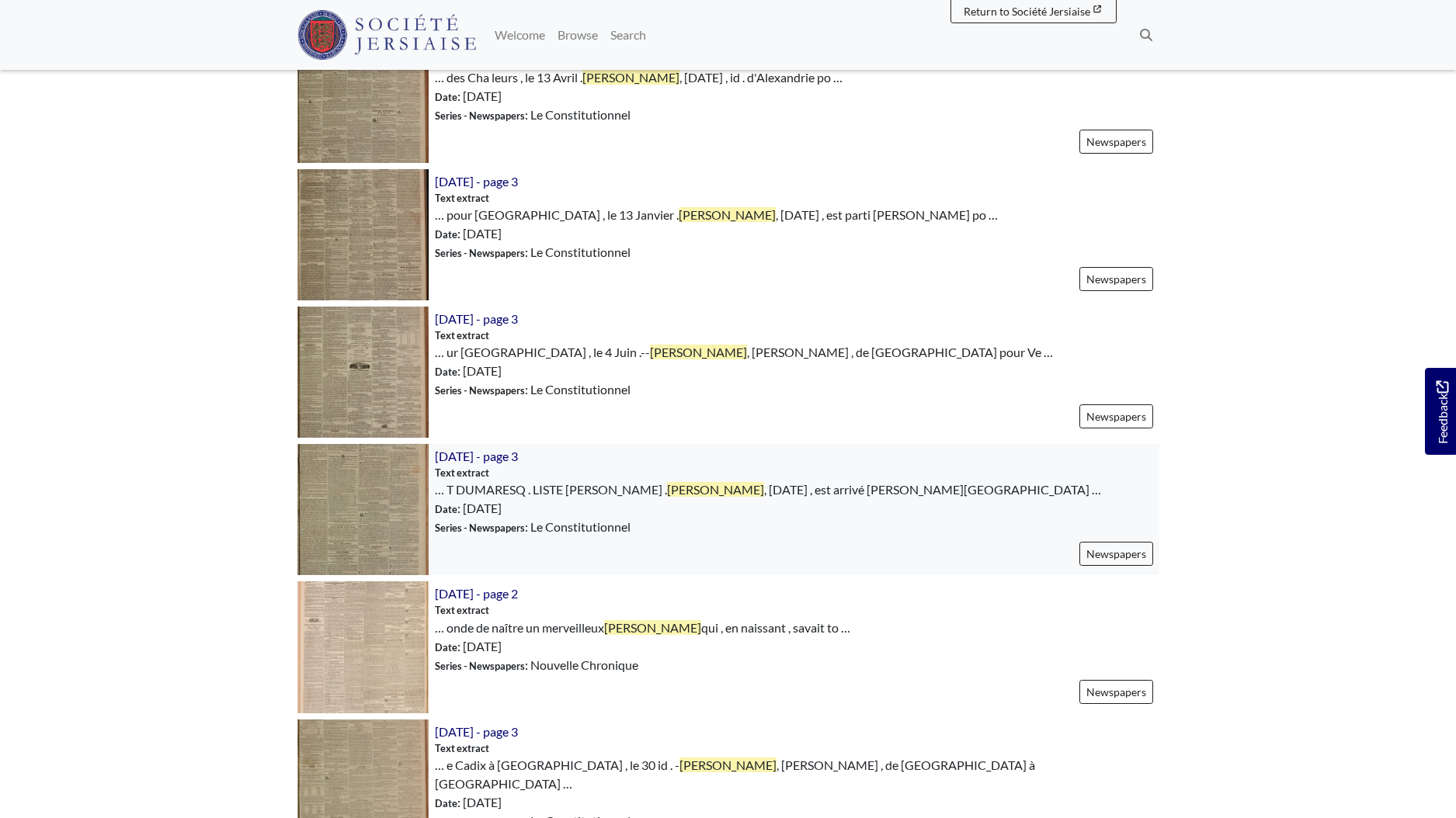
click at [380, 510] on img at bounding box center [363, 509] width 131 height 131
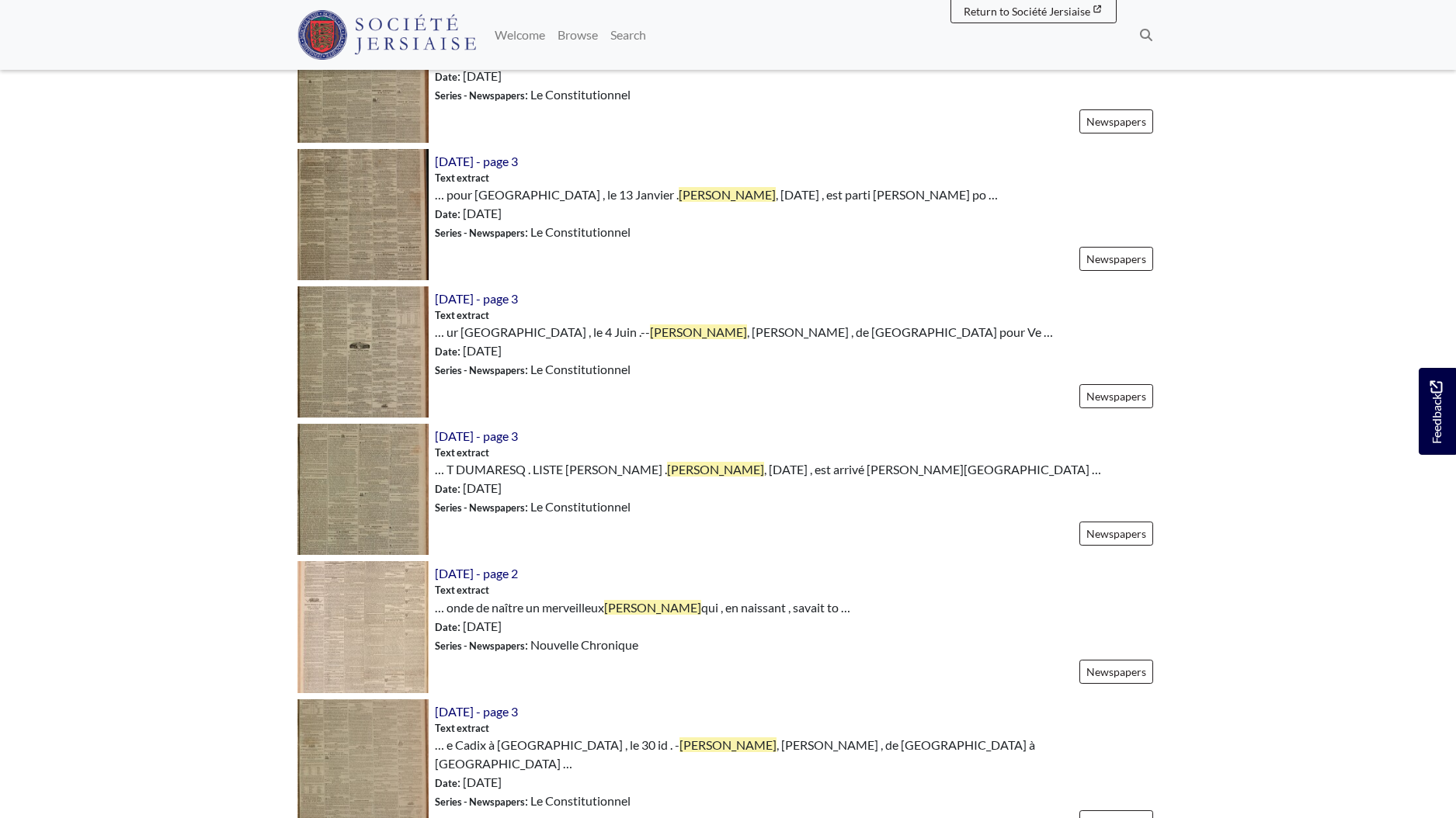
scroll to position [1694, 0]
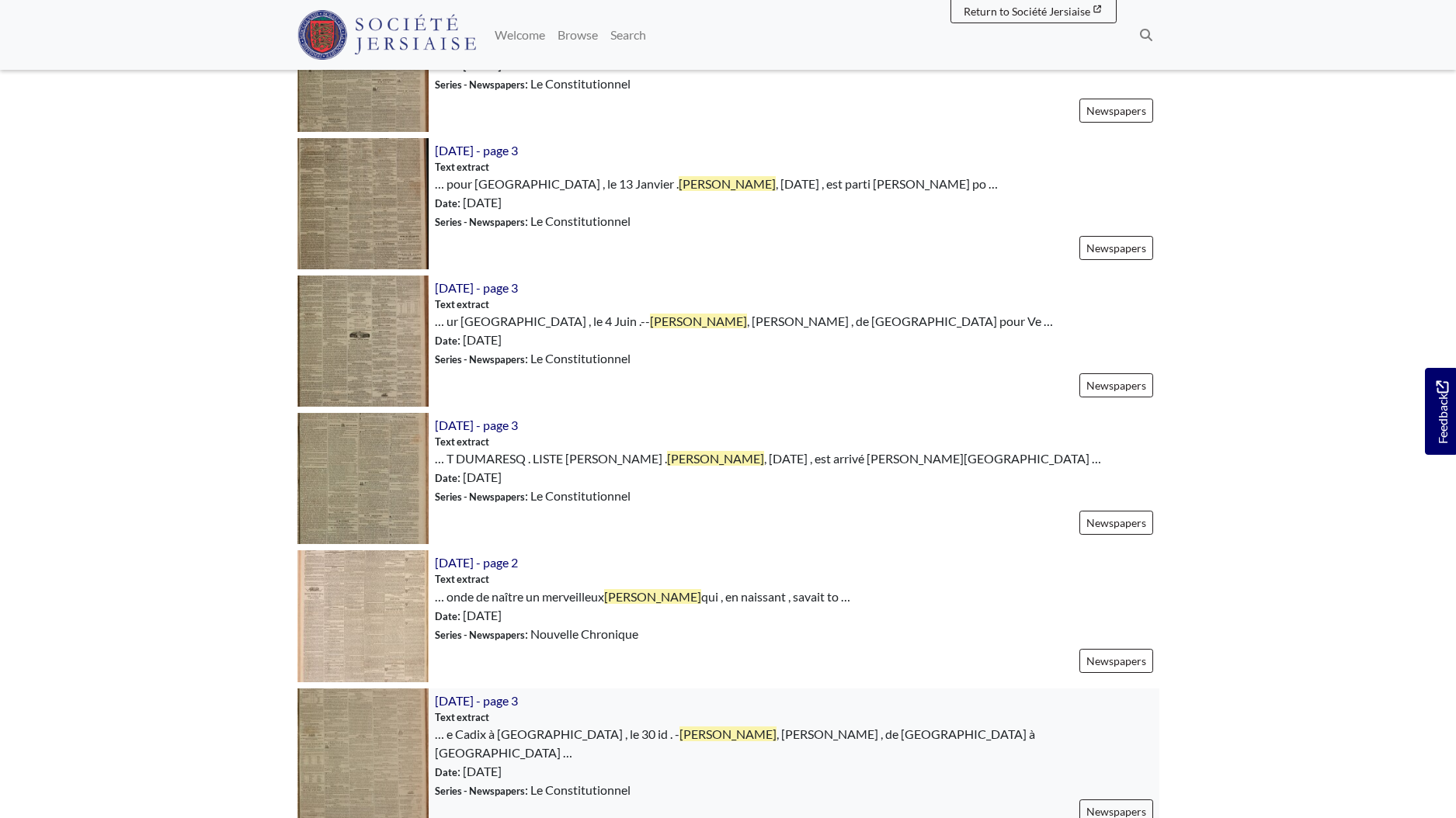
click at [359, 750] on img at bounding box center [363, 754] width 131 height 131
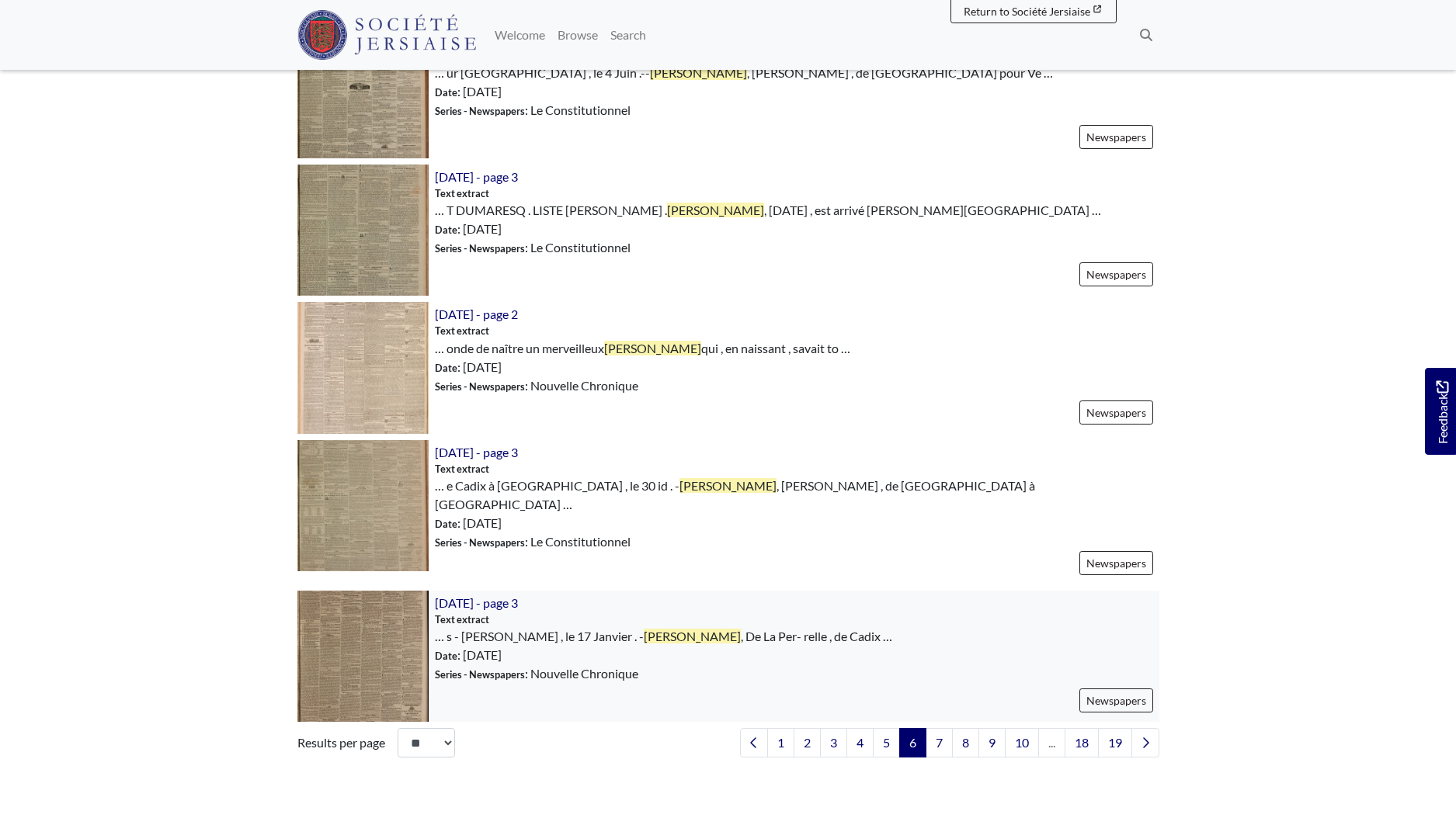
scroll to position [1962, 0]
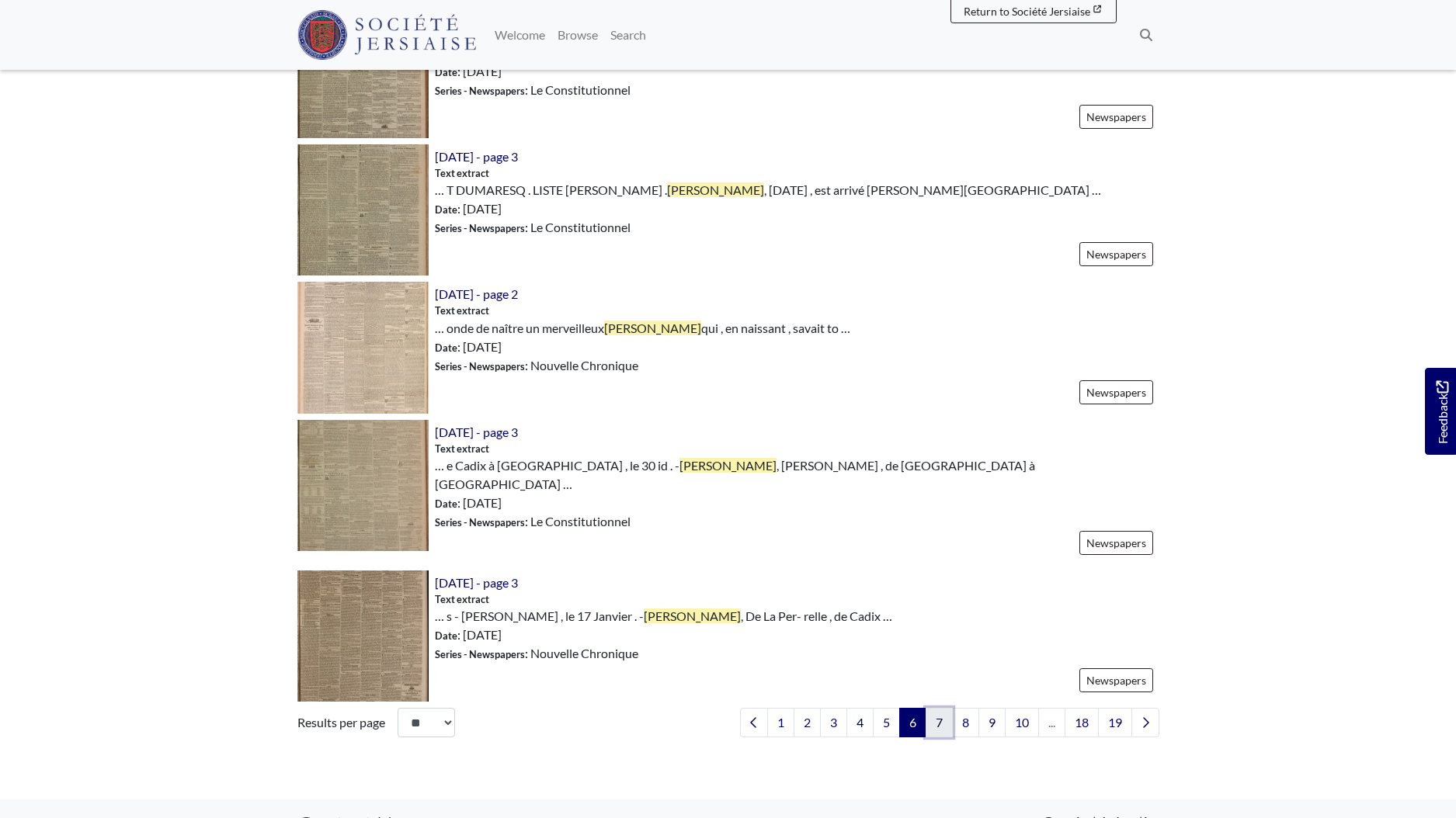
click at [937, 708] on link "7" at bounding box center [940, 723] width 27 height 30
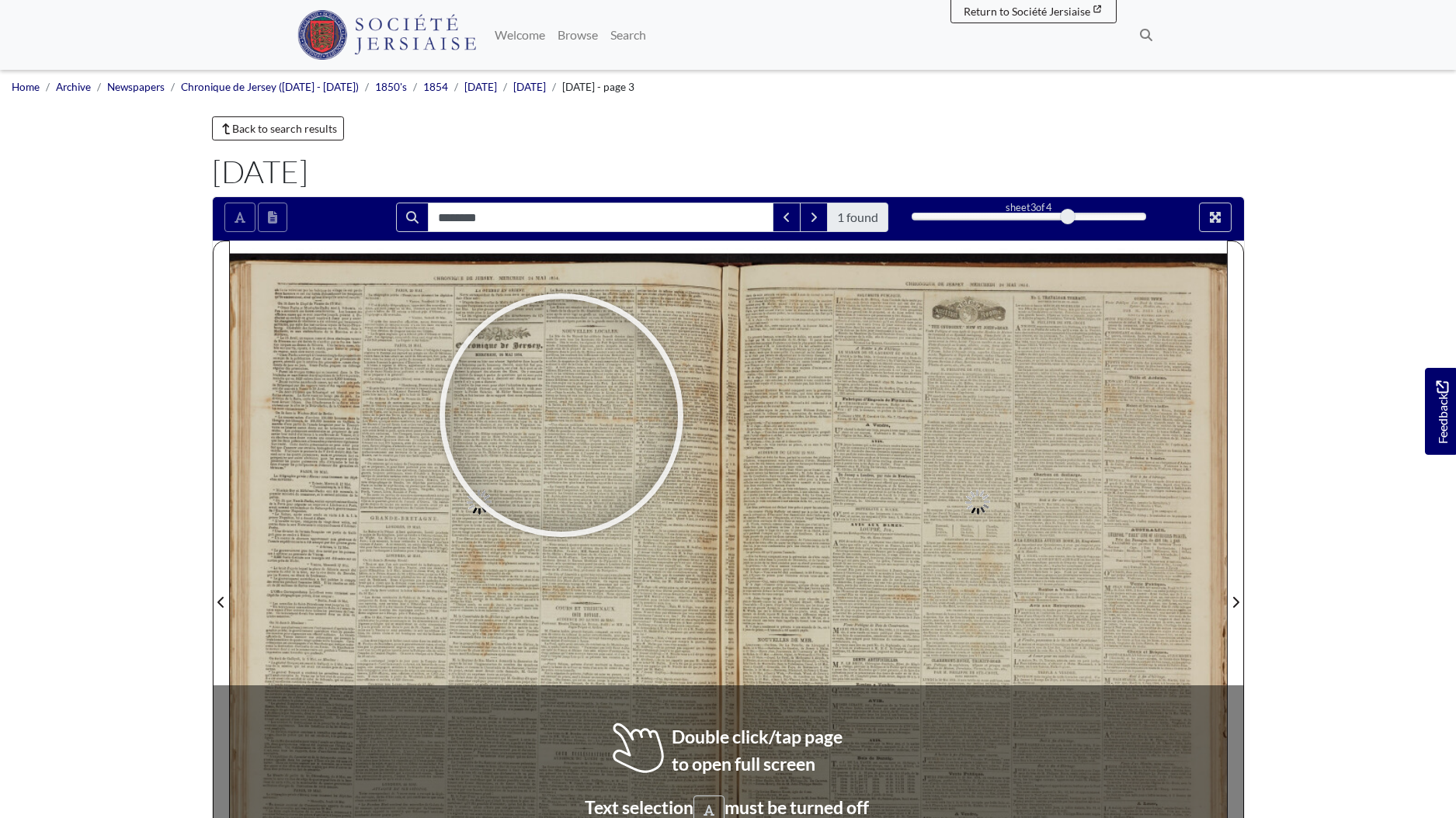
click at [678, 532] on div at bounding box center [562, 416] width 234 height 233
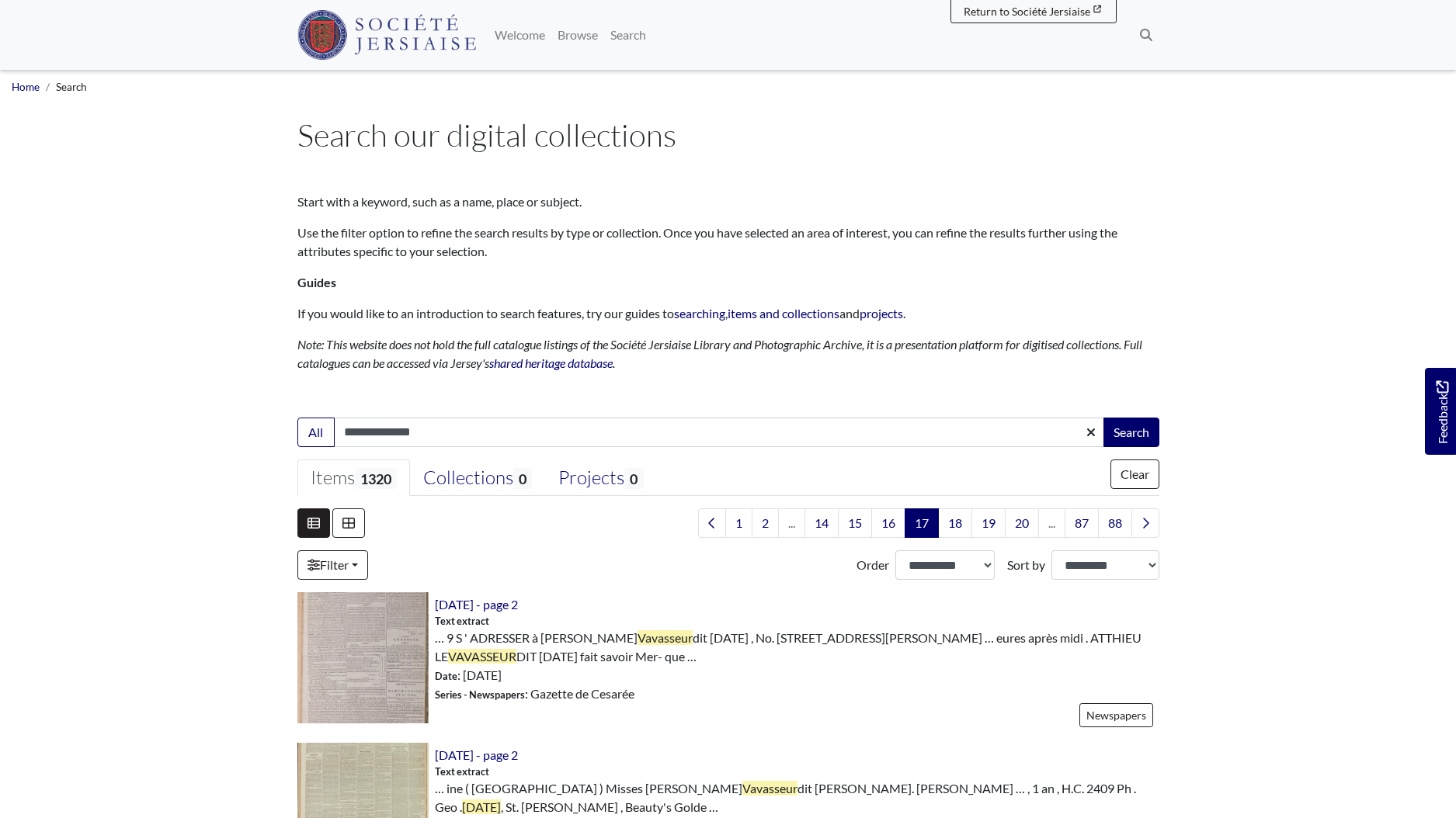
scroll to position [2099, 0]
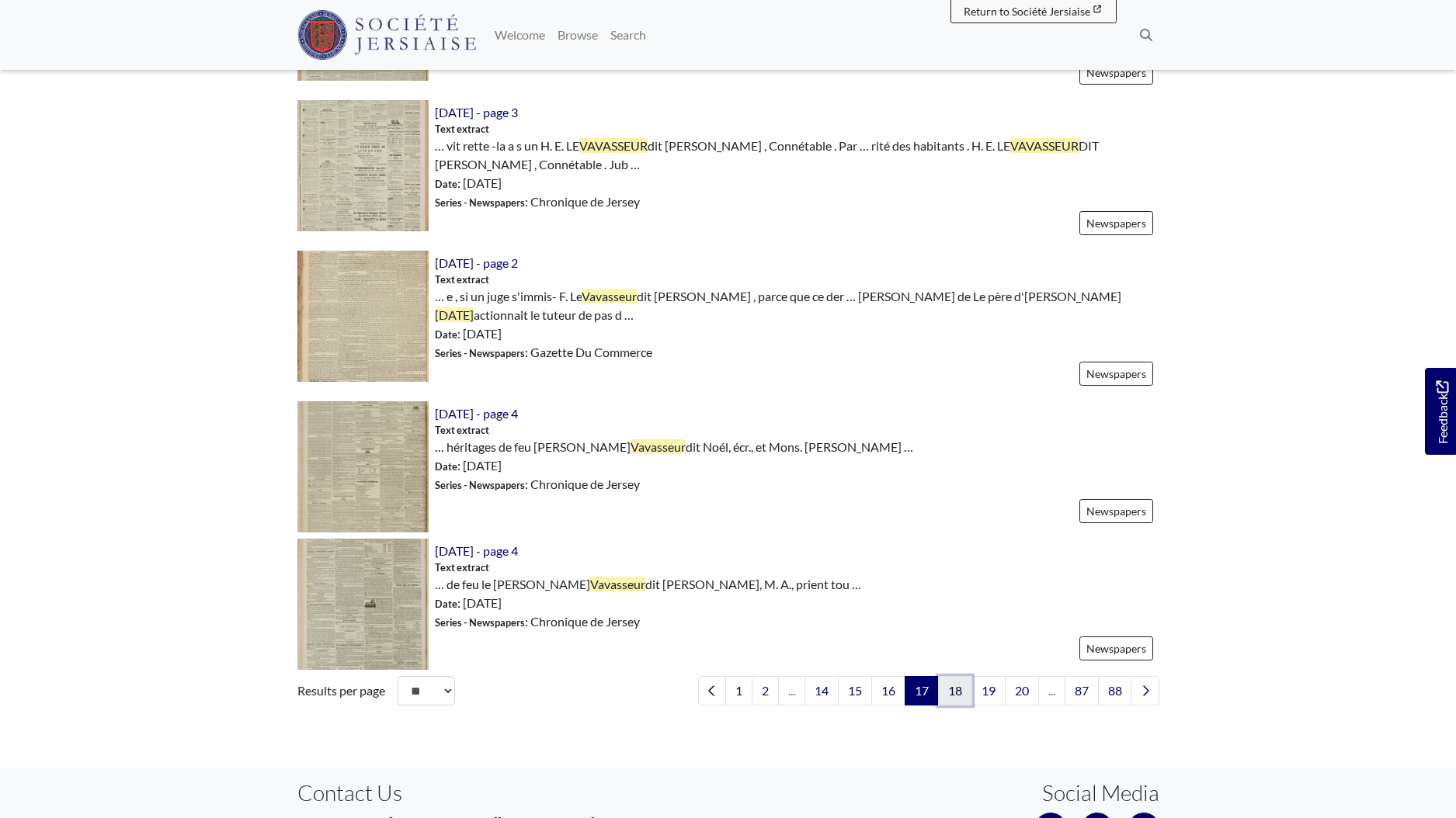
click at [955, 676] on link "18" at bounding box center [954, 691] width 34 height 30
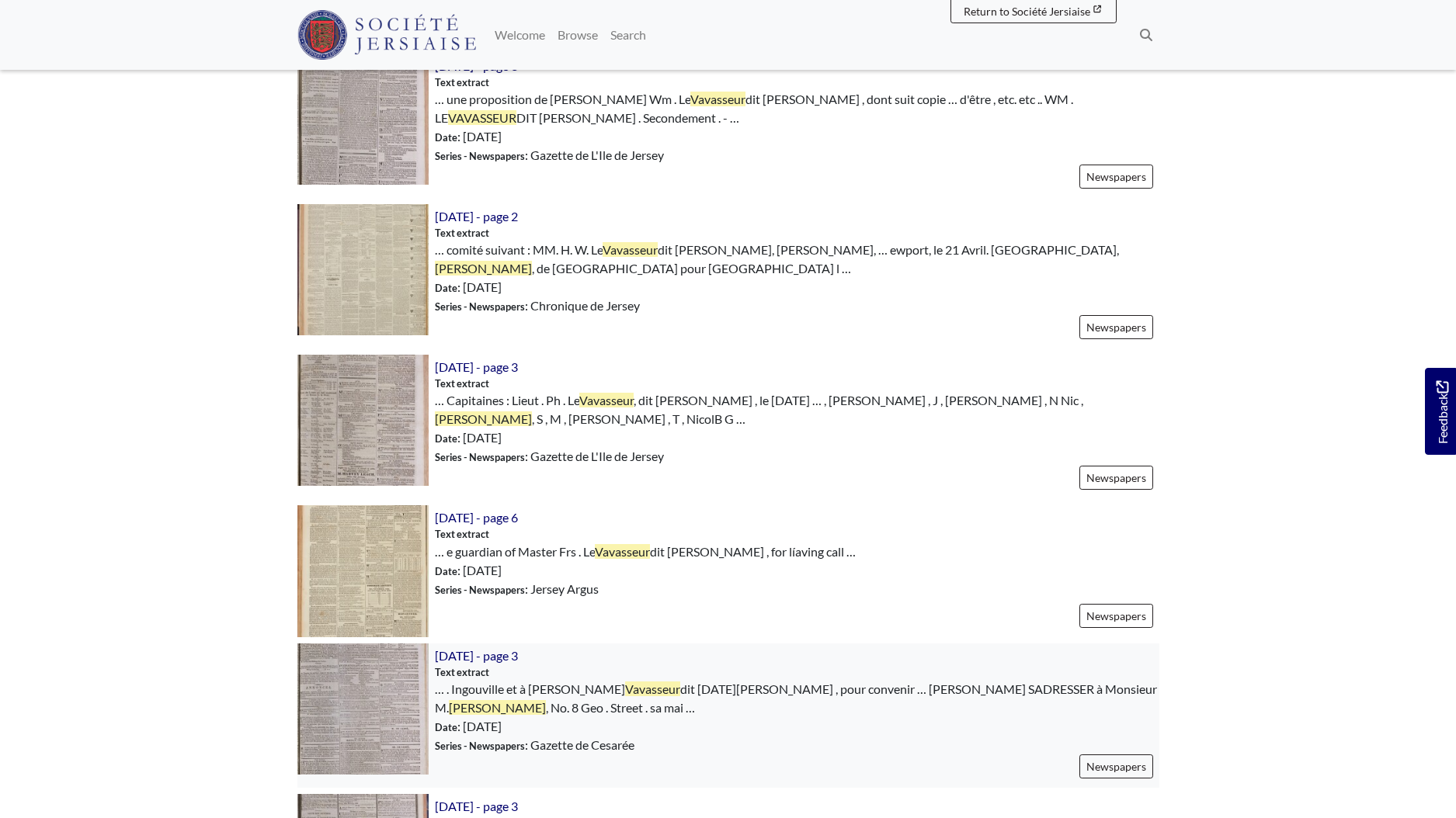
scroll to position [1215, 0]
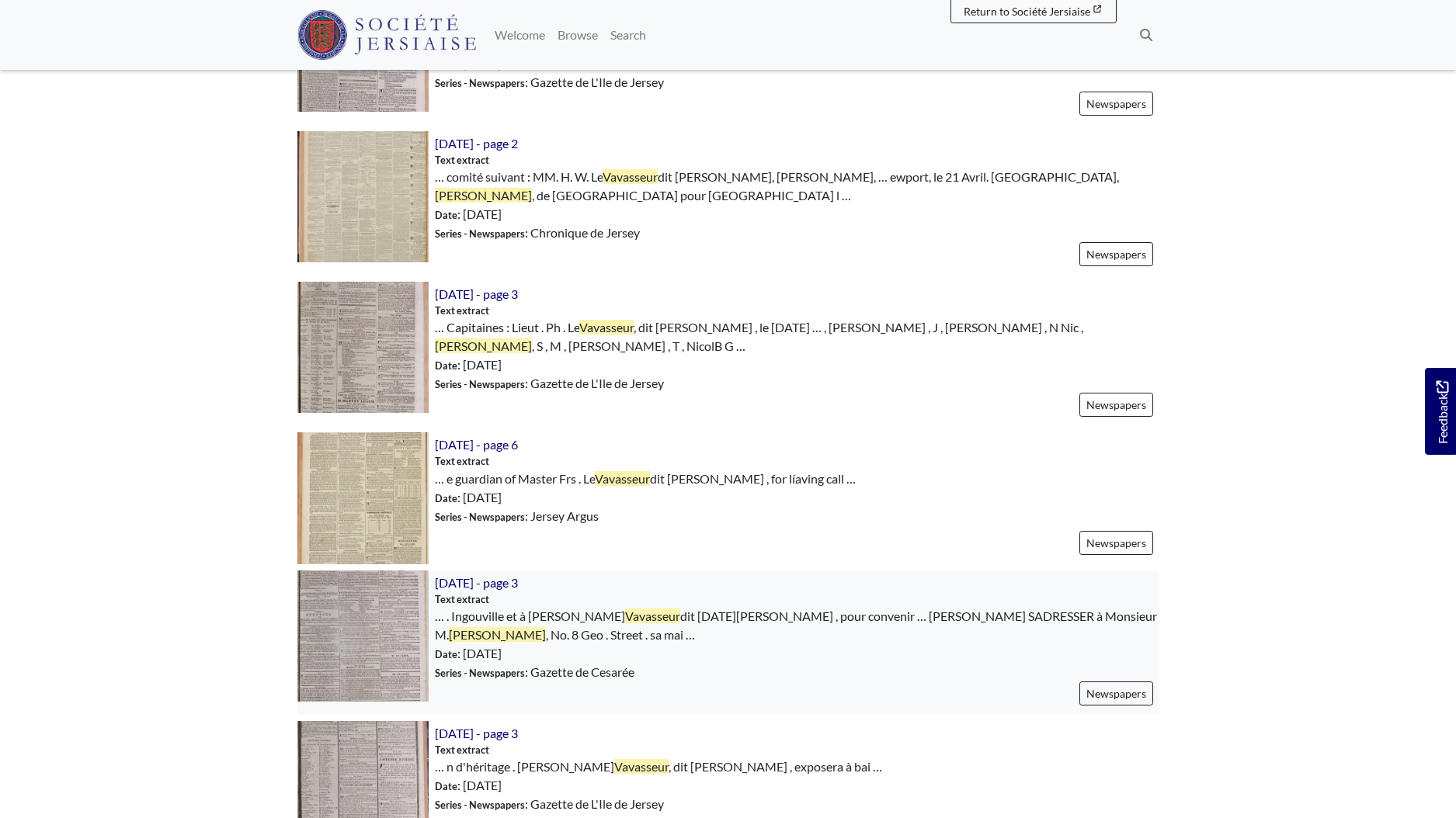
click at [392, 604] on img at bounding box center [363, 637] width 131 height 131
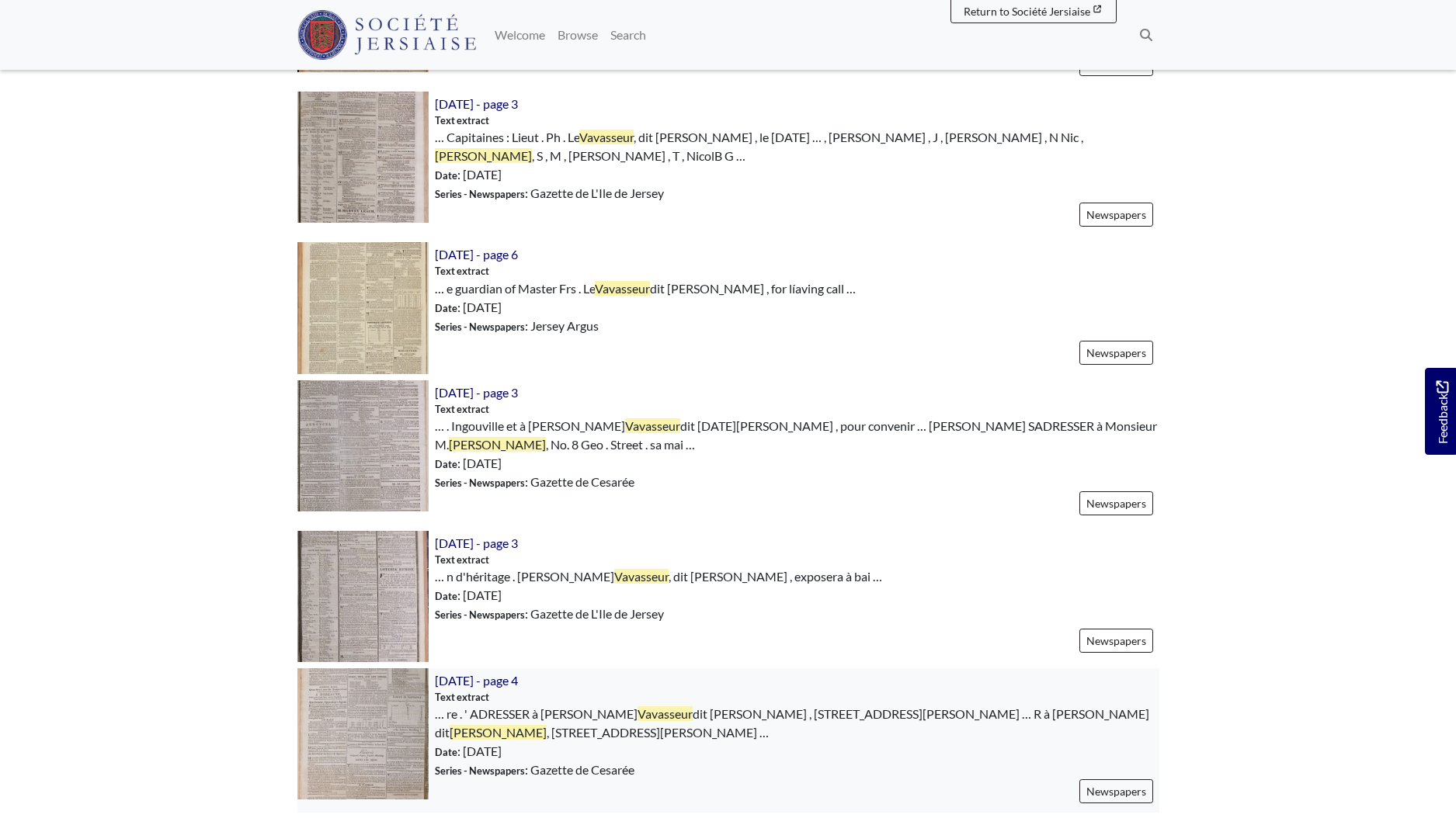
scroll to position [1486, 0]
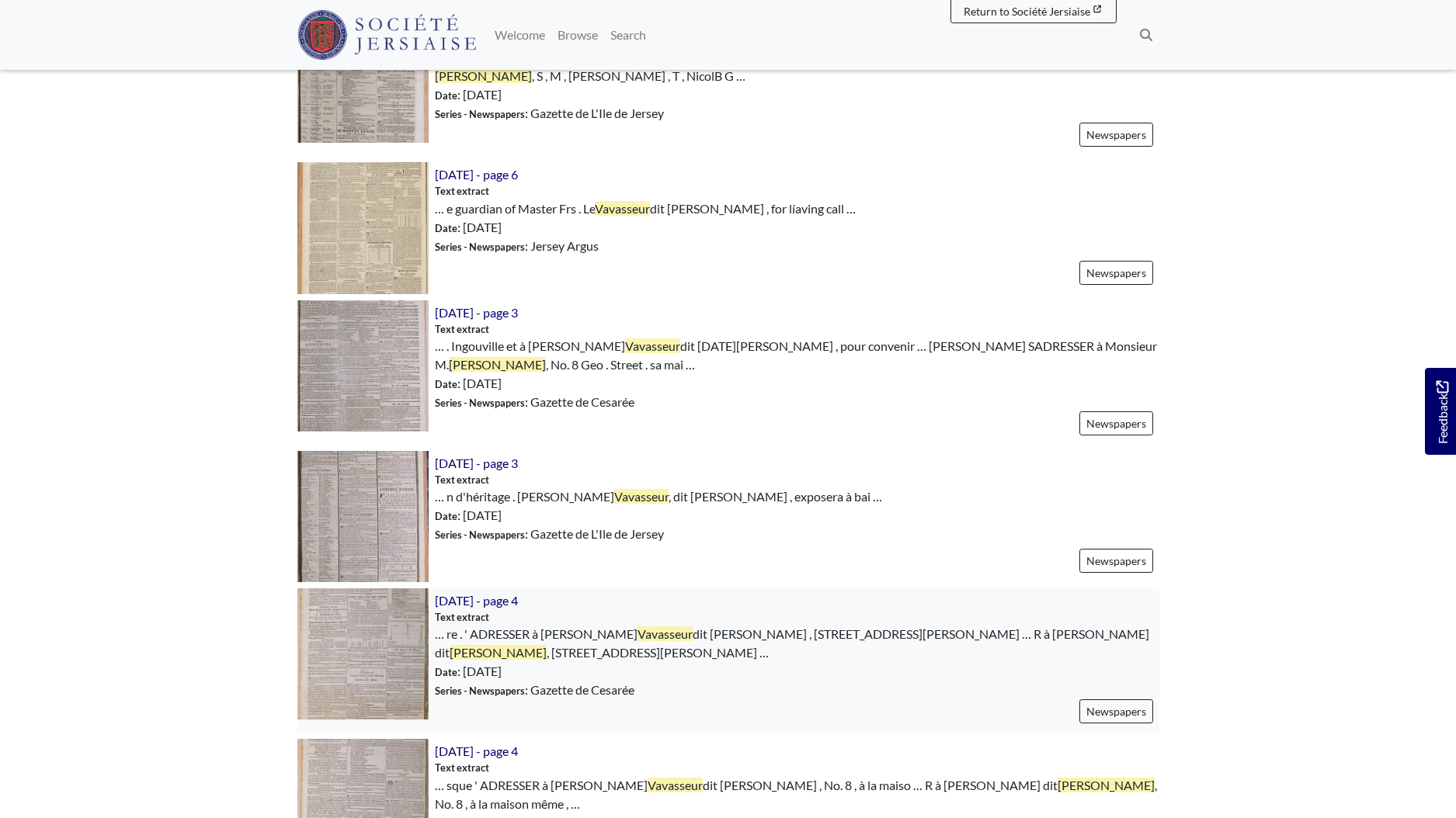
click at [389, 615] on img at bounding box center [363, 654] width 131 height 131
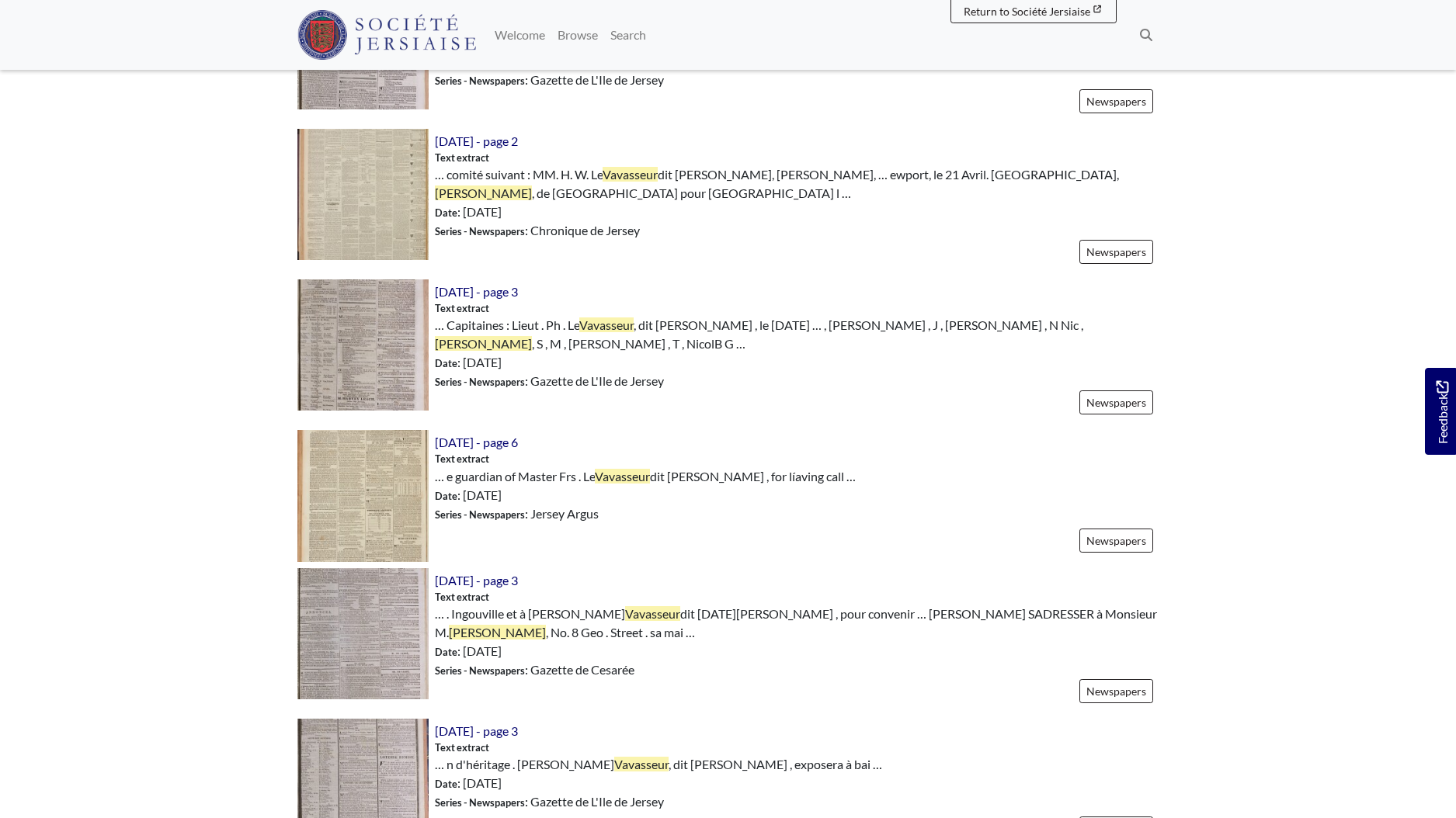
scroll to position [1311, 0]
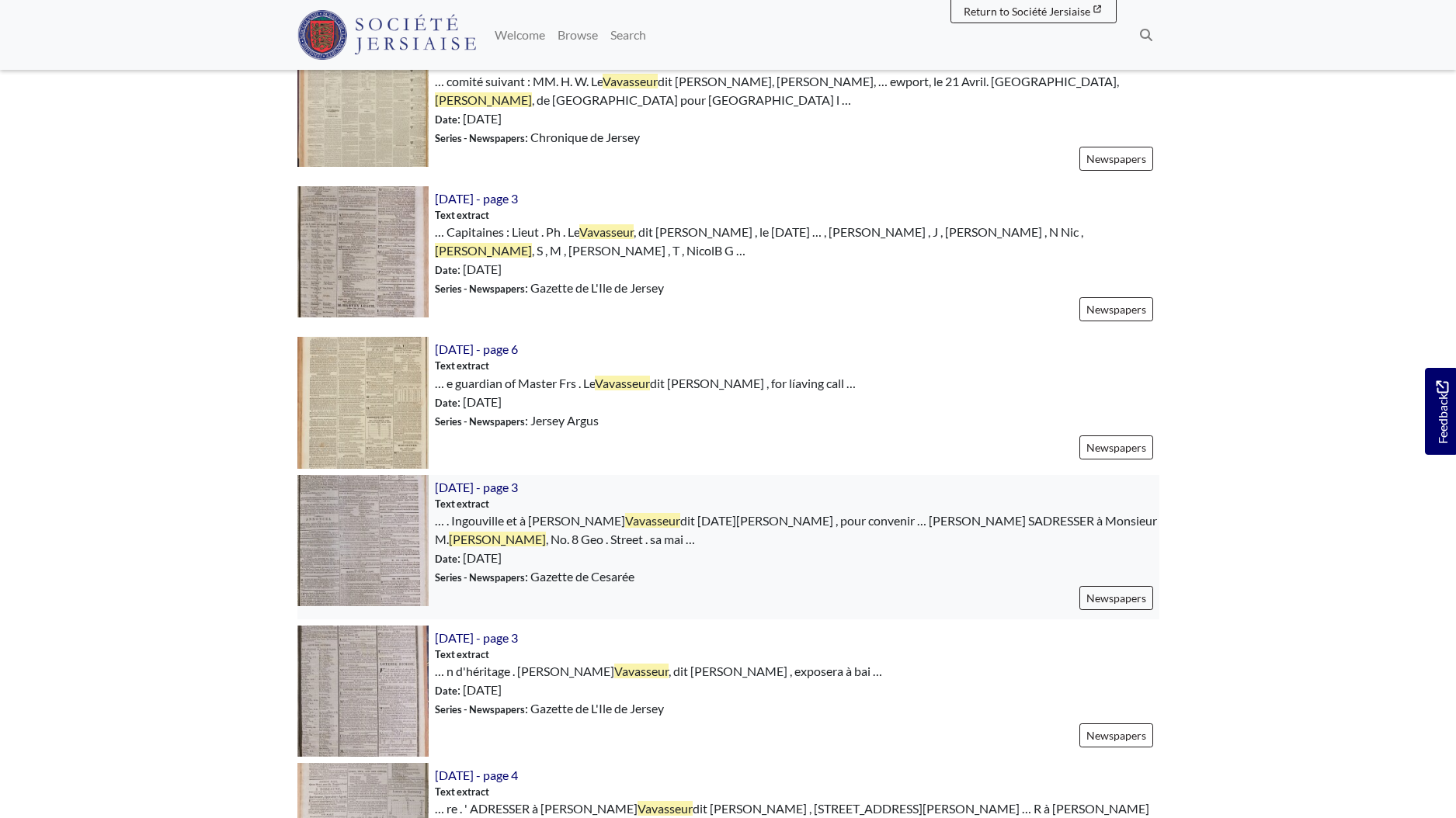
click at [403, 512] on img at bounding box center [363, 541] width 131 height 131
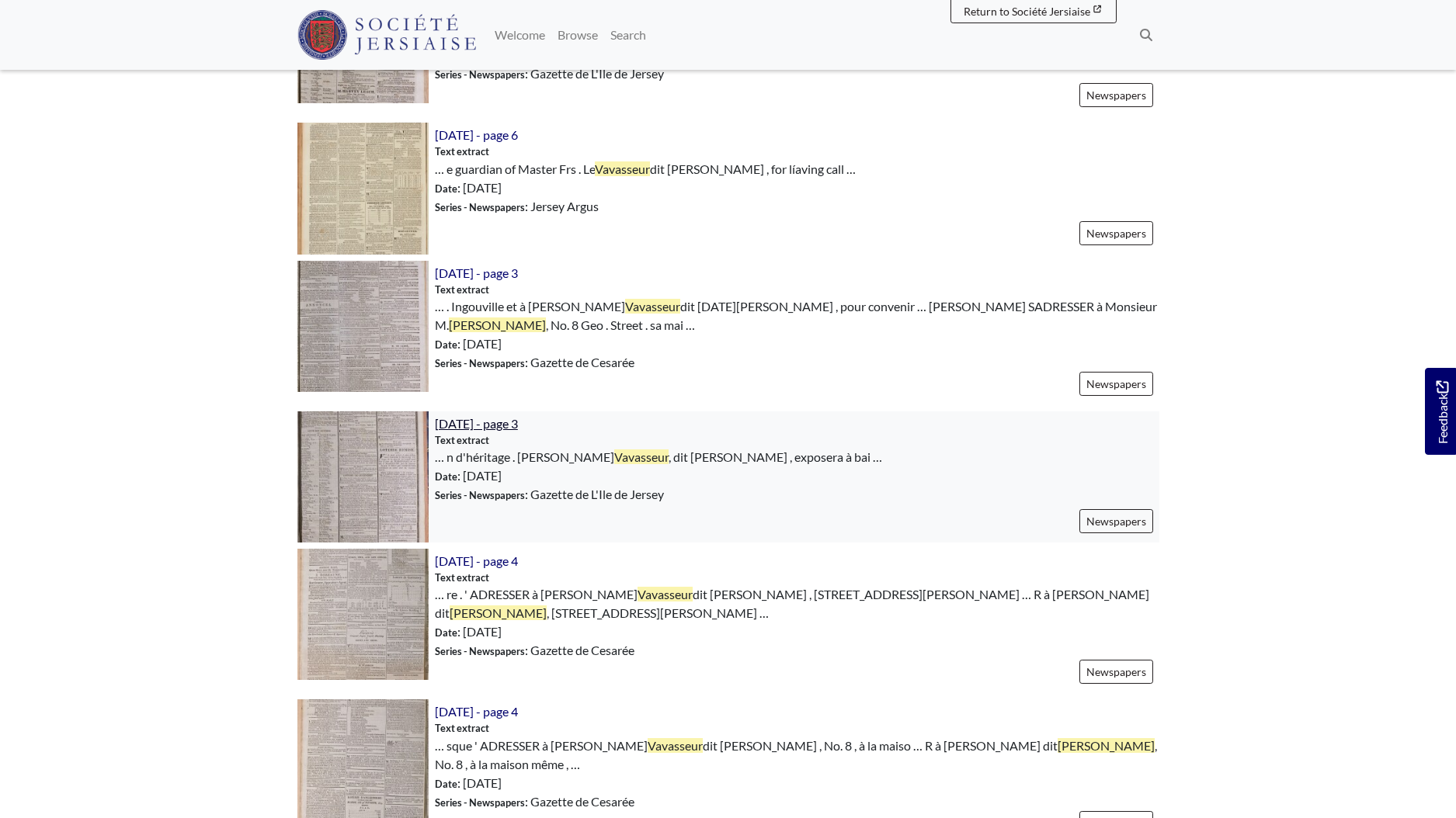
scroll to position [1605, 0]
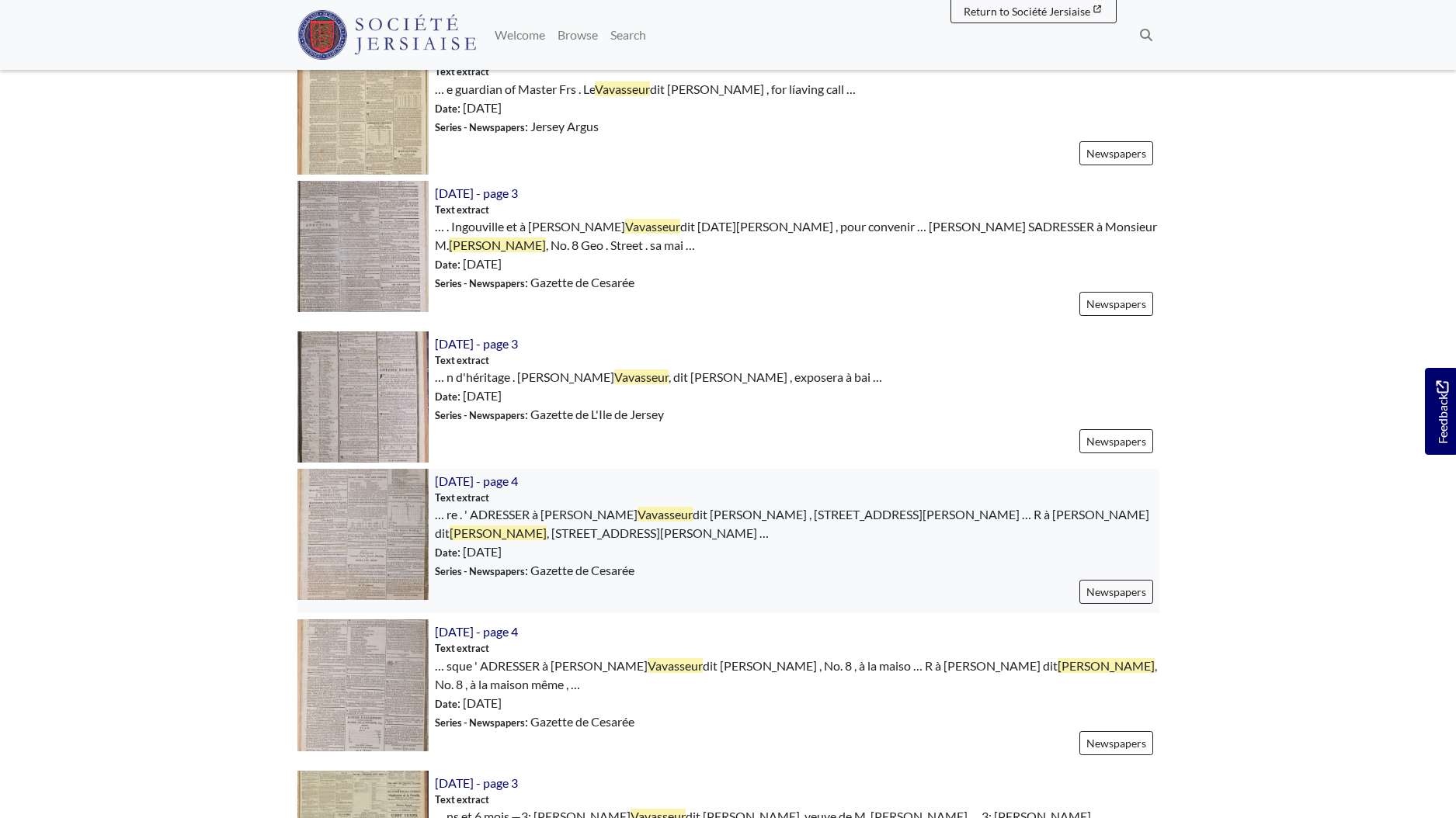
click at [382, 528] on img at bounding box center [363, 534] width 131 height 131
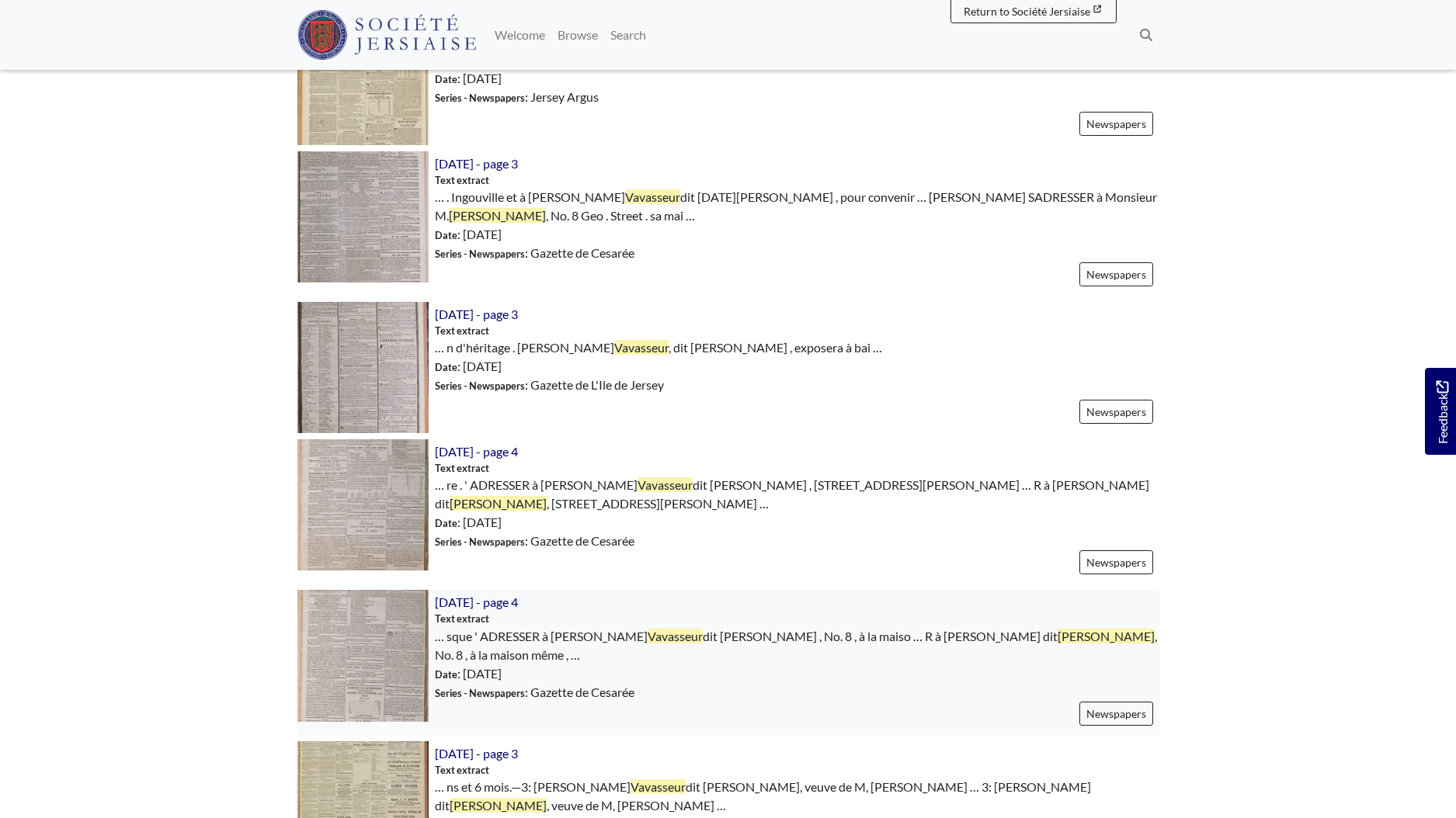
click at [404, 621] on img at bounding box center [363, 656] width 131 height 131
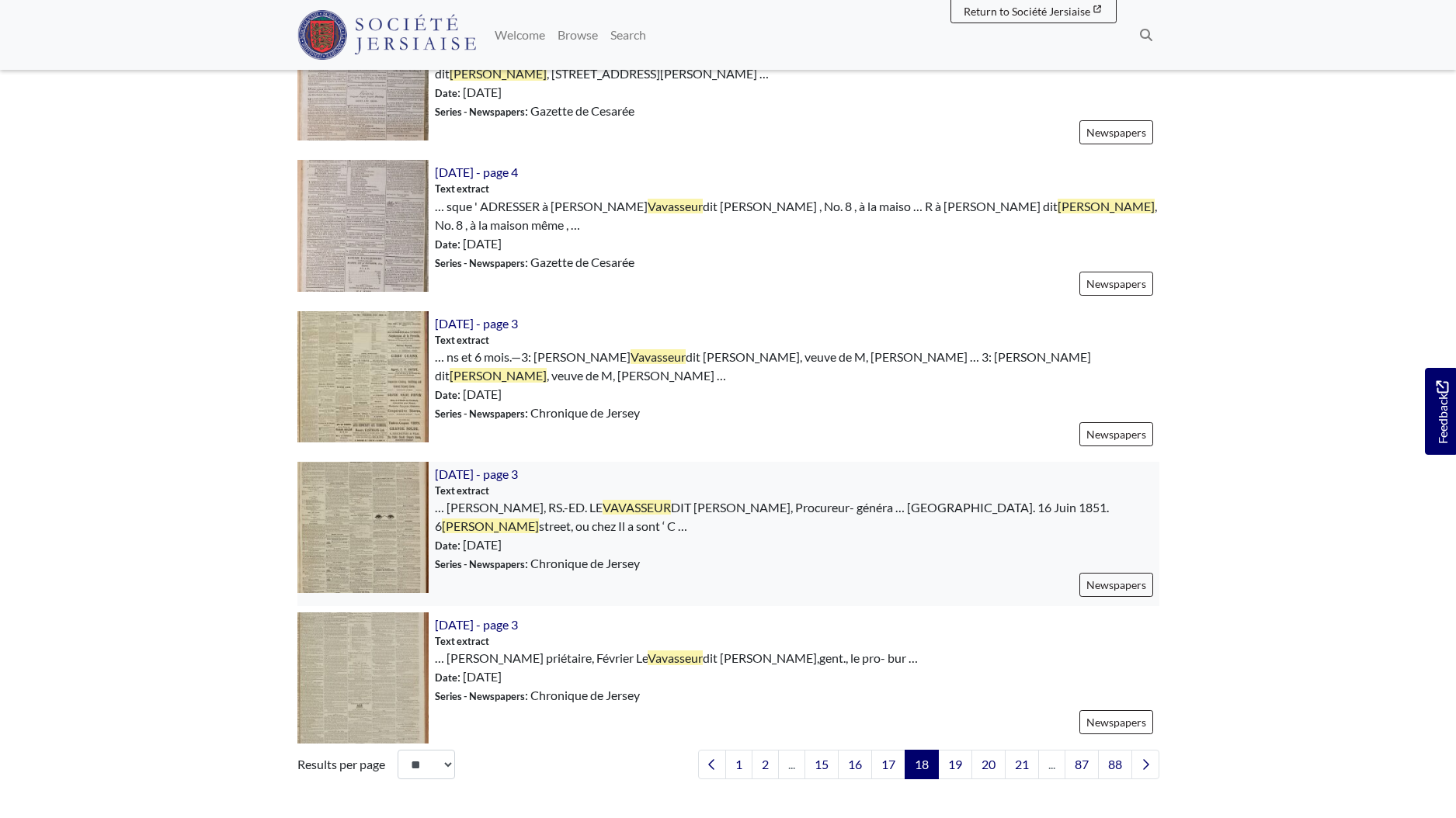
scroll to position [2075, 0]
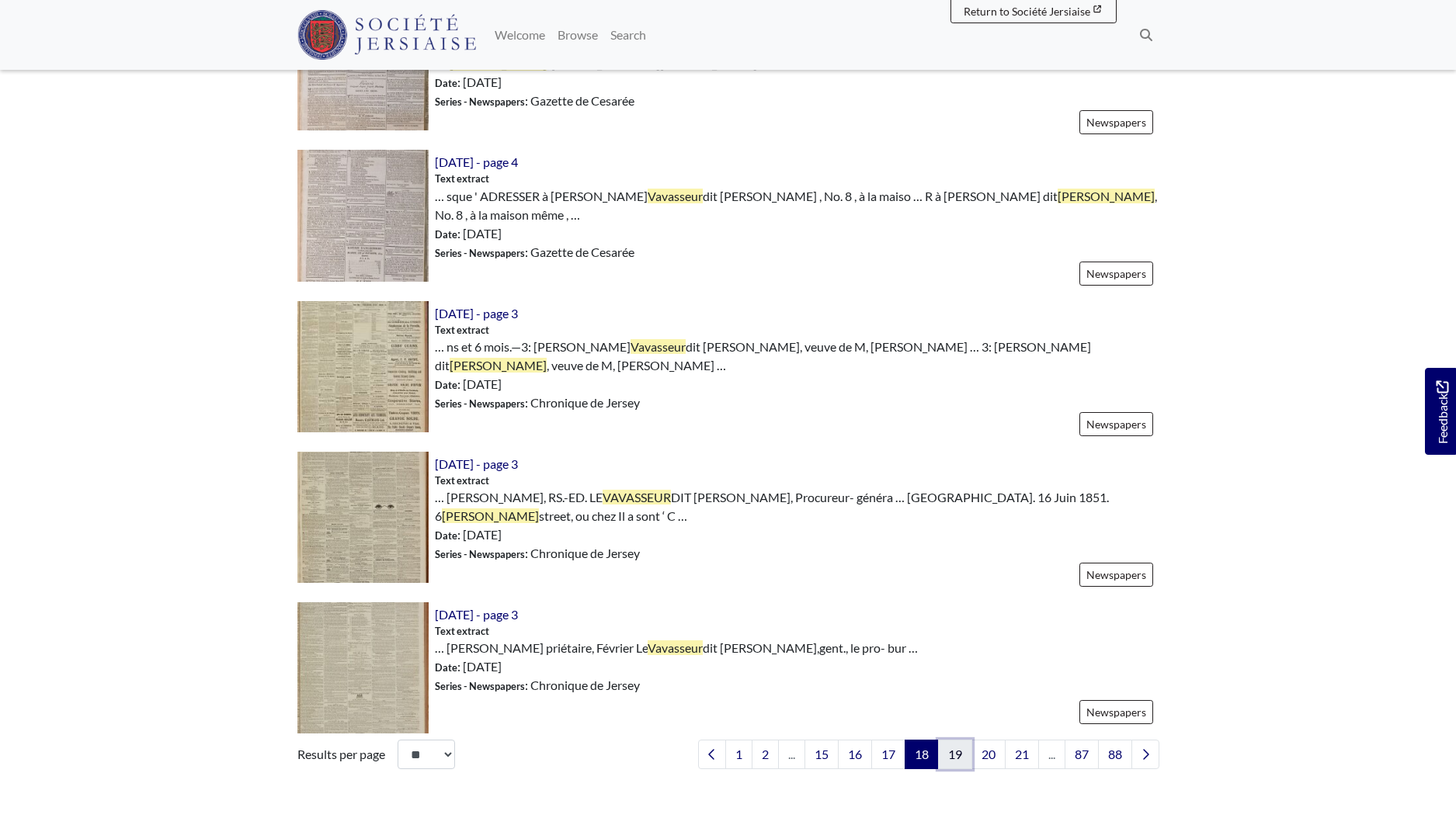
click at [948, 740] on link "19" at bounding box center [954, 754] width 34 height 30
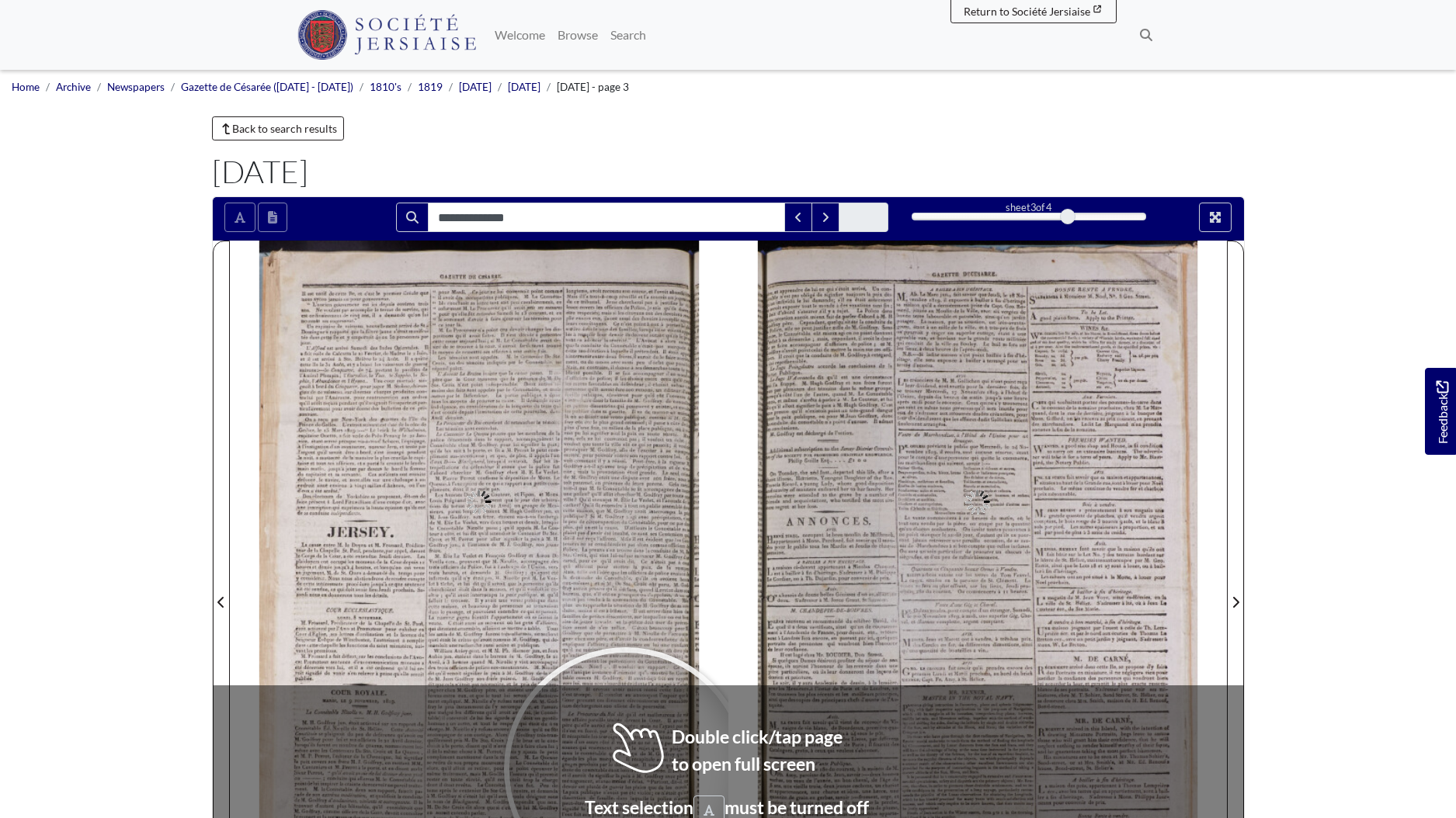
click at [627, 770] on div at bounding box center [626, 770] width 234 height 233
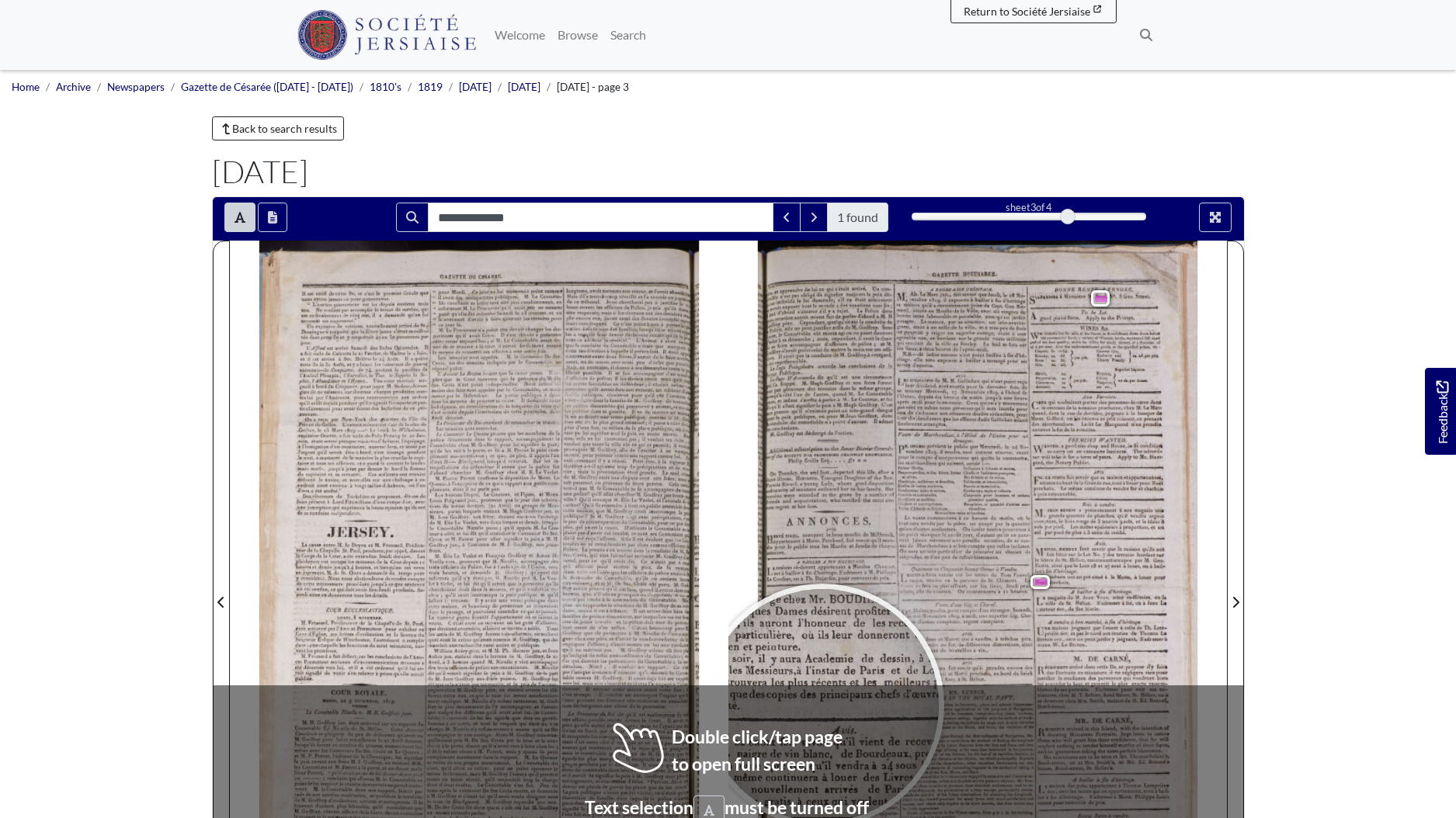
click at [822, 705] on div at bounding box center [823, 706] width 234 height 233
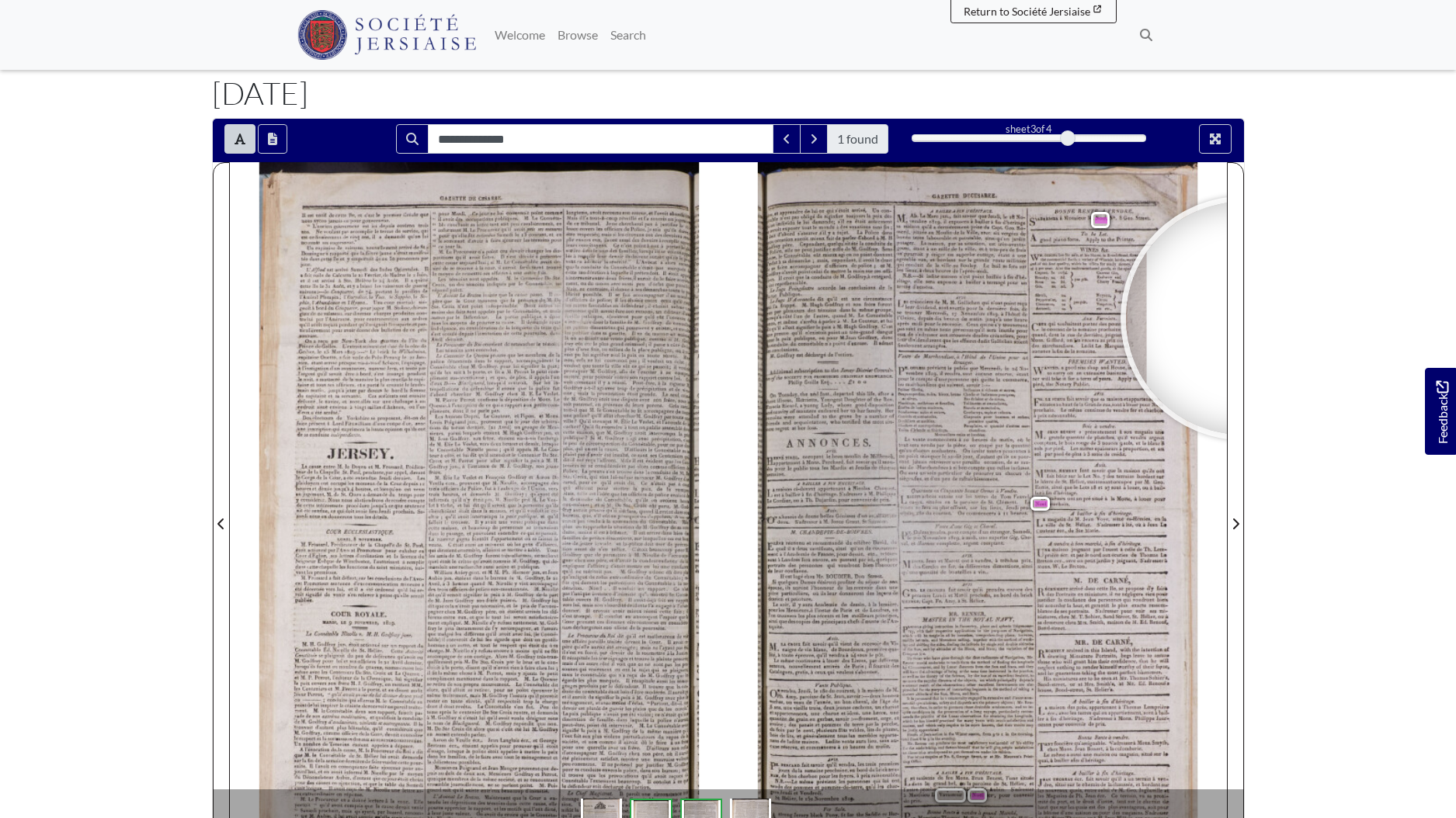
scroll to position [153, 0]
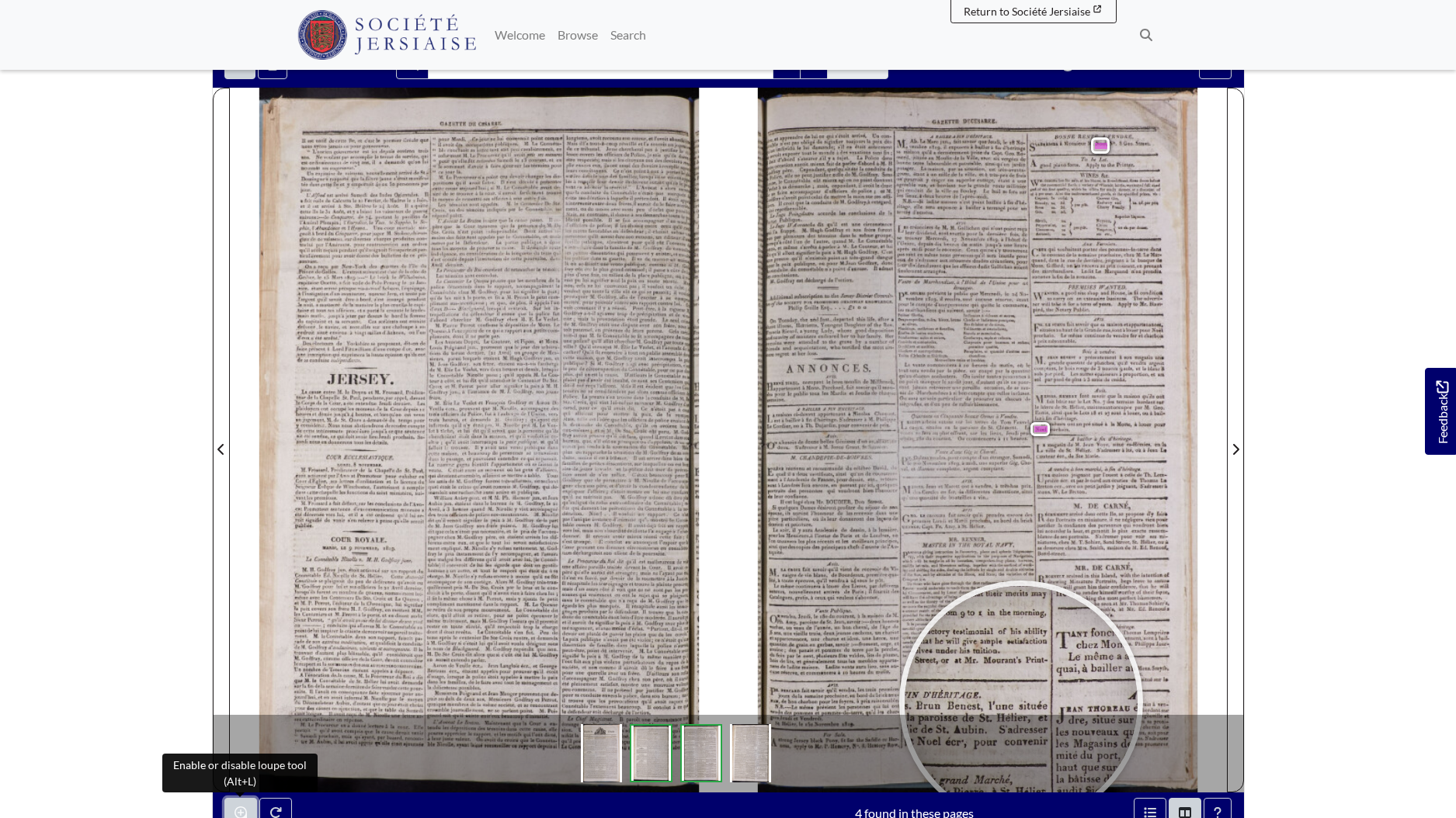
click at [245, 810] on icon "Enable or disable loupe tool (Alt+L)" at bounding box center [240, 812] width 13 height 13
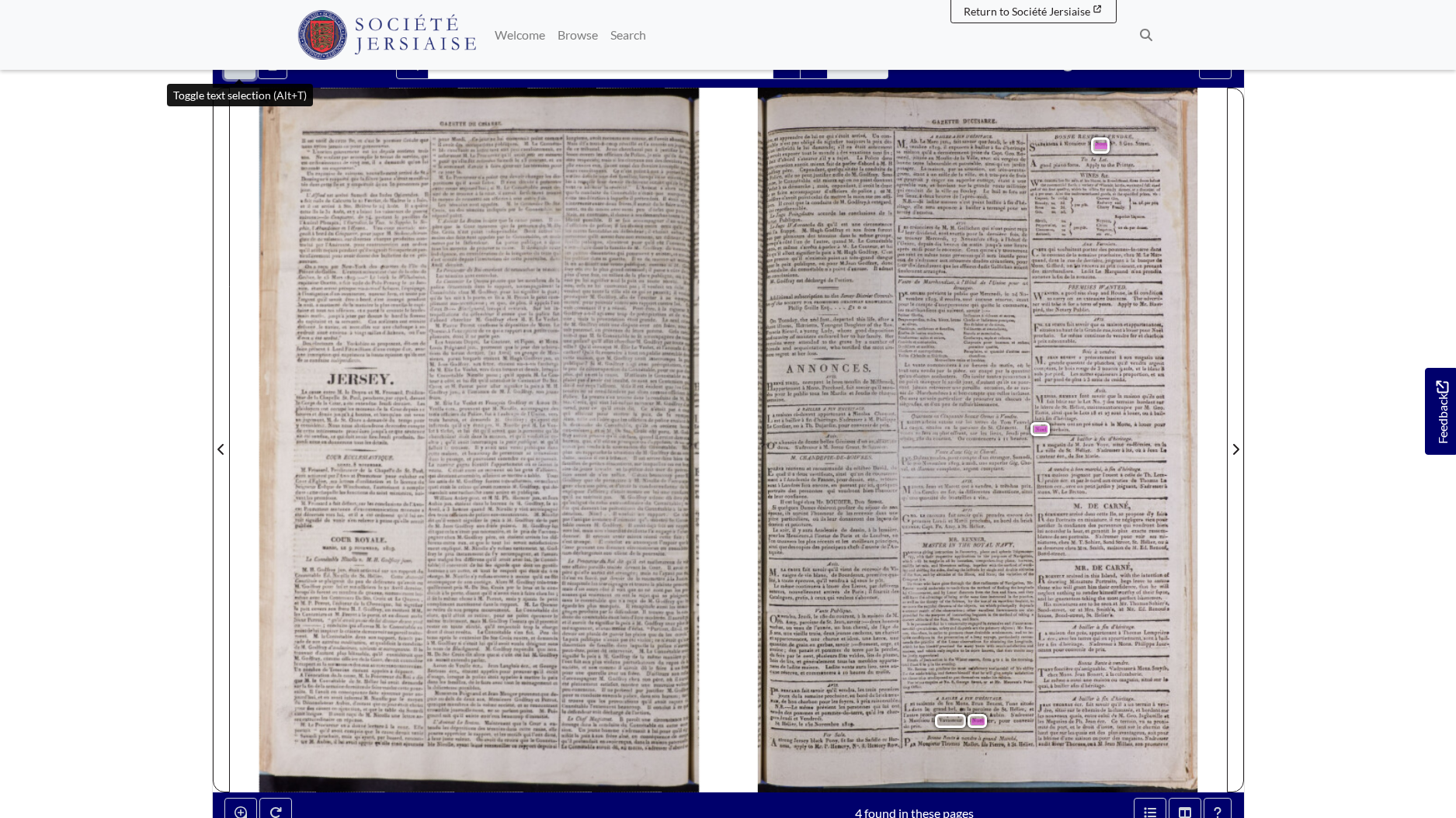
click at [228, 76] on button "Toggle text selection (Alt+T)" at bounding box center [240, 65] width 31 height 30
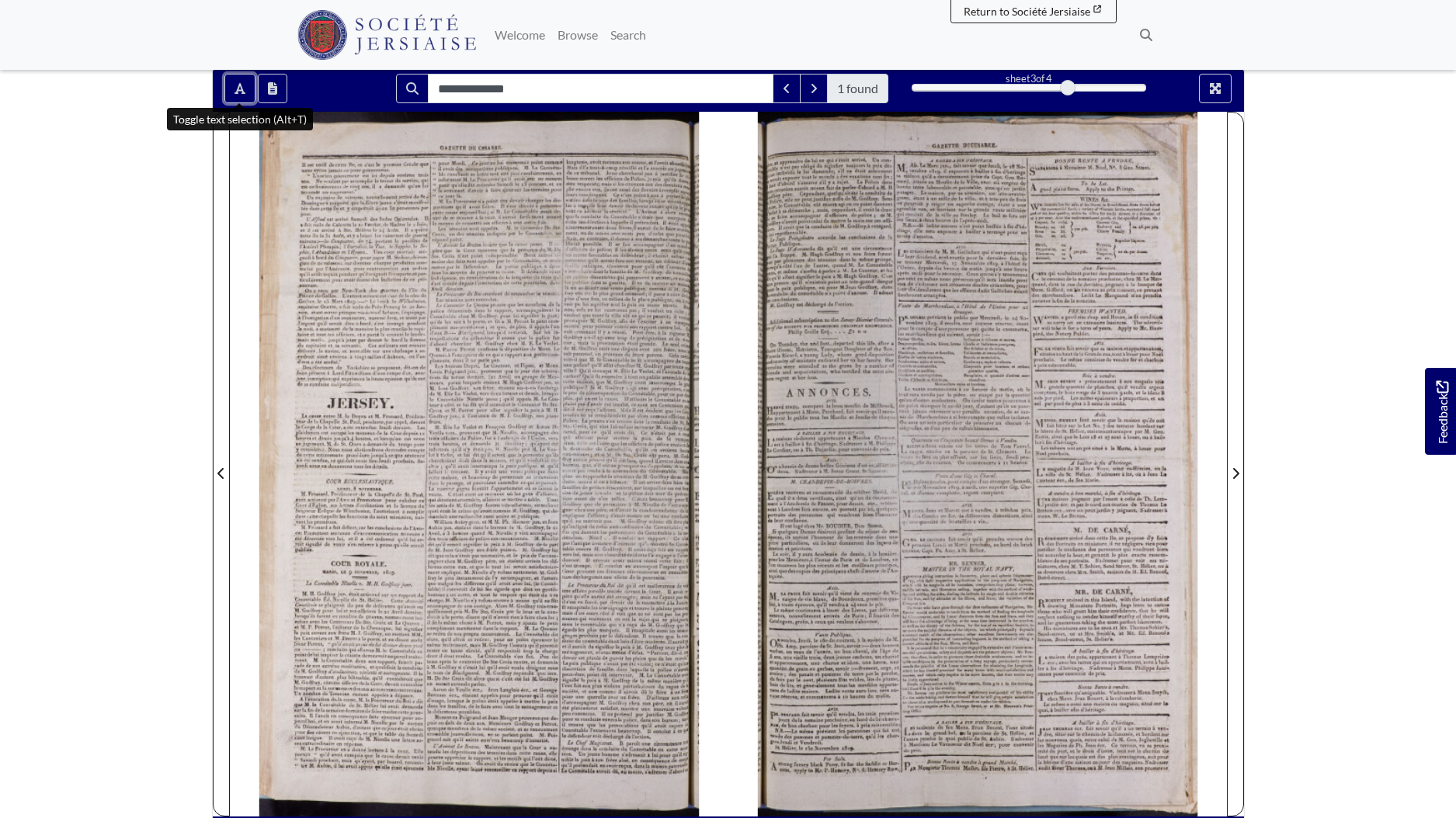
scroll to position [0, 0]
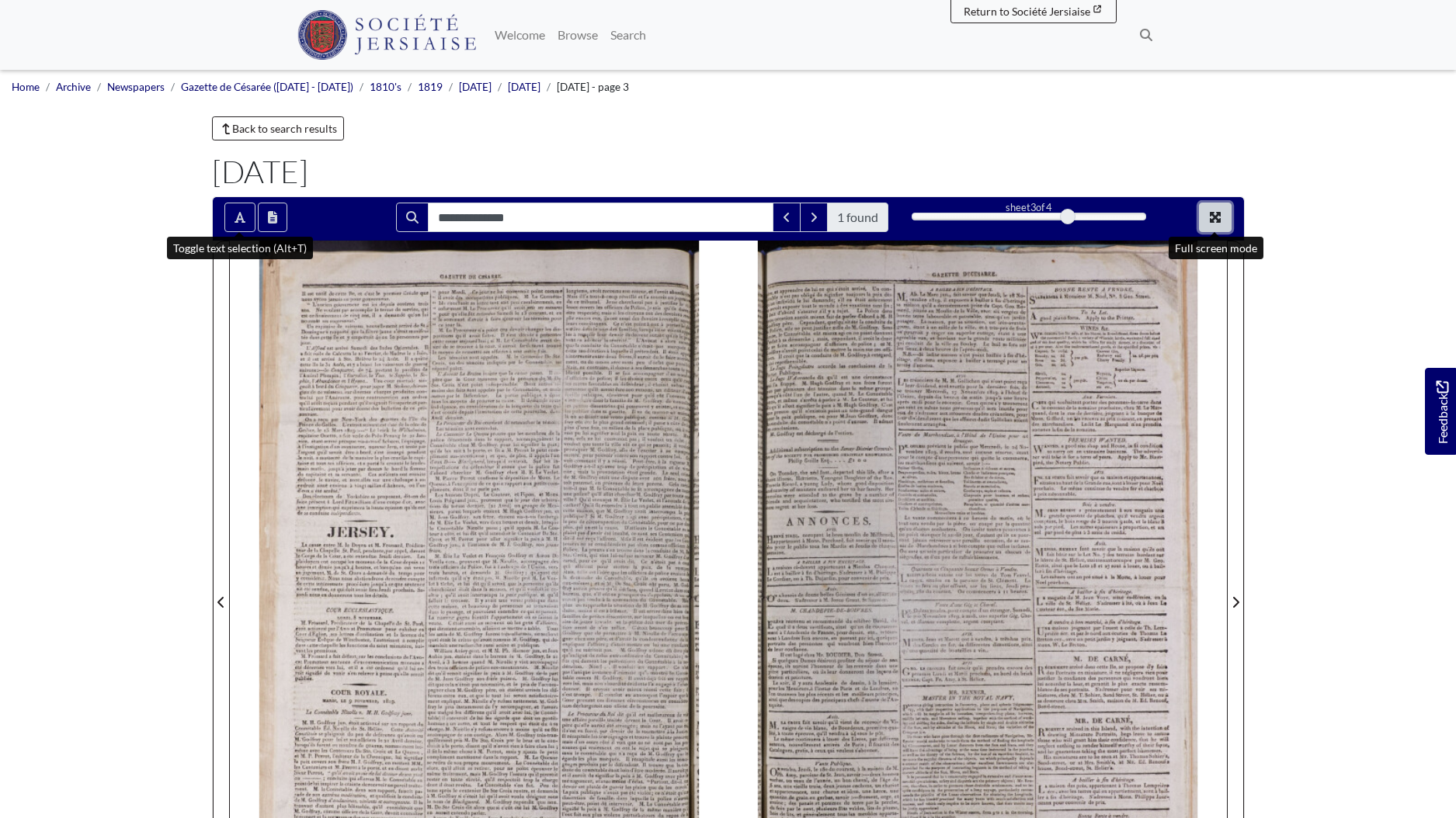
click at [1224, 222] on button "Full screen mode" at bounding box center [1216, 217] width 33 height 30
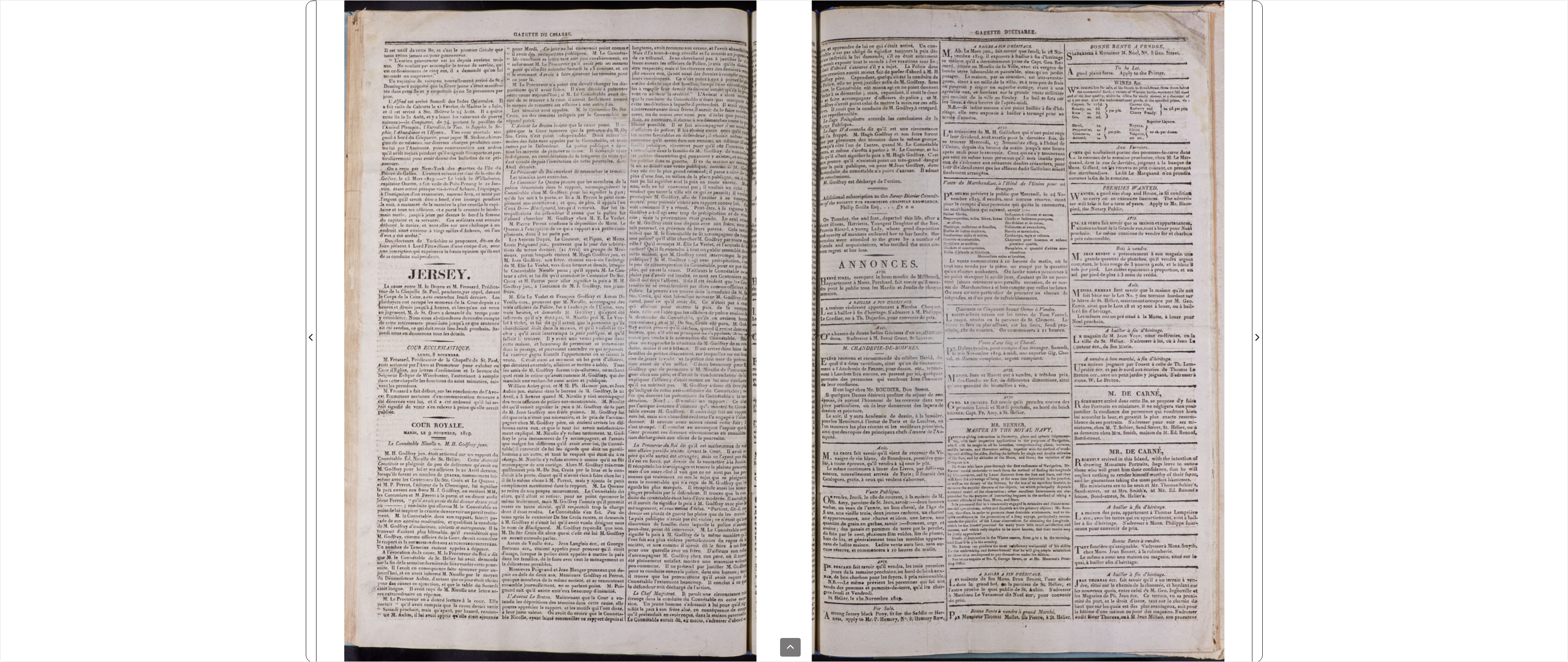
click at [157, 160] on div "**********" at bounding box center [784, 331] width 1568 height 662
click at [919, 55] on div "**********" at bounding box center [784, 331] width 1568 height 662
click at [919, 222] on div "**********" at bounding box center [784, 331] width 1568 height 662
click at [919, 220] on div "**********" at bounding box center [784, 331] width 1568 height 662
click at [919, 354] on div "**********" at bounding box center [784, 331] width 1568 height 662
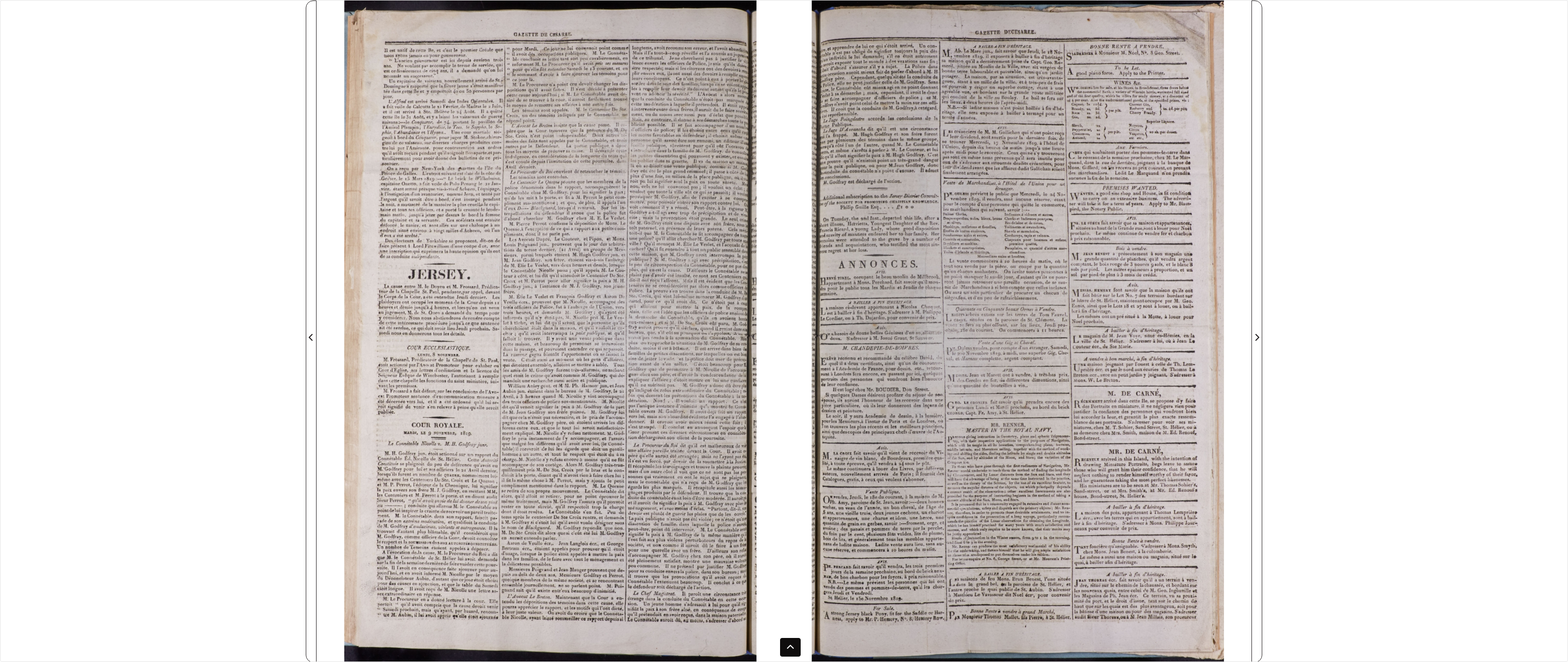
click at [800, 516] on div "**********" at bounding box center [784, 331] width 1568 height 662
click at [792, 516] on icon at bounding box center [790, 647] width 8 height 8
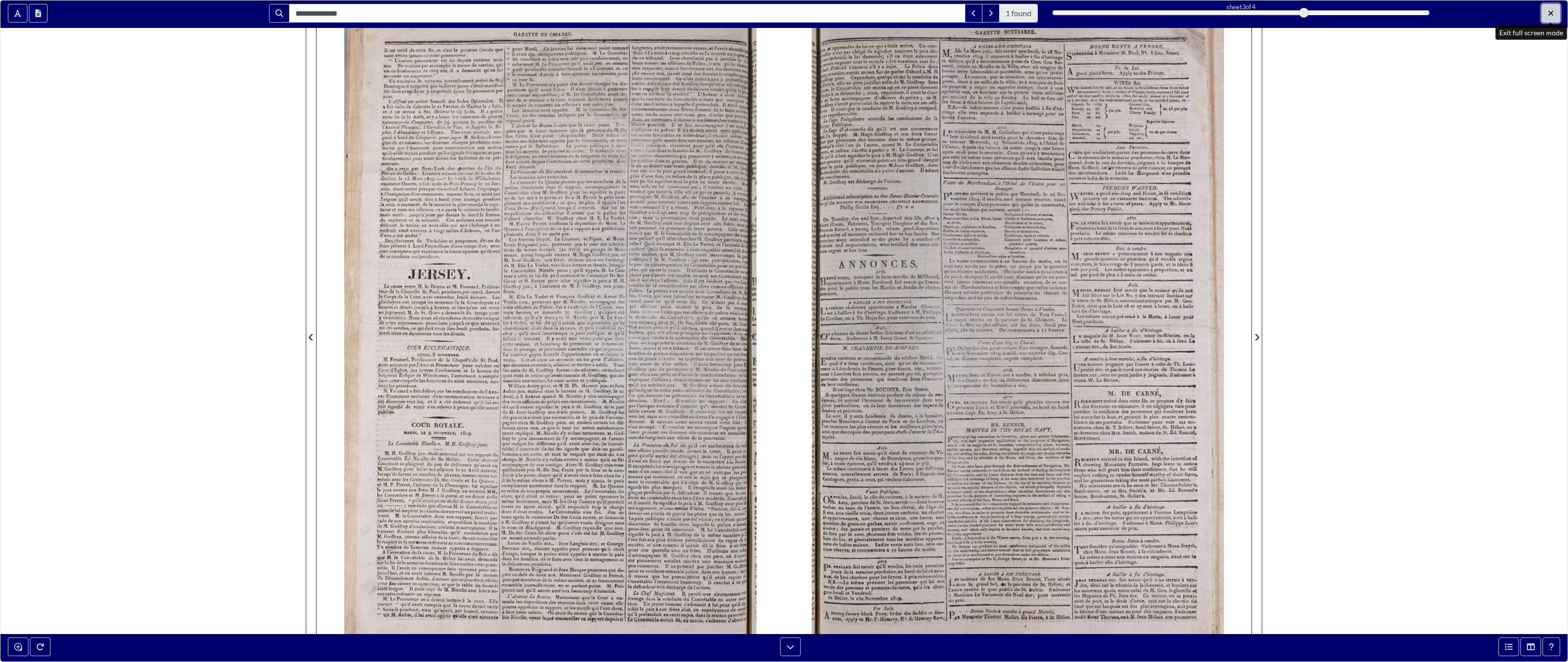
click at [919, 16] on button "Exit full screen mode" at bounding box center [1551, 13] width 19 height 19
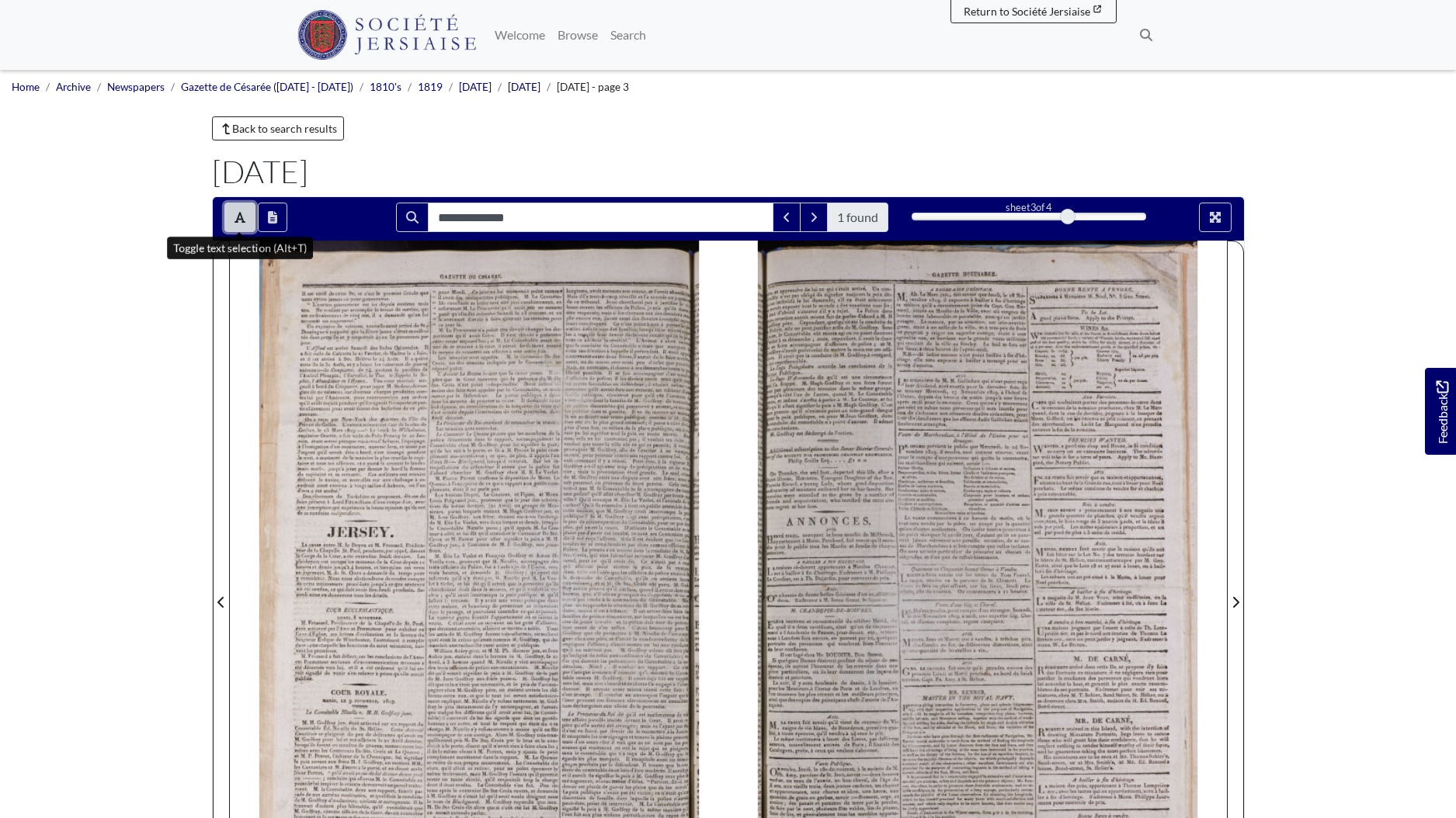
click at [240, 211] on icon "Toggle text selection (Alt+T)" at bounding box center [239, 217] width 11 height 13
click at [1256, 568] on body "Menu" at bounding box center [728, 660] width 1456 height 1321
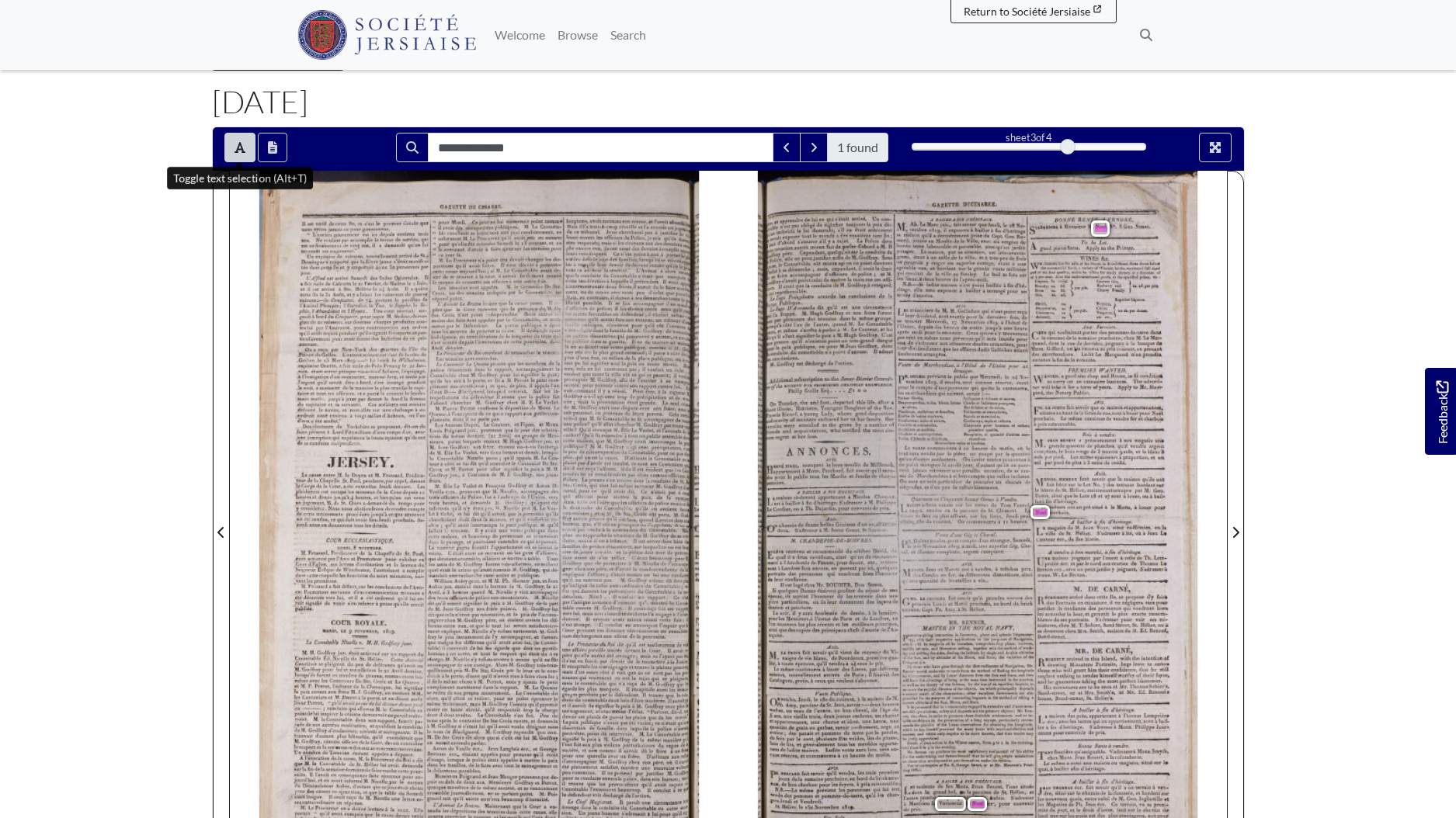
scroll to position [60, 0]
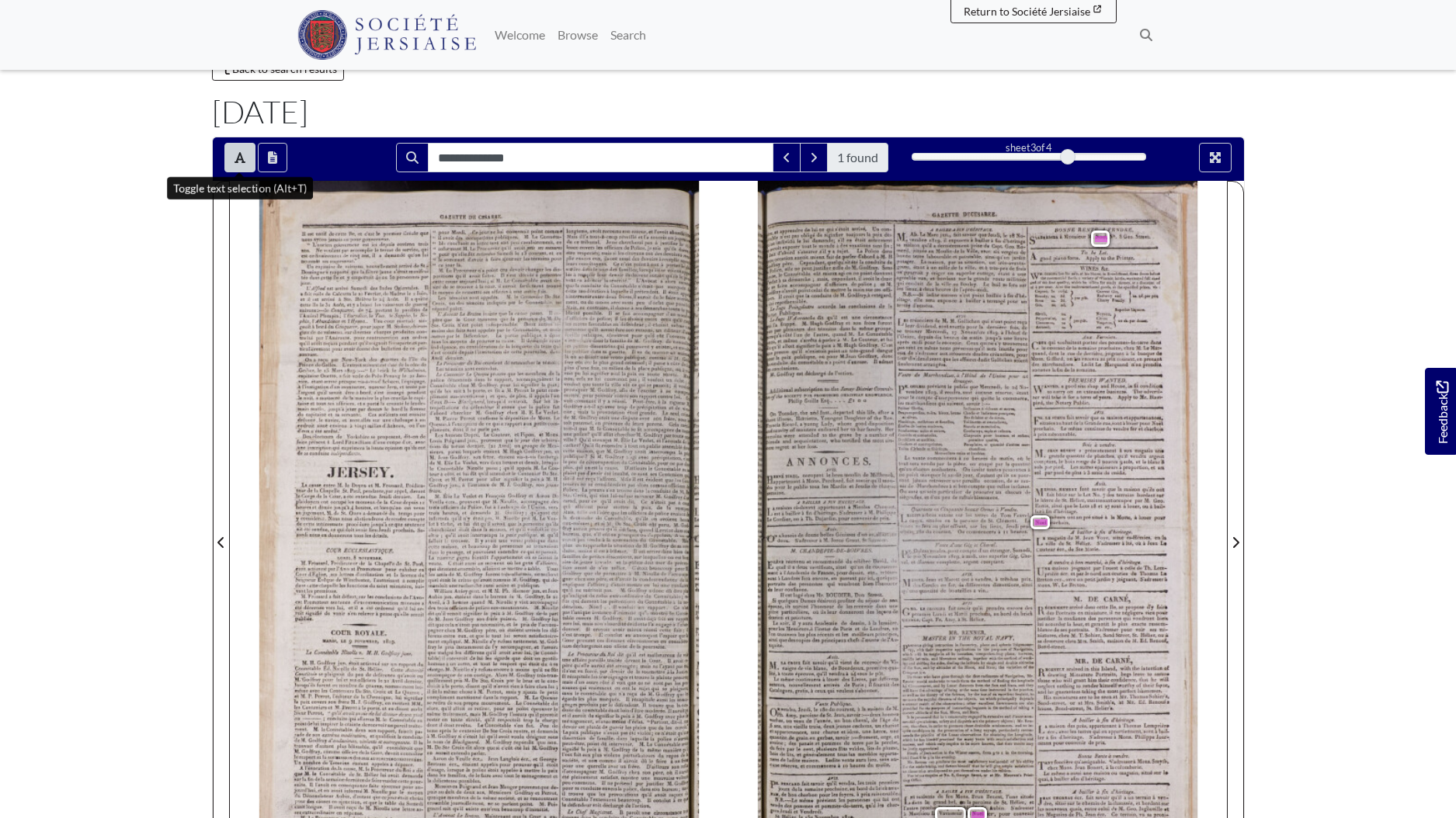
drag, startPoint x: 1288, startPoint y: 407, endPoint x: 1270, endPoint y: 369, distance: 42.0
click at [1288, 405] on body "Menu" at bounding box center [728, 600] width 1456 height 1321
click at [1217, 154] on icon "Full screen mode" at bounding box center [1215, 157] width 13 height 13
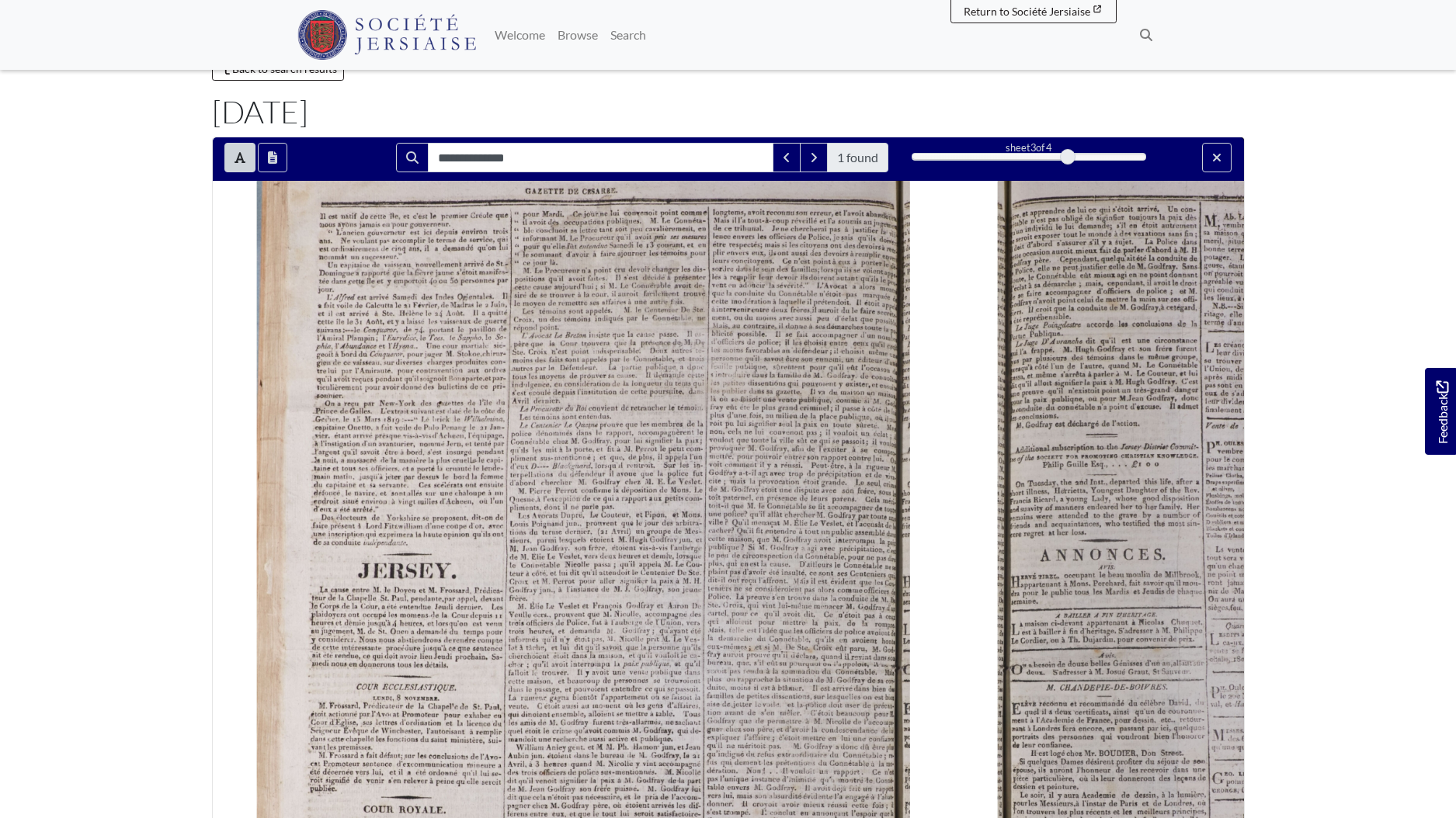
scroll to position [0, 0]
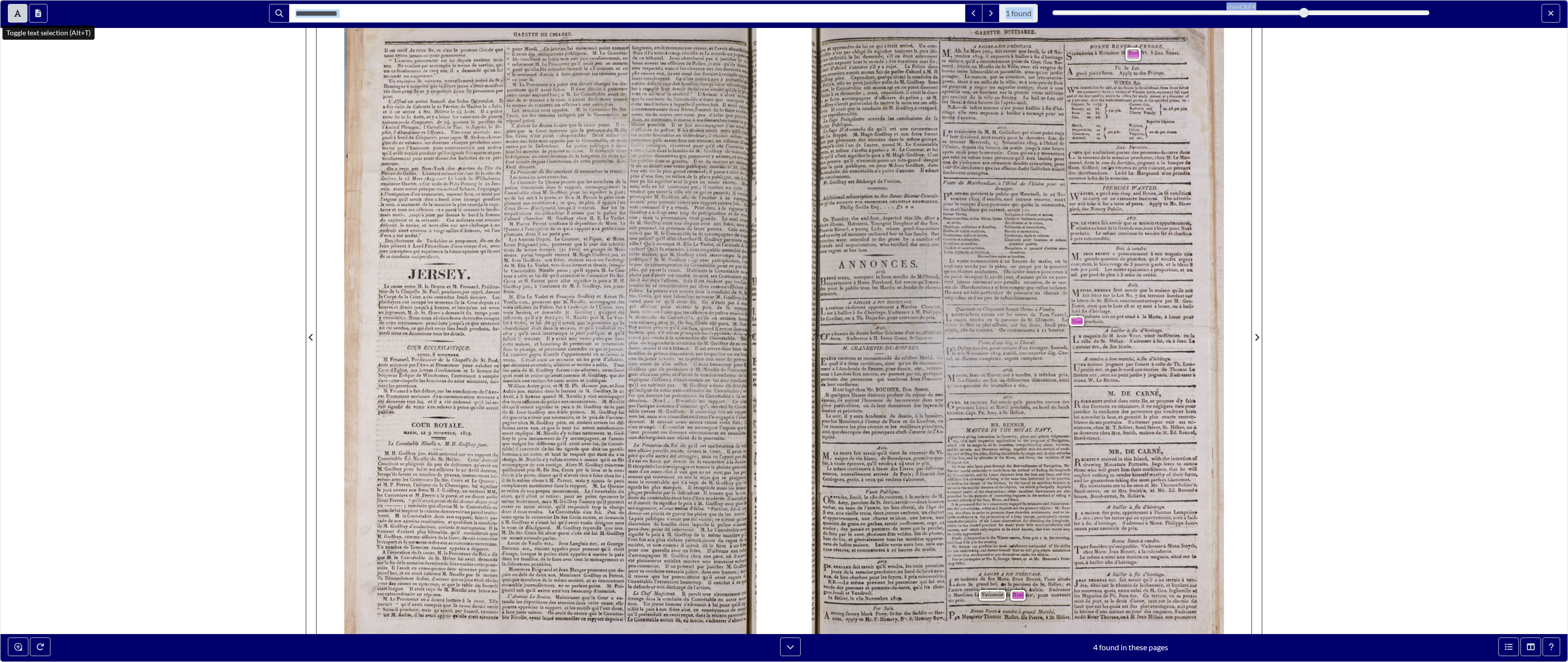
click at [15, 15] on div "**********" at bounding box center [784, 331] width 1568 height 662
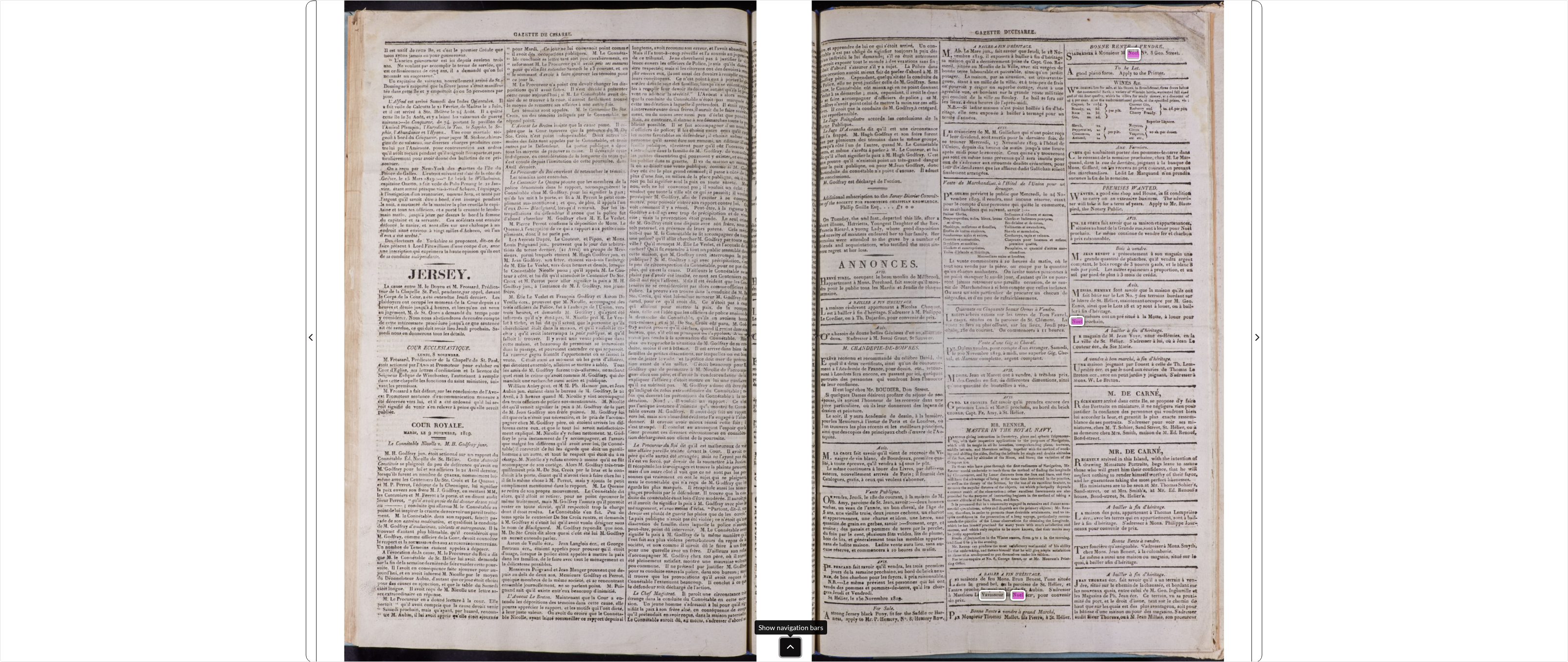
click at [788, 516] on icon at bounding box center [790, 647] width 8 height 8
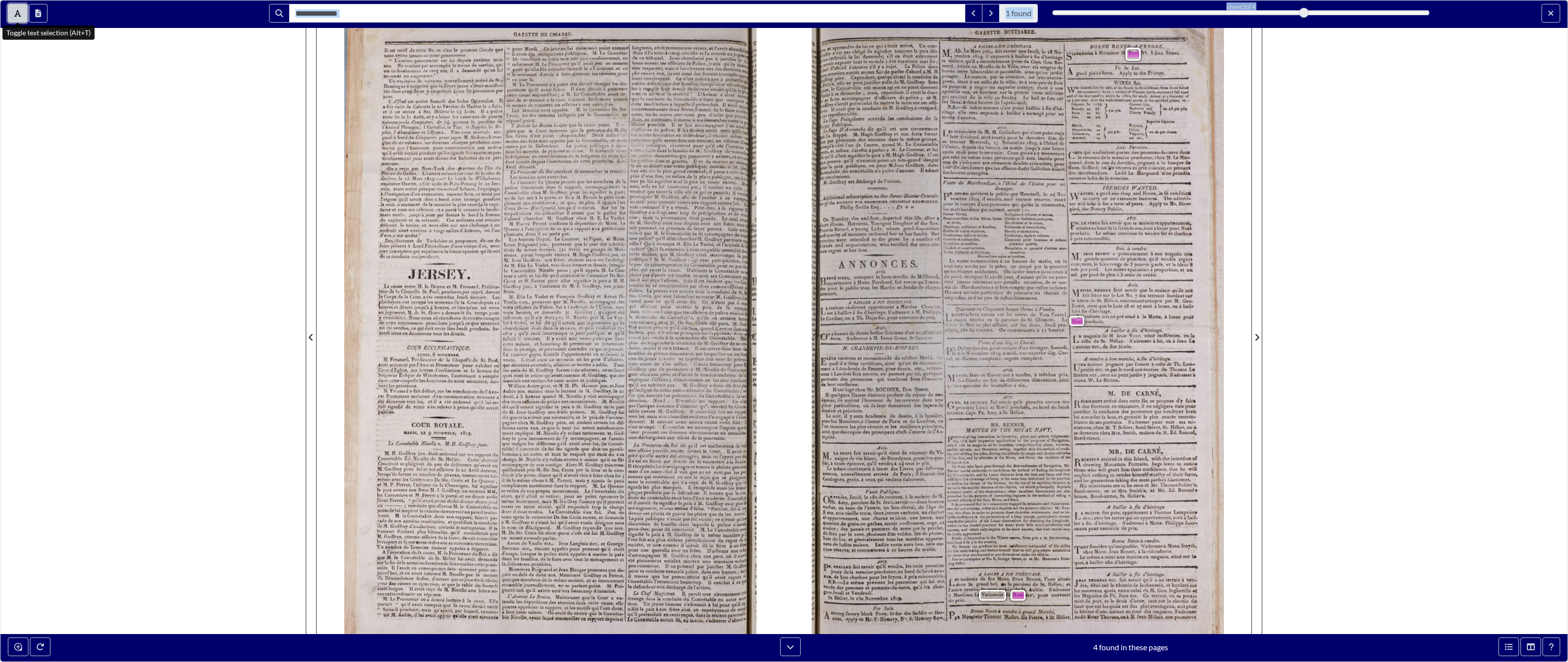
drag, startPoint x: 19, startPoint y: 4, endPoint x: 19, endPoint y: 610, distance: 606.0
click at [19, 4] on button "Toggle text selection (Alt+T)" at bounding box center [18, 13] width 19 height 19
click at [919, 15] on icon "Exit full screen mode" at bounding box center [1551, 13] width 6 height 8
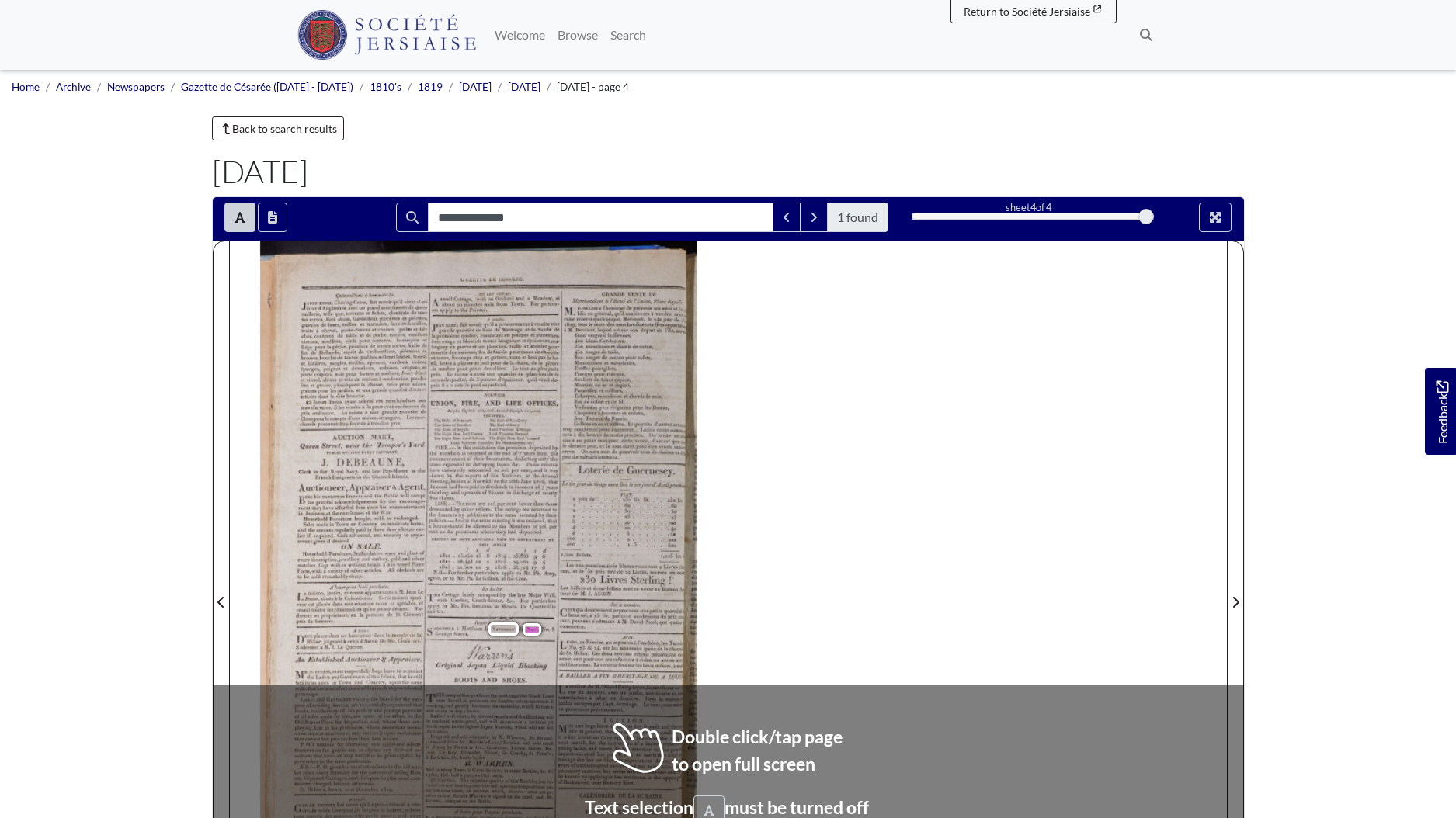
scroll to position [10, 0]
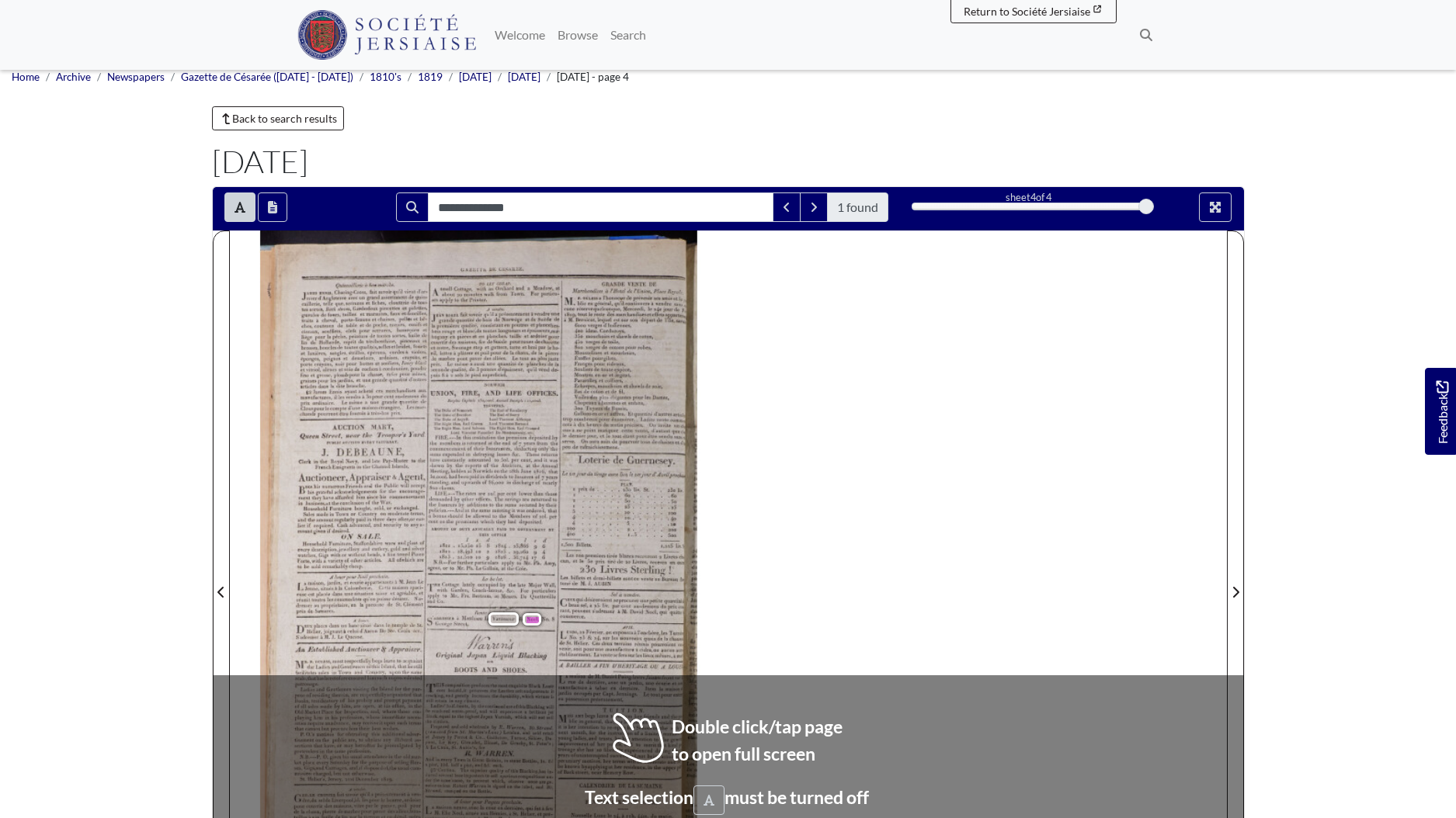
click at [144, 524] on body "Menu" at bounding box center [728, 650] width 1456 height 1321
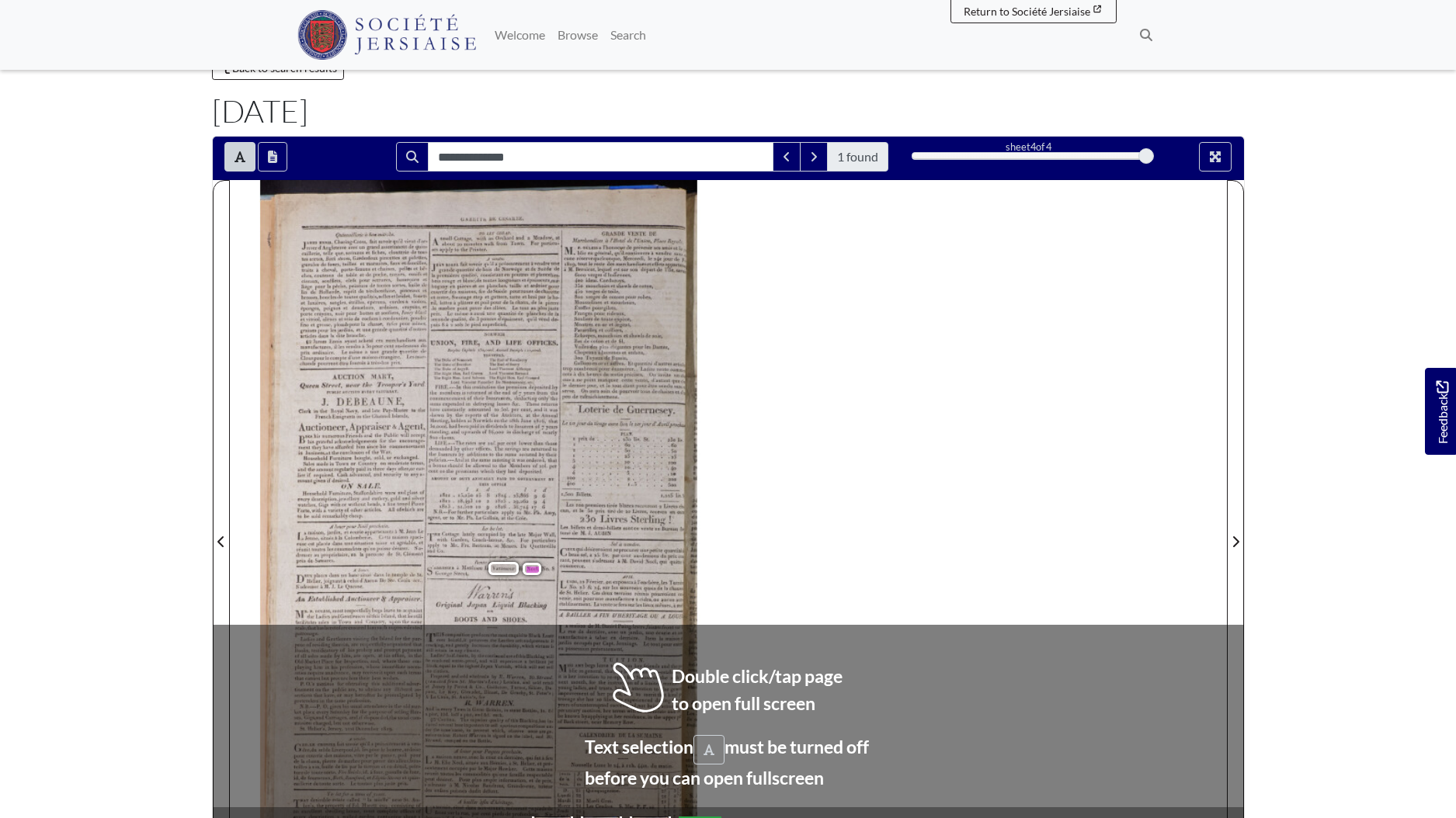
scroll to position [70, 0]
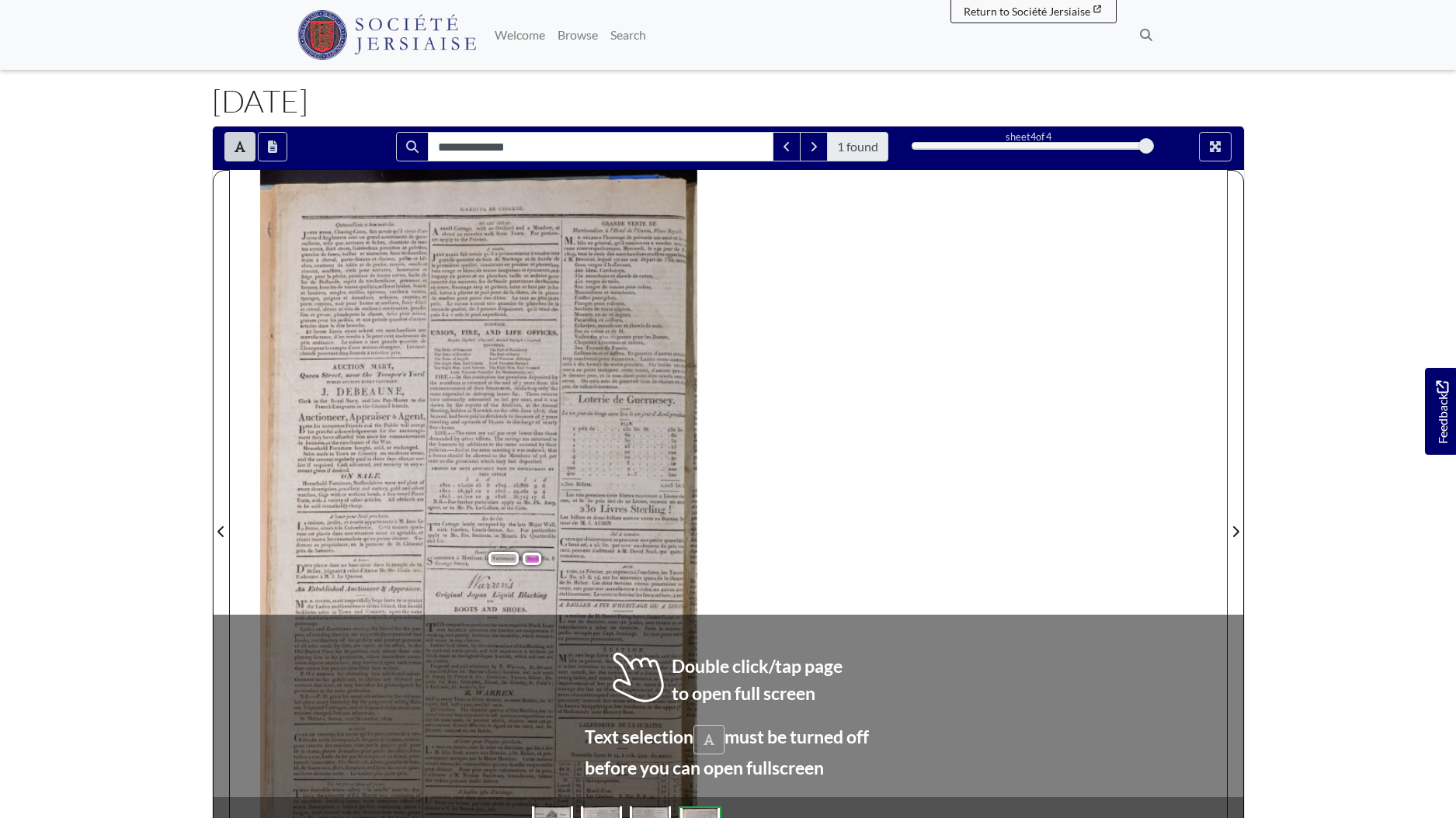
click at [404, 675] on span "additional" at bounding box center [394, 673] width 23 height 7
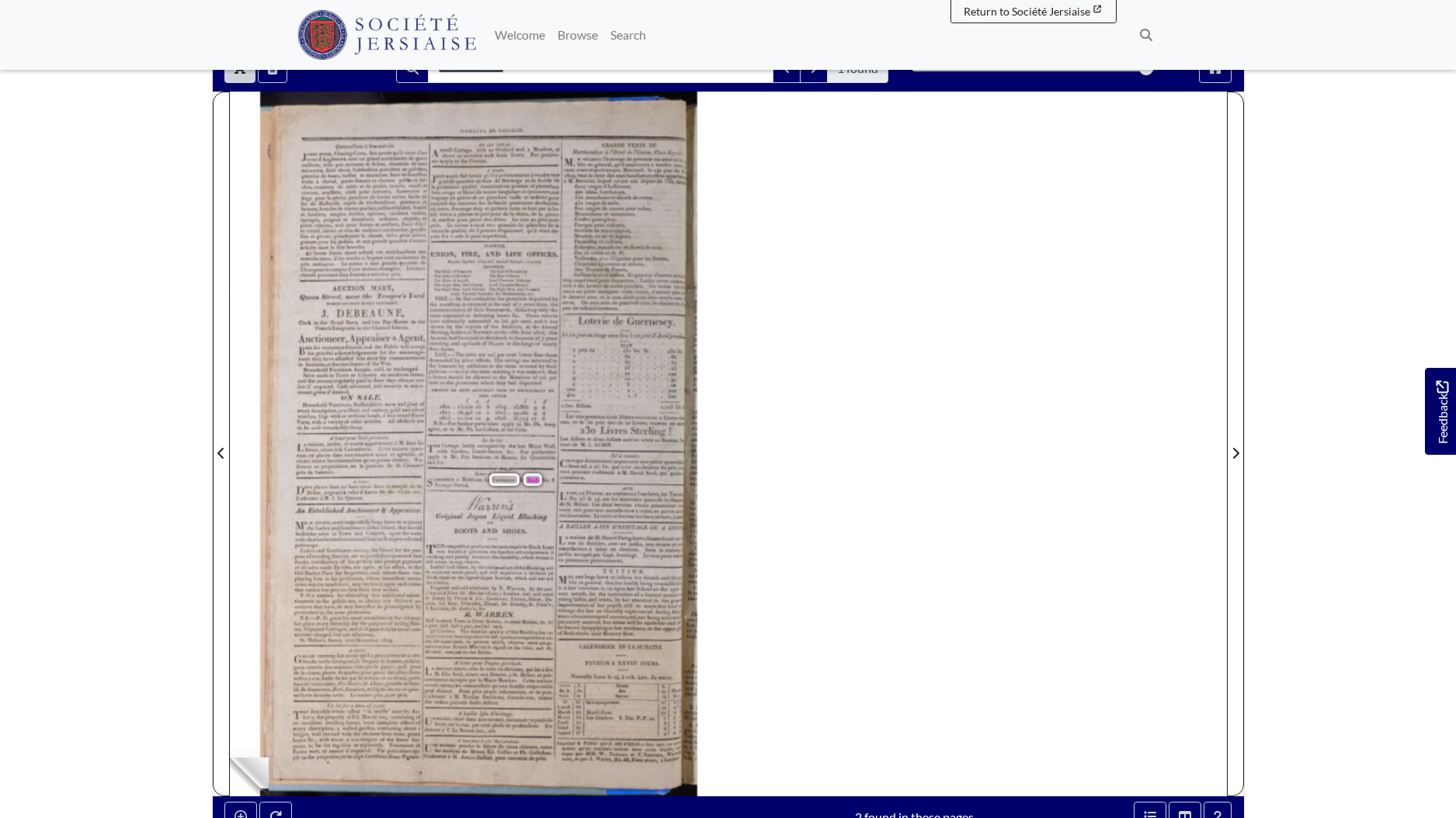
scroll to position [69, 0]
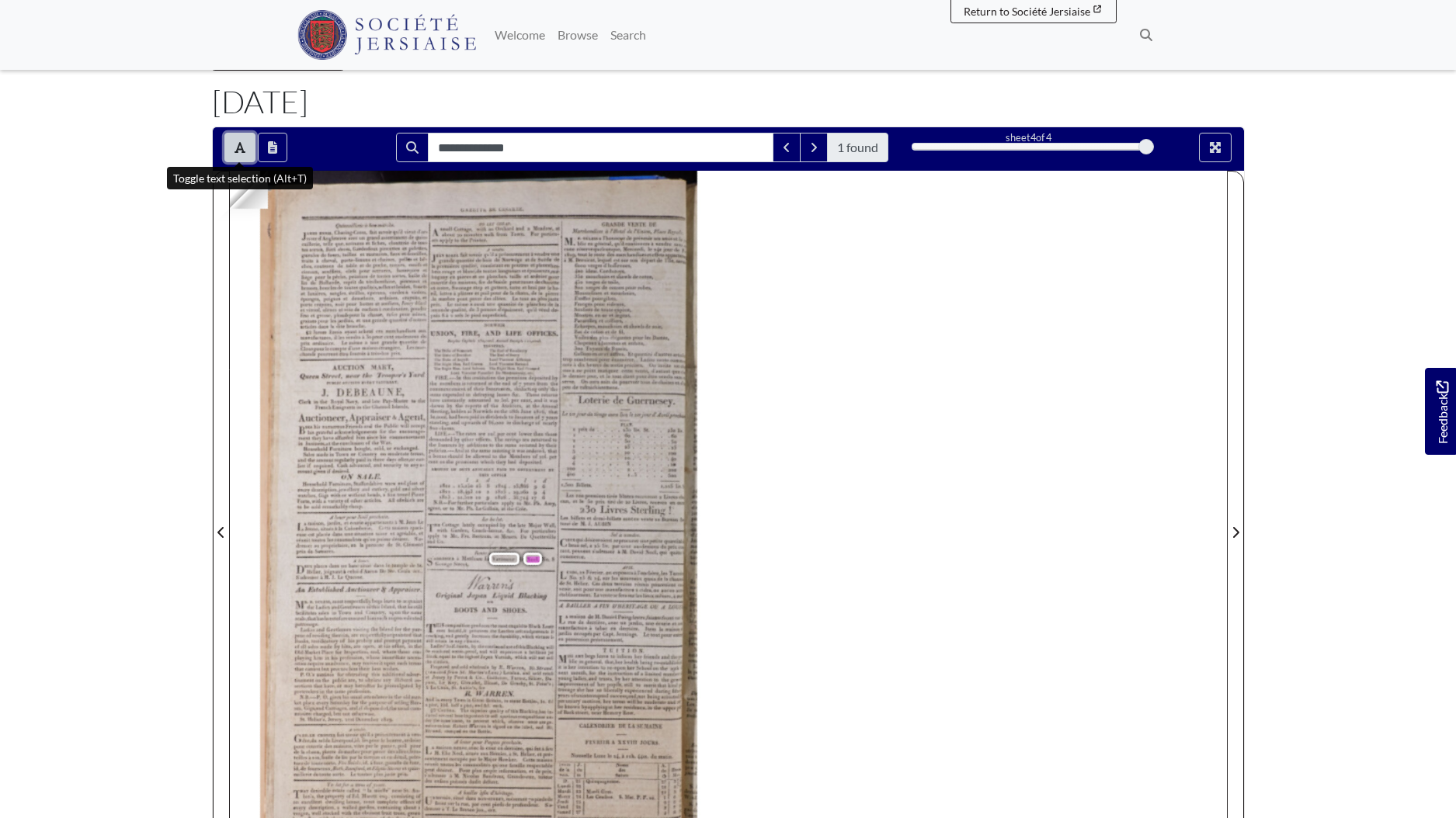
click at [237, 152] on icon "Toggle text selection (Alt+T)" at bounding box center [239, 148] width 11 height 13
click at [1227, 146] on button "Full screen mode" at bounding box center [1216, 148] width 33 height 30
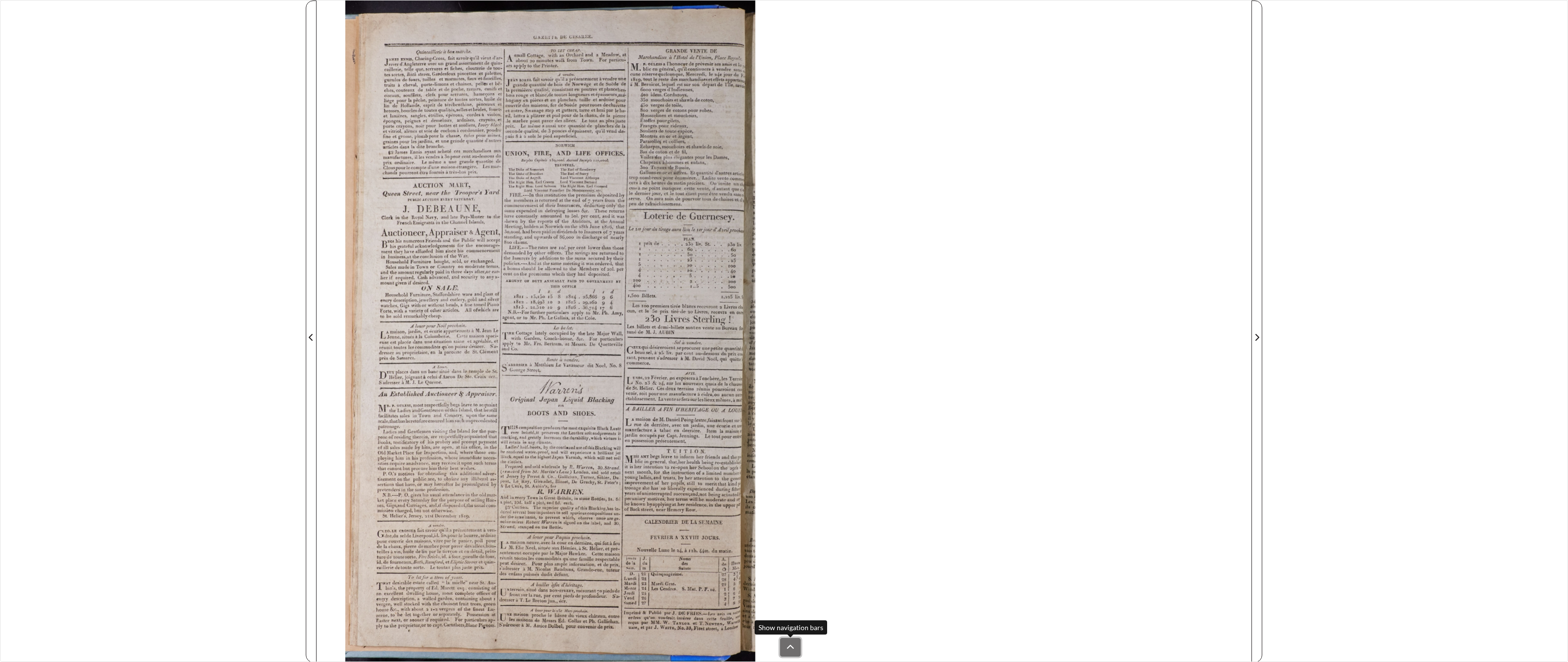
click at [794, 516] on icon at bounding box center [790, 647] width 8 height 8
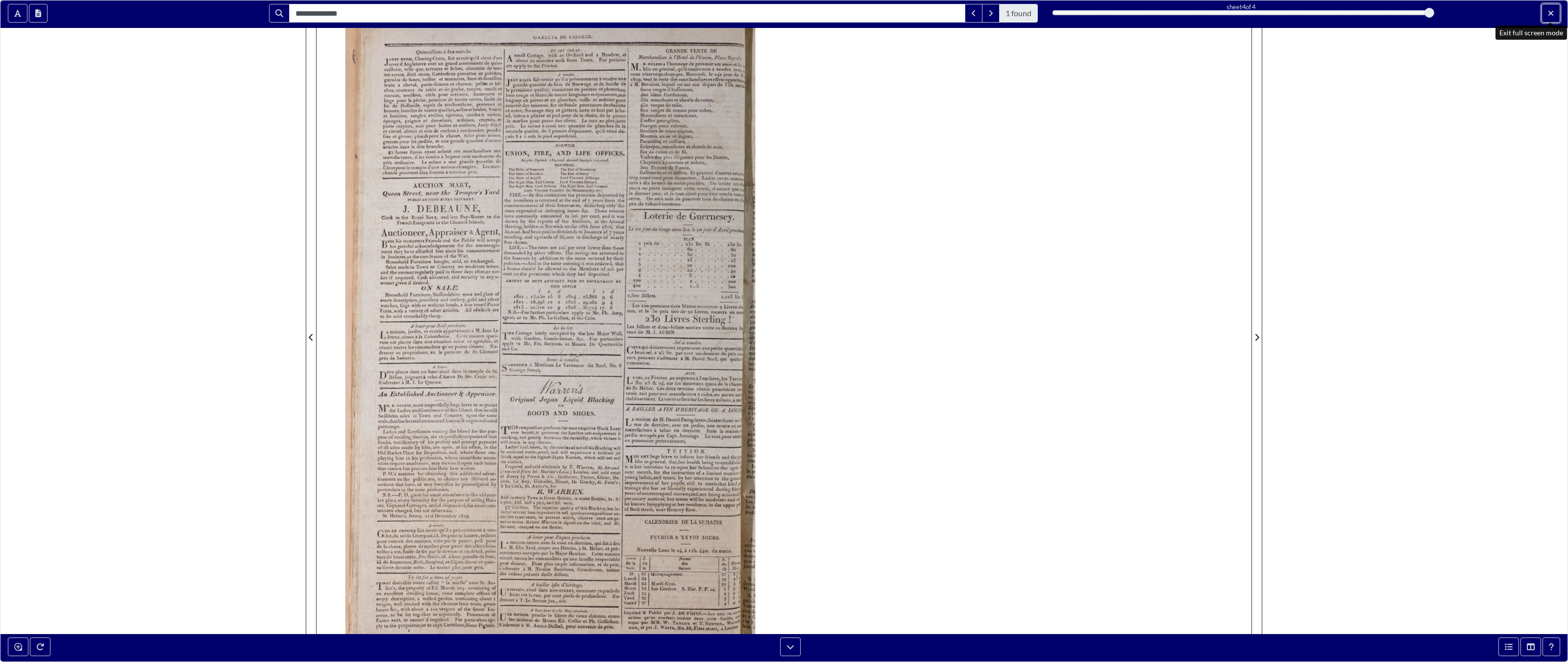
click at [919, 13] on icon "Exit full screen mode" at bounding box center [1551, 13] width 6 height 8
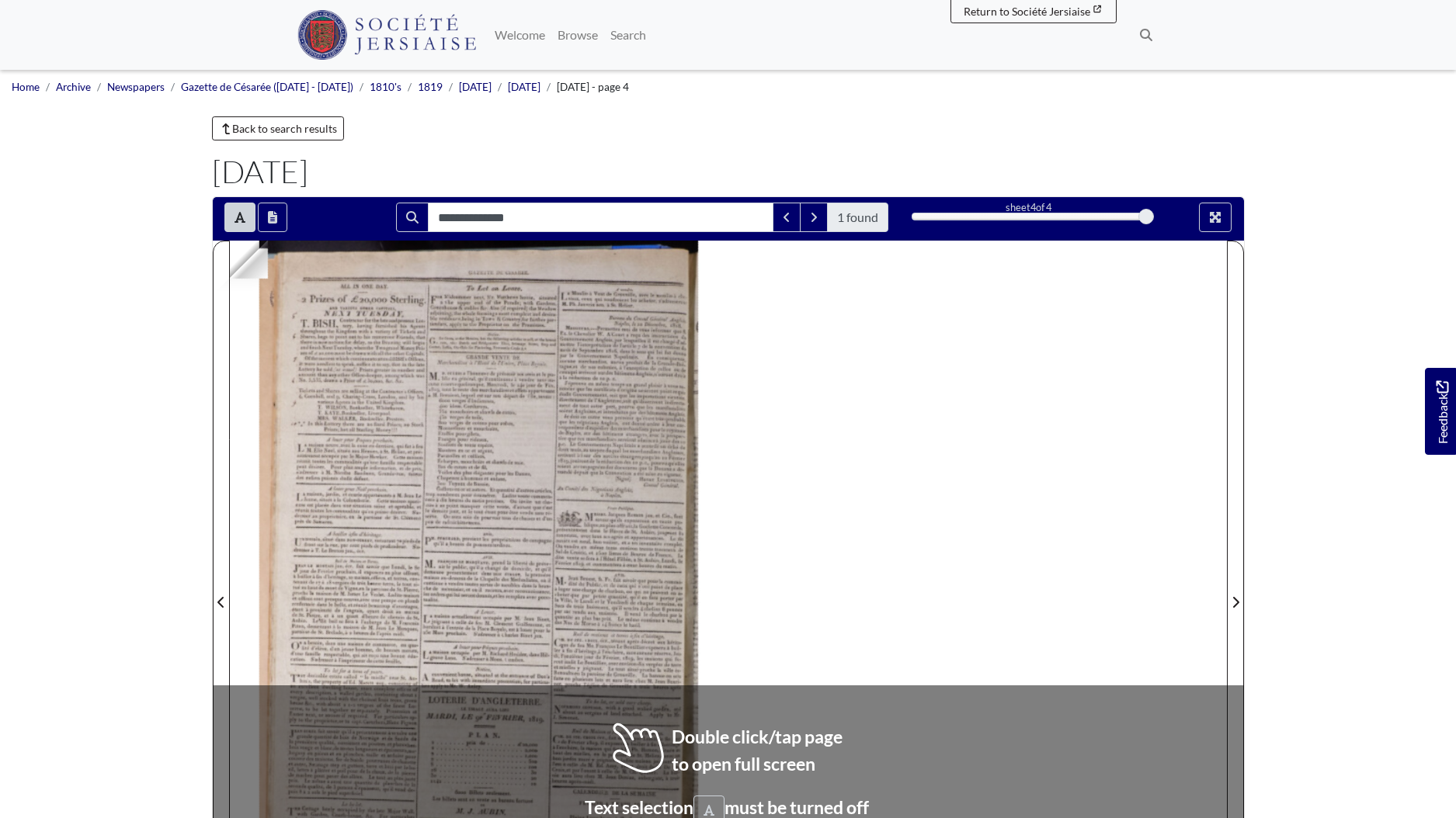
click at [905, 435] on div at bounding box center [1160, 672] width 864 height 863
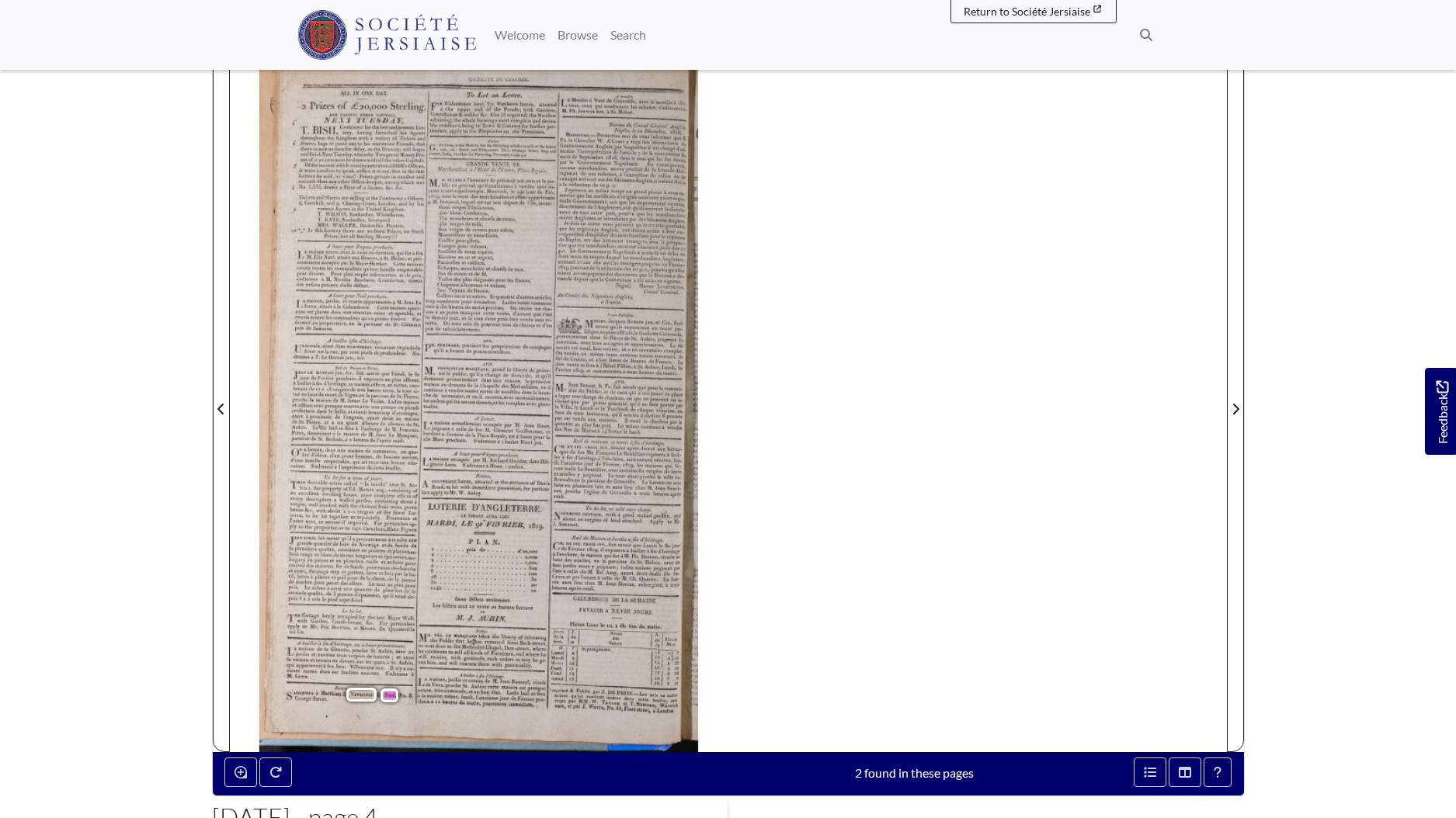
scroll to position [91, 0]
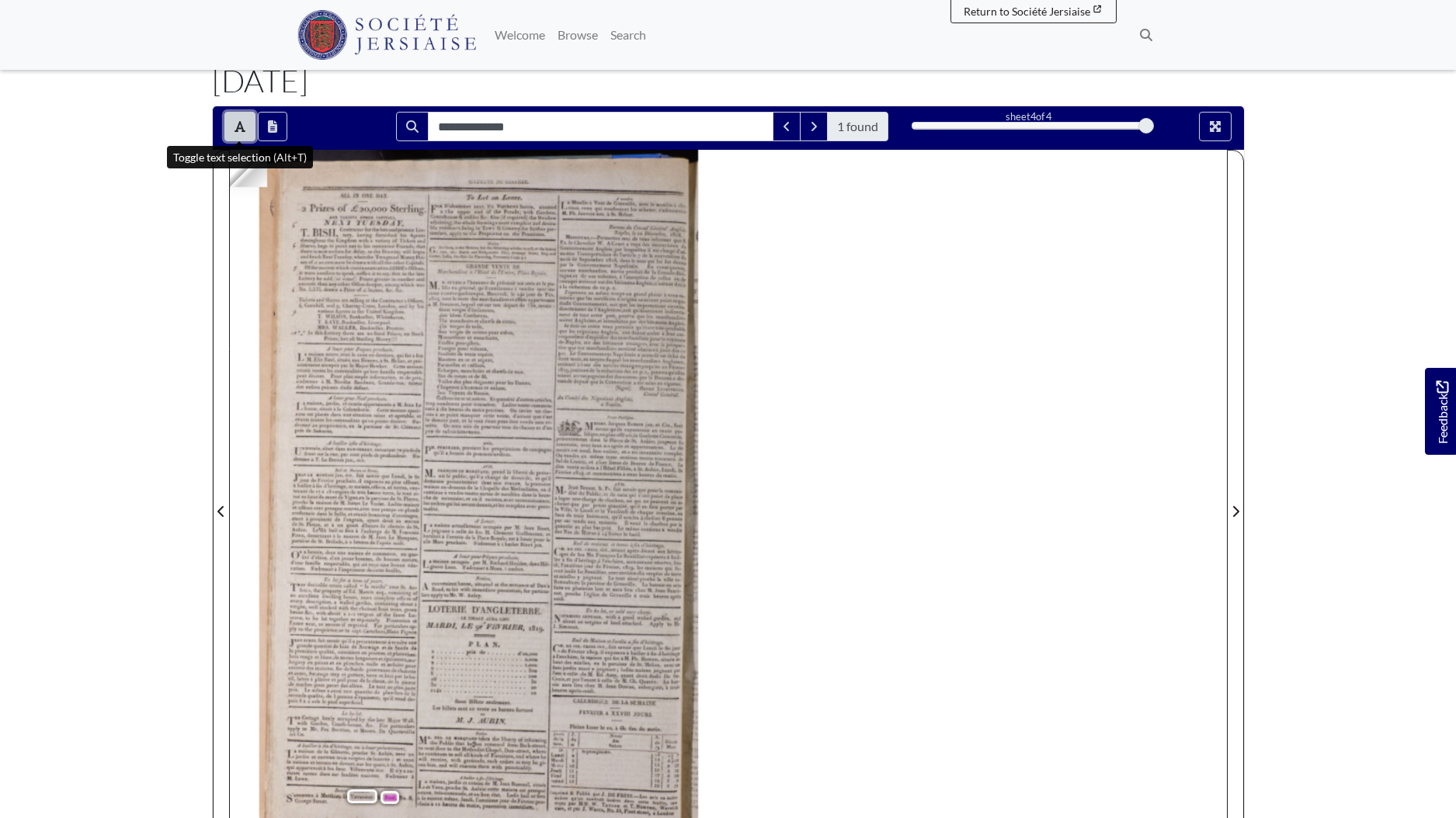
click at [241, 125] on icon "Toggle text selection (Alt+T)" at bounding box center [239, 126] width 11 height 11
click at [1220, 113] on button "Full screen mode" at bounding box center [1216, 126] width 33 height 30
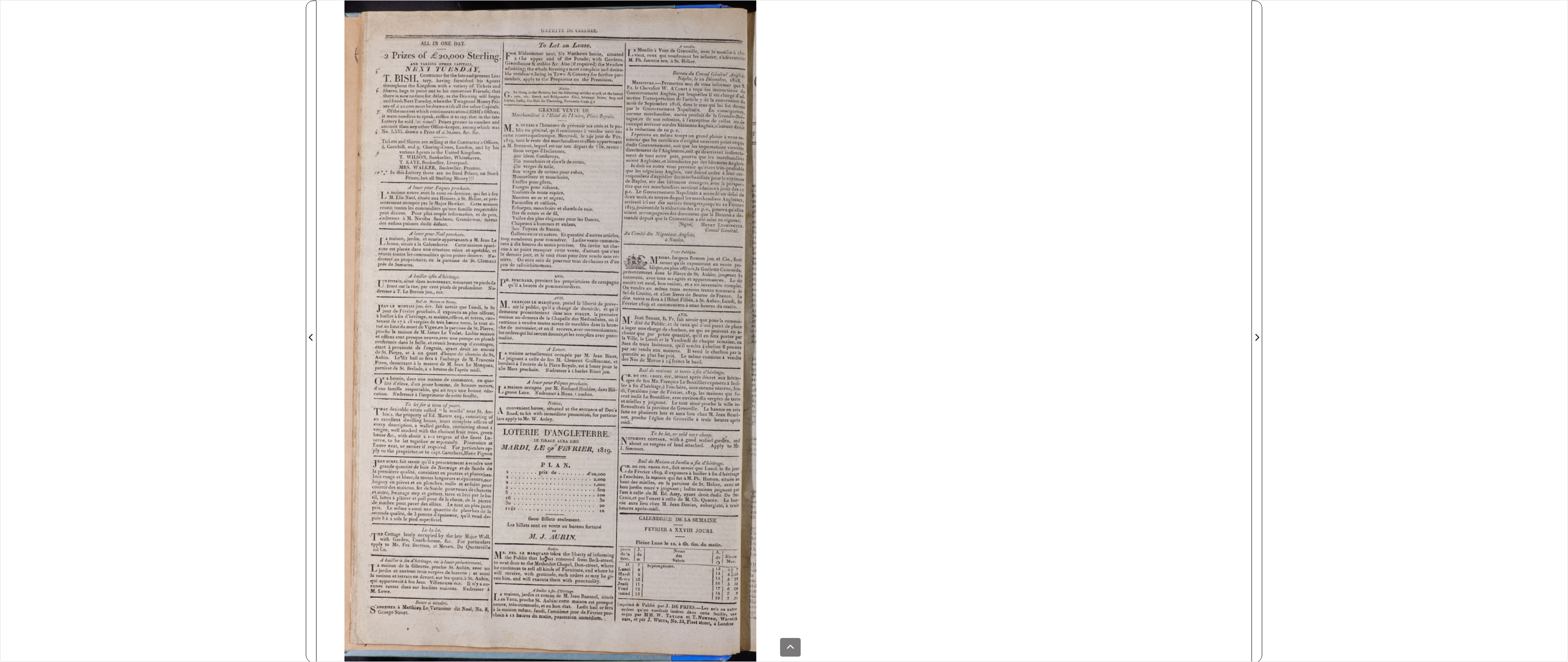
drag, startPoint x: 1567, startPoint y: 6, endPoint x: 1552, endPoint y: 26, distance: 25.0
click at [919, 6] on div "**********" at bounding box center [784, 331] width 1568 height 662
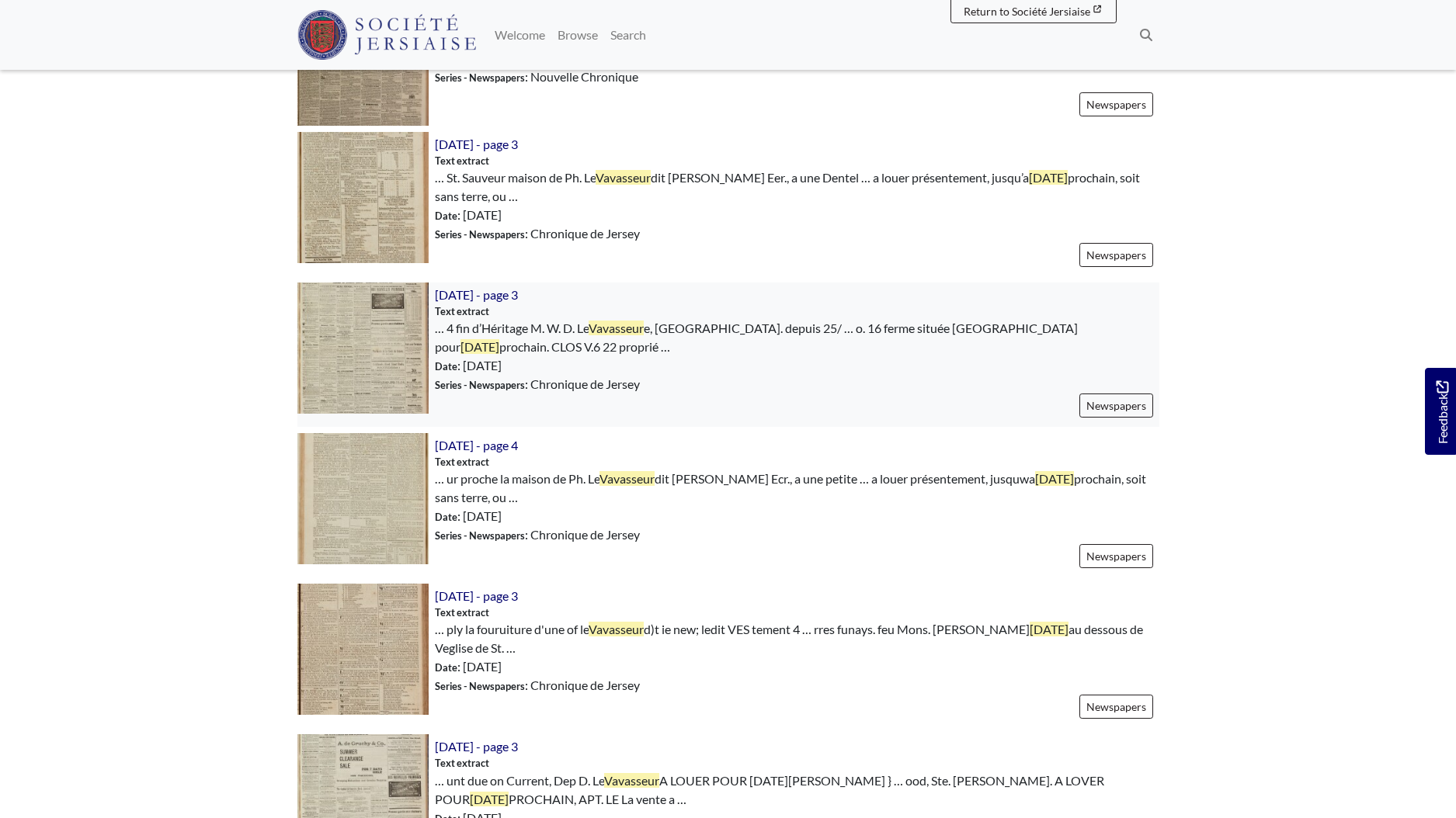
scroll to position [1500, 0]
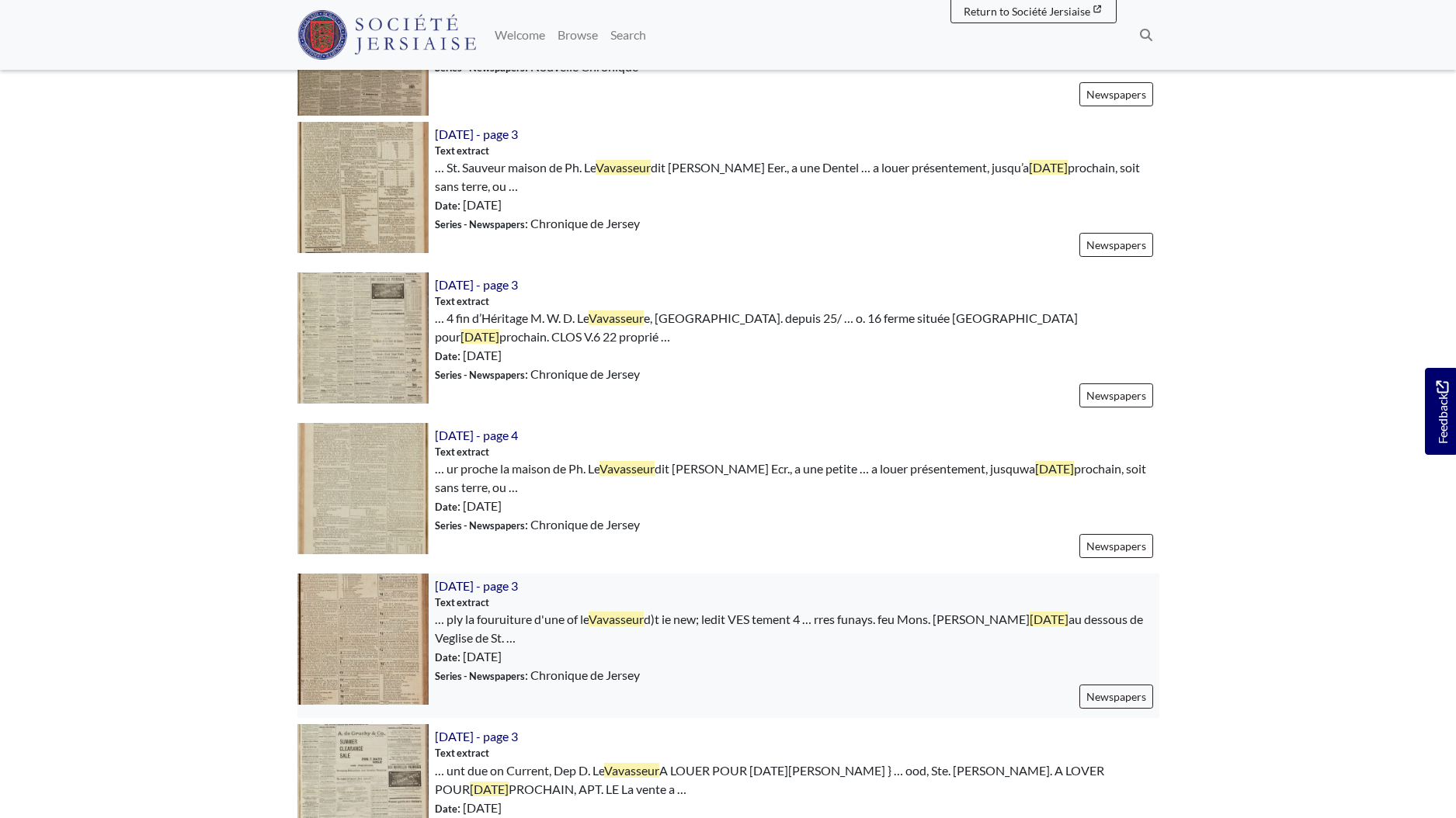
click at [358, 630] on img at bounding box center [363, 640] width 131 height 131
click at [1249, 291] on body "Menu" at bounding box center [728, 44] width 1456 height 3090
click at [371, 630] on img at bounding box center [363, 640] width 131 height 131
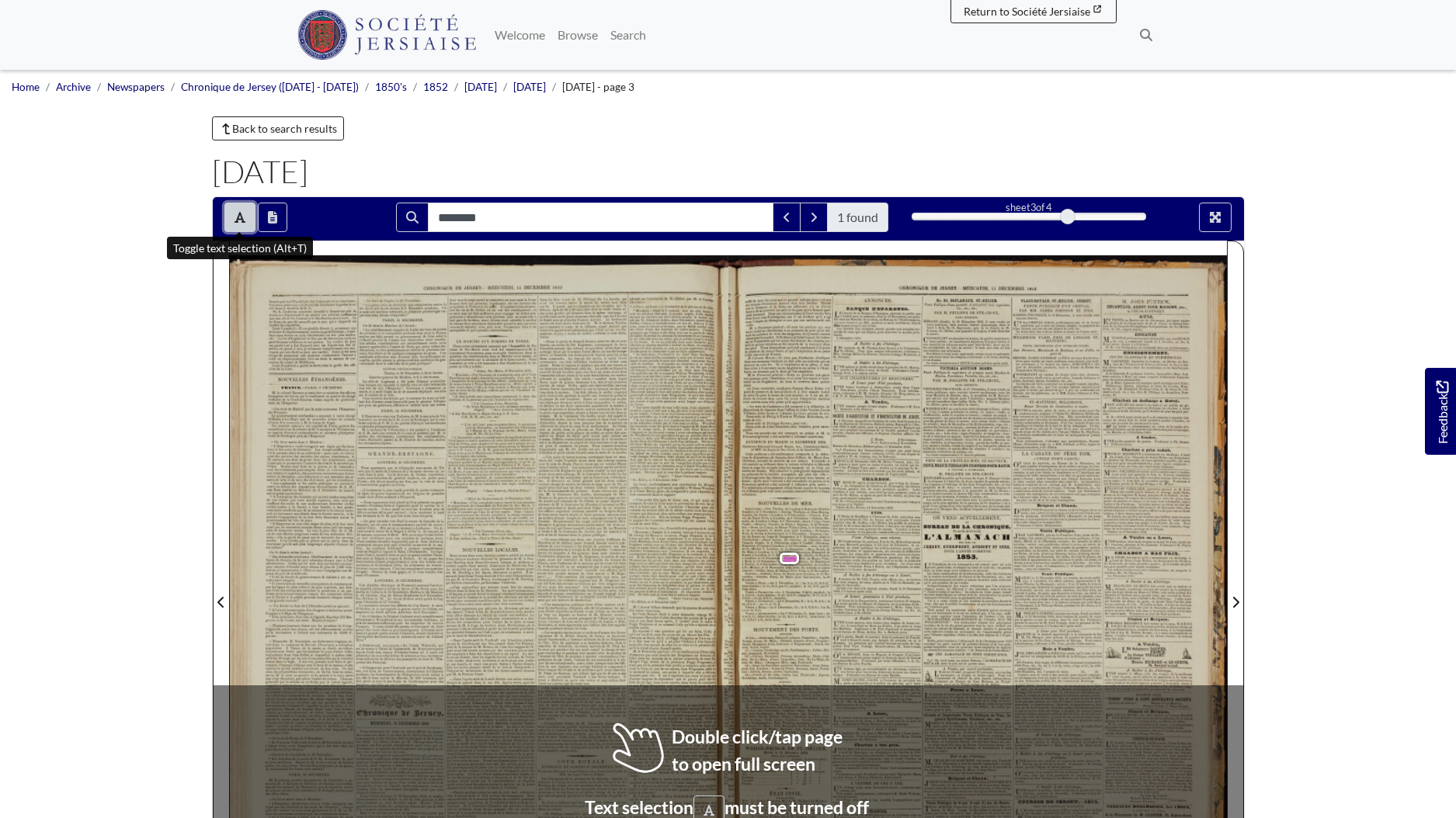
click at [225, 212] on button "Toggle text selection (Alt+T)" at bounding box center [240, 217] width 31 height 30
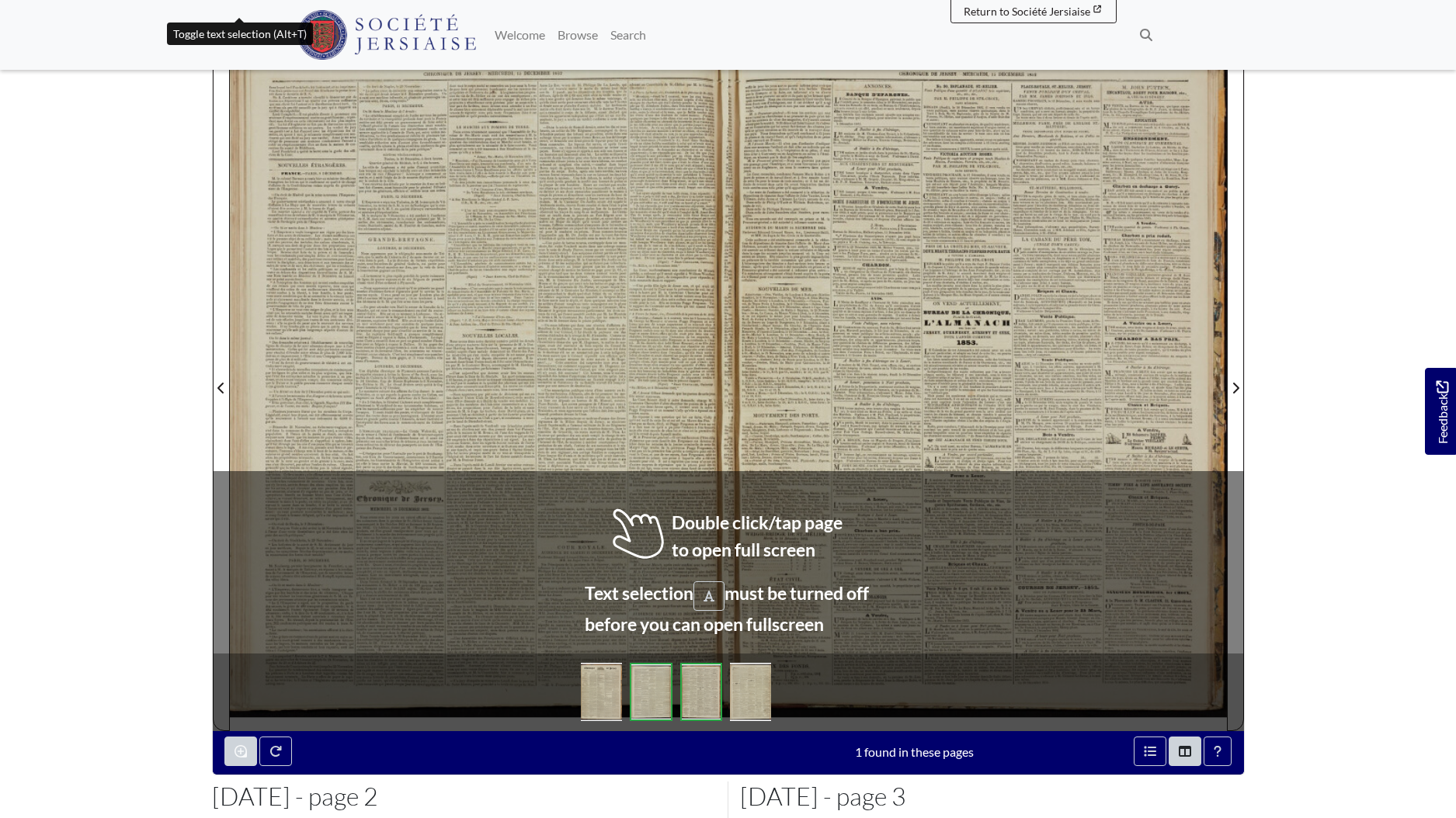
scroll to position [328, 0]
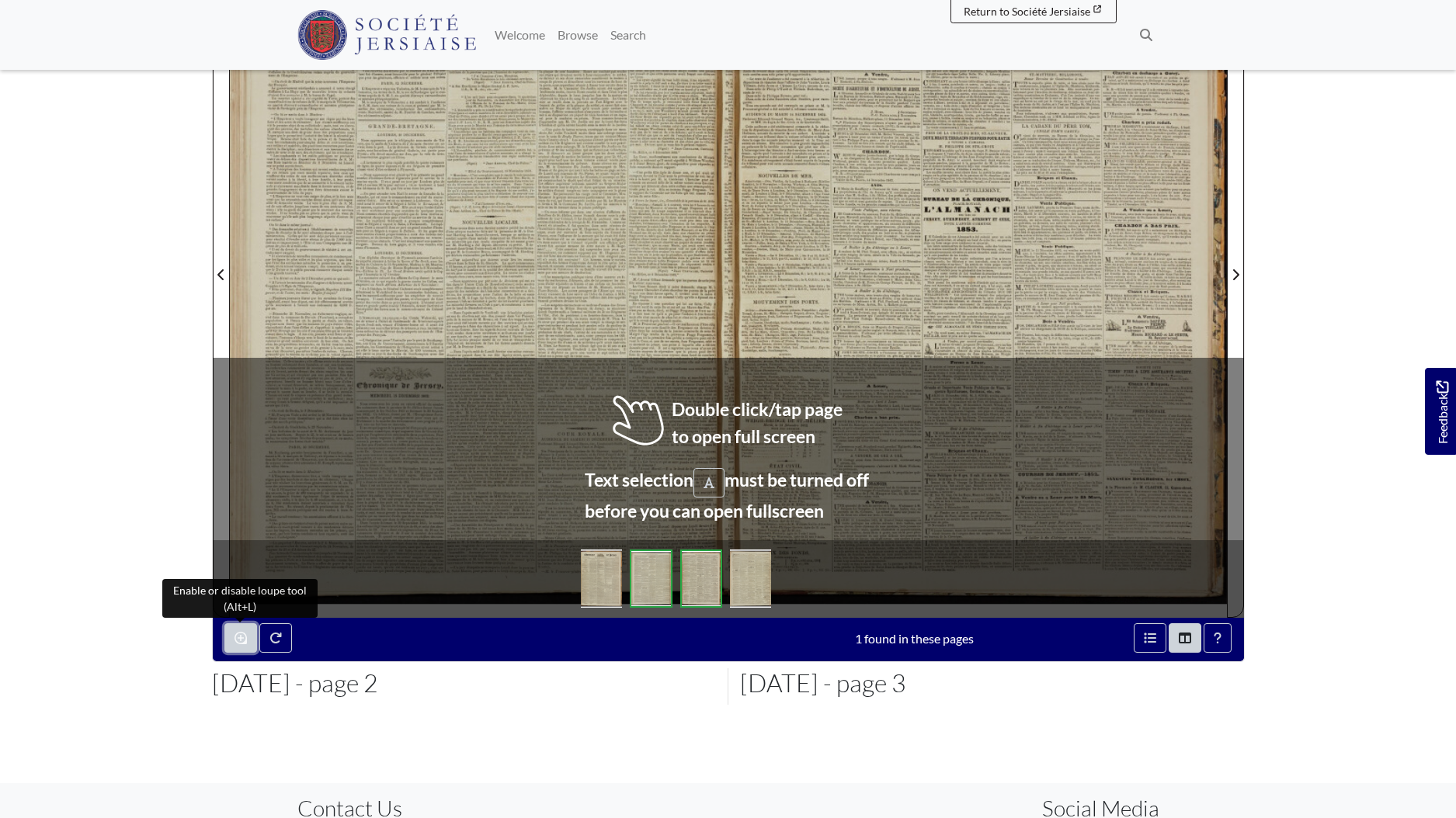
click at [234, 638] on button "Enable or disable loupe tool (Alt+L)" at bounding box center [241, 638] width 33 height 30
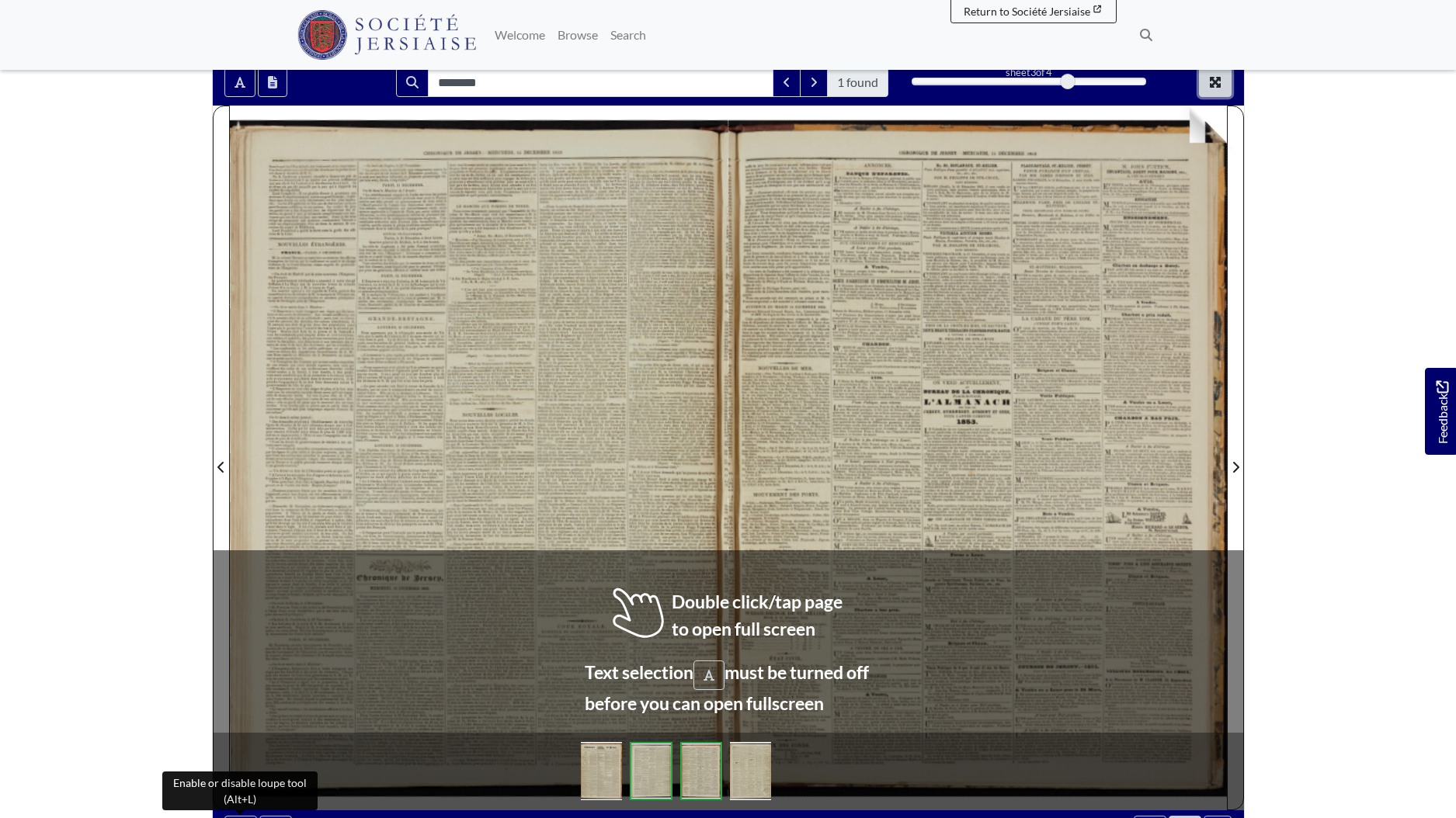
click at [1215, 85] on icon "Full screen mode" at bounding box center [1215, 82] width 13 height 13
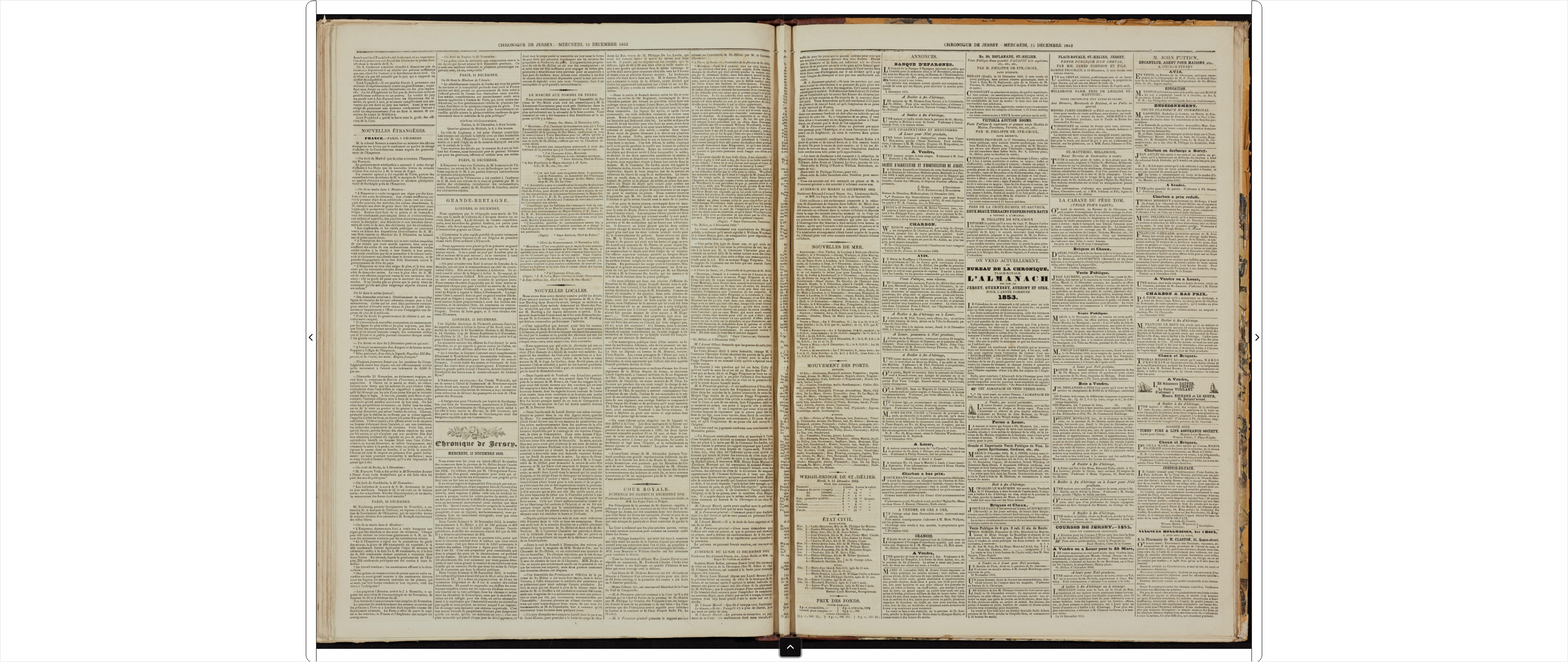
click at [787, 516] on icon at bounding box center [790, 647] width 7 height 4
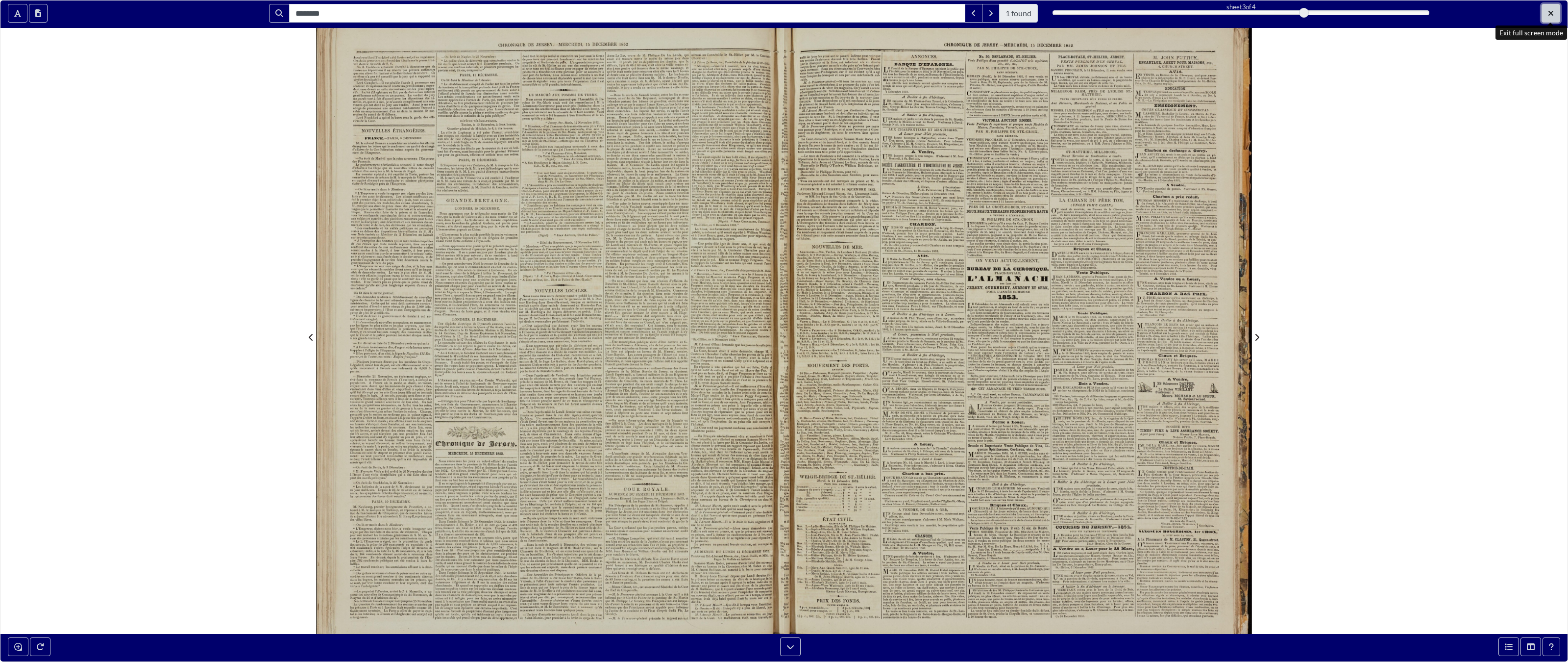
click at [919, 9] on button "Exit full screen mode" at bounding box center [1551, 13] width 19 height 19
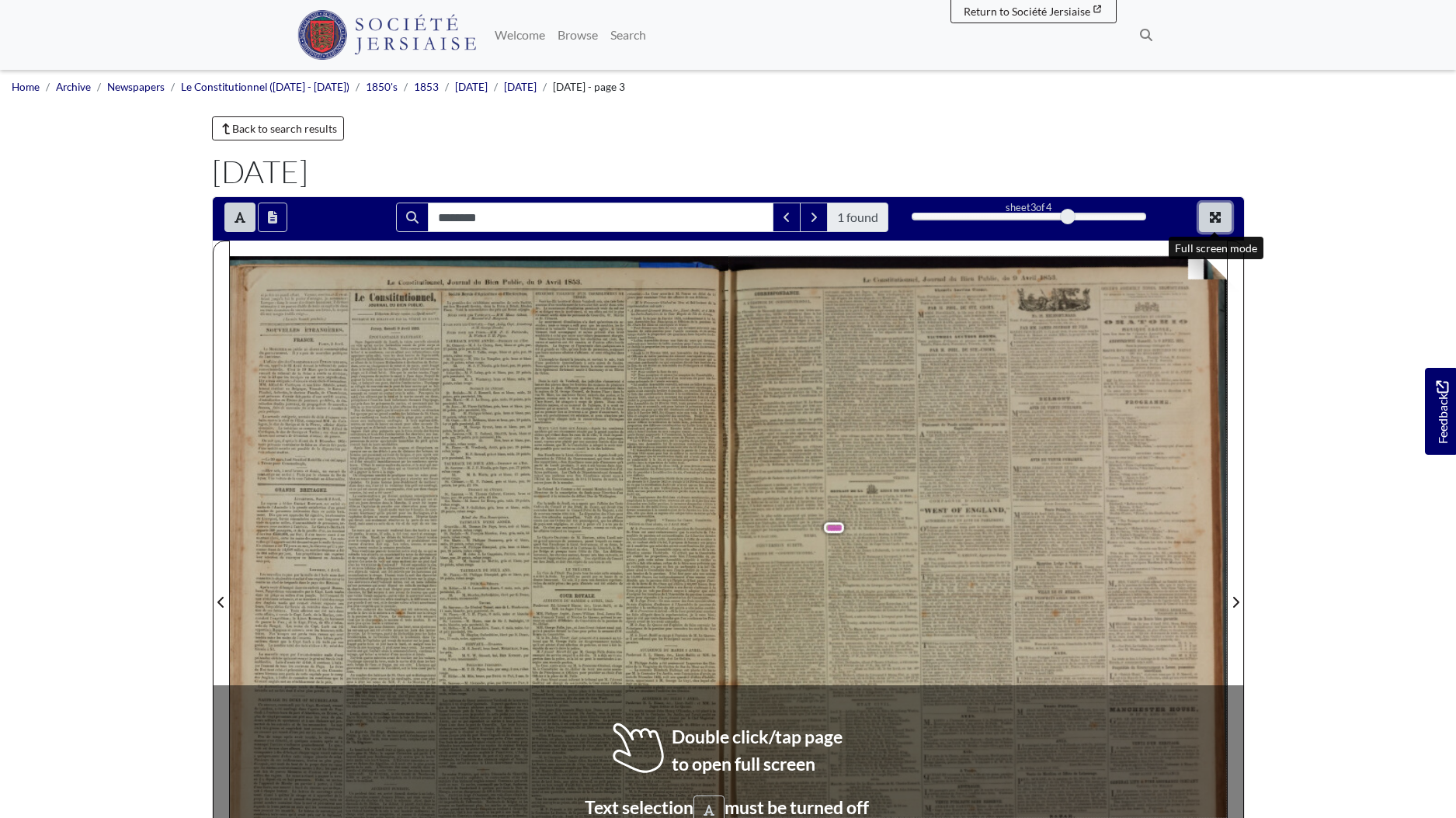
click at [1216, 220] on icon "Full screen mode" at bounding box center [1215, 217] width 13 height 13
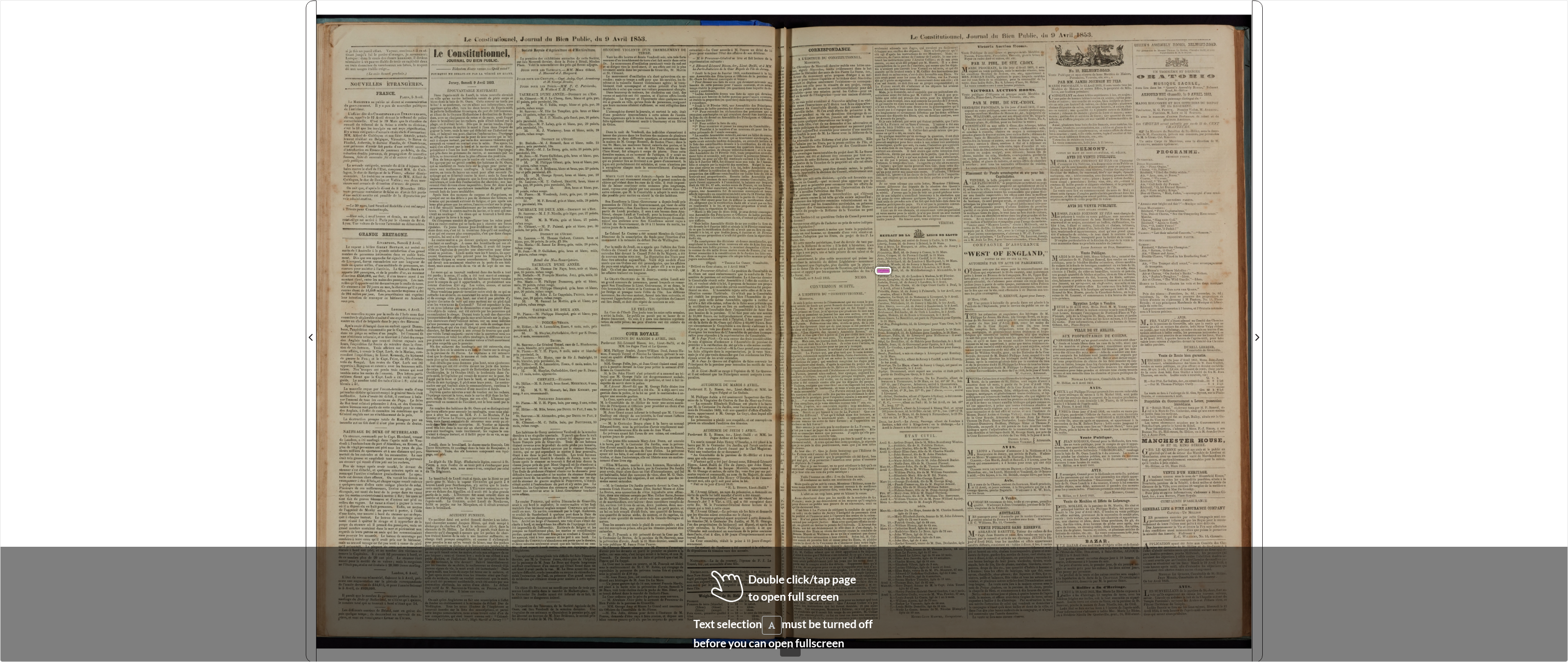
click at [797, 516] on span "soit" at bounding box center [796, 602] width 5 height 4
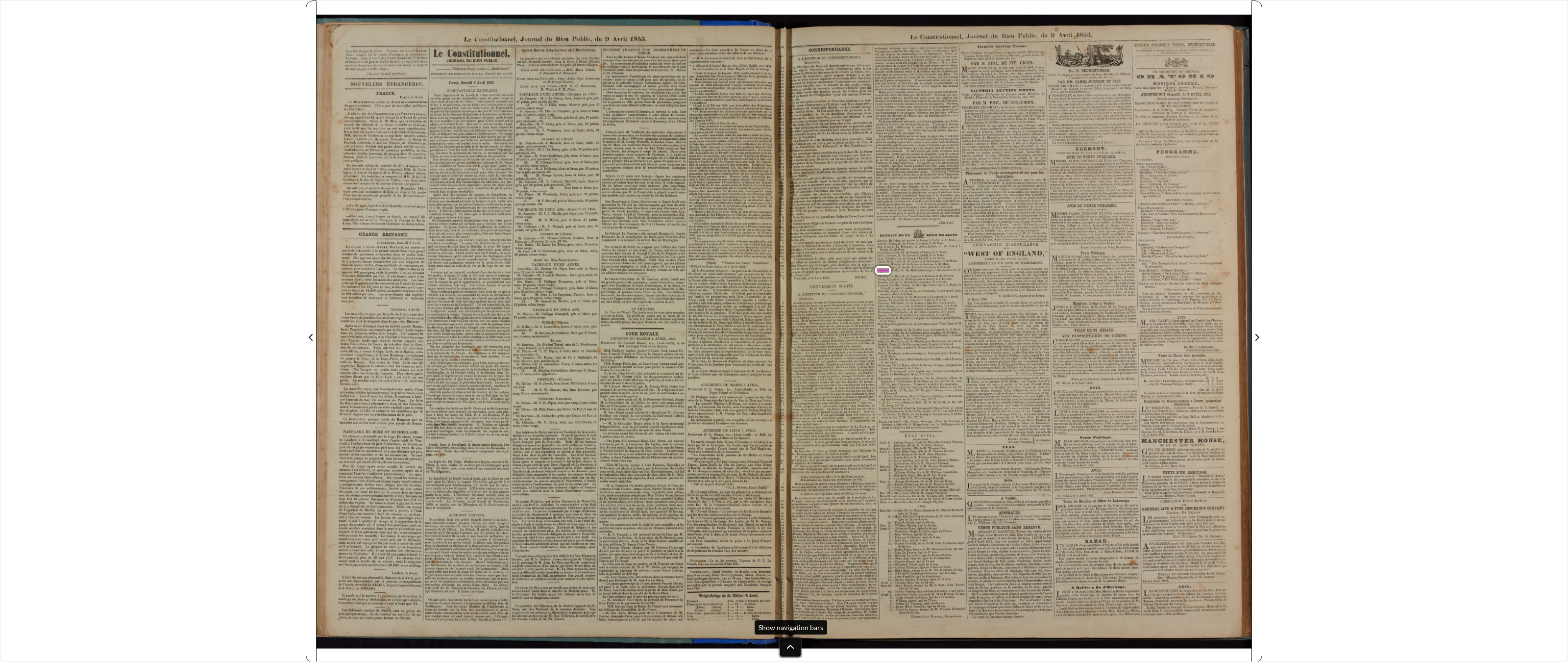
click at [793, 516] on button at bounding box center [791, 647] width 21 height 19
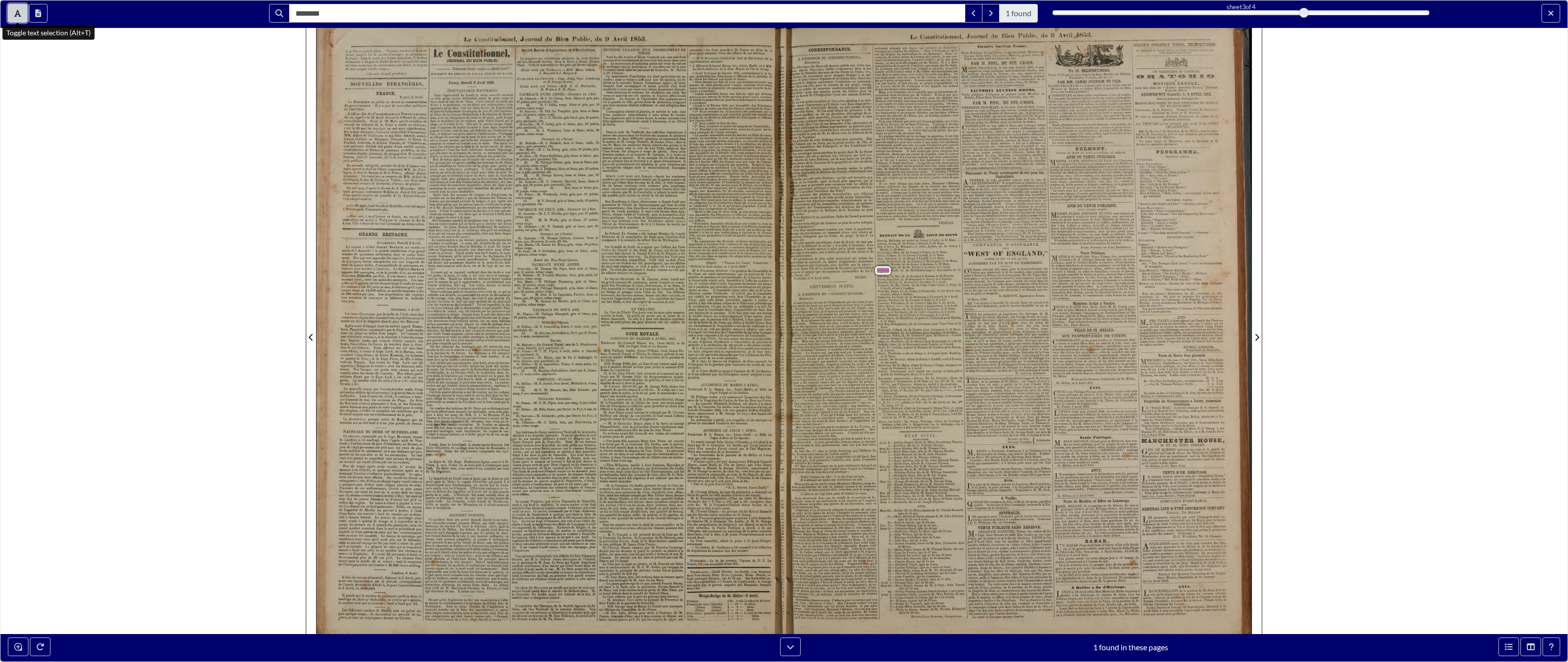
drag, startPoint x: 14, startPoint y: 13, endPoint x: 14, endPoint y: 618, distance: 605.0
click at [14, 13] on icon "Toggle text selection (Alt+T)" at bounding box center [17, 13] width 7 height 8
drag, startPoint x: 1550, startPoint y: 7, endPoint x: 1550, endPoint y: 613, distance: 606.0
click at [919, 7] on button "Exit full screen mode" at bounding box center [1551, 13] width 19 height 19
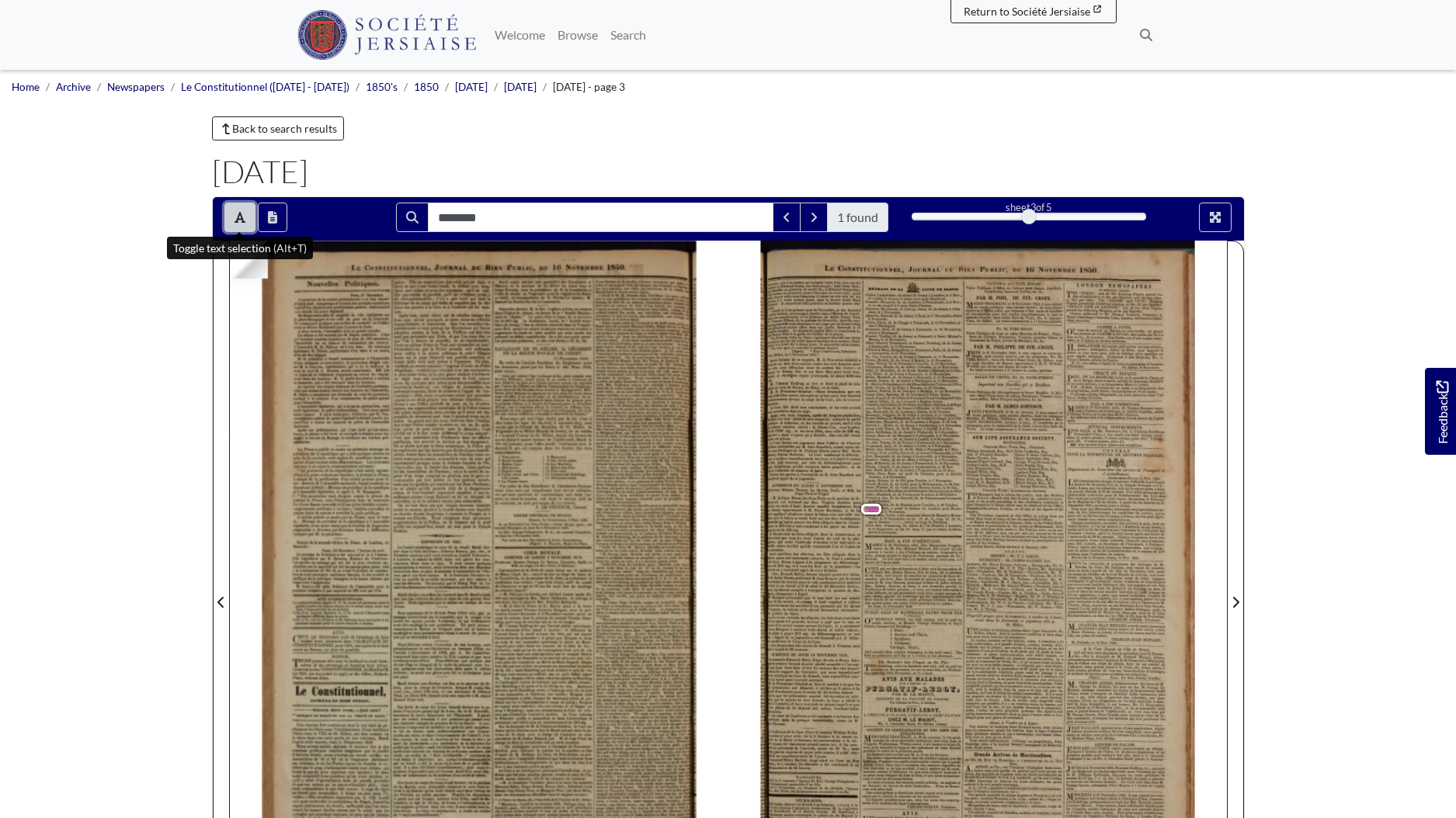
click at [241, 225] on button "Toggle text selection (Alt+T)" at bounding box center [240, 217] width 31 height 30
click at [1215, 213] on icon "Full screen mode" at bounding box center [1215, 217] width 13 height 13
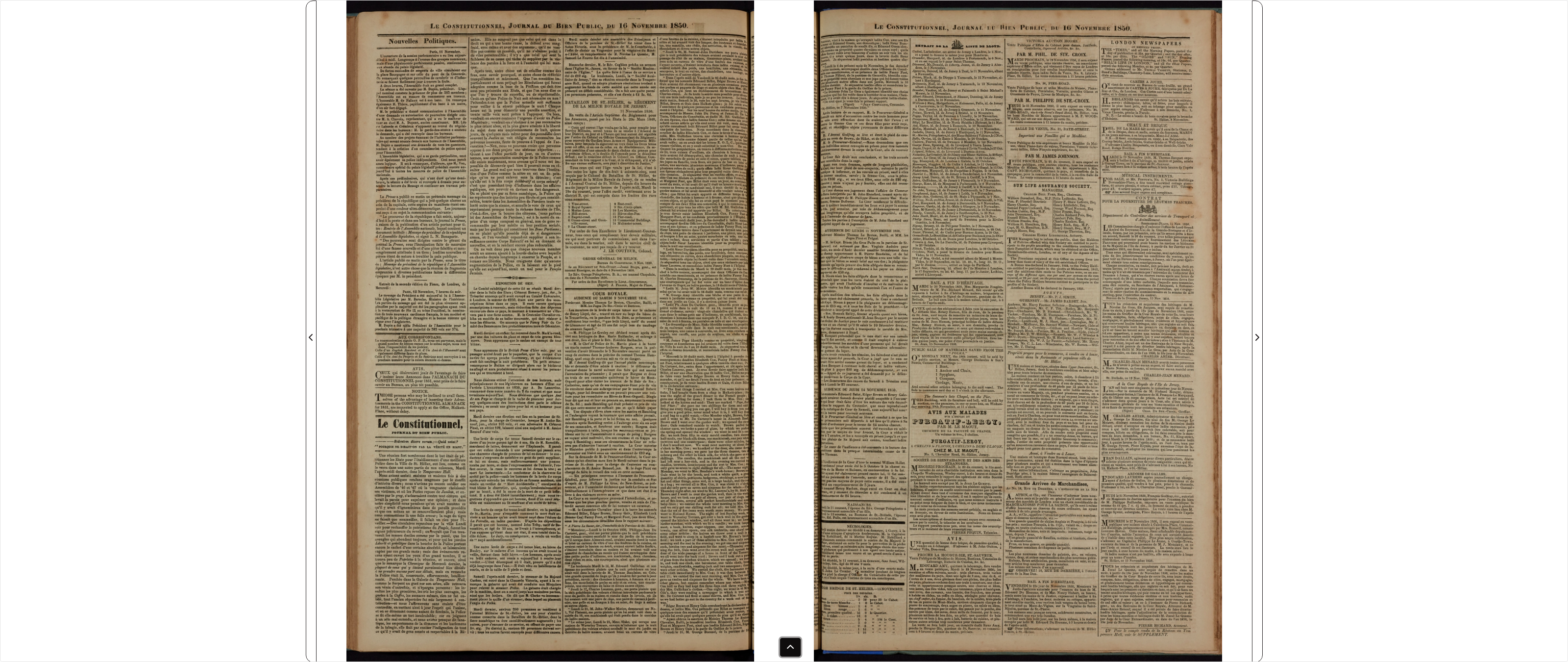
click at [786, 516] on icon at bounding box center [790, 647] width 8 height 8
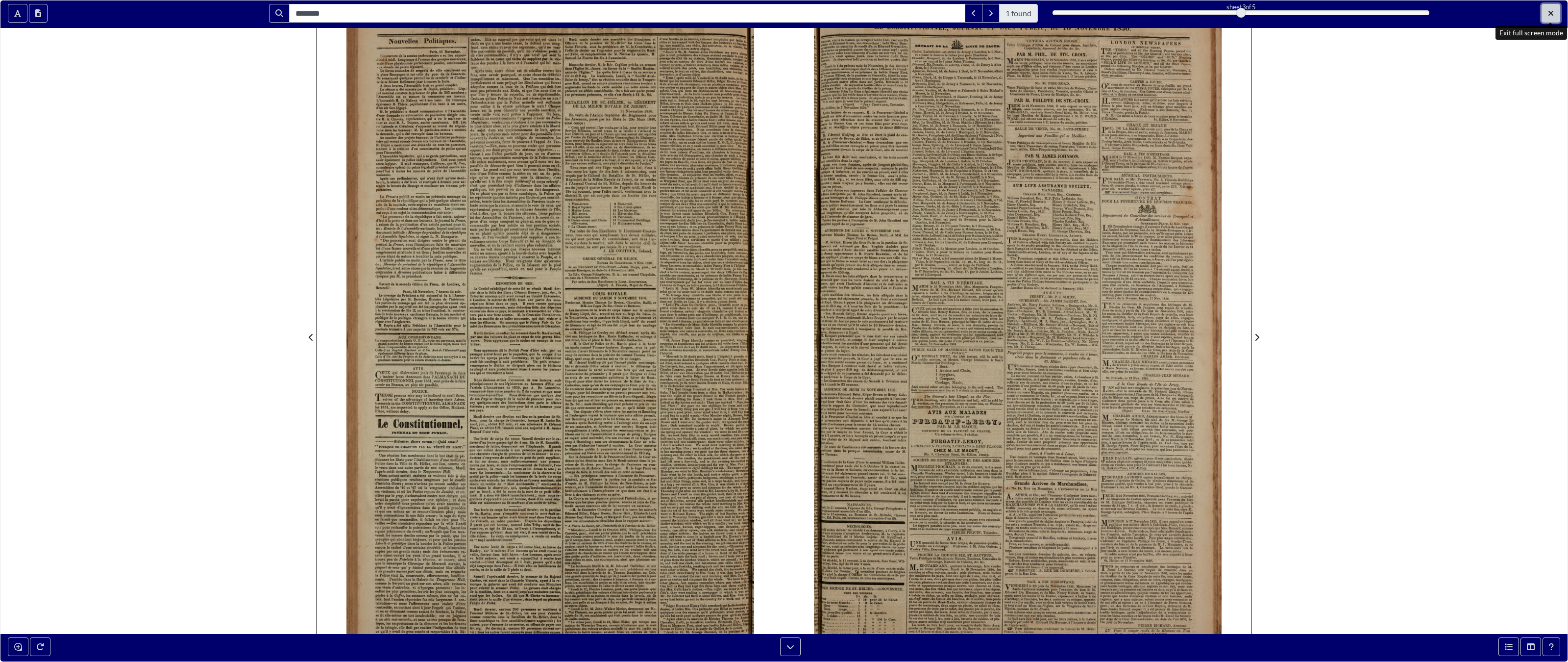
click at [919, 12] on icon "Exit full screen mode" at bounding box center [1551, 13] width 5 height 5
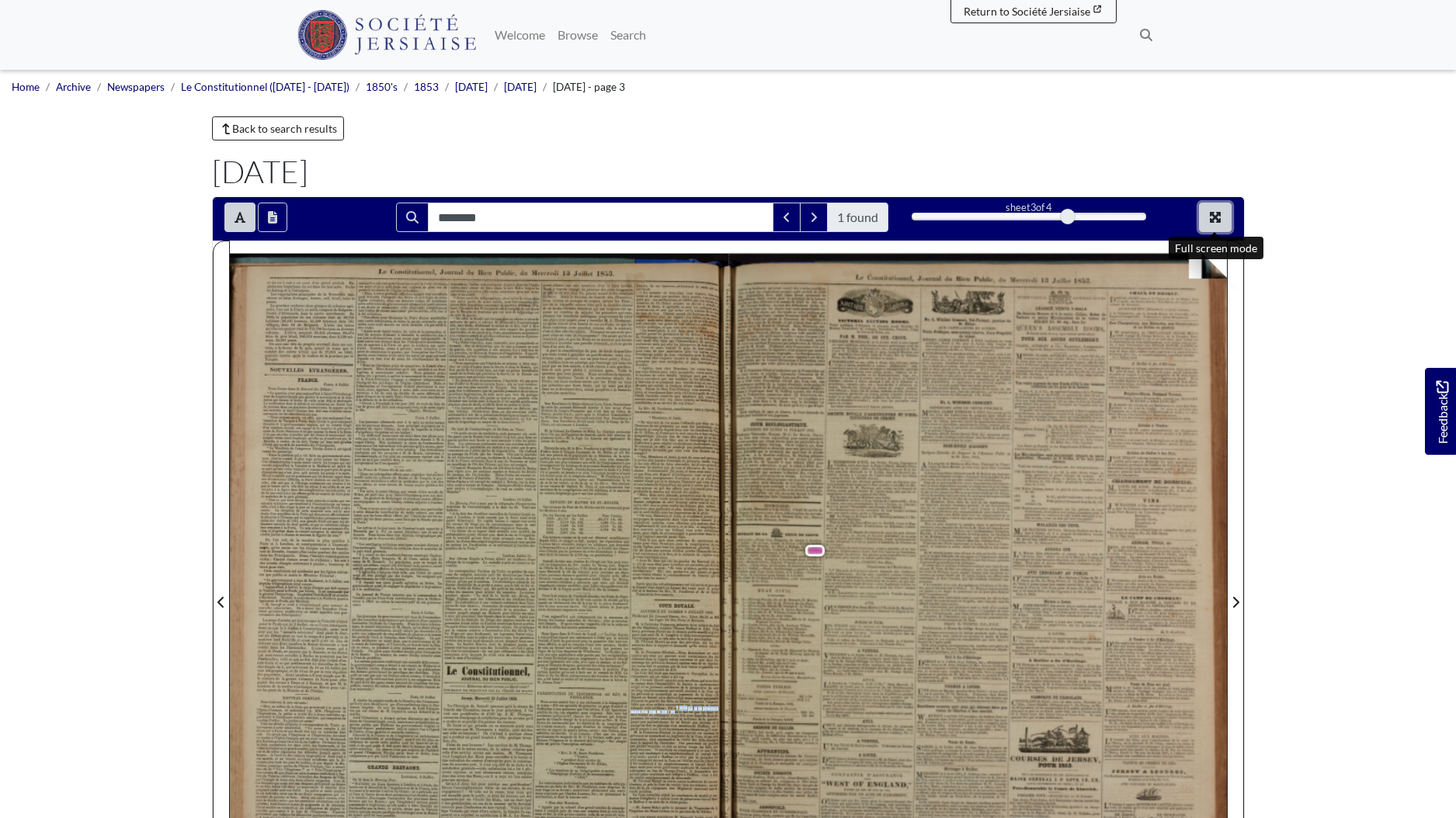
click at [1221, 221] on icon "Full screen mode" at bounding box center [1215, 217] width 13 height 13
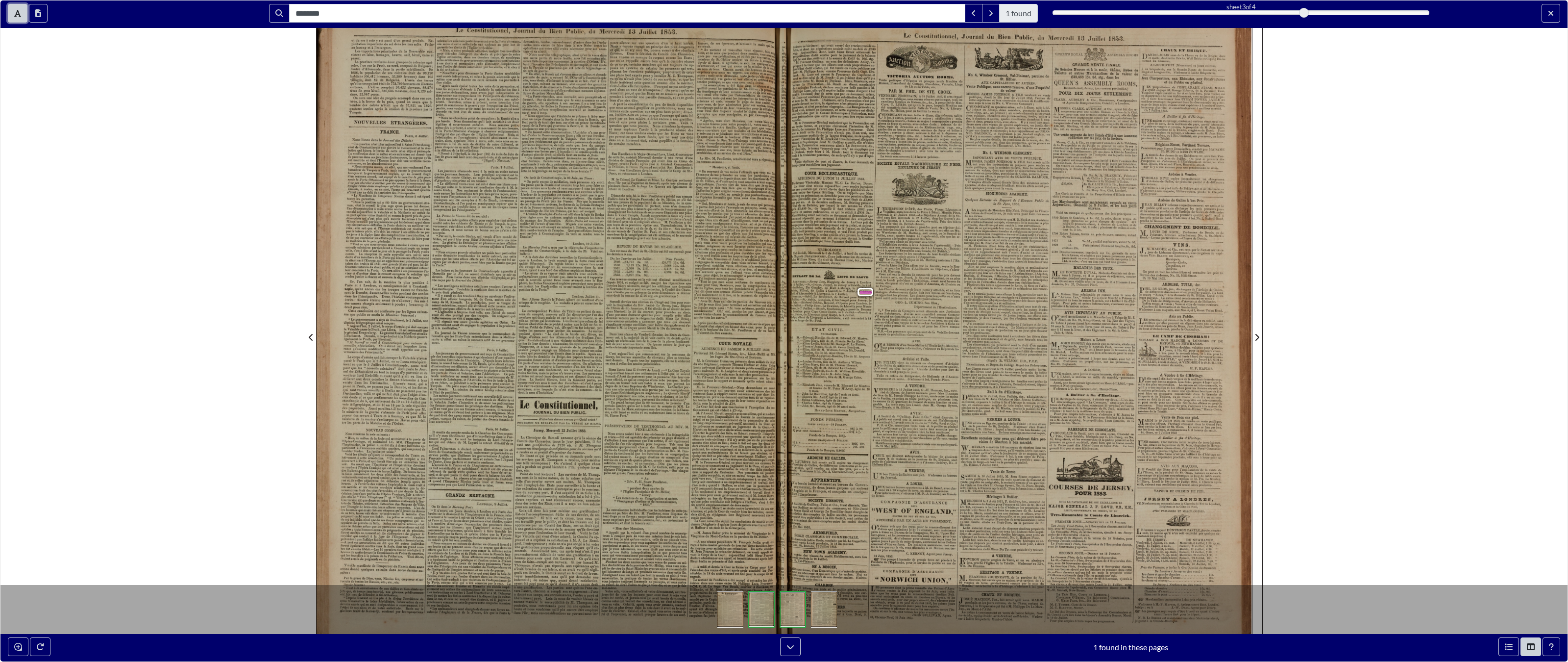
click at [19, 15] on button "Toggle text selection (Alt+T)" at bounding box center [18, 13] width 19 height 19
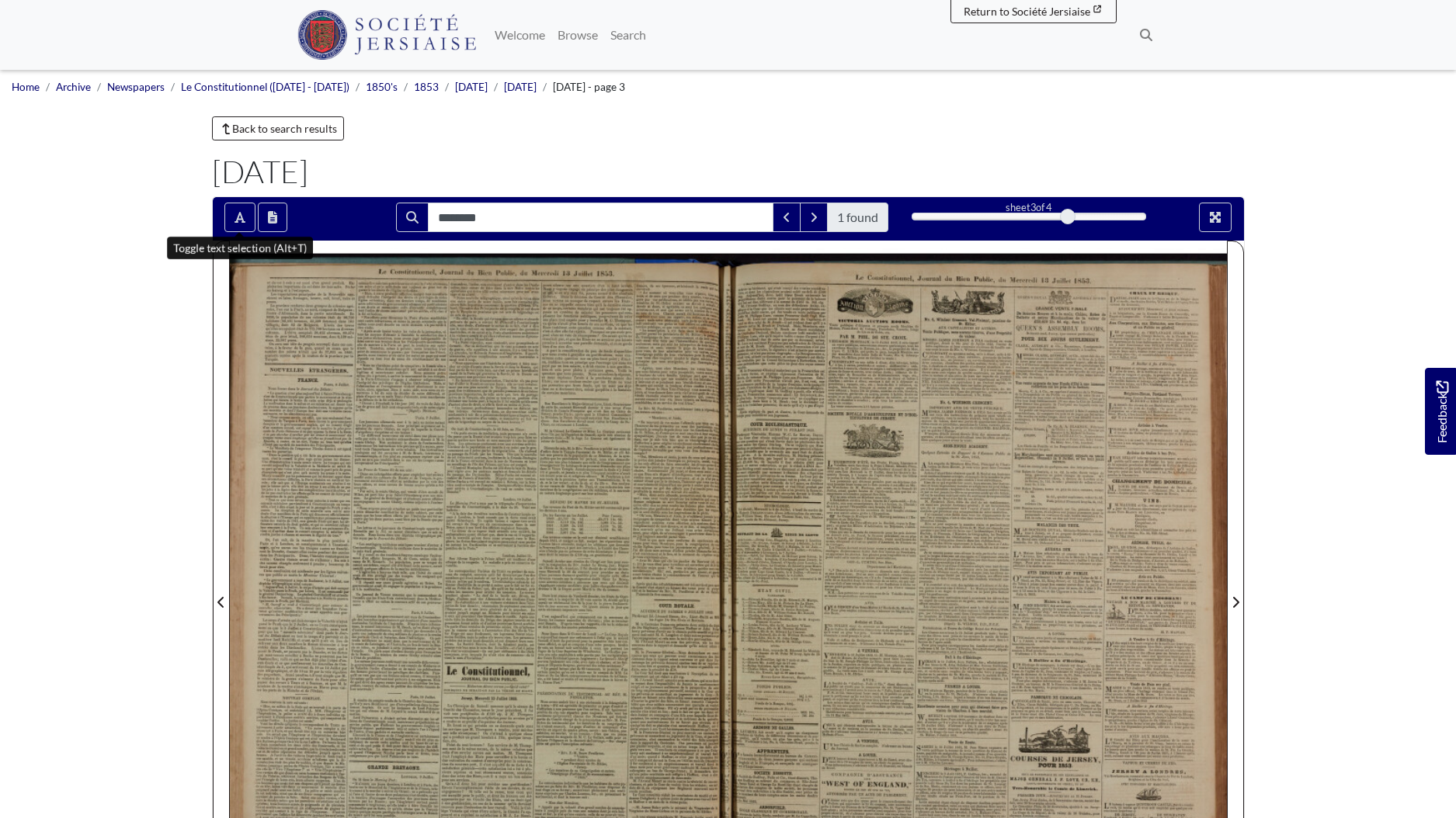
click at [1197, 208] on div at bounding box center [1200, 217] width 86 height 30
click at [1219, 212] on icon "Full screen mode" at bounding box center [1215, 217] width 13 height 13
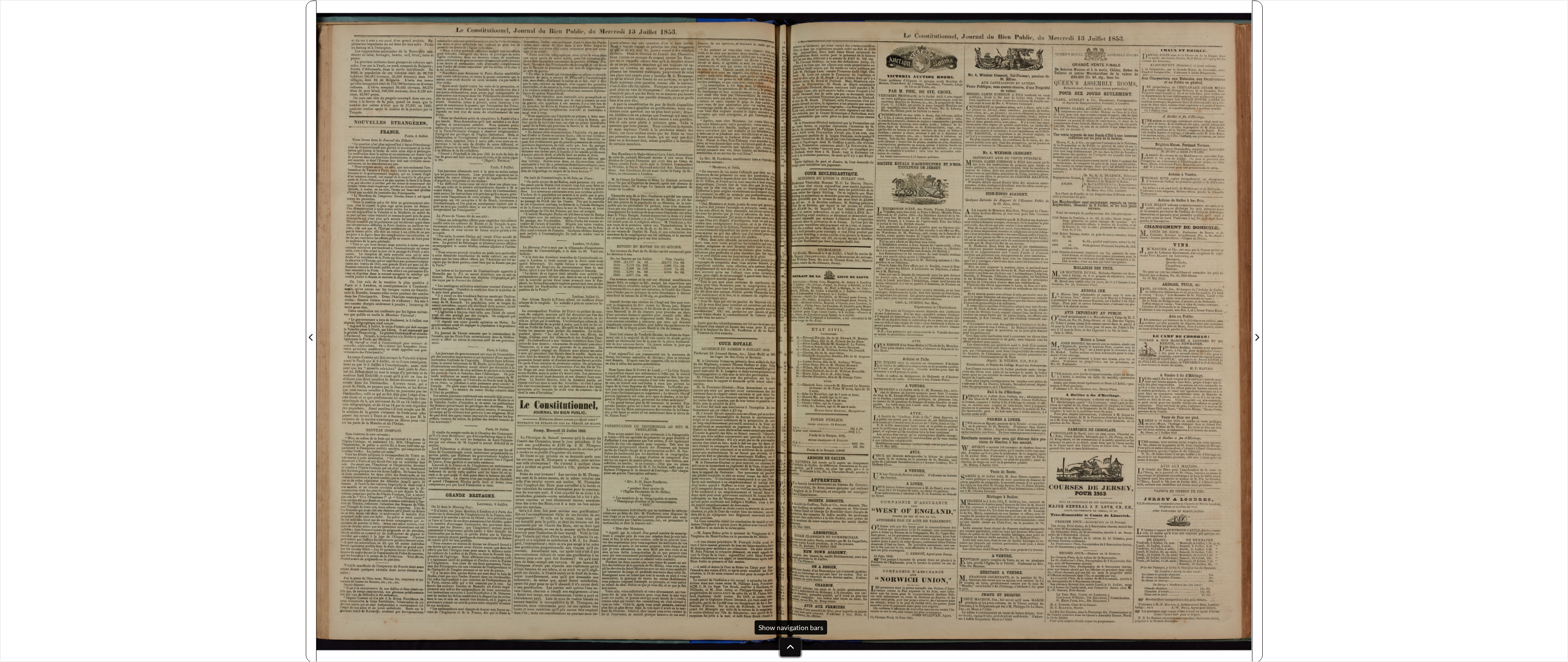
click at [798, 516] on button at bounding box center [791, 647] width 21 height 19
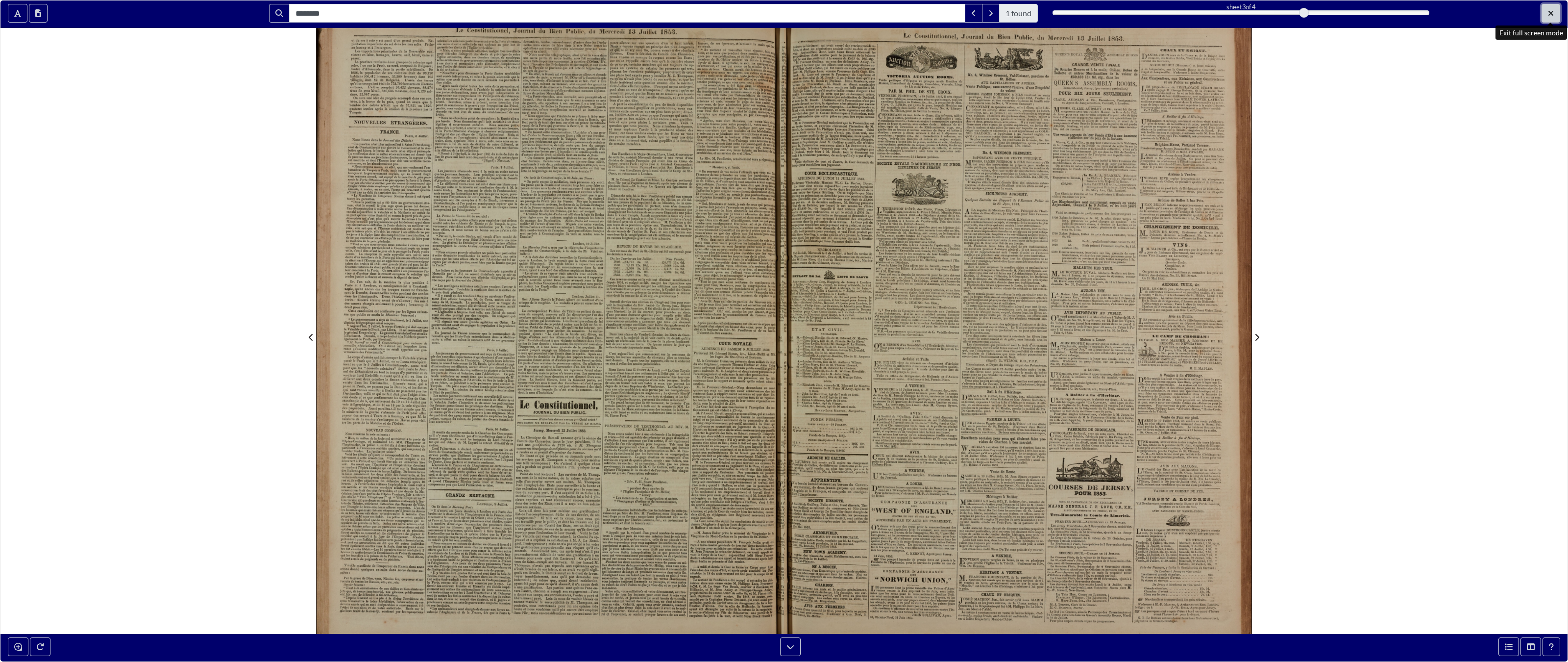
click at [919, 13] on button "Exit full screen mode" at bounding box center [1551, 13] width 19 height 19
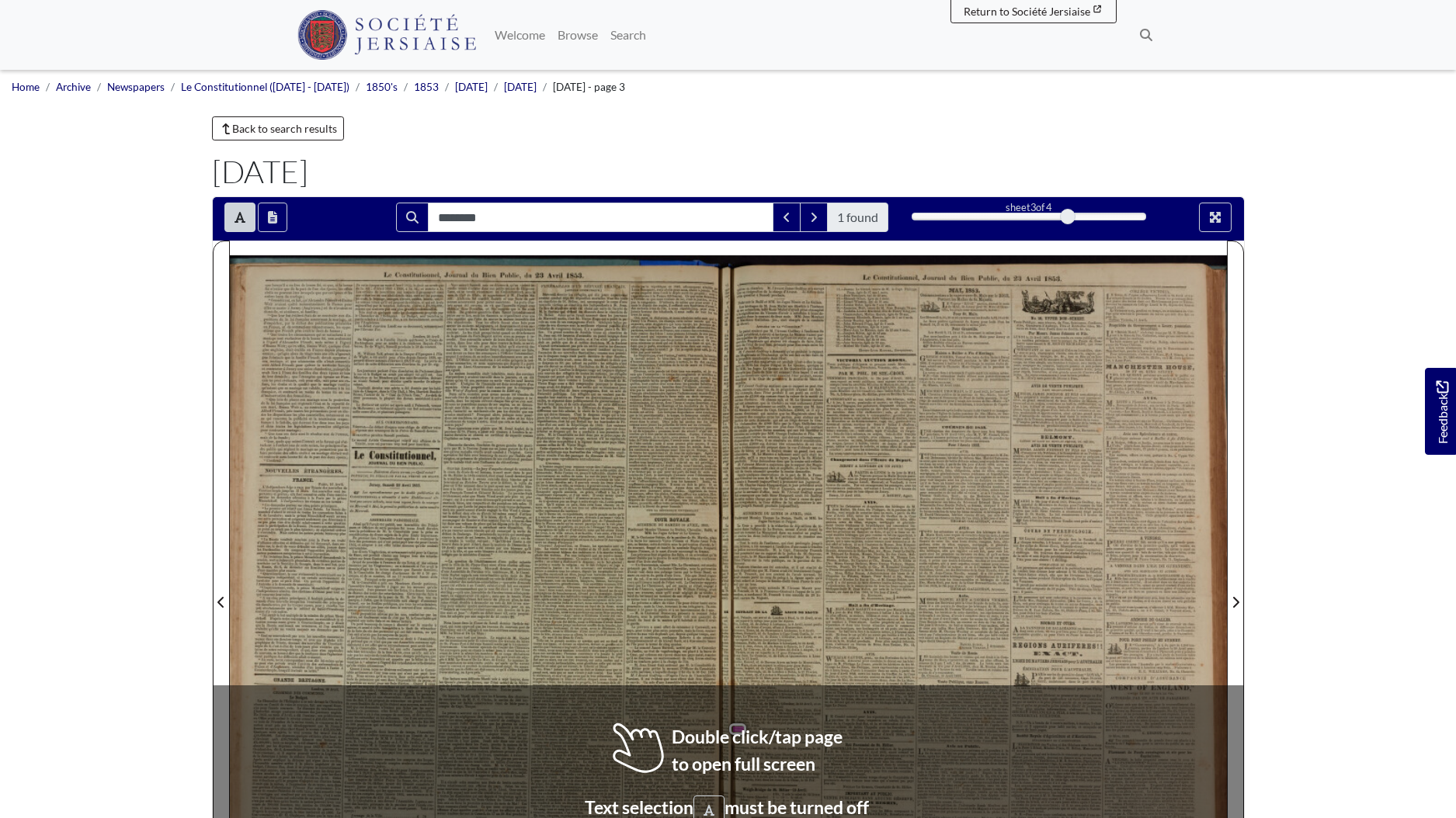
click at [790, 754] on span "Hambourg" at bounding box center [793, 754] width 21 height 6
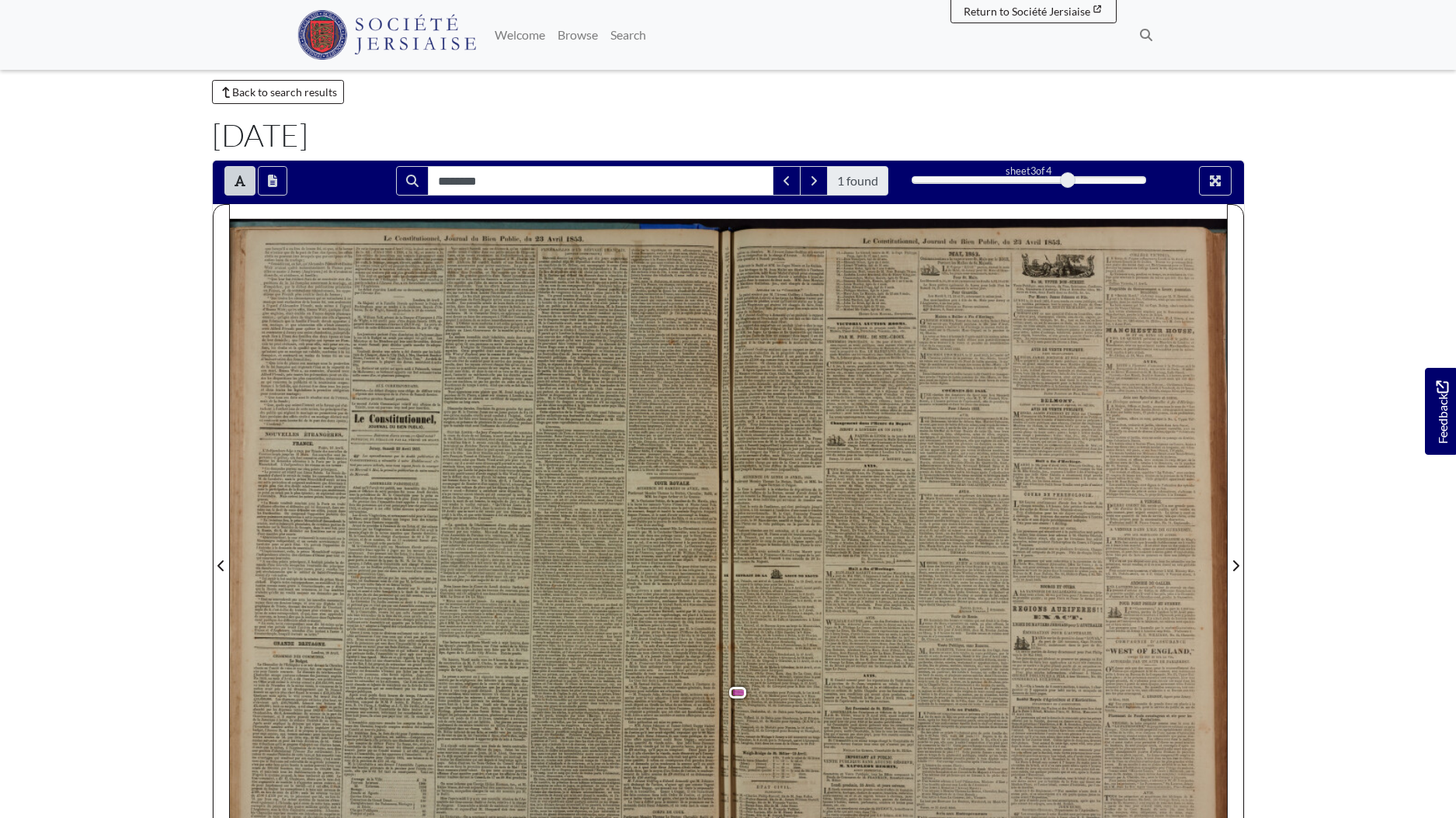
scroll to position [46, 0]
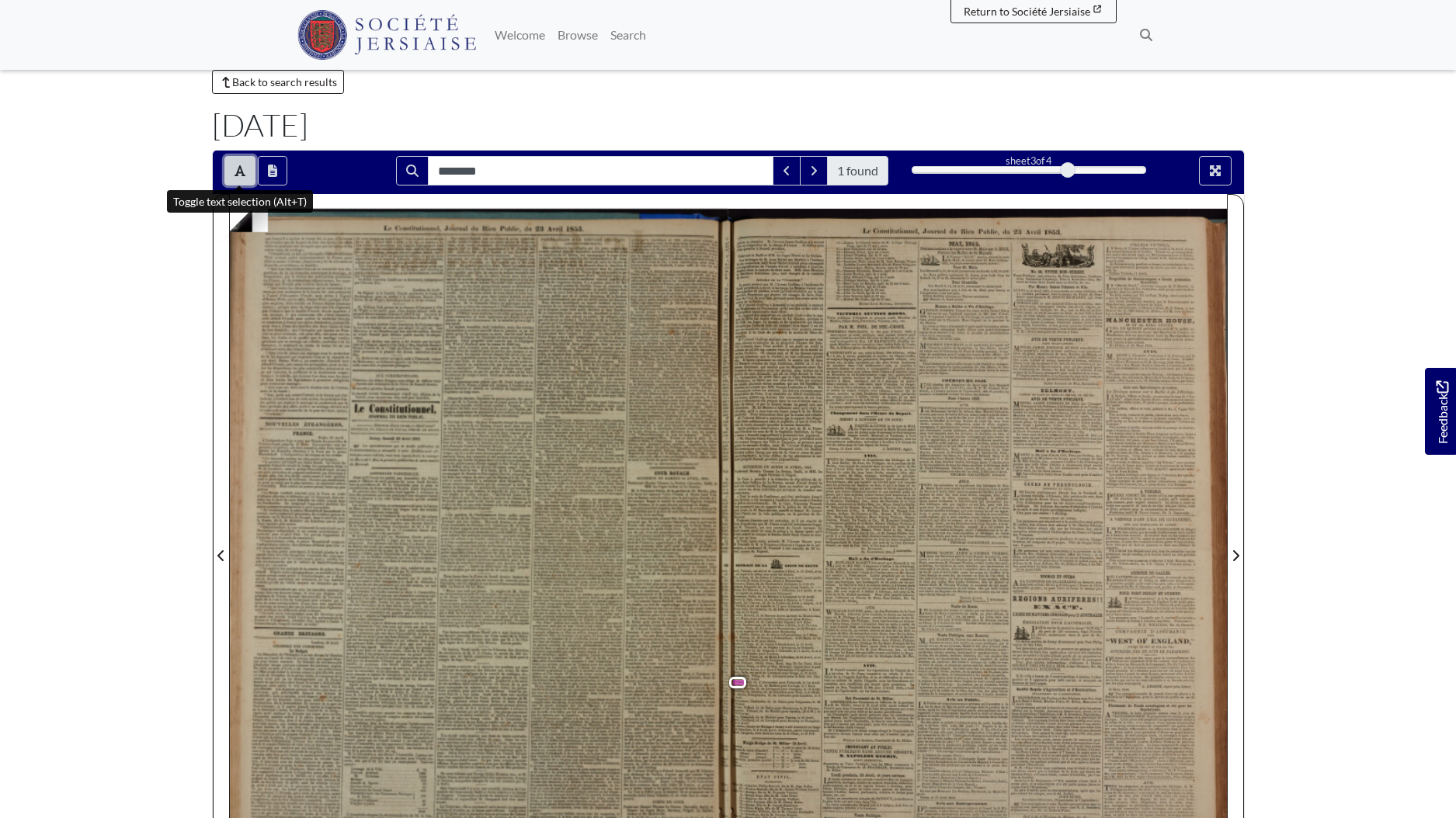
click at [241, 177] on icon "Toggle text selection (Alt+T)" at bounding box center [239, 171] width 11 height 13
click at [1216, 165] on icon "Full screen mode" at bounding box center [1215, 171] width 13 height 13
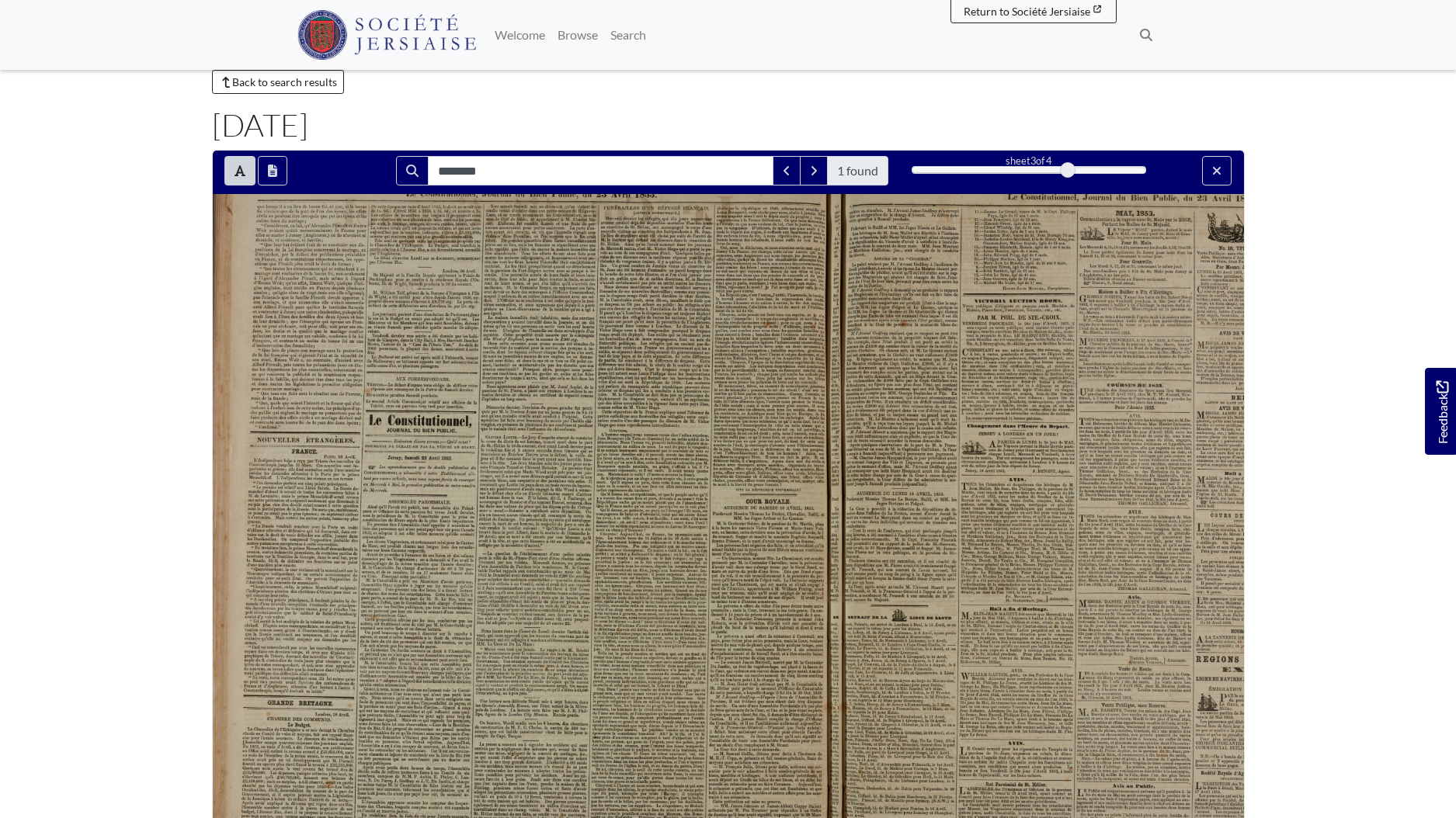
scroll to position [0, 0]
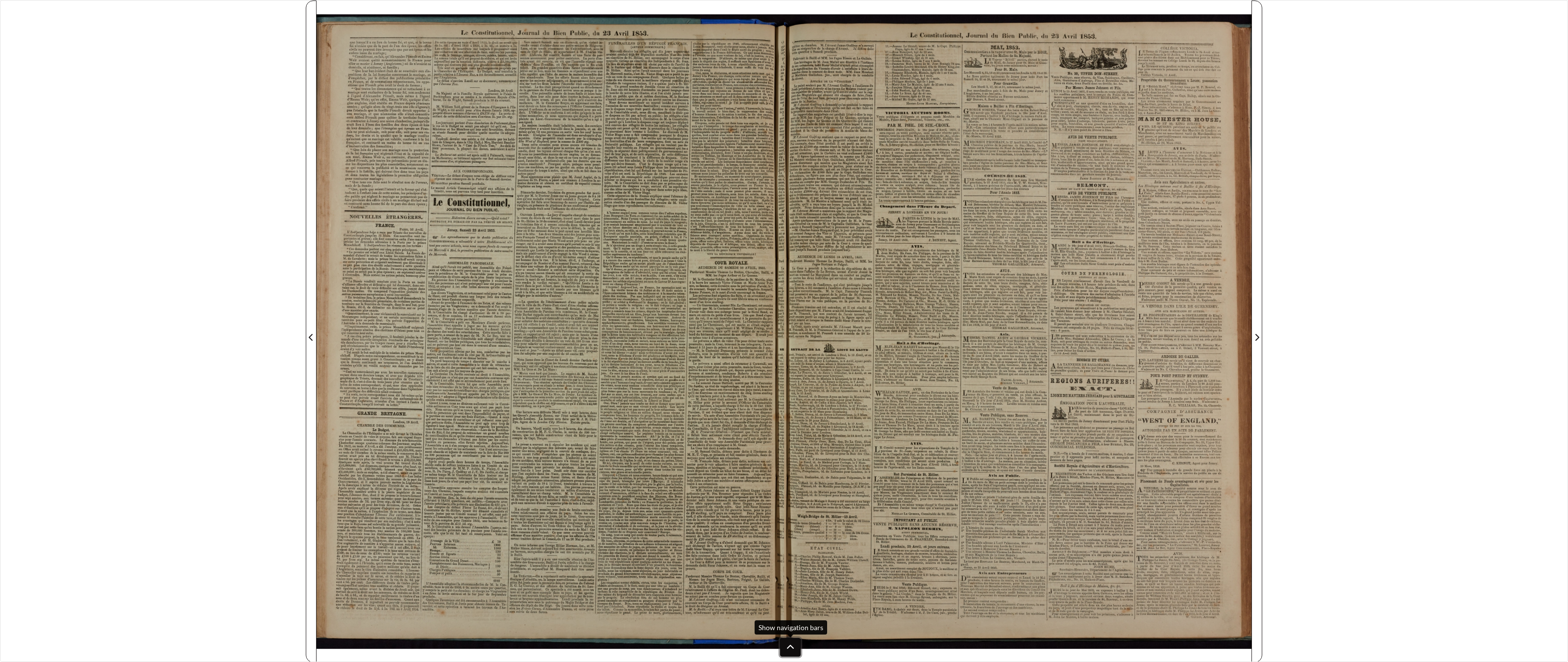
click at [788, 516] on icon at bounding box center [790, 647] width 8 height 8
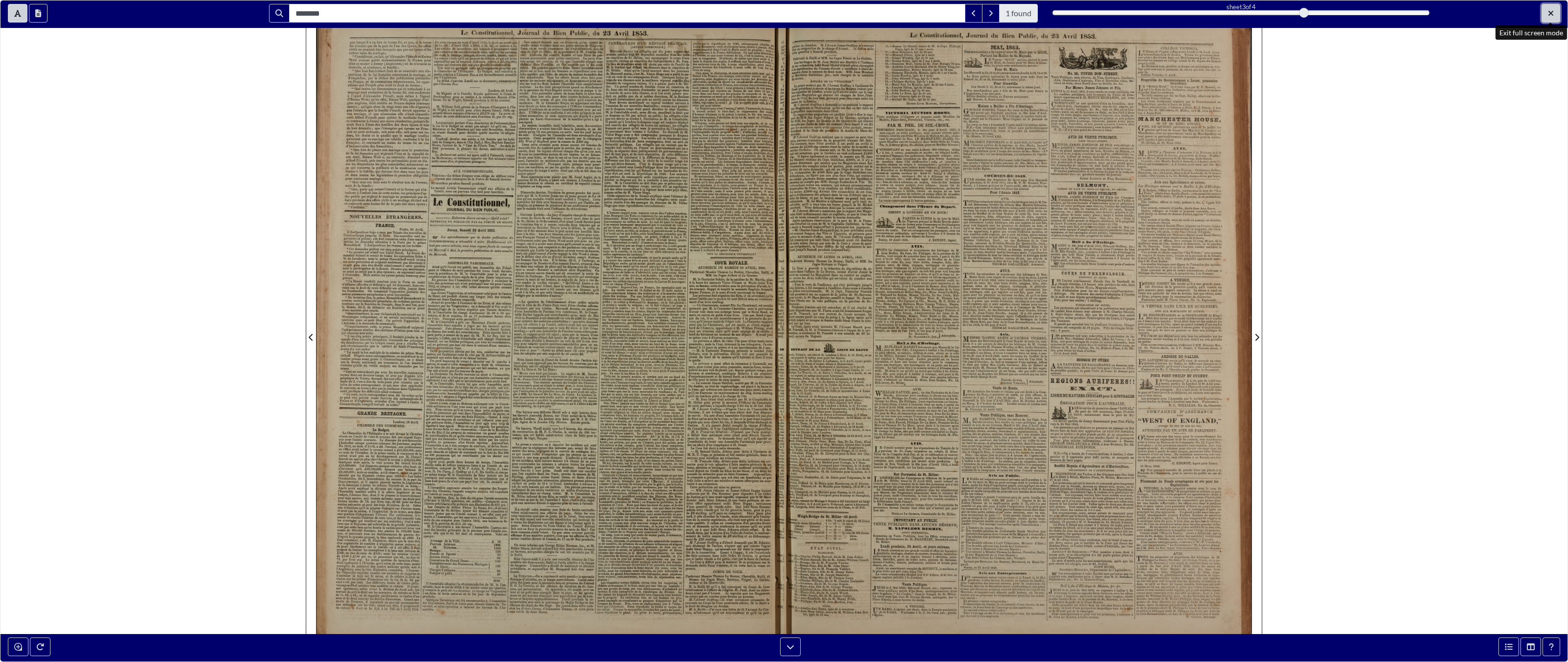
click at [919, 7] on button "Exit full screen mode" at bounding box center [1551, 13] width 19 height 19
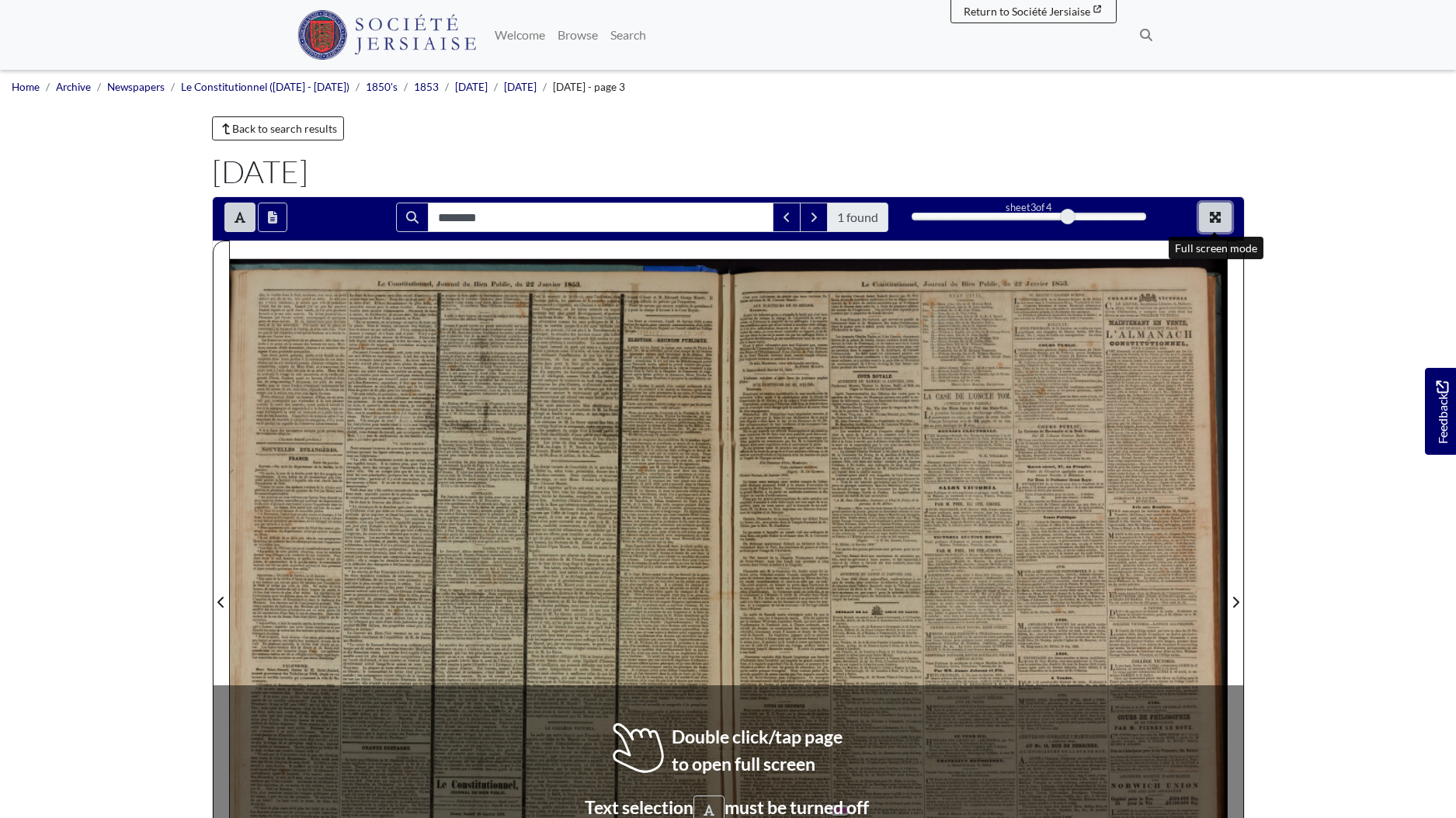
click at [1221, 216] on icon "Full screen mode" at bounding box center [1215, 217] width 11 height 11
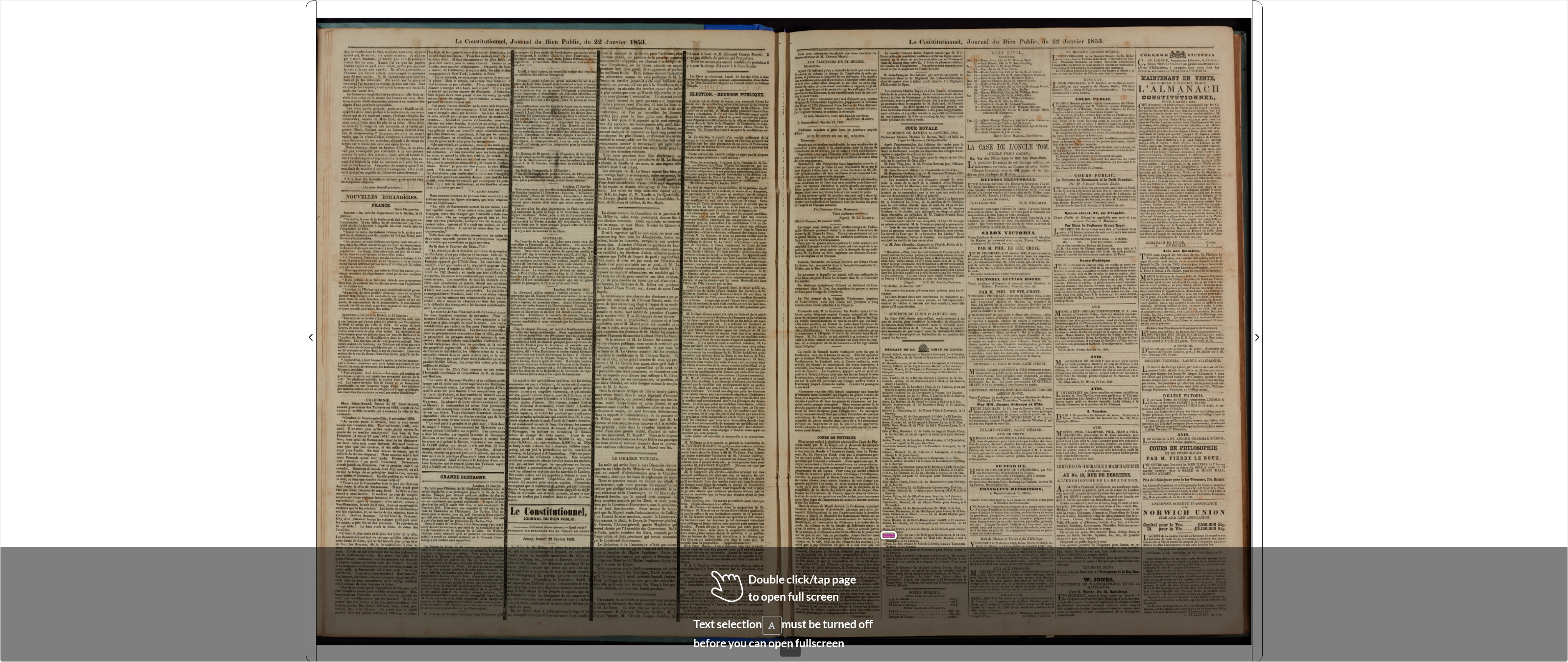
click at [83, 151] on div "******** 1 found sheet 3 of 4 3 * The metadata has moved. You can now access th…" at bounding box center [784, 331] width 1568 height 662
click at [778, 516] on div "dre , le vendre dans le Sud , madame , tout seul , un petit enfant qui , de sa …" at bounding box center [550, 340] width 467 height 645
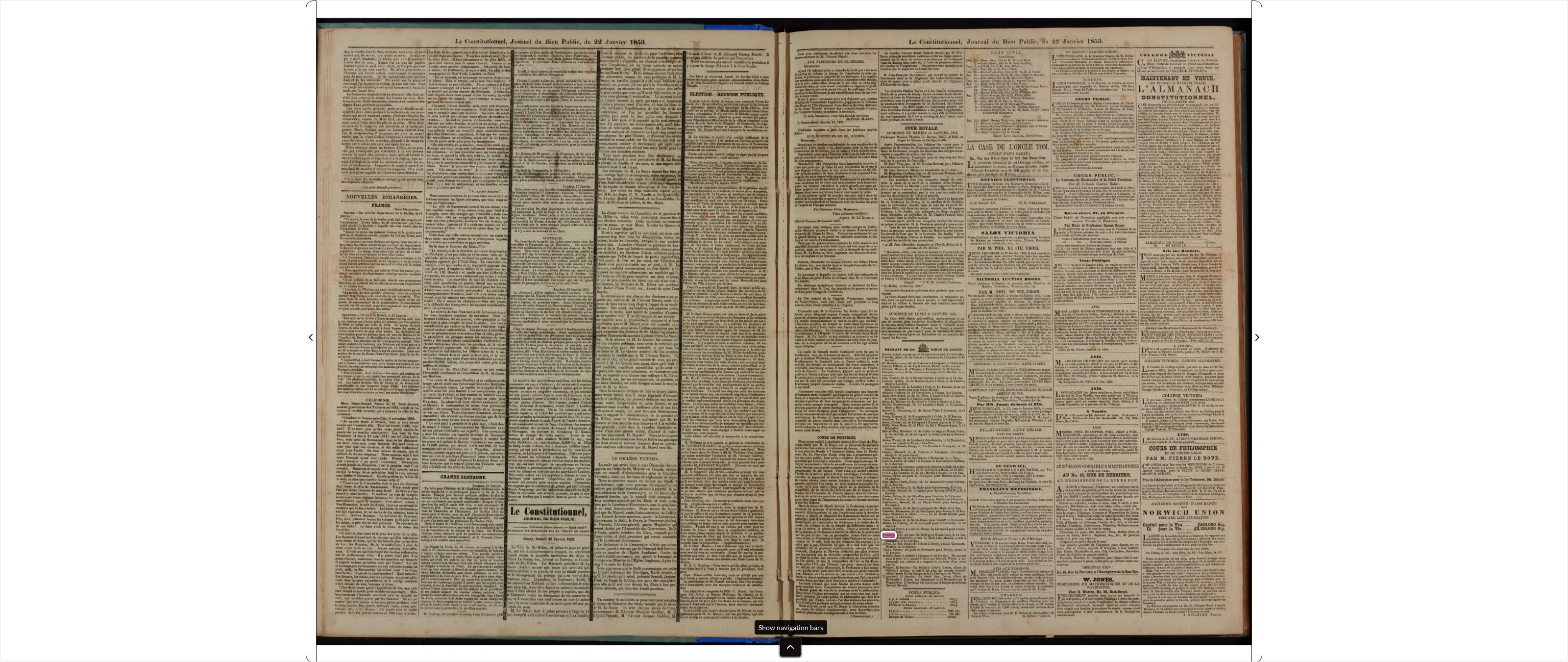
click at [789, 516] on icon at bounding box center [790, 647] width 7 height 4
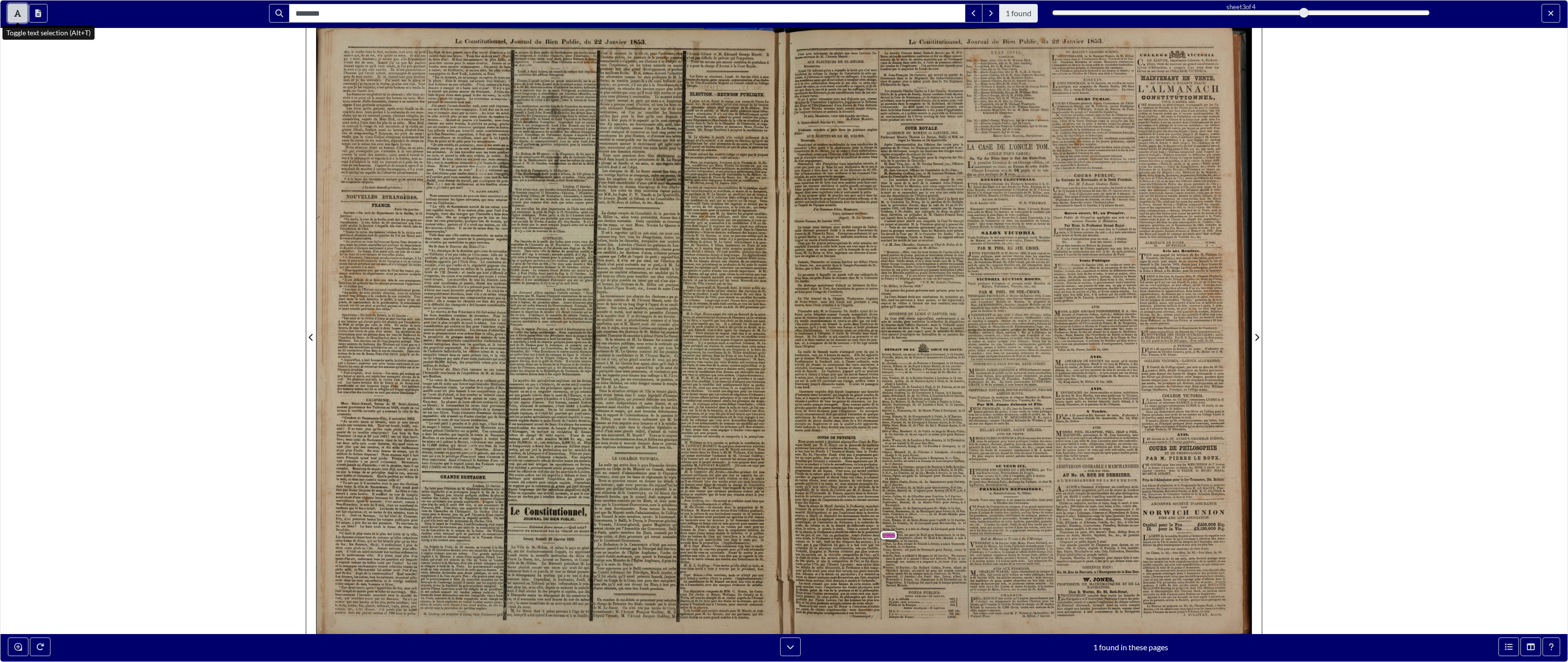
click at [18, 14] on icon "Toggle text selection (Alt+T)" at bounding box center [17, 13] width 7 height 7
click at [788, 516] on button at bounding box center [791, 646] width 21 height 19
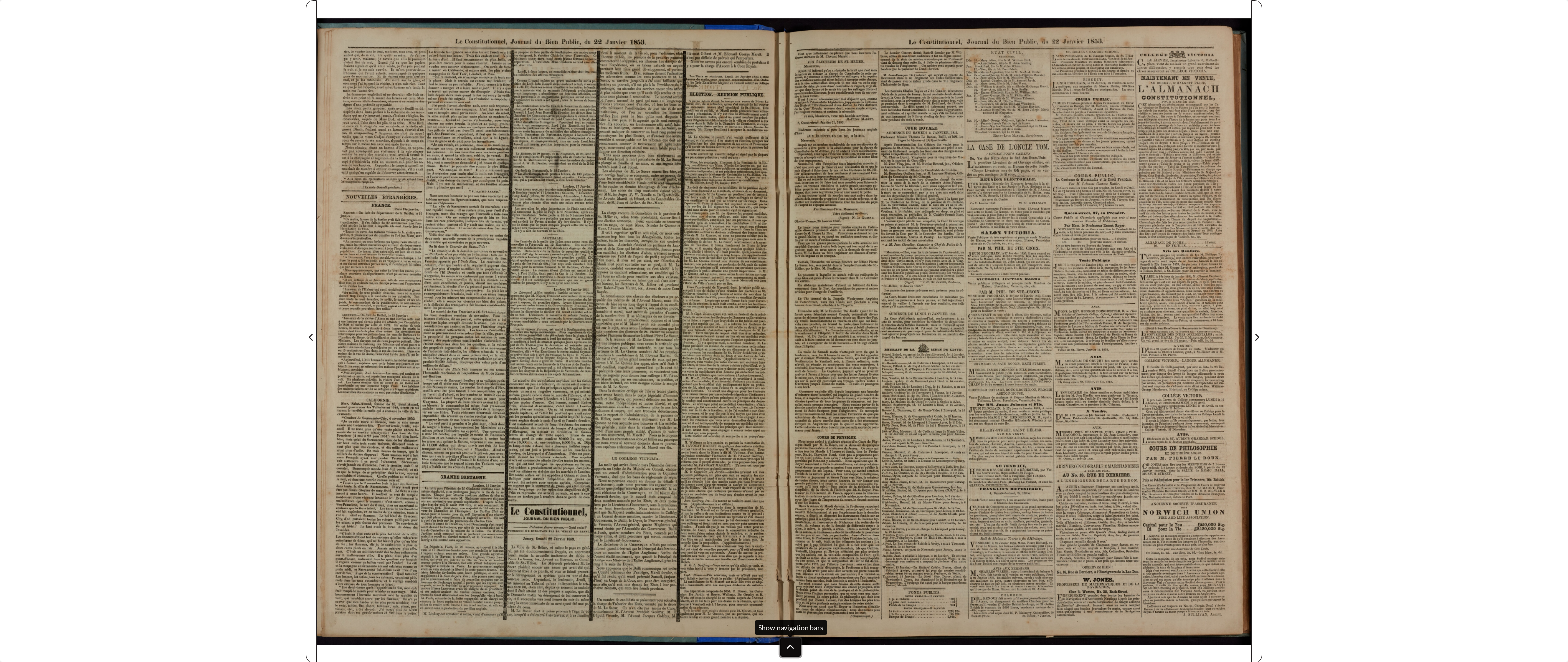
click at [797, 516] on button at bounding box center [791, 647] width 21 height 19
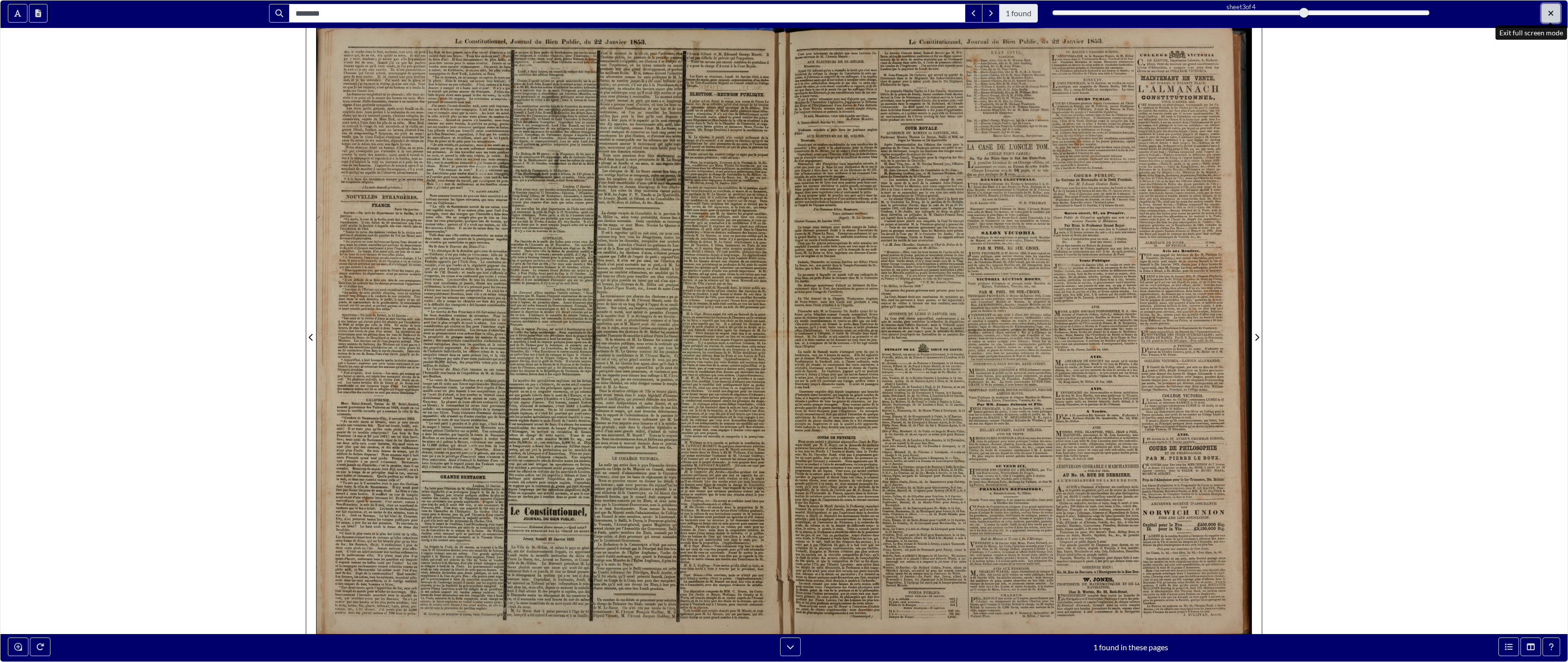
click at [919, 13] on button "Exit full screen mode" at bounding box center [1551, 13] width 19 height 19
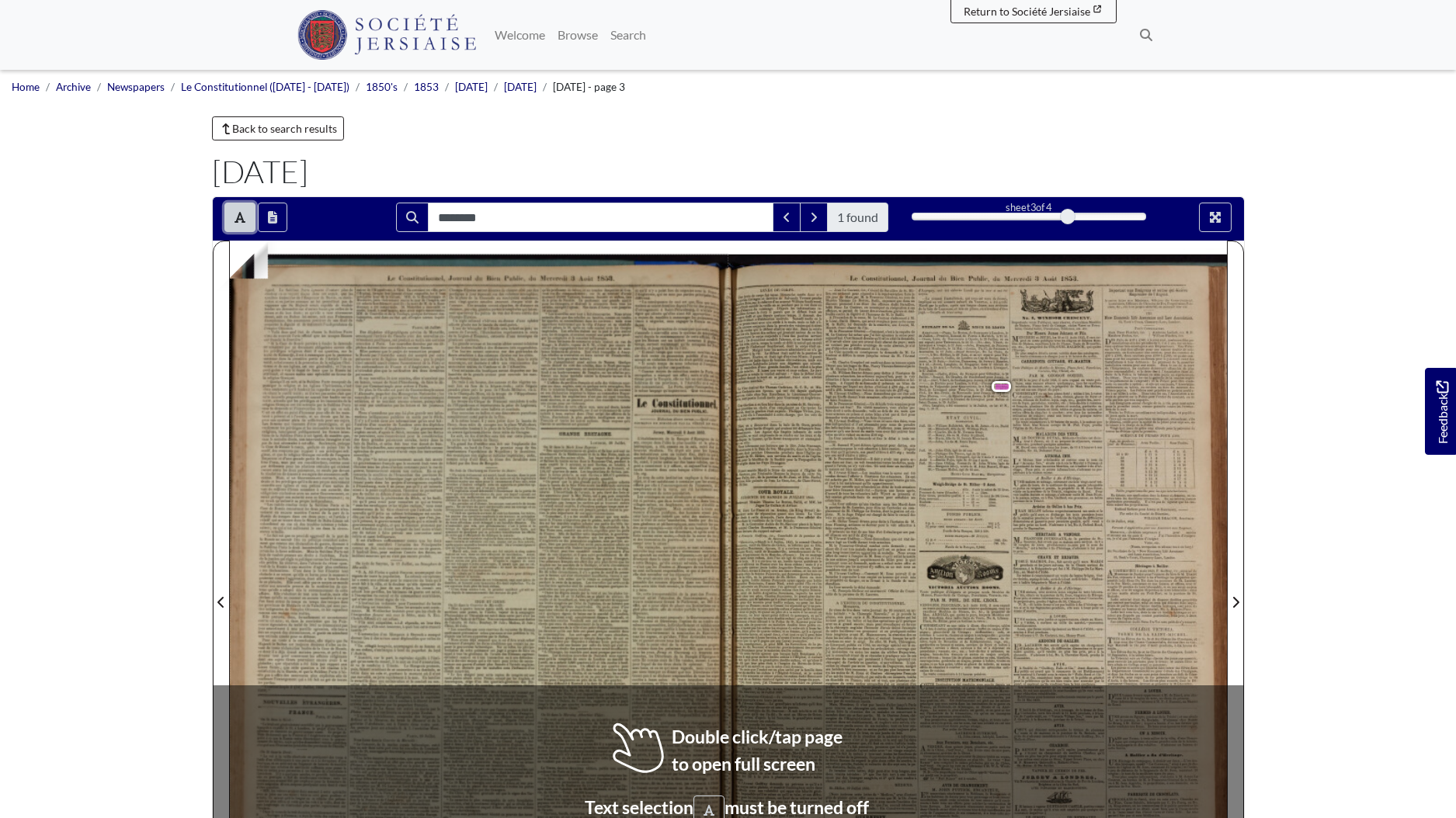
click at [241, 224] on button "Toggle text selection (Alt+T)" at bounding box center [240, 217] width 31 height 30
click at [1212, 217] on icon "Full screen mode" at bounding box center [1215, 217] width 13 height 13
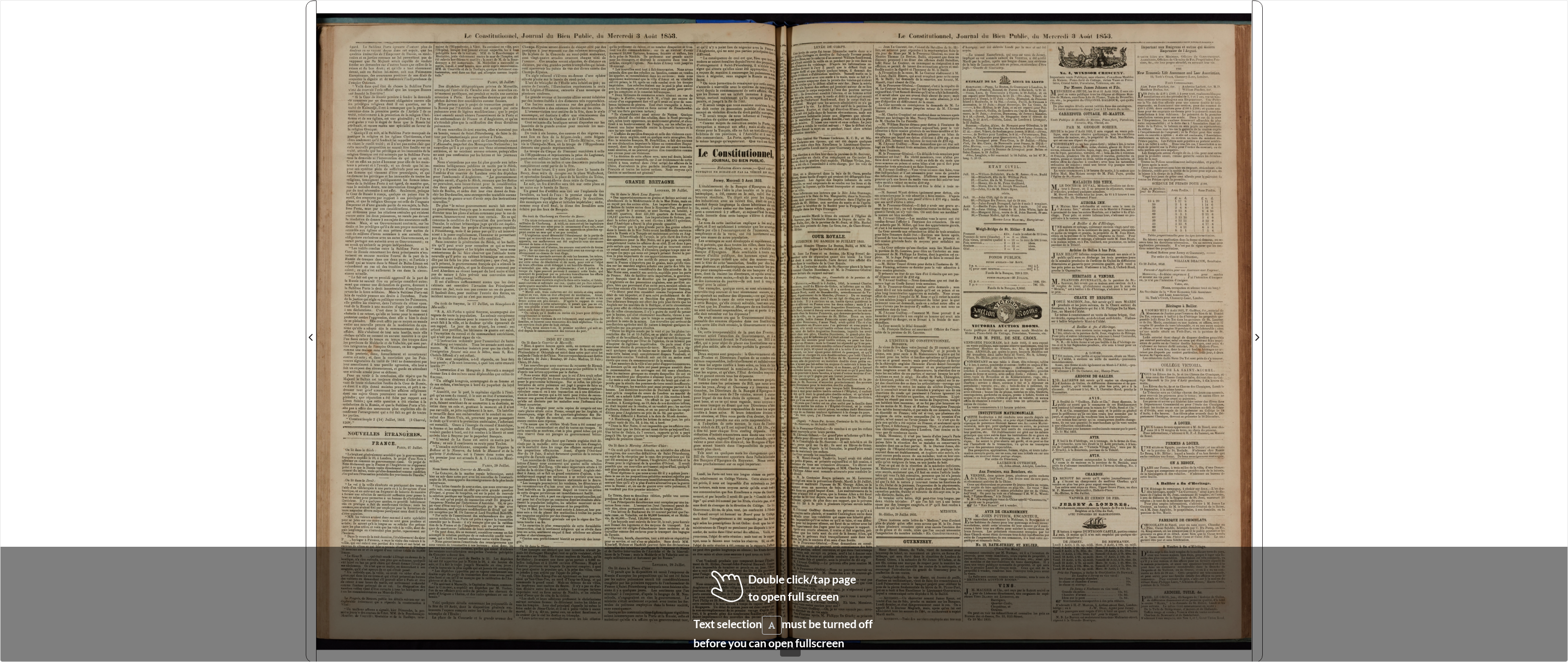
click at [778, 516] on div at bounding box center [550, 331] width 467 height 662
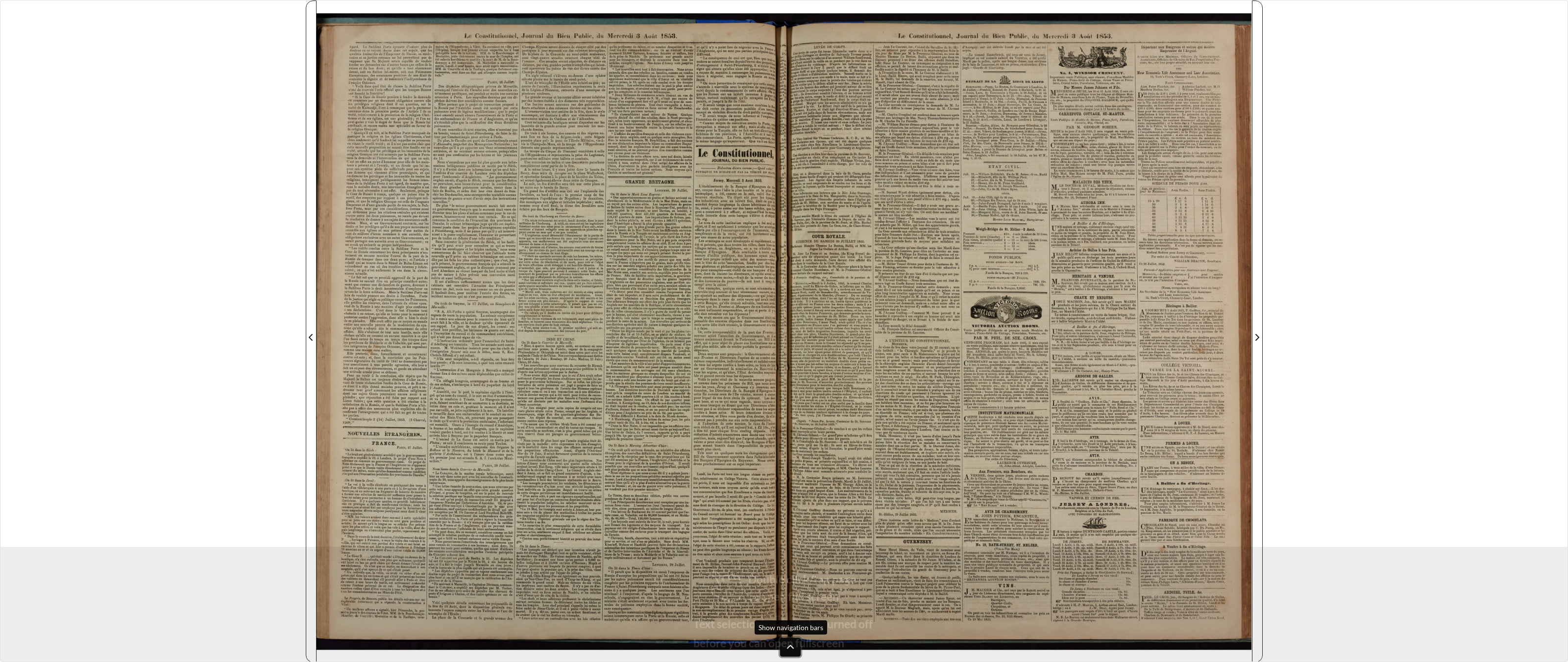
click at [791, 516] on icon at bounding box center [790, 647] width 8 height 8
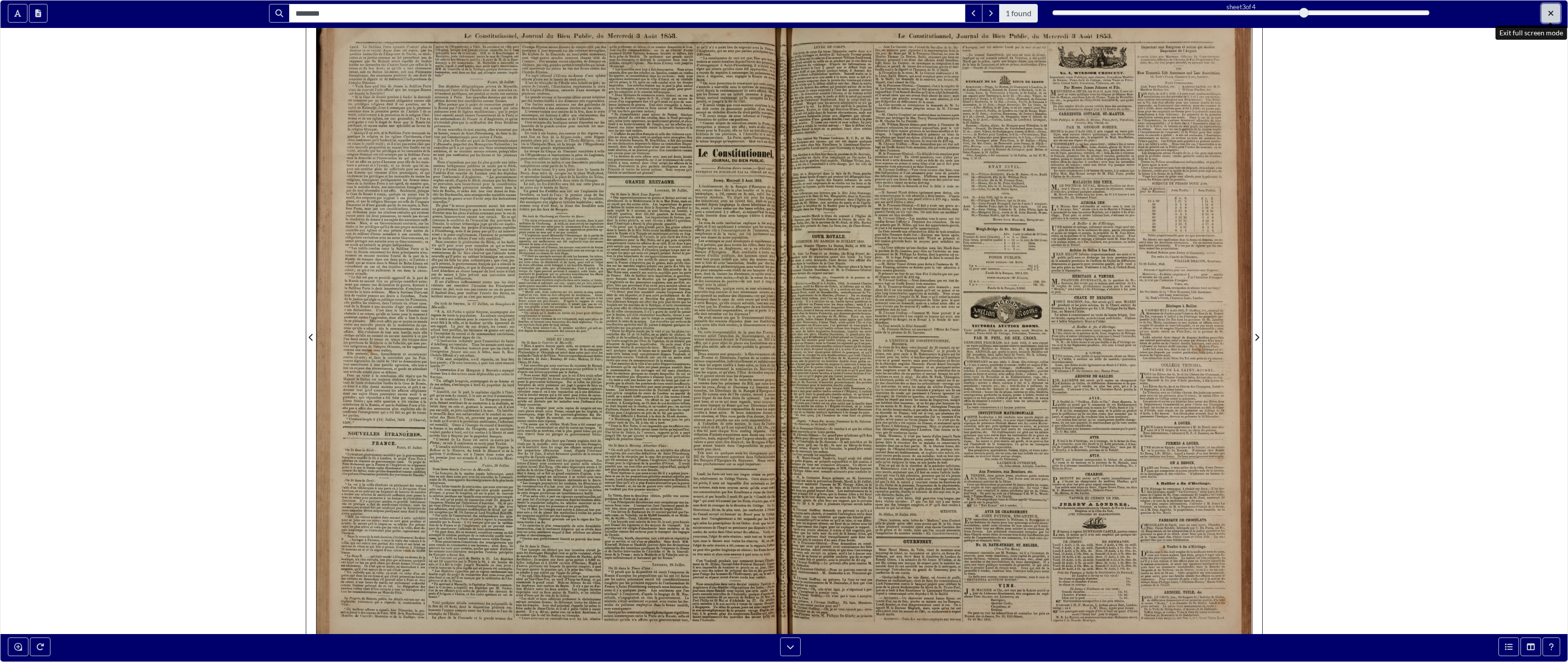
click at [919, 14] on icon "Exit full screen mode" at bounding box center [1551, 13] width 5 height 5
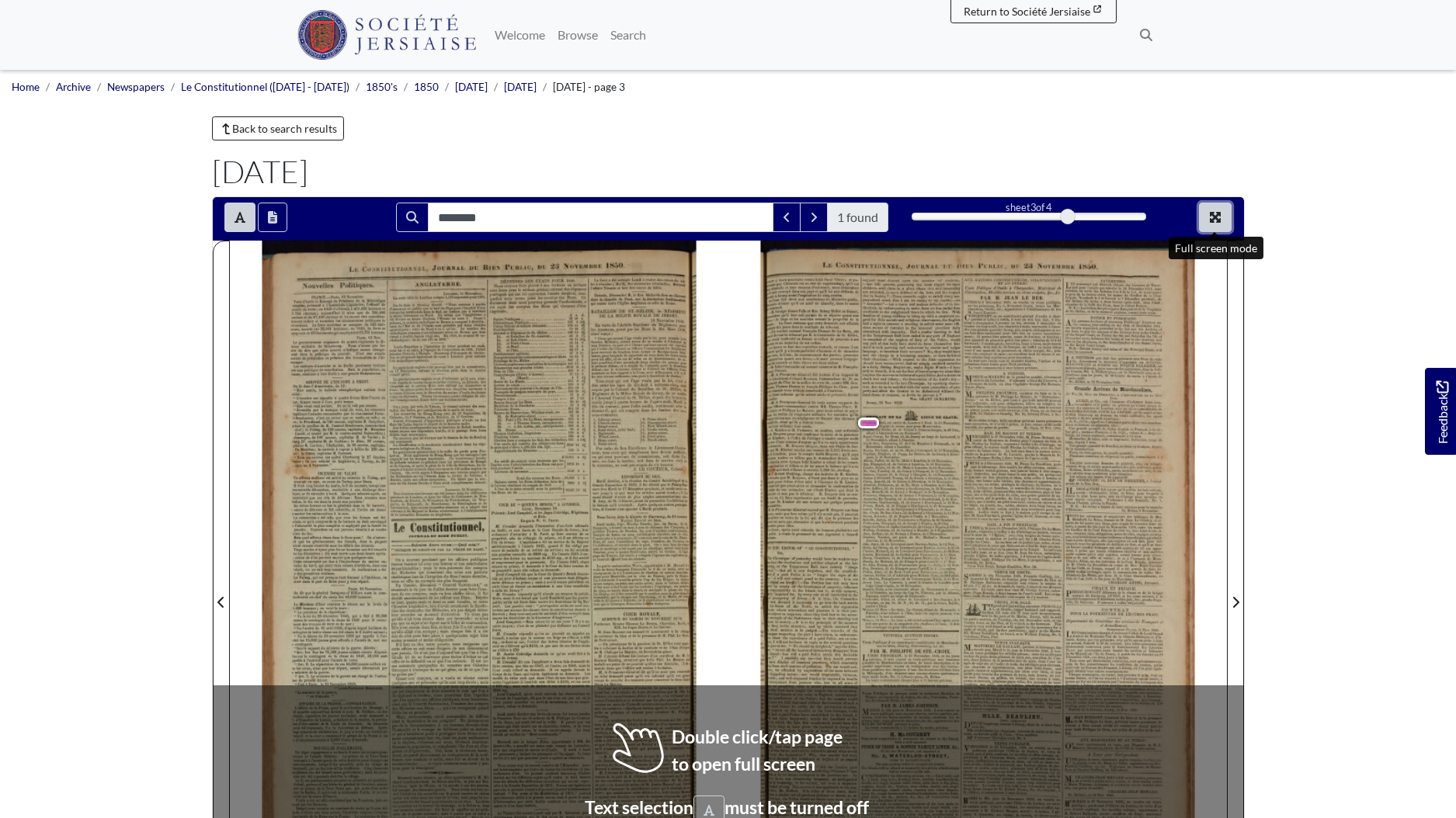
click at [1214, 215] on icon "Full screen mode" at bounding box center [1215, 217] width 11 height 11
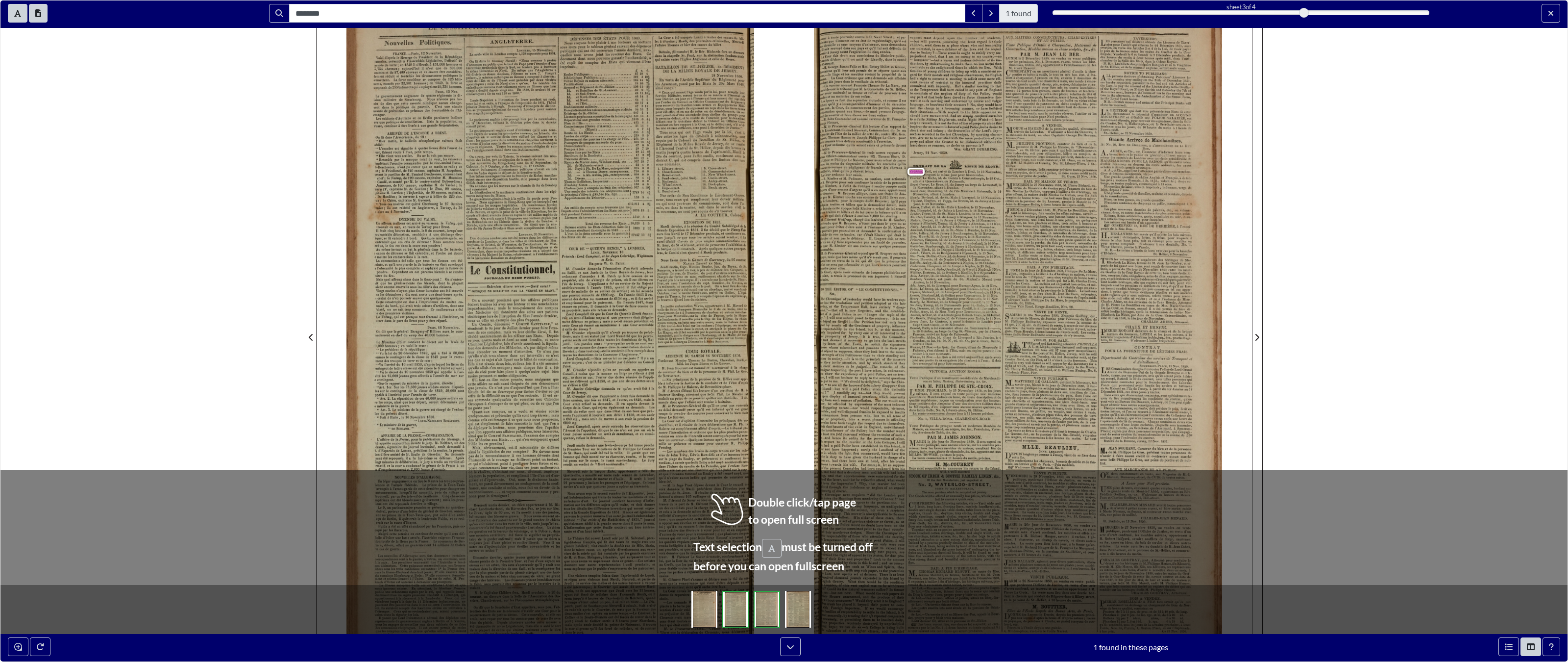
click at [12, 16] on div at bounding box center [131, 13] width 261 height 19
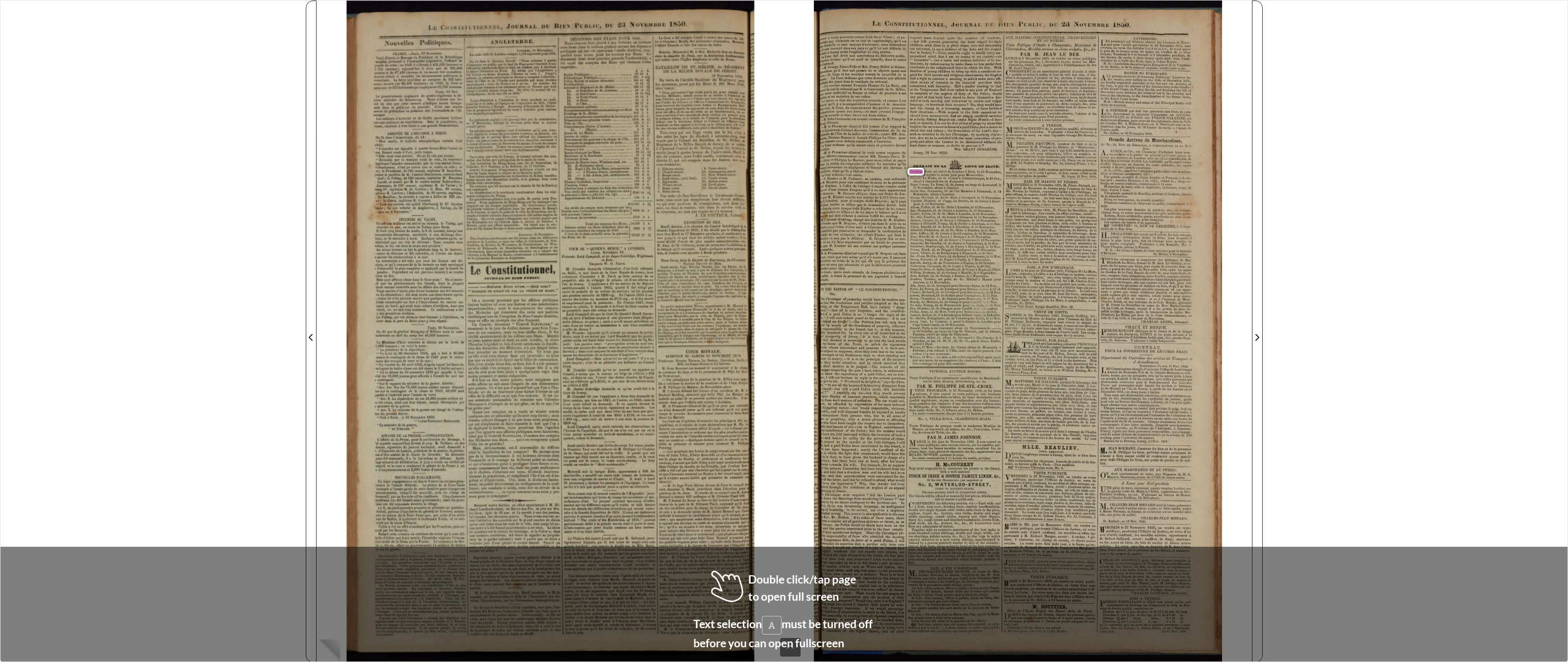
click at [416, 516] on div "LE CONSTITUTIONNEL , JOURNAL DU BIEN PUBLIC , DU 23 NOVEMBRE 1850 . Nouvelles P…" at bounding box center [565, 331] width 438 height 662
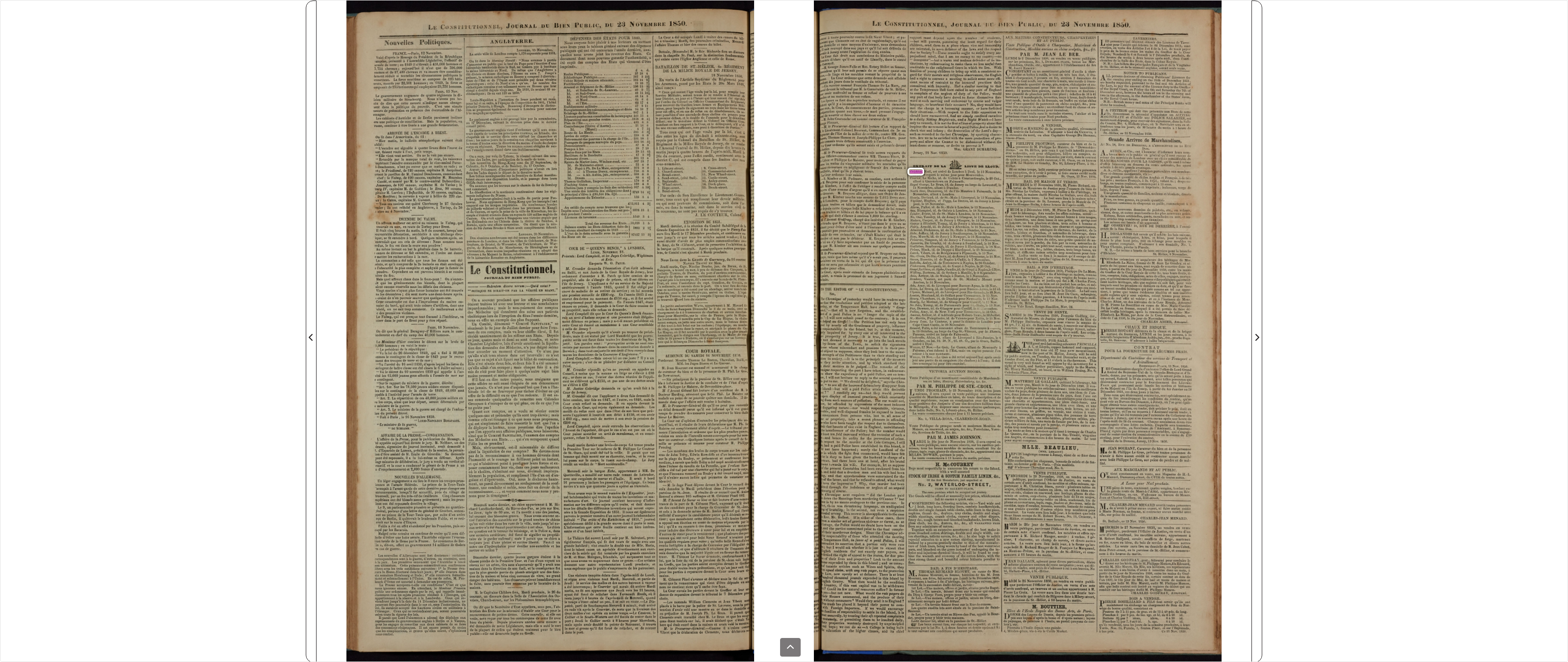
click at [808, 516] on div "B e a r コー it 20 e t St. la X , é , LE CONSTITUTIONNEL , JOURNAL DU SIEN PUBLIC…" at bounding box center [1018, 331] width 467 height 662
click at [794, 516] on icon at bounding box center [790, 647] width 8 height 8
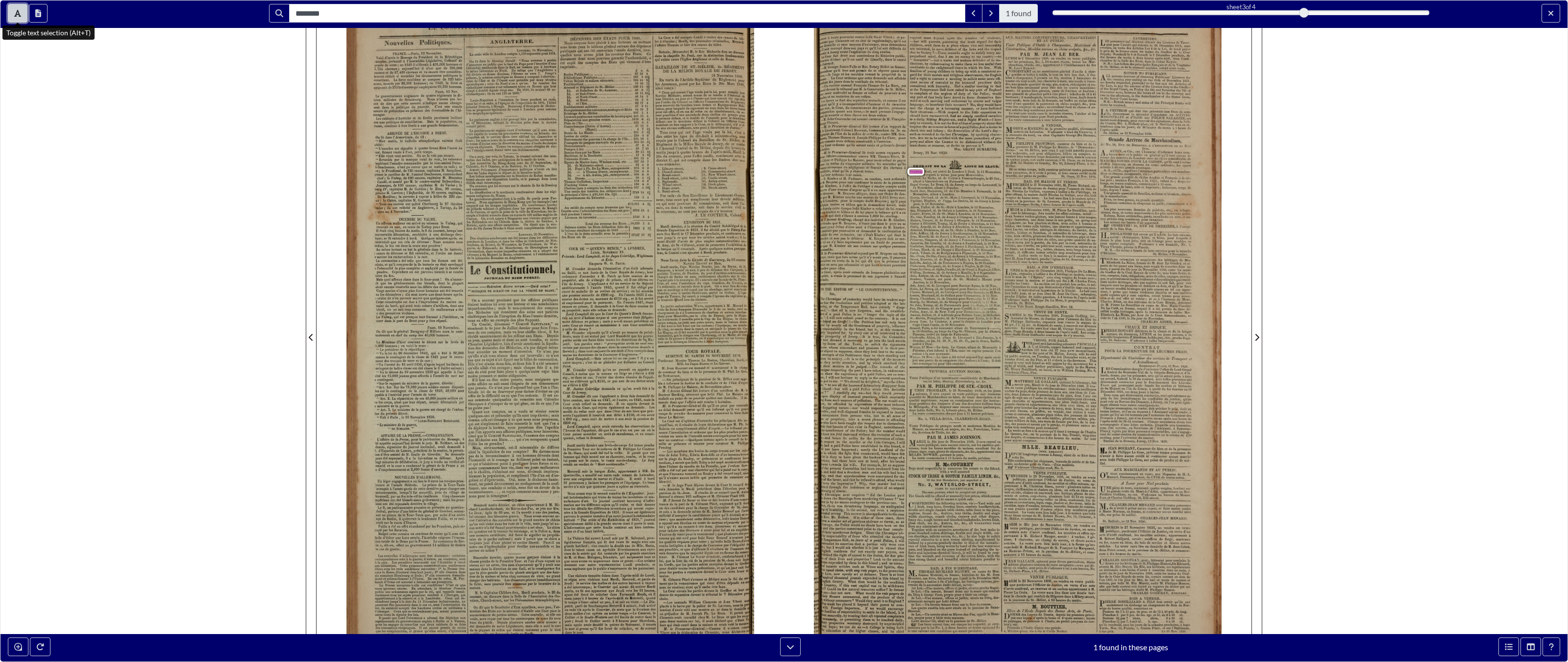
click at [16, 17] on button "Toggle text selection (Alt+T)" at bounding box center [18, 13] width 19 height 19
click at [919, 18] on button "Exit full screen mode" at bounding box center [1551, 13] width 19 height 19
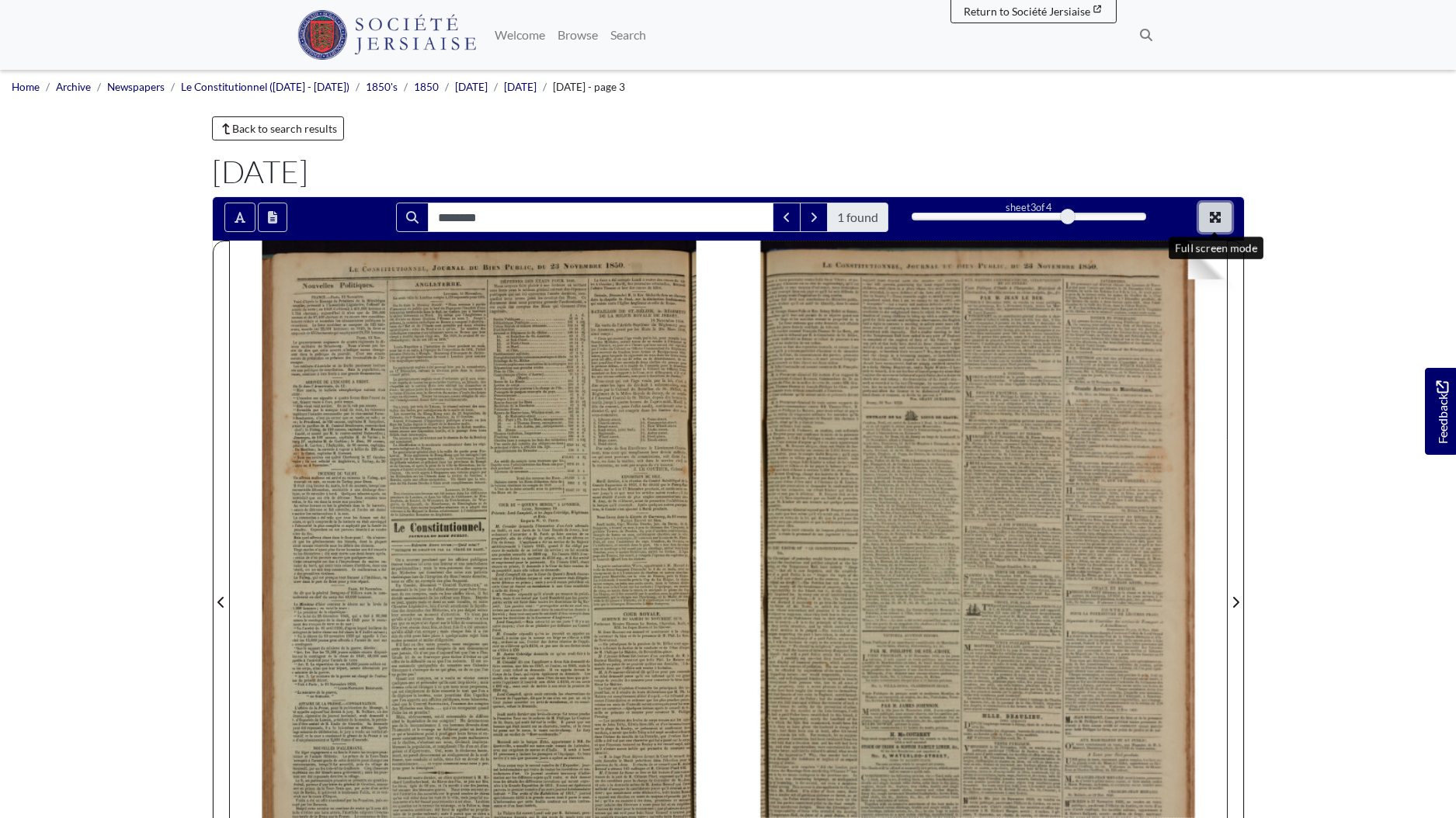
click at [1222, 217] on icon "Full screen mode" at bounding box center [1215, 217] width 13 height 13
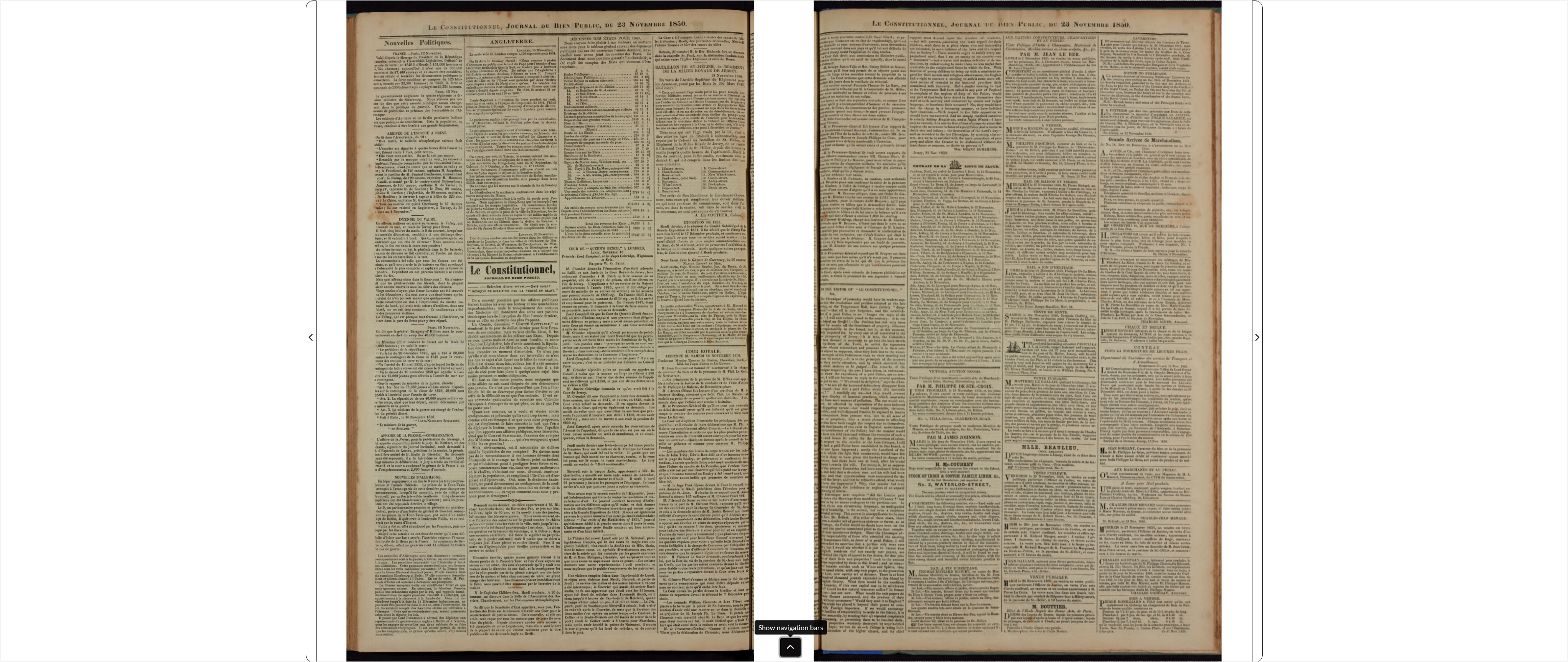
click at [788, 516] on icon at bounding box center [790, 647] width 8 height 8
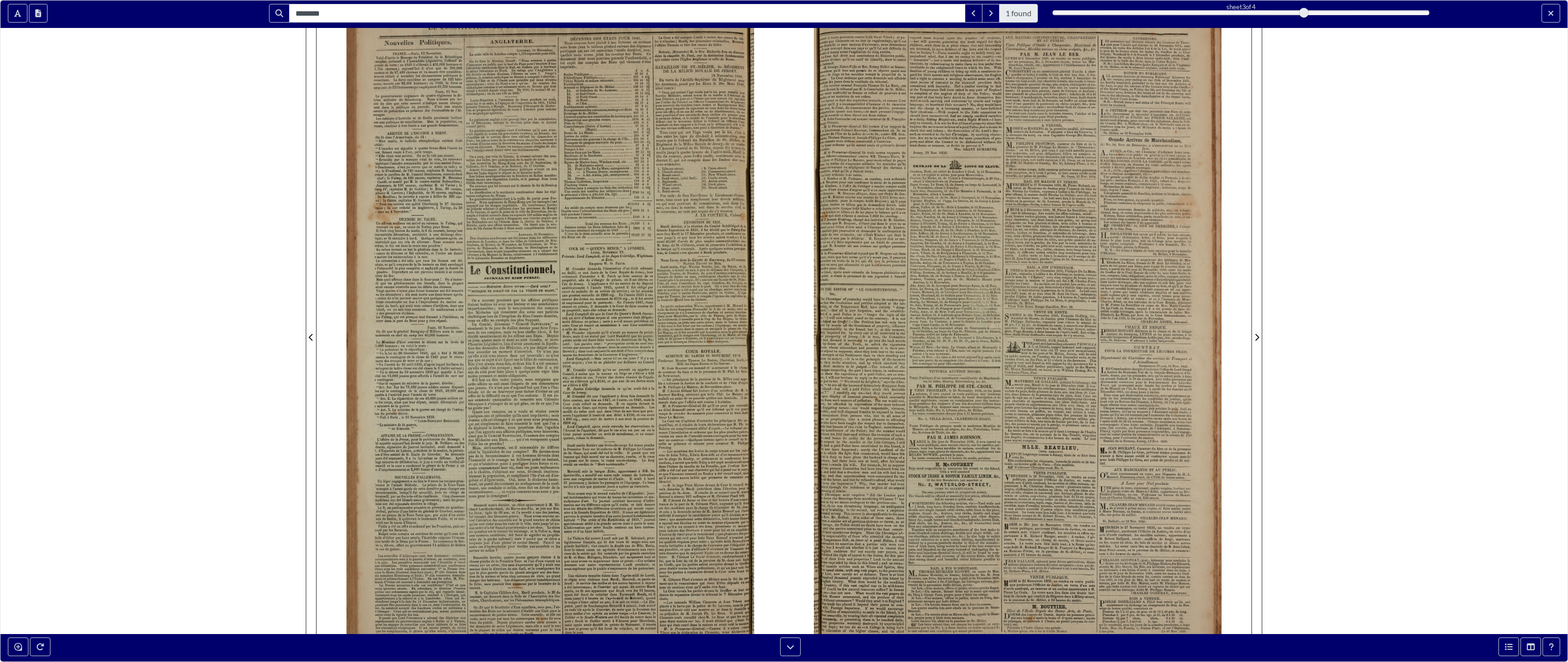
click at [919, 53] on div "******** 1 found sheet 3 of 4 3 * The metadata has moved. You can now access th…" at bounding box center [784, 331] width 1568 height 662
click at [919, 25] on div "******** 1 found sheet 3 of 4 3 * The metadata has moved. You can now access th…" at bounding box center [784, 14] width 1567 height 27
click at [919, 18] on button "Exit full screen mode" at bounding box center [1551, 13] width 19 height 19
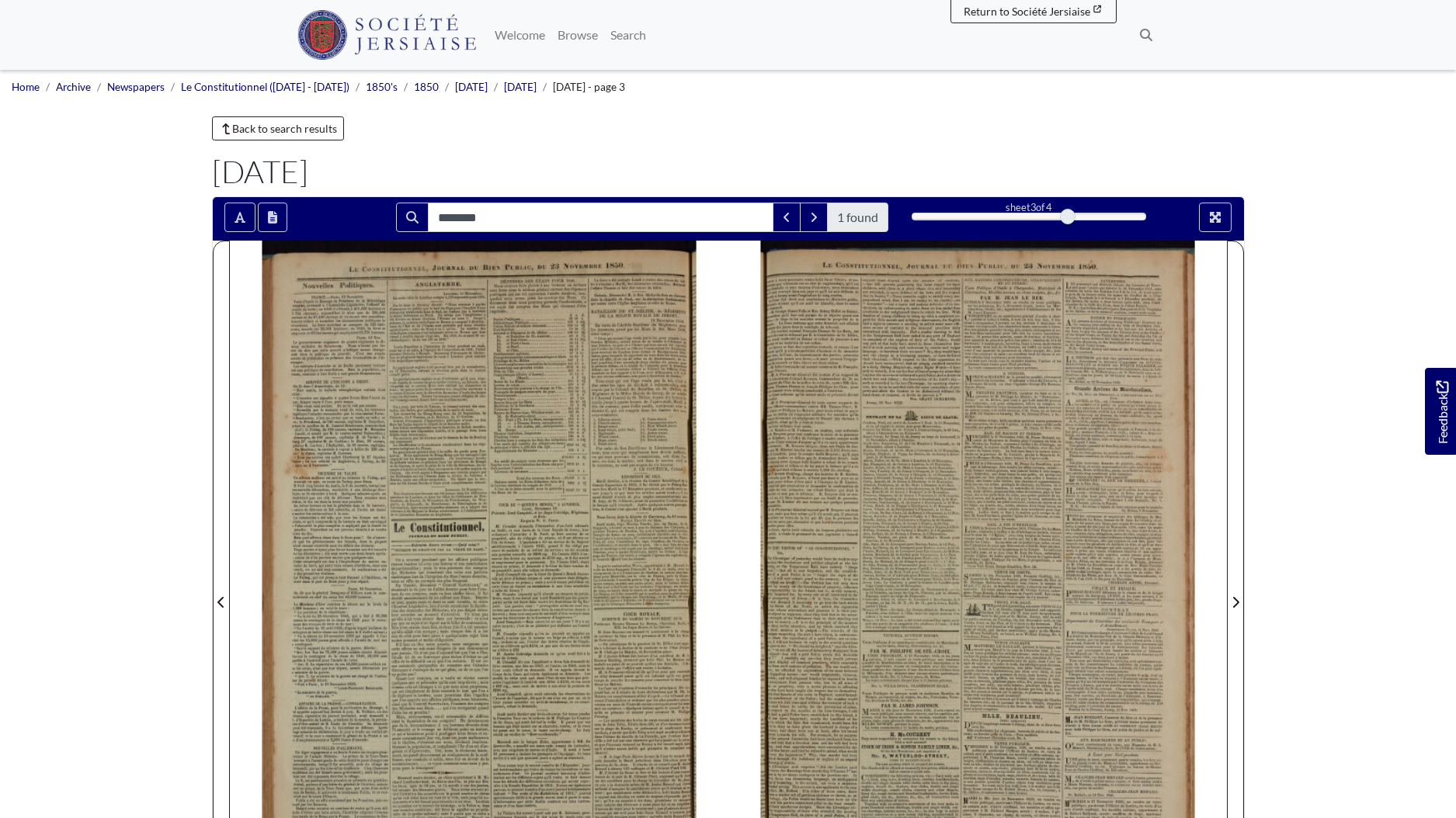
click at [1397, 40] on nav "Menu Welcome" at bounding box center [728, 35] width 1456 height 69
click at [1224, 219] on button "Full screen mode" at bounding box center [1216, 217] width 33 height 30
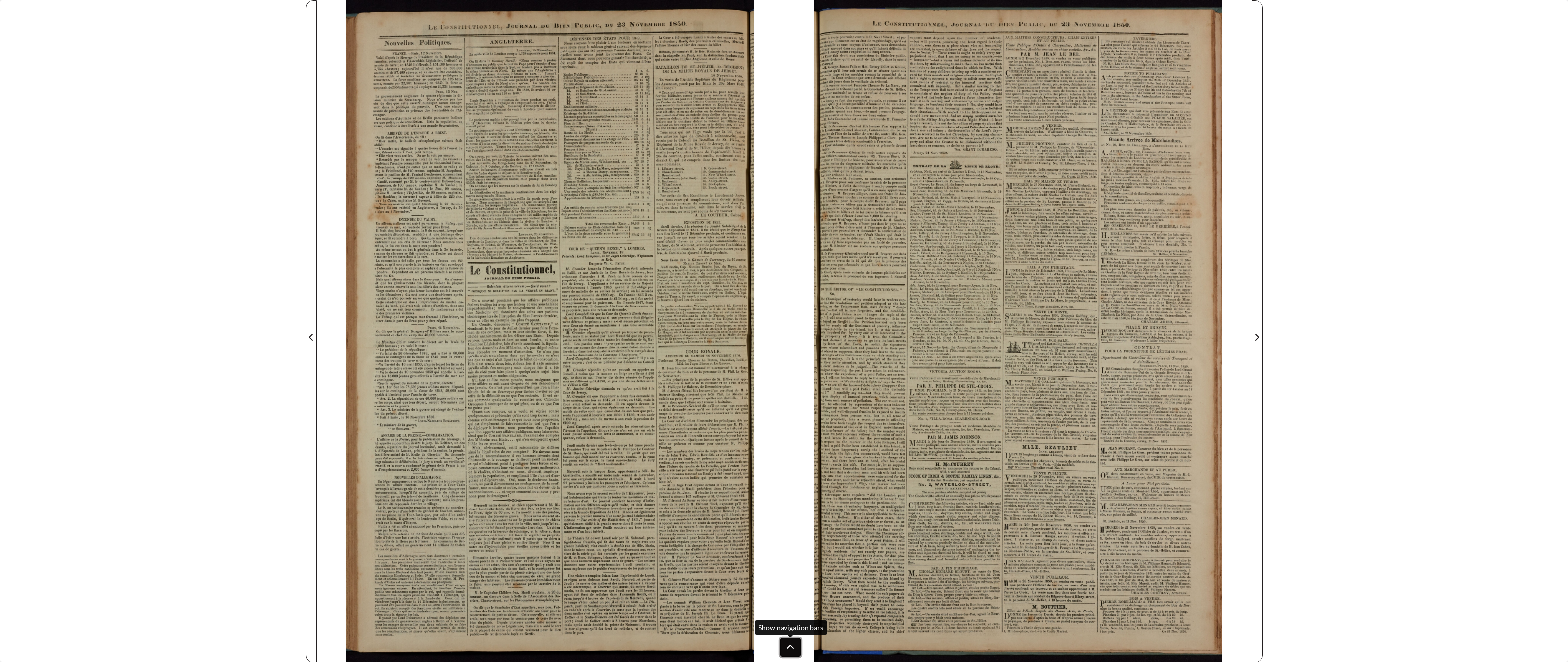
click at [796, 516] on button at bounding box center [791, 647] width 21 height 19
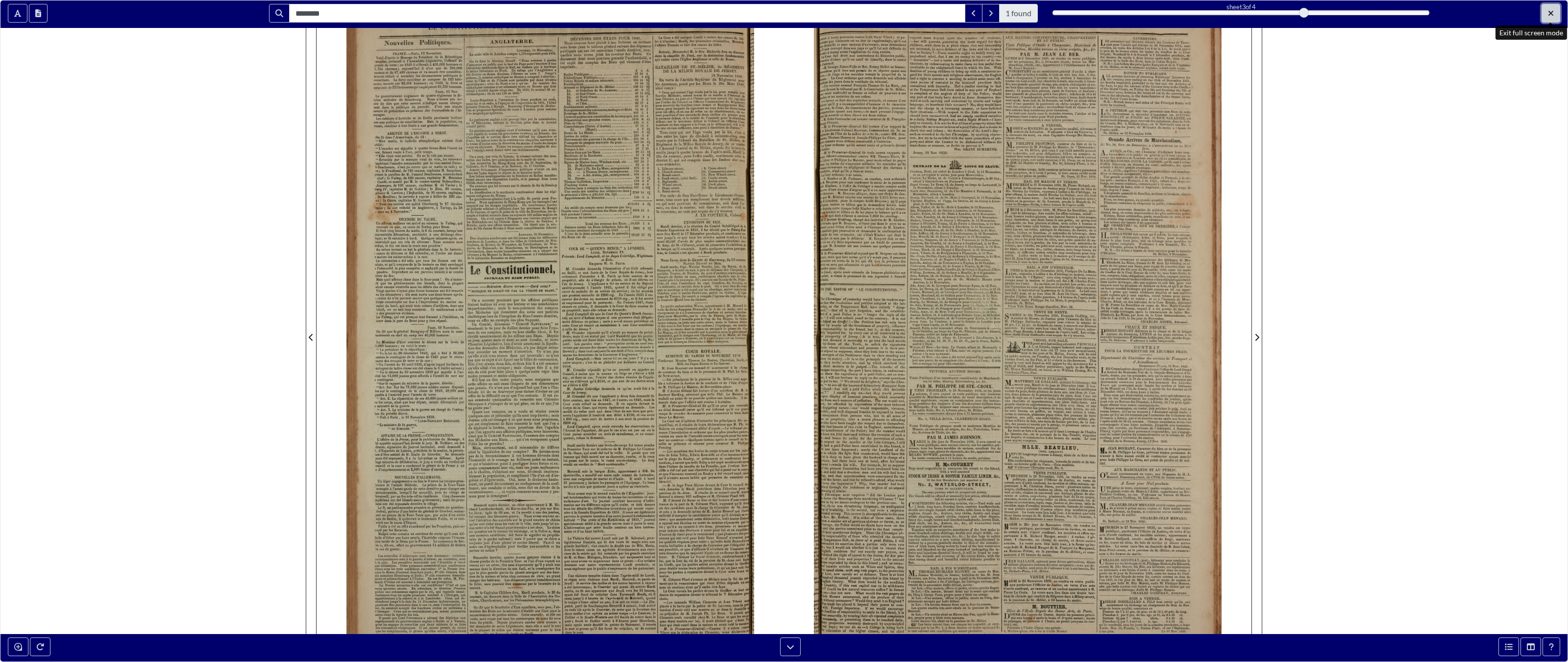
click at [919, 19] on button "Exit full screen mode" at bounding box center [1551, 13] width 19 height 19
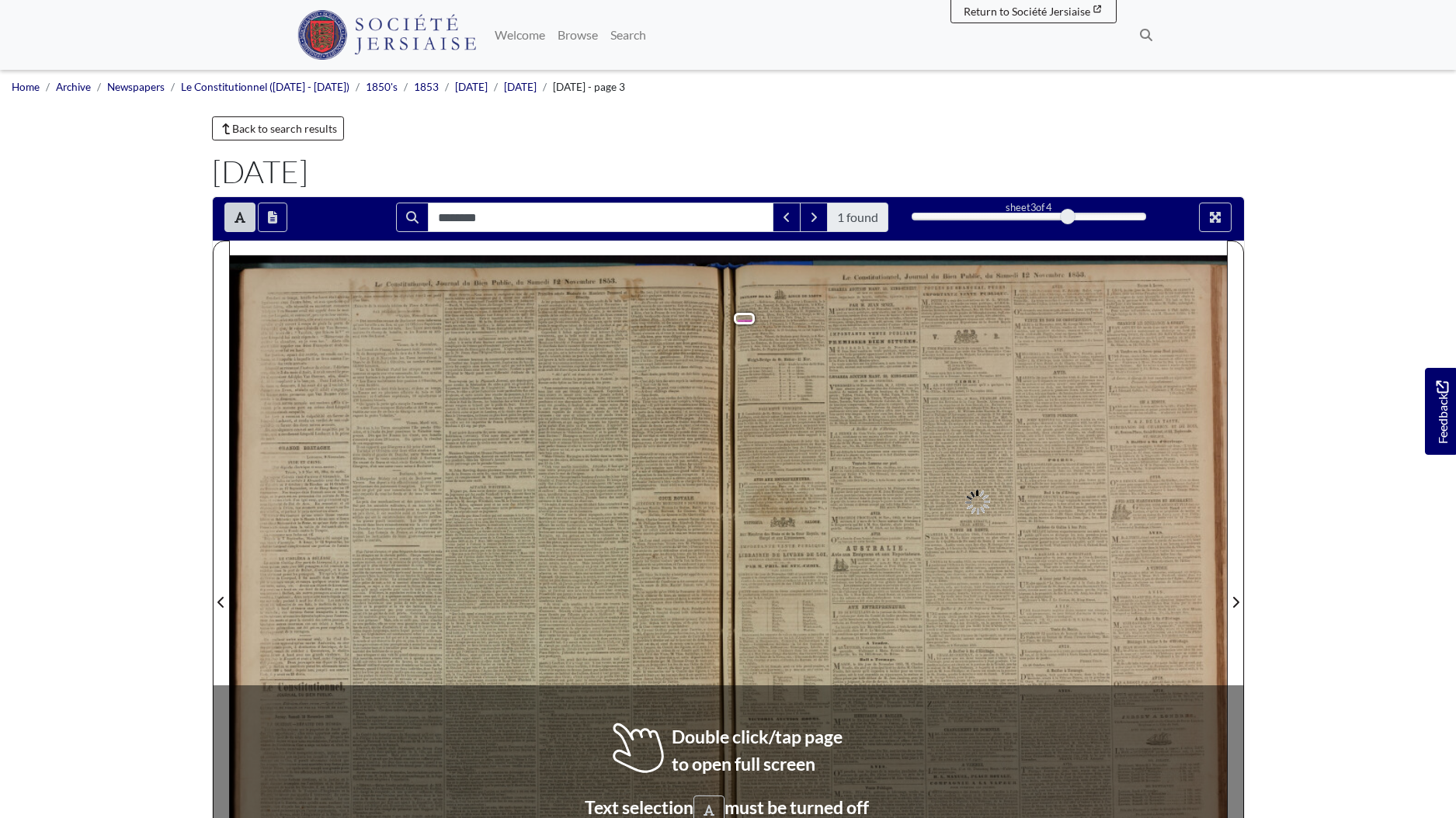
click at [763, 733] on span "PROCHAIN" at bounding box center [772, 735] width 26 height 6
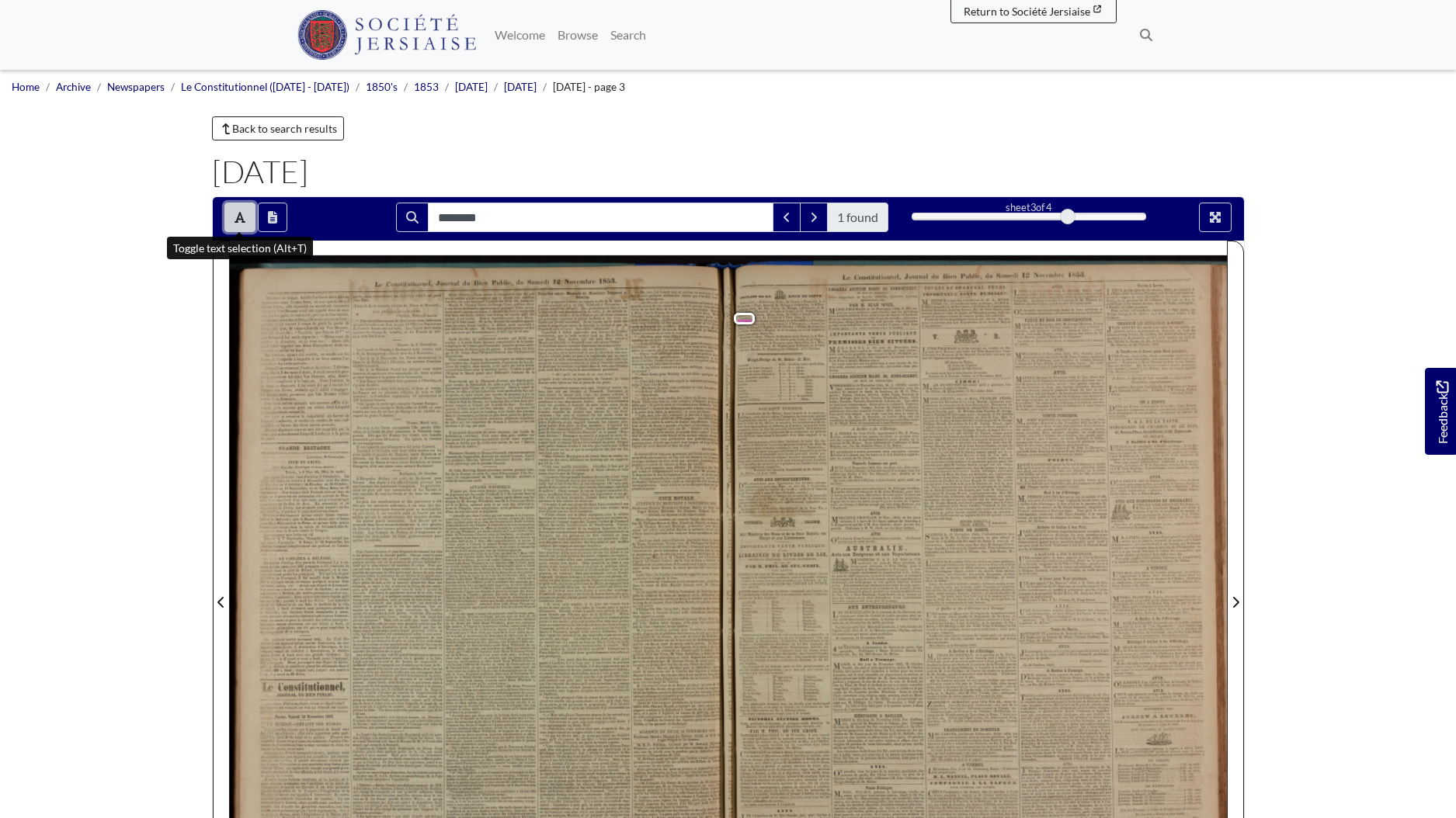
click at [227, 217] on button "Toggle text selection (Alt+T)" at bounding box center [240, 217] width 31 height 30
click at [1213, 213] on icon "Full screen mode" at bounding box center [1215, 217] width 11 height 11
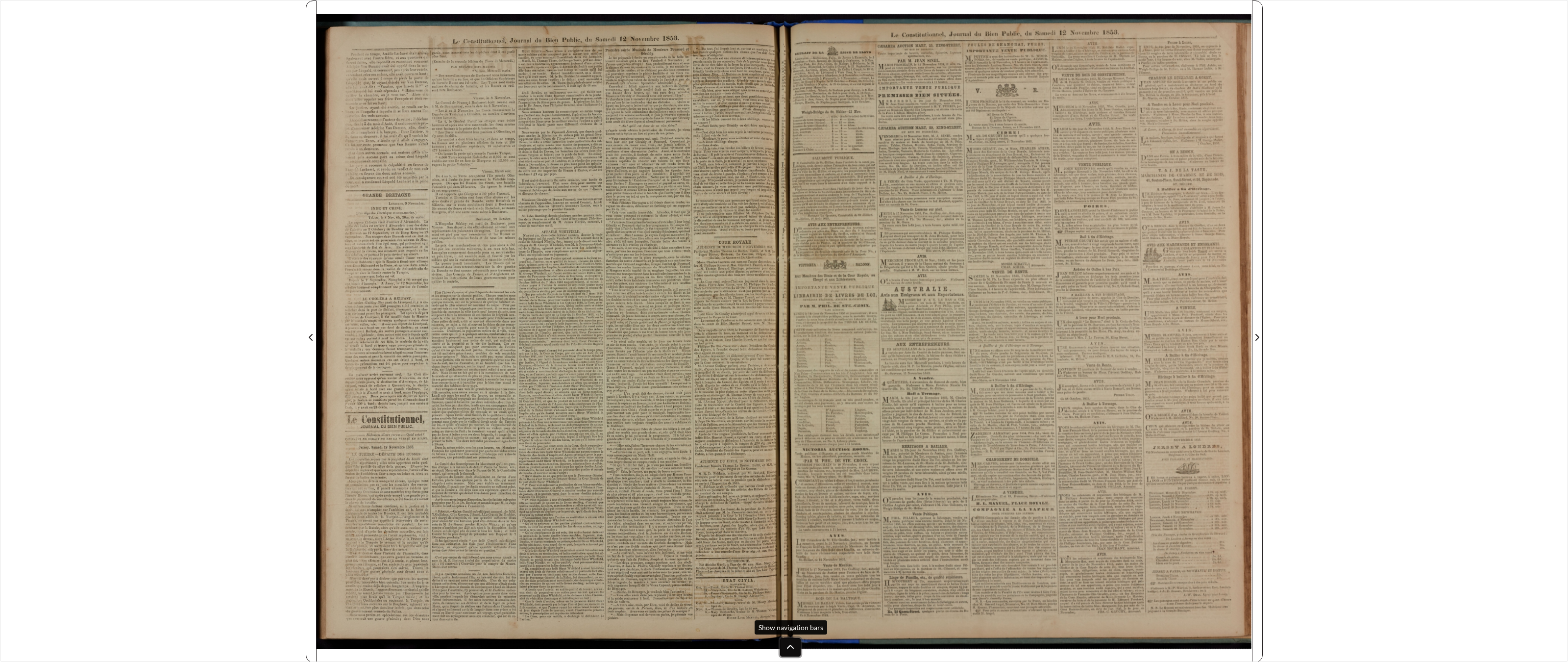
click at [792, 516] on icon at bounding box center [790, 647] width 7 height 4
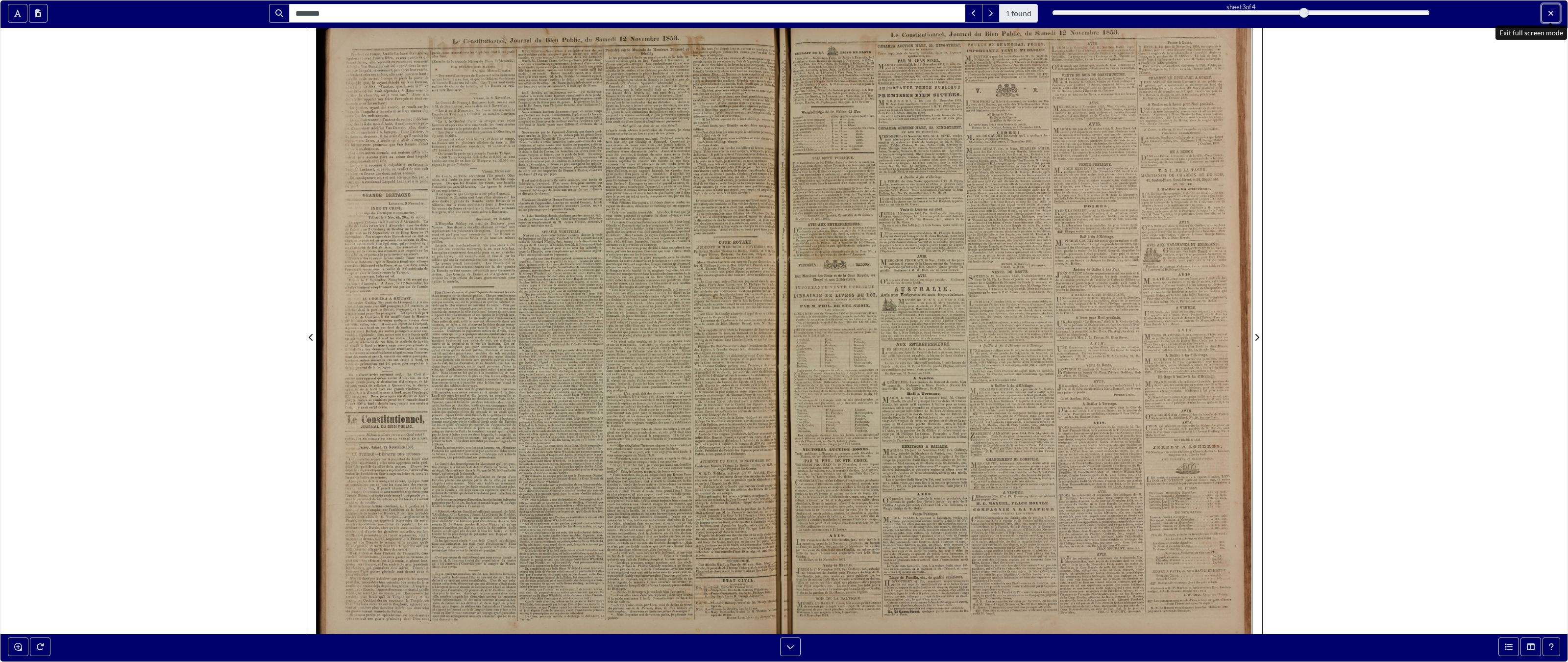
click at [919, 12] on icon "Exit full screen mode" at bounding box center [1551, 13] width 6 height 8
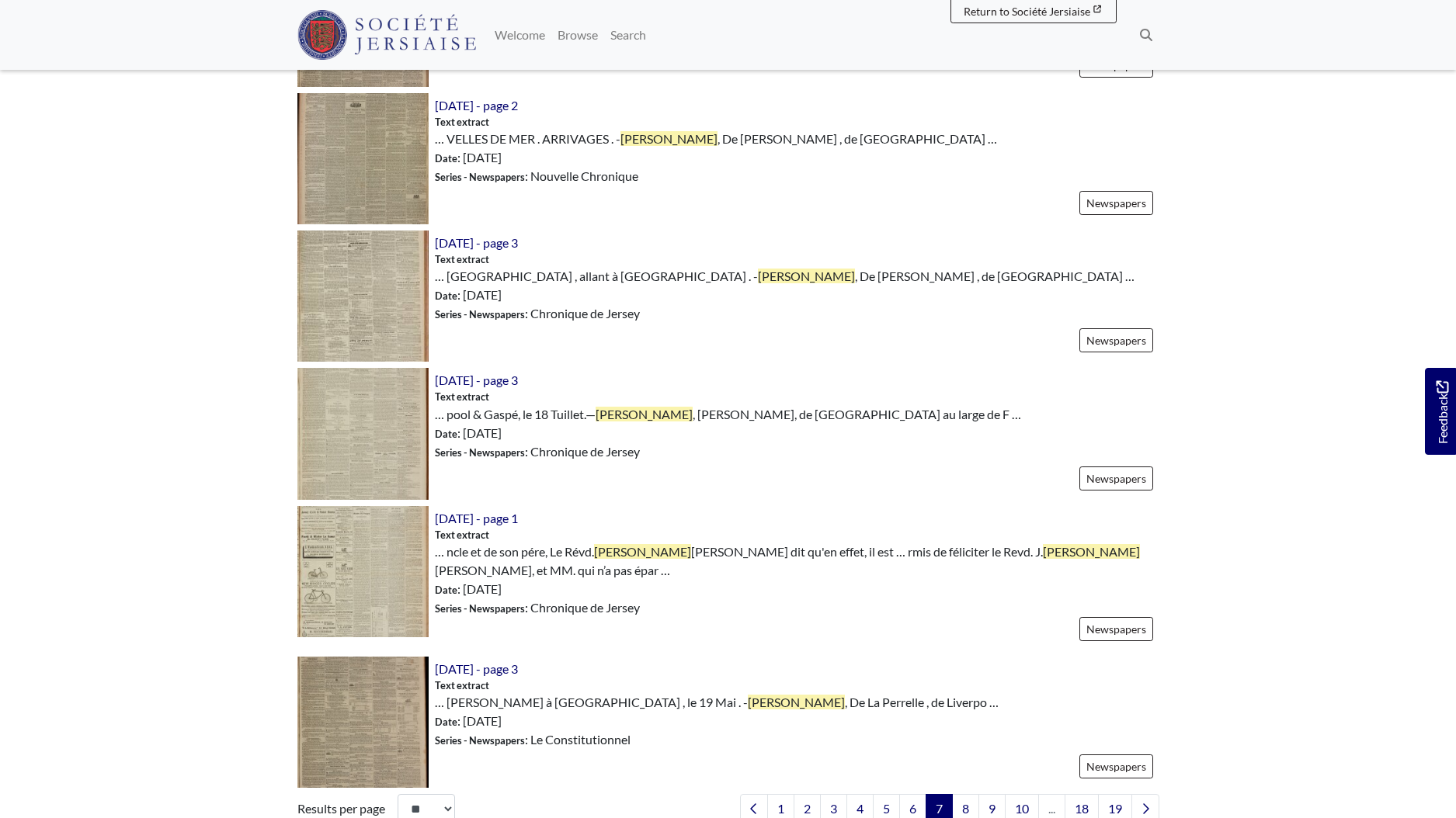
scroll to position [1886, 0]
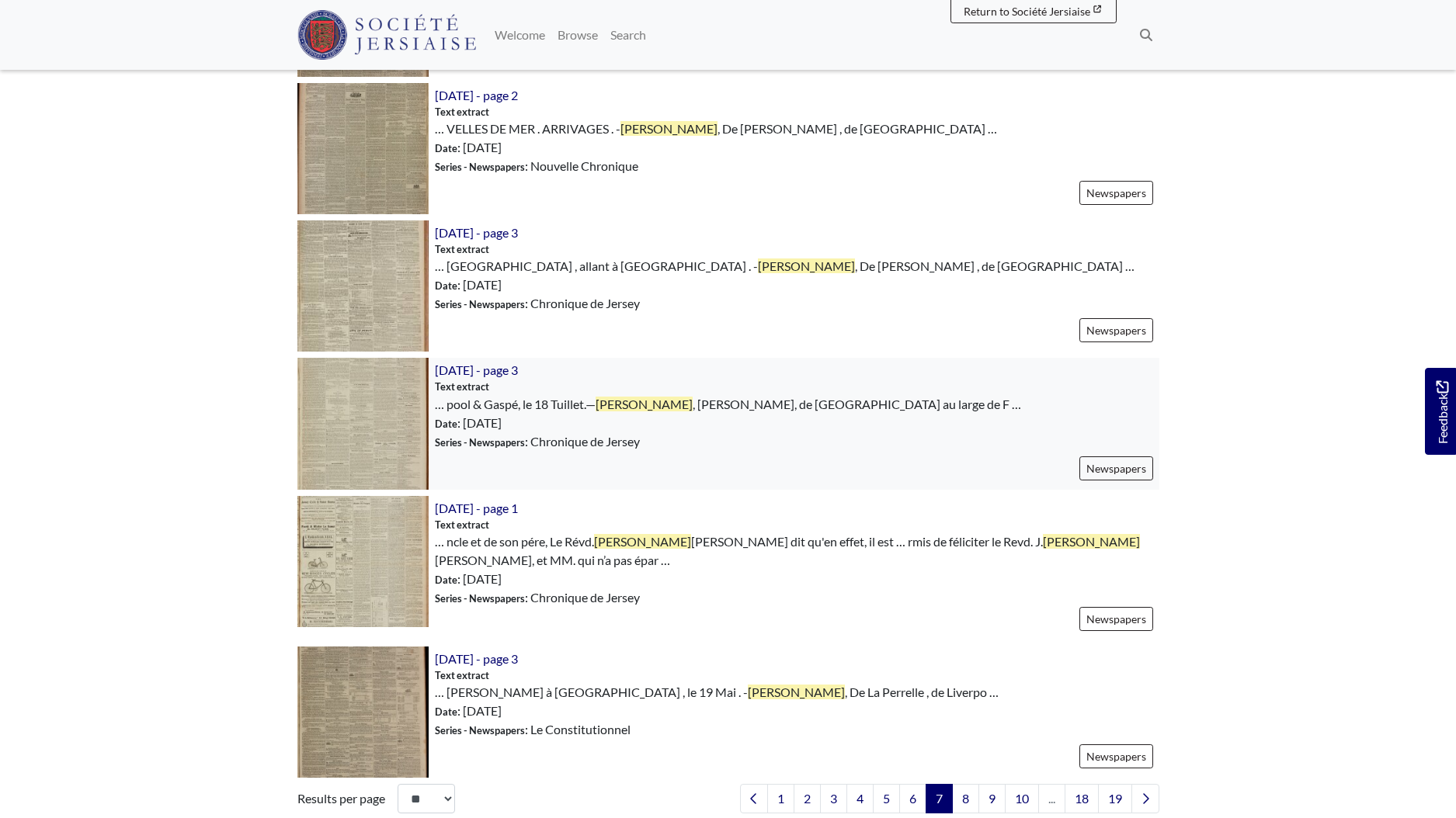
click at [366, 425] on img at bounding box center [363, 423] width 131 height 131
click at [961, 786] on link "8" at bounding box center [966, 799] width 27 height 30
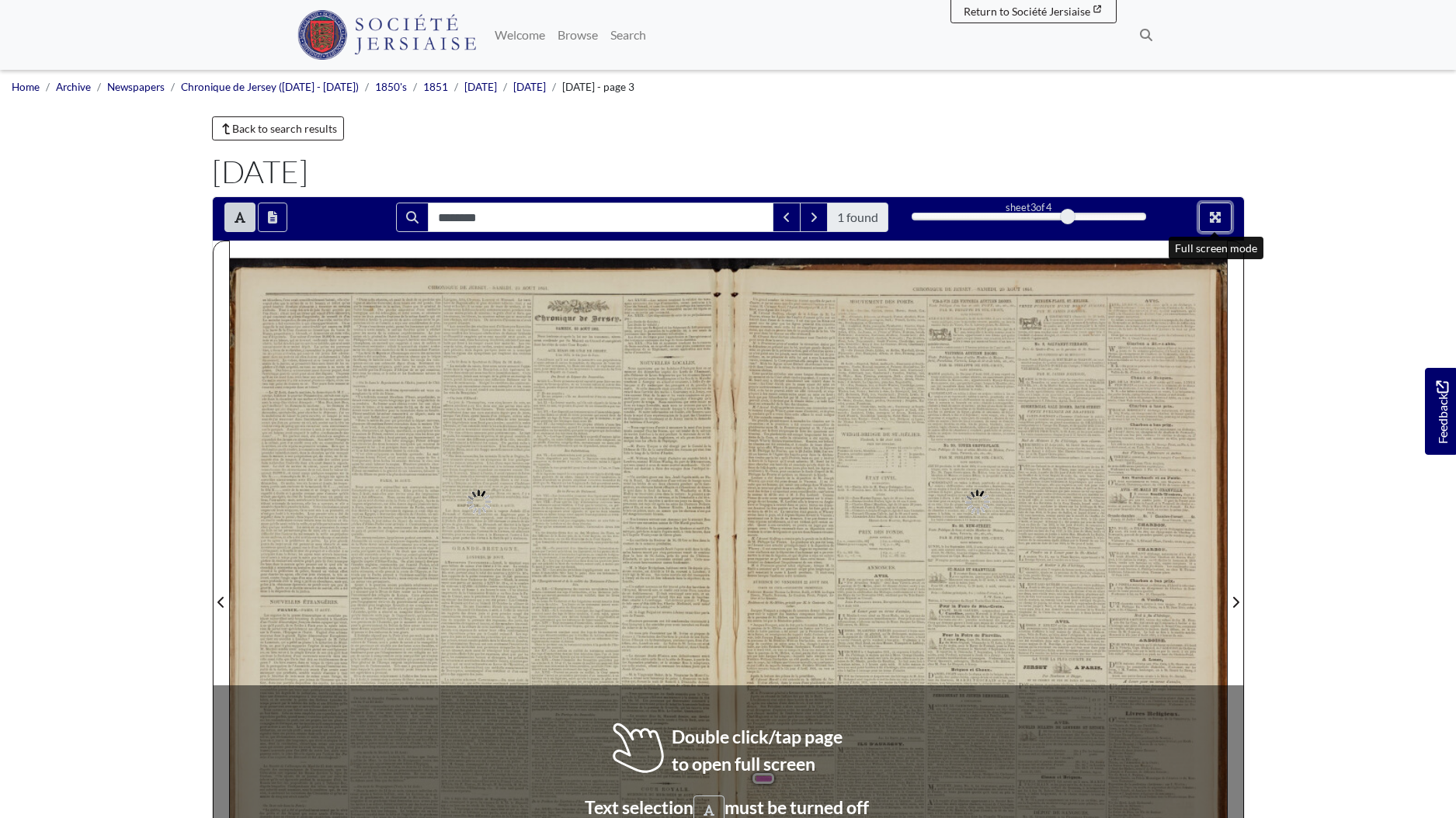
click at [1210, 221] on icon "Full screen mode" at bounding box center [1215, 217] width 13 height 13
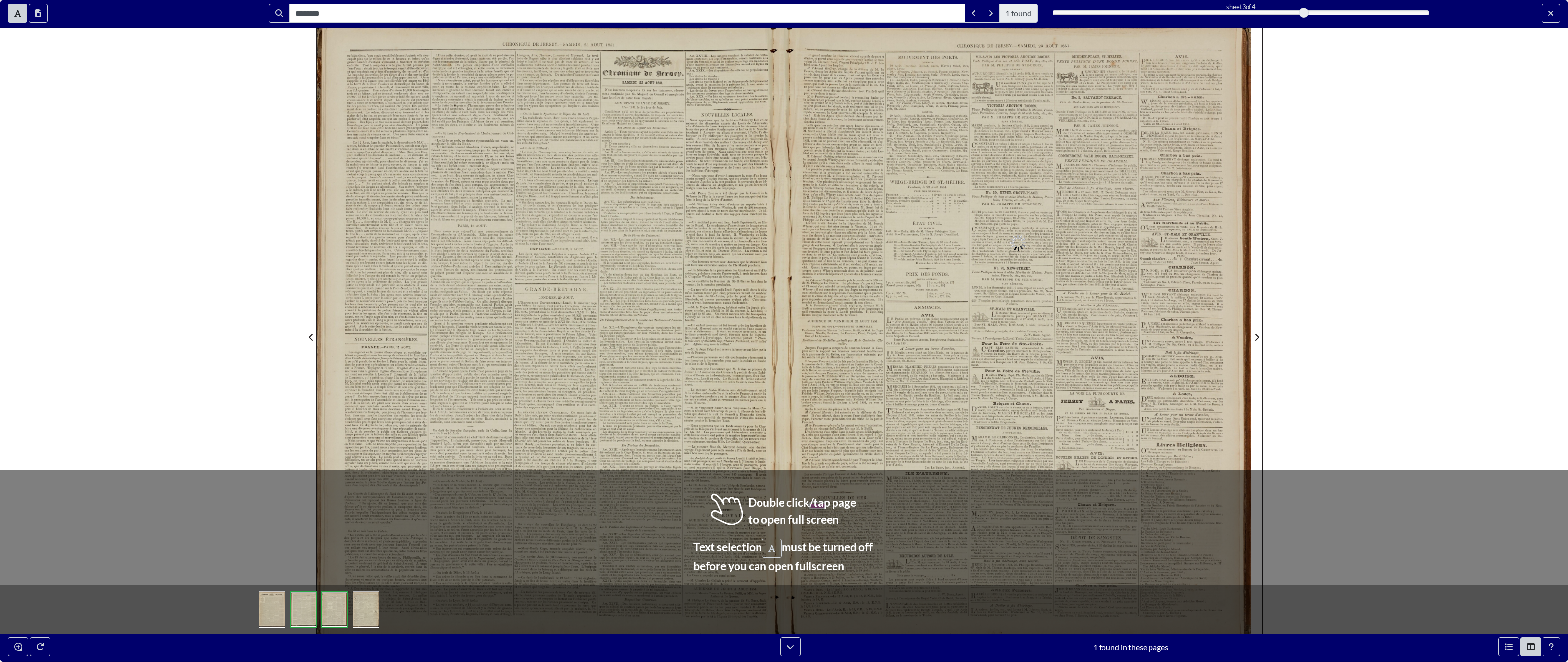
click at [553, 487] on span "été" at bounding box center [555, 488] width 4 height 4
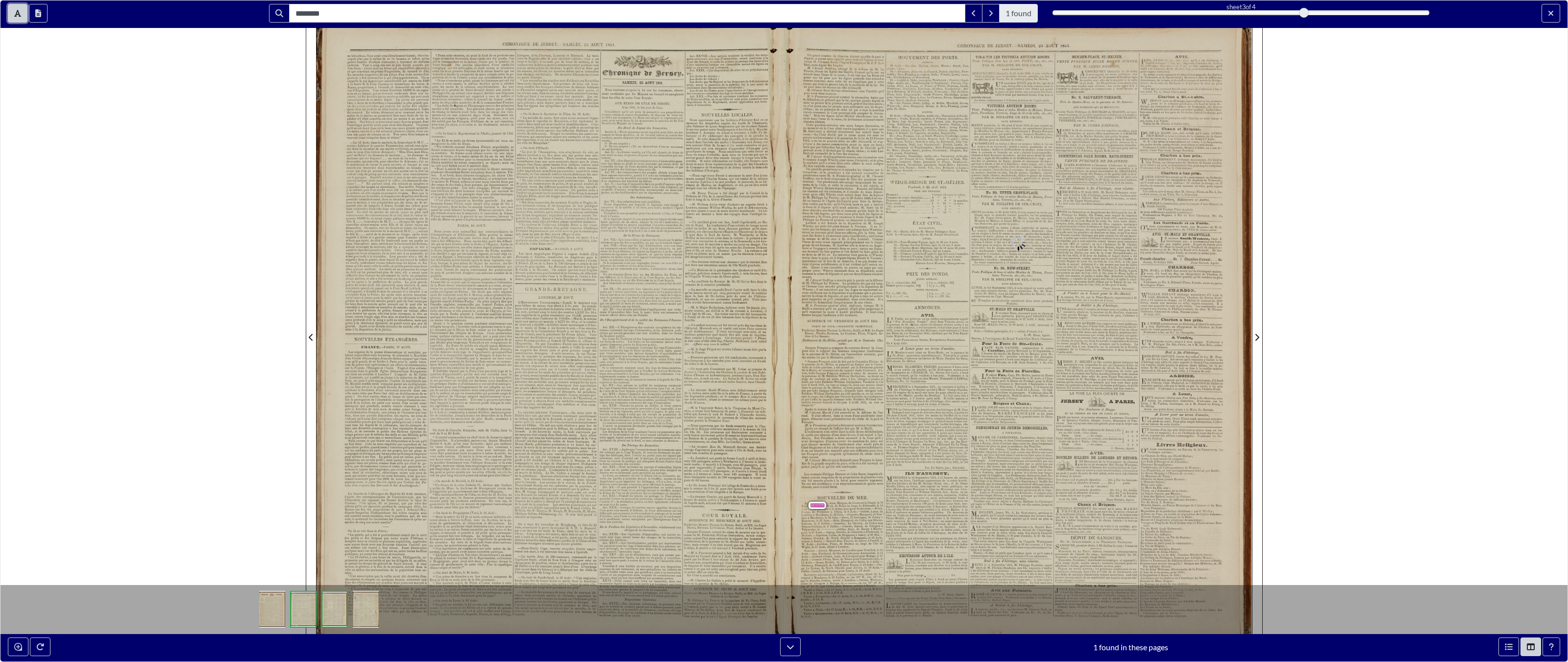
click at [18, 15] on icon "Toggle text selection (Alt+T)" at bounding box center [17, 13] width 7 height 8
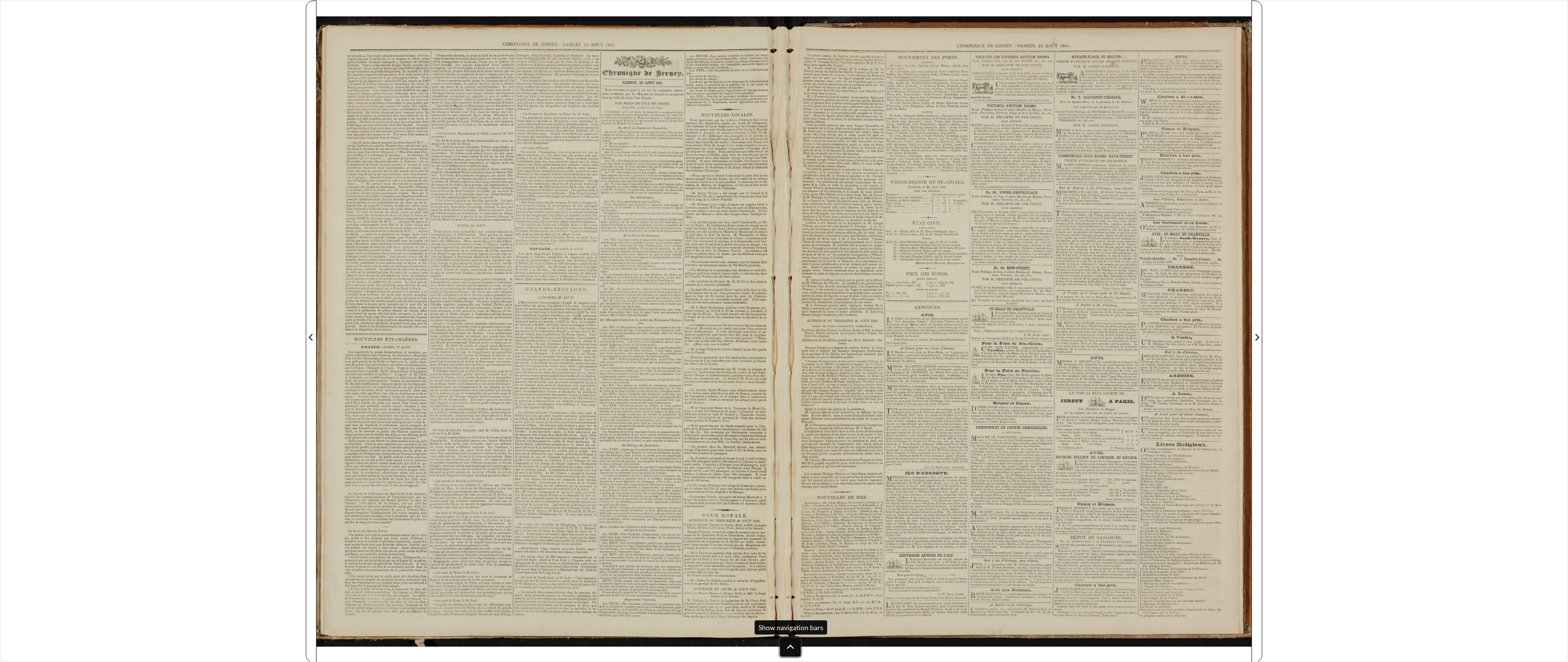
click at [790, 516] on button at bounding box center [791, 647] width 21 height 19
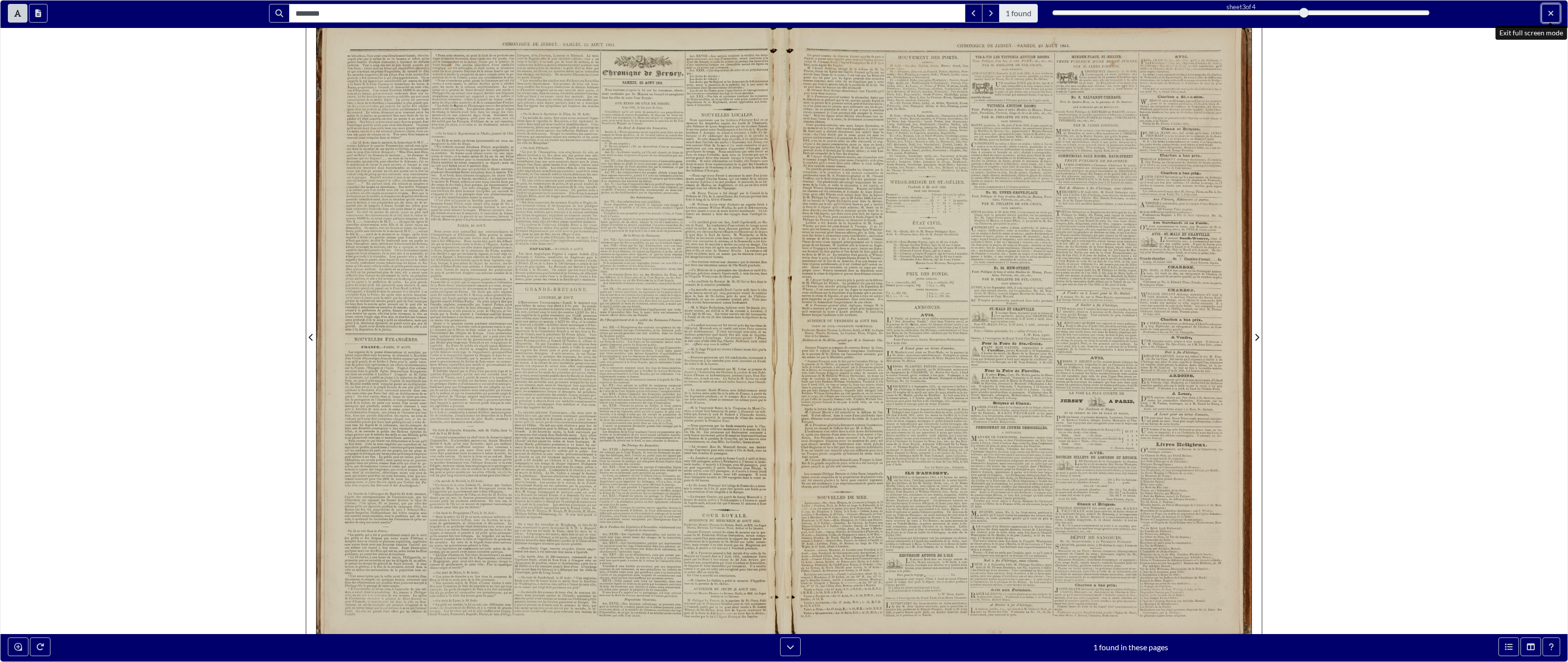
drag, startPoint x: 1556, startPoint y: 14, endPoint x: 1556, endPoint y: 619, distance: 605.0
click at [919, 14] on button "Exit full screen mode" at bounding box center [1551, 13] width 19 height 19
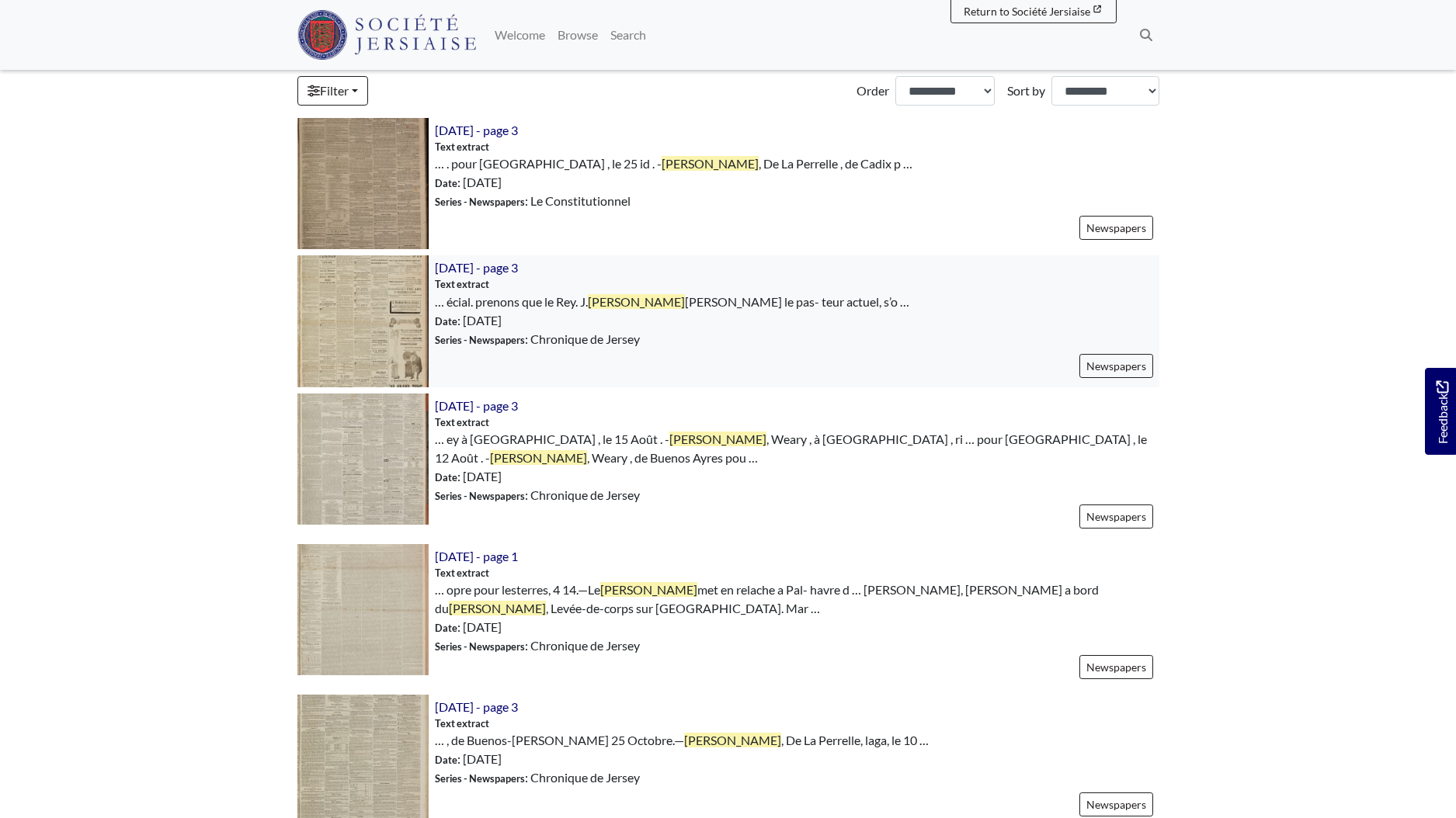
scroll to position [623, 0]
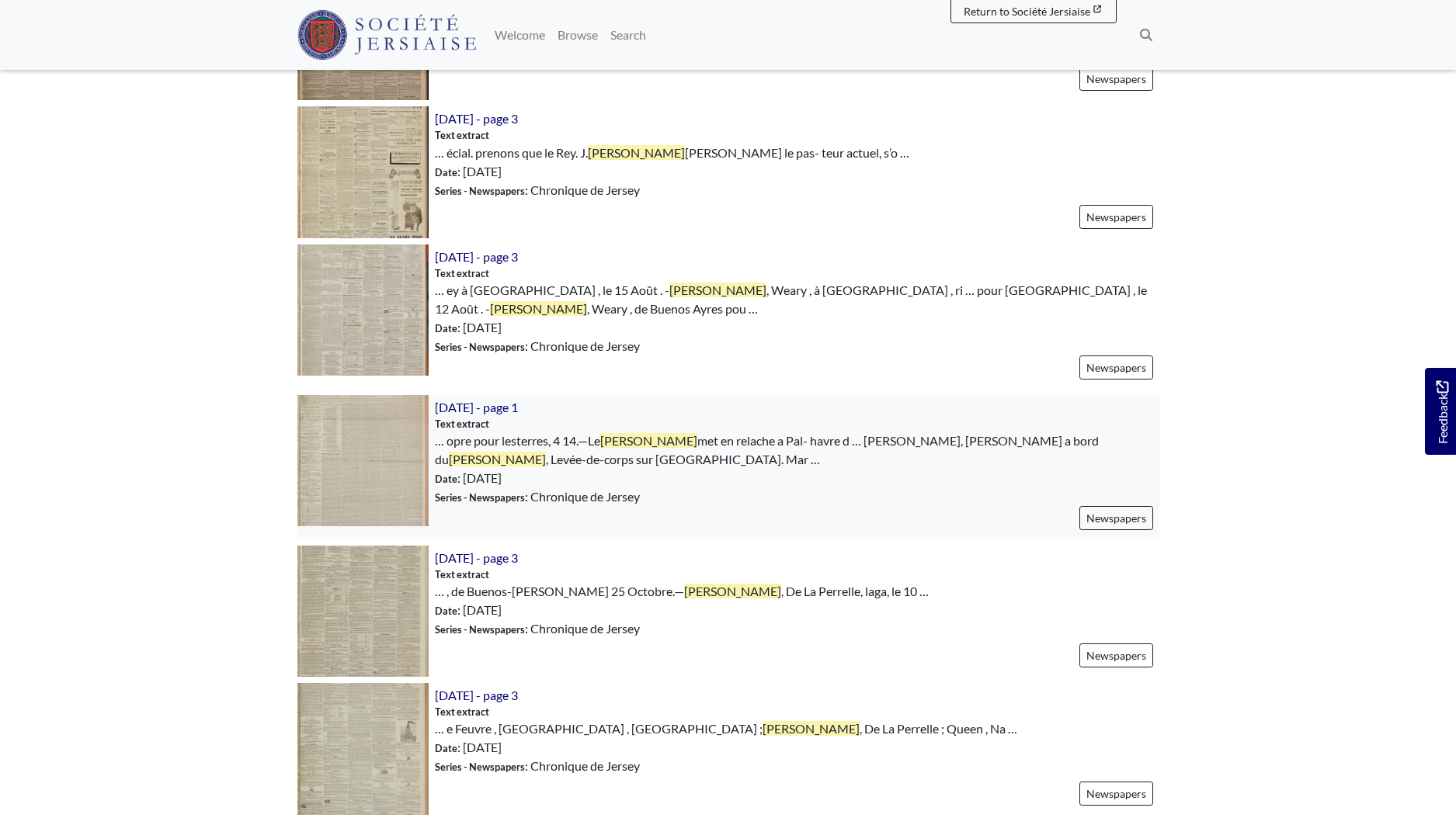
click at [369, 452] on img at bounding box center [363, 461] width 131 height 131
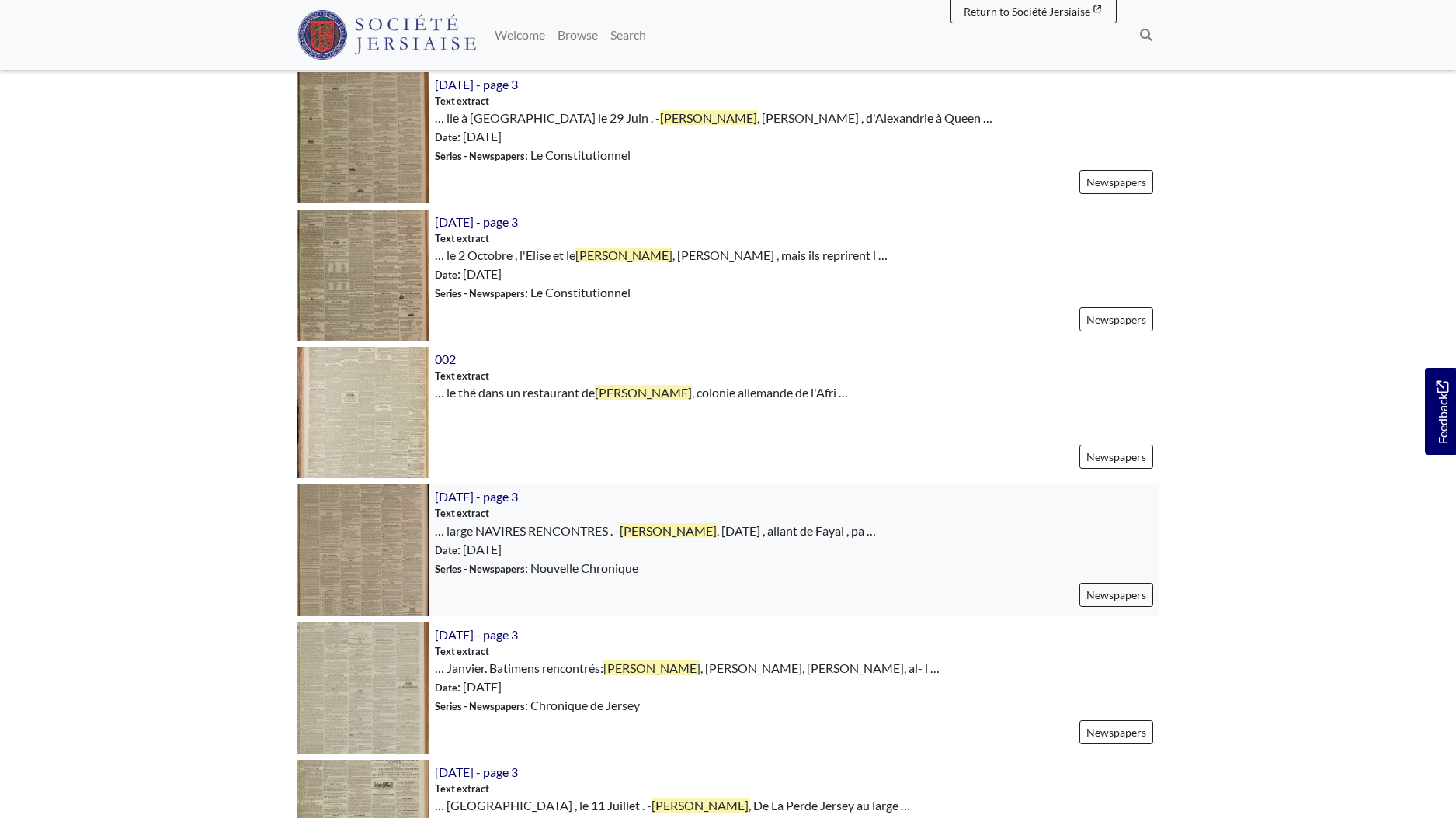
scroll to position [1364, 0]
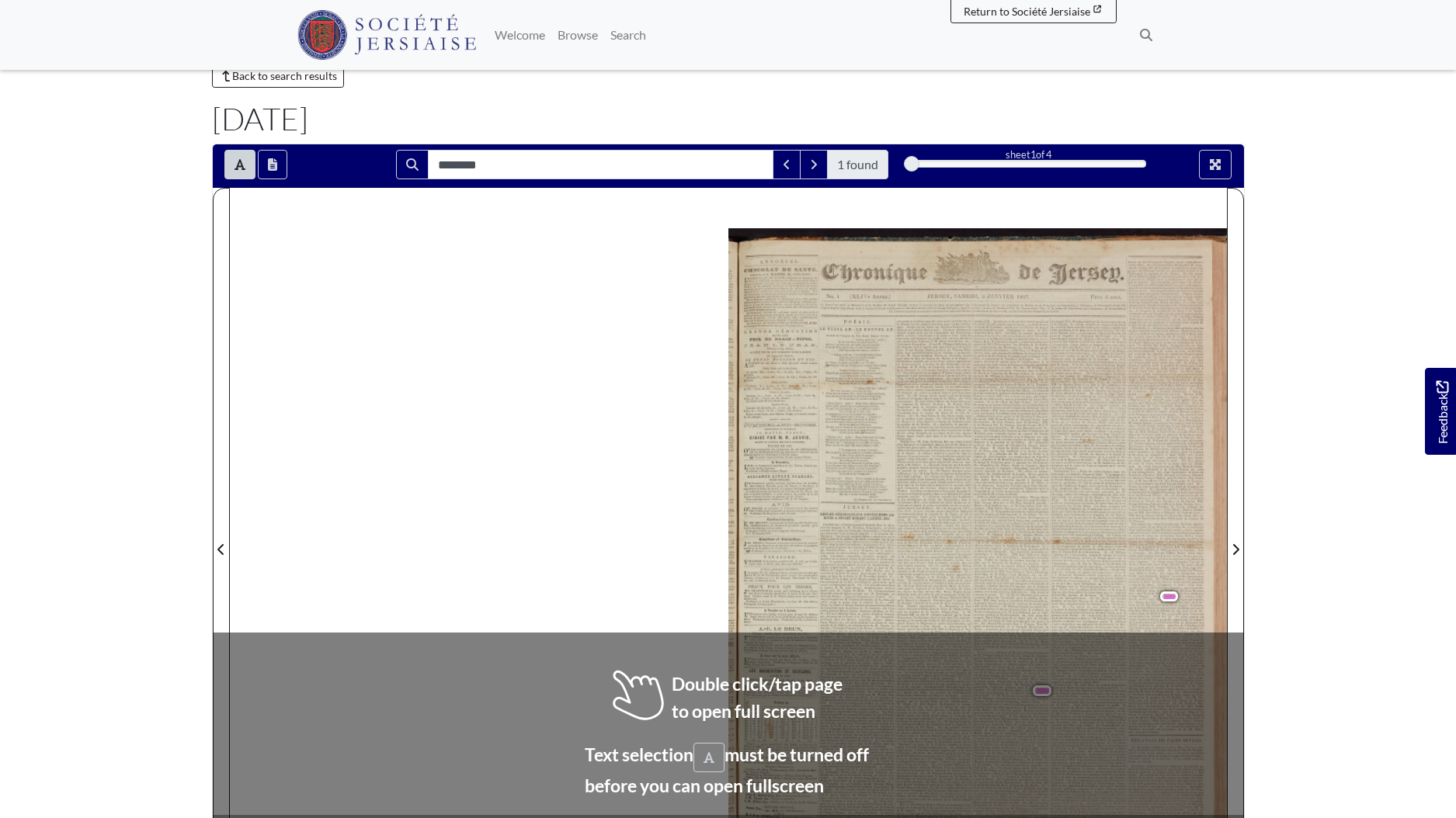
scroll to position [108, 0]
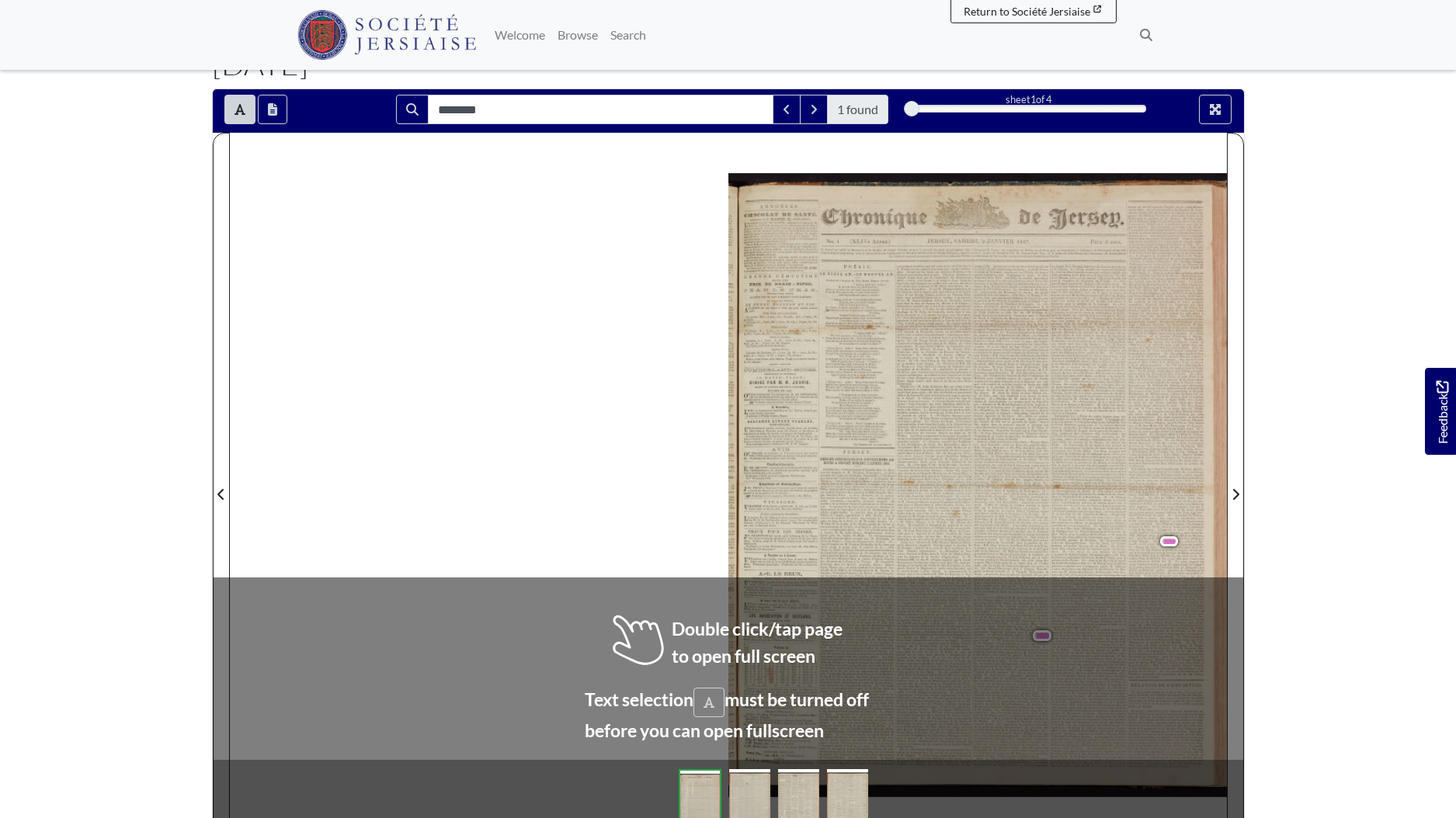
click at [599, 640] on div "Soe ANNONCE dessus un des bitimens me folle. 13.— co Co: De Veulle, t gorge.—M …" at bounding box center [728, 485] width 998 height 705
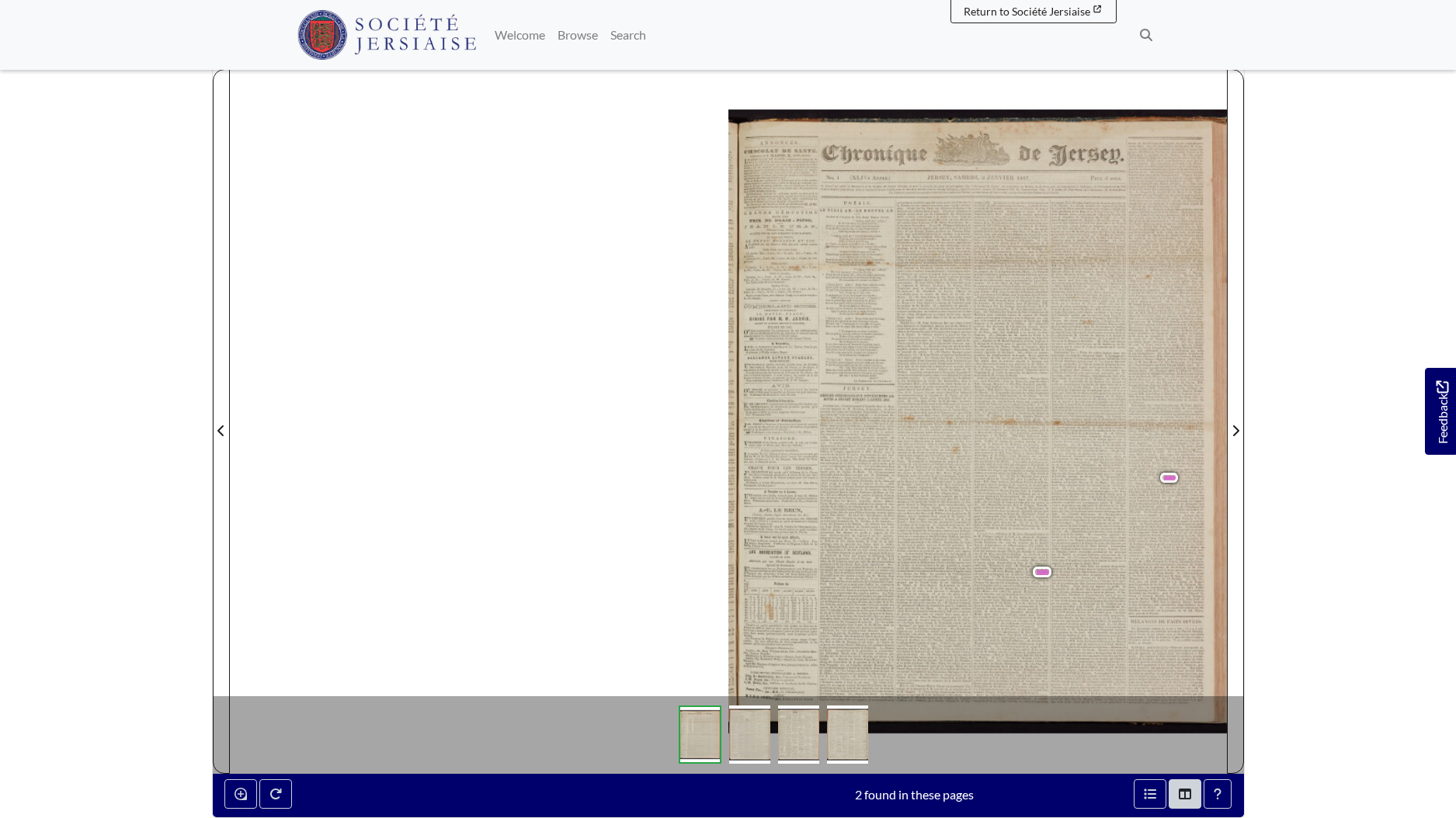
scroll to position [252, 0]
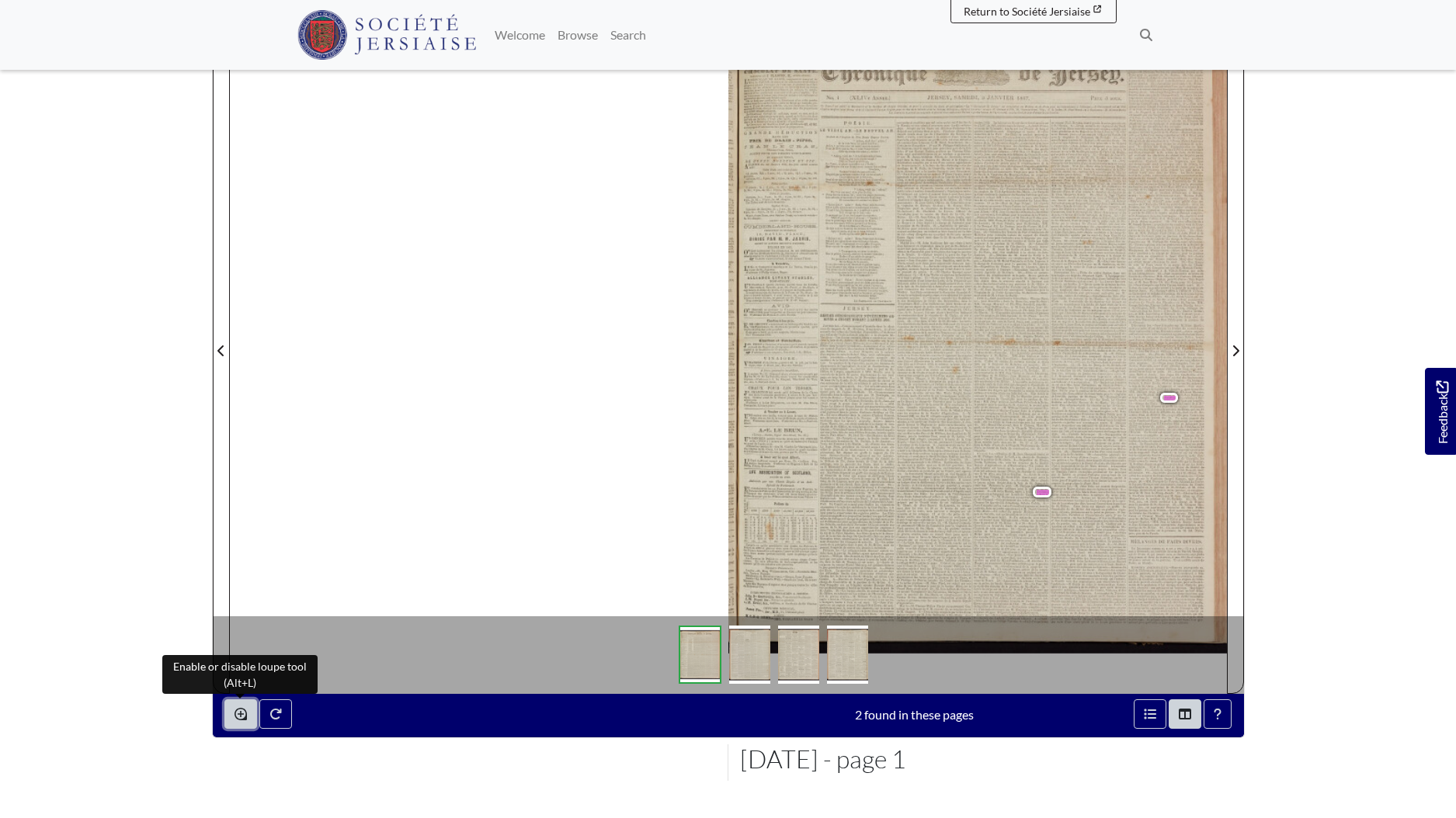
click at [241, 711] on icon "Enable or disable loupe tool (Alt+L)" at bounding box center [240, 714] width 13 height 13
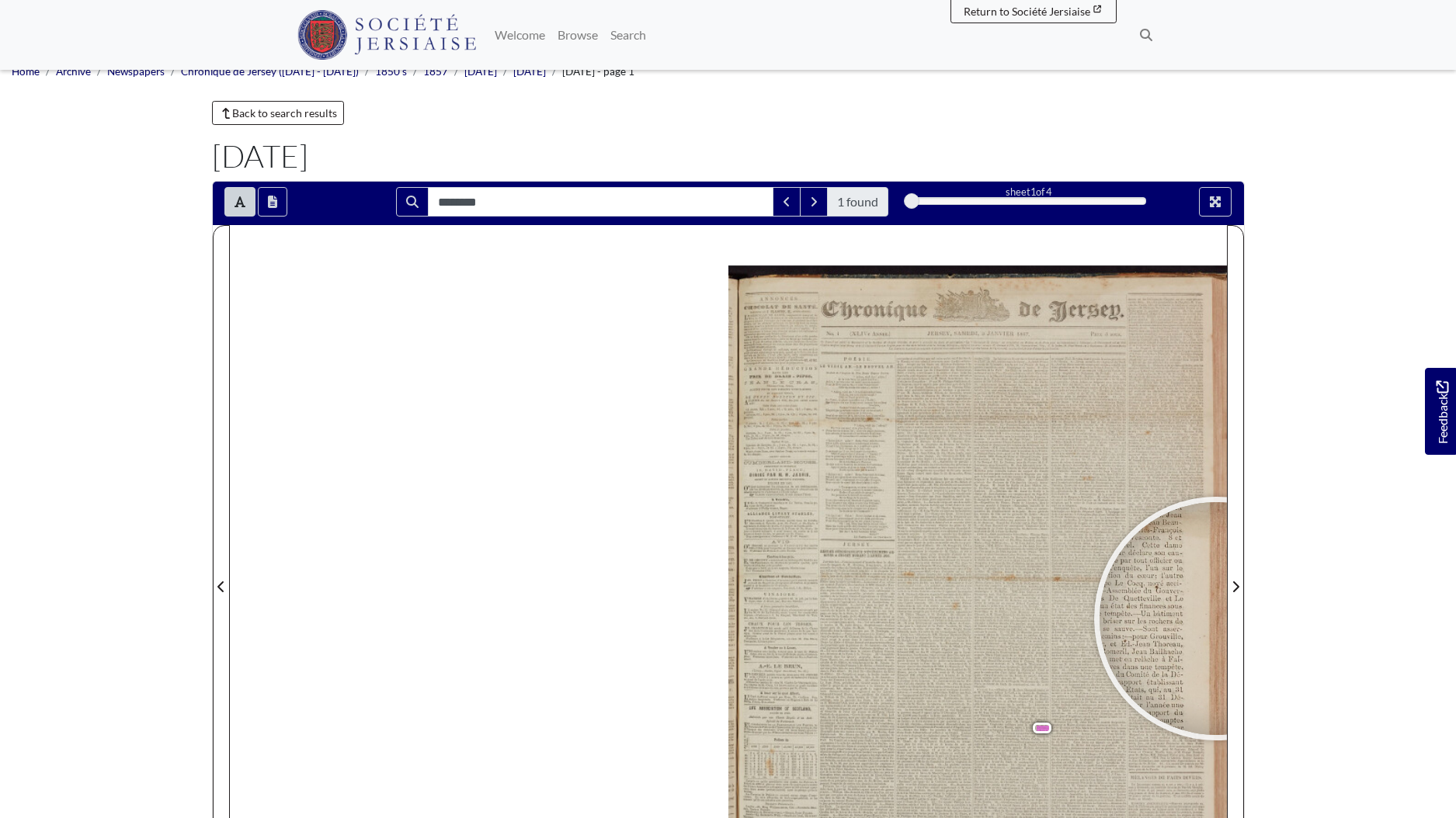
scroll to position [6, 0]
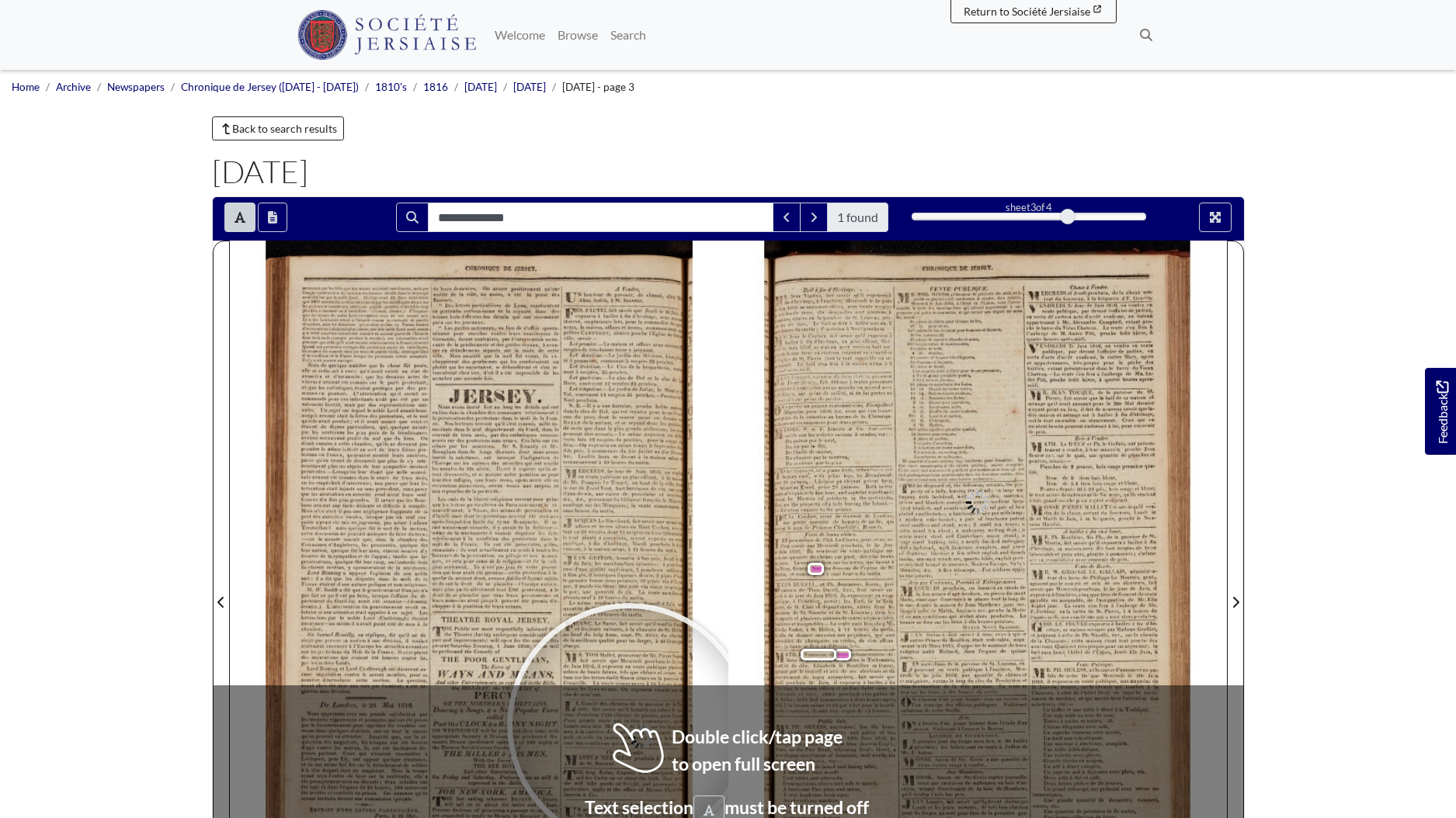
click at [629, 725] on div at bounding box center [629, 725] width 234 height 233
